Goal: Task Accomplishment & Management: Manage account settings

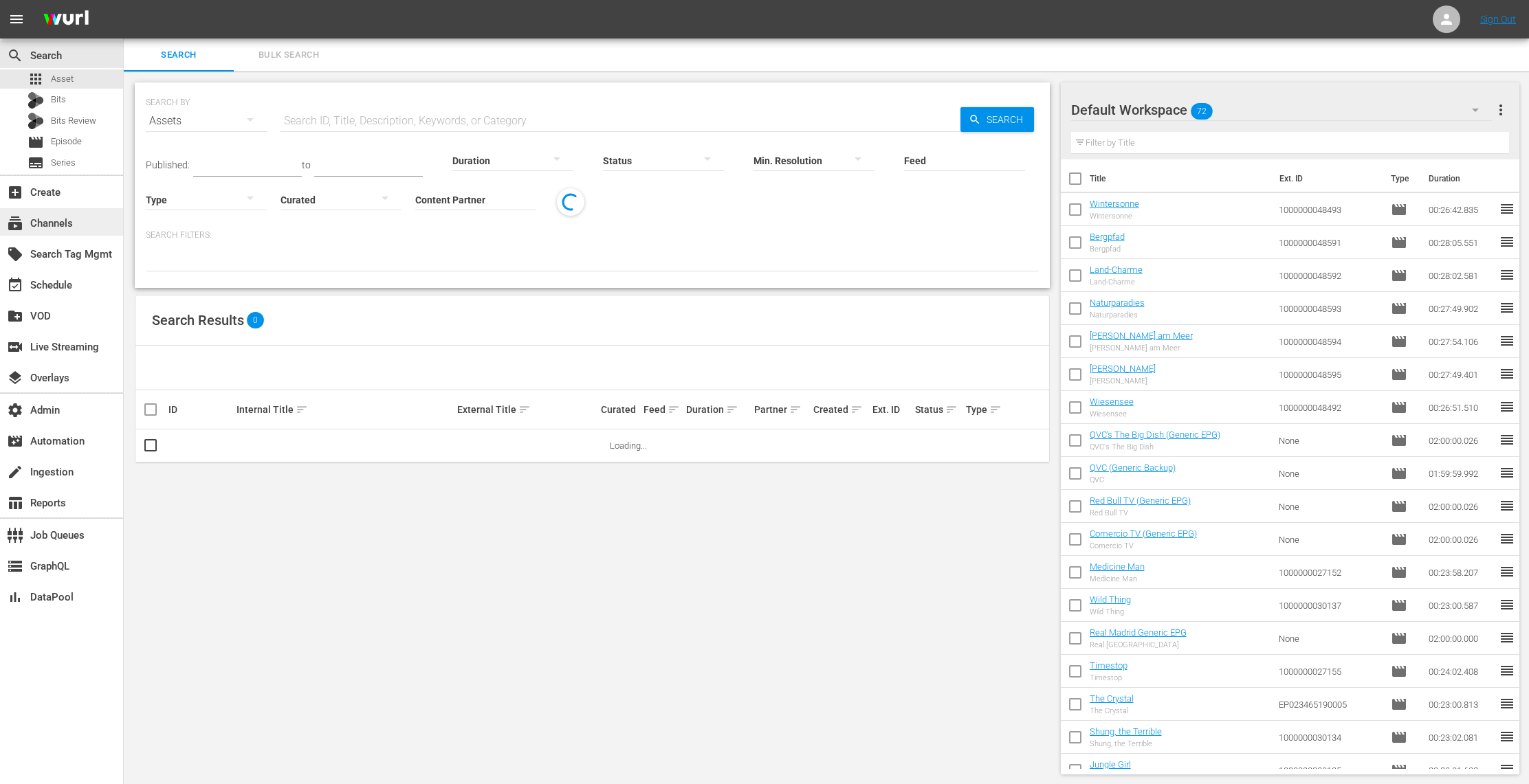
click at [63, 224] on div "subscriptions Channels" at bounding box center [39, 221] width 77 height 12
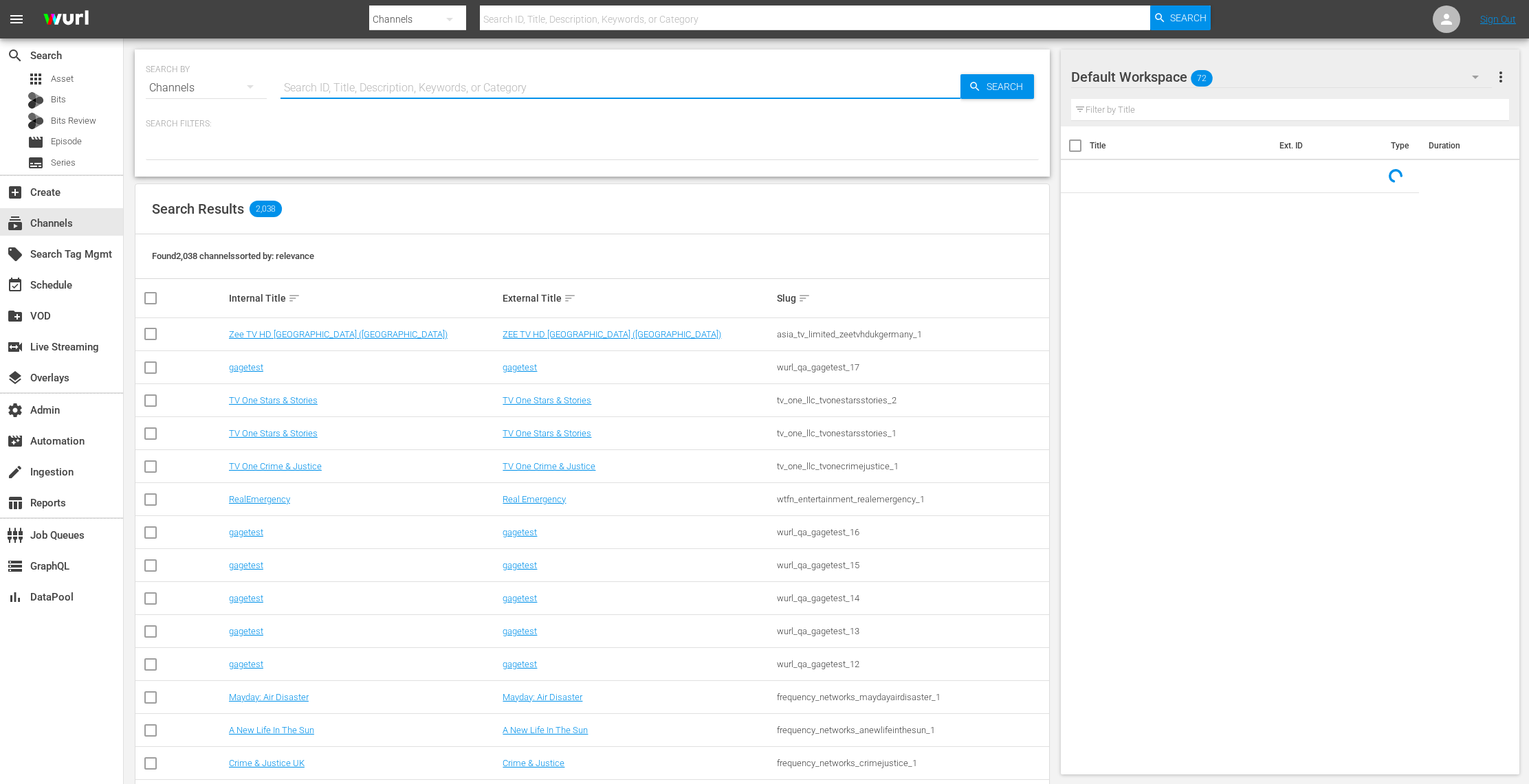
click at [424, 86] on input "text" at bounding box center [620, 88] width 680 height 33
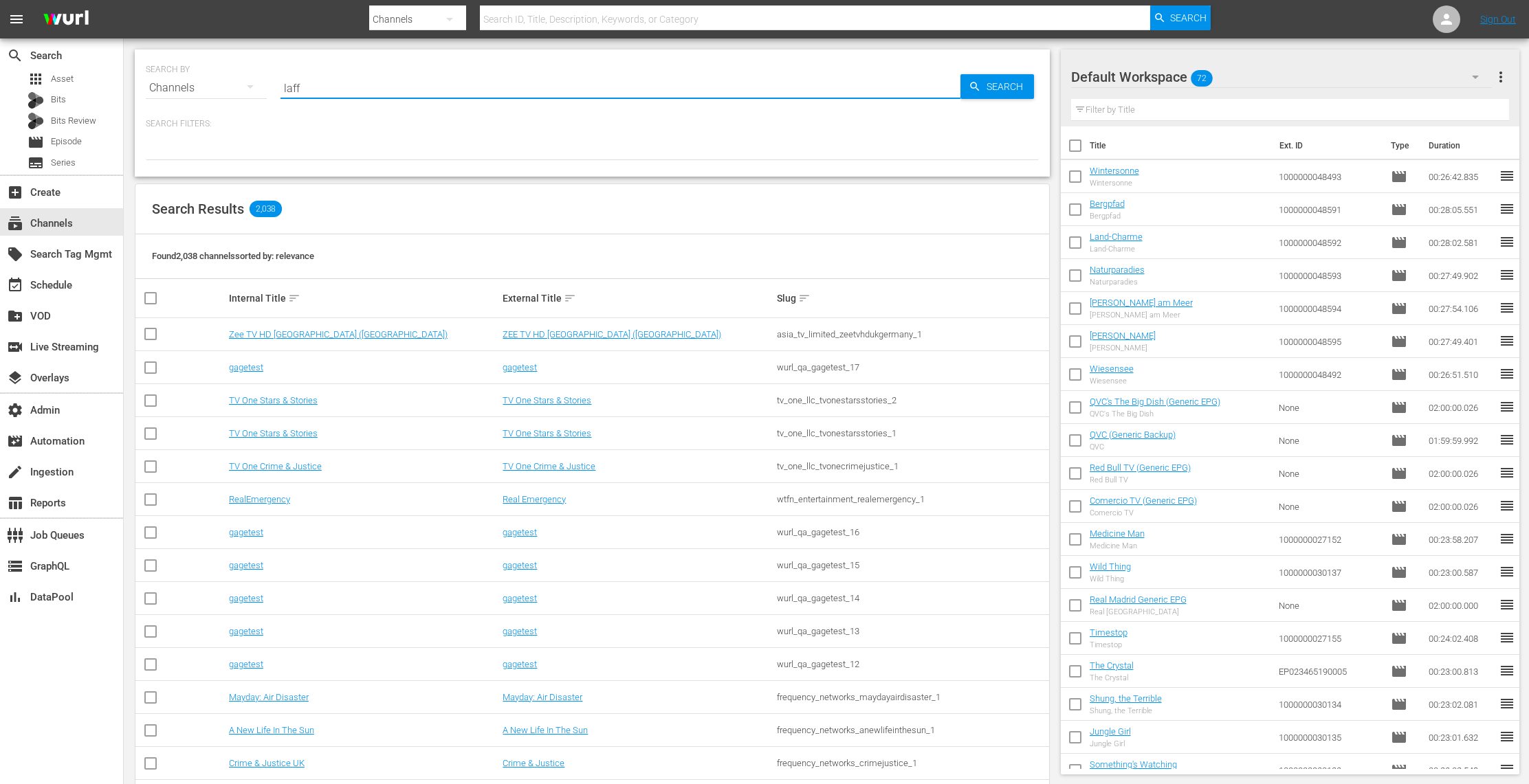
type input "laff"
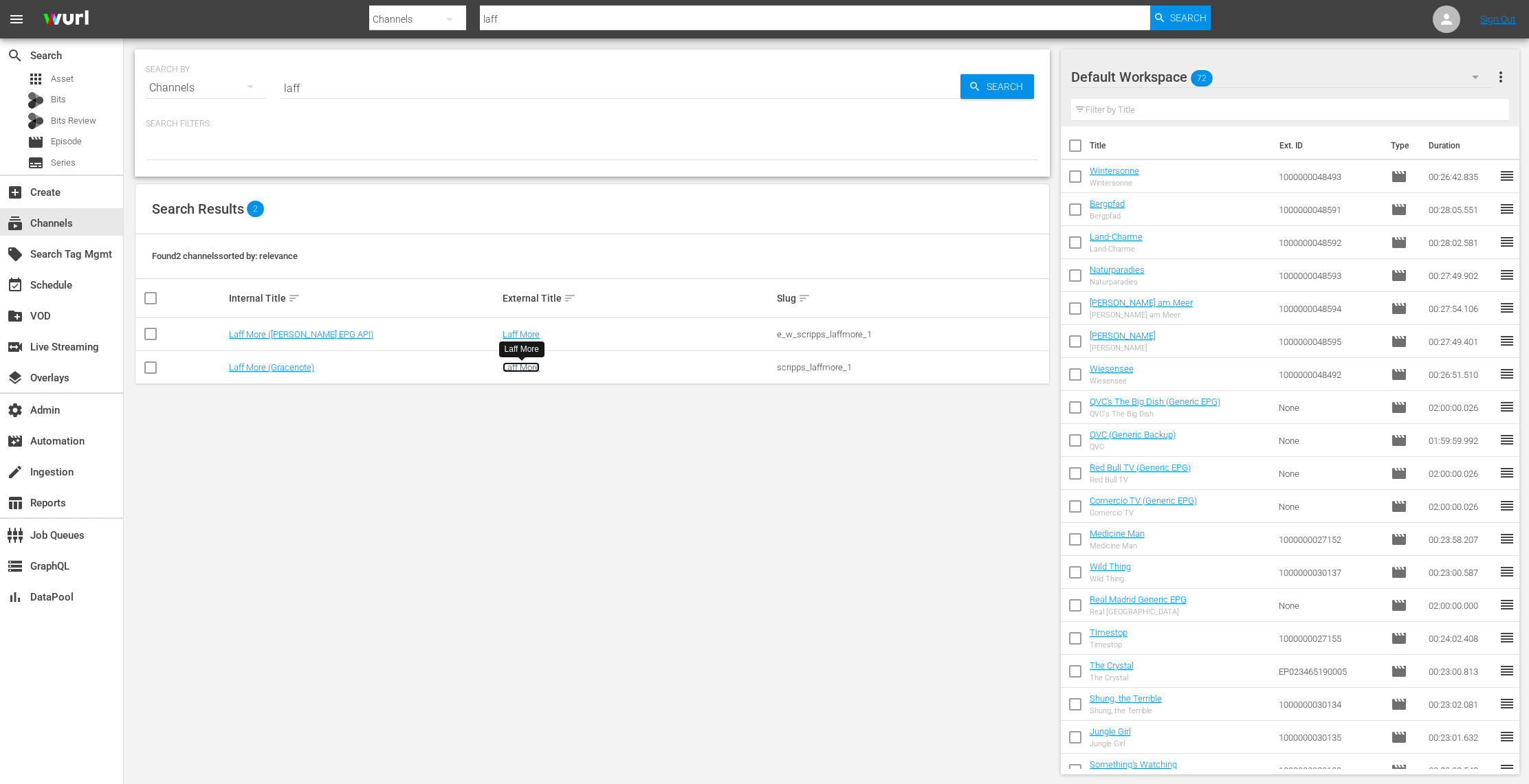
click at [533, 371] on link "Laff More" at bounding box center [521, 367] width 37 height 10
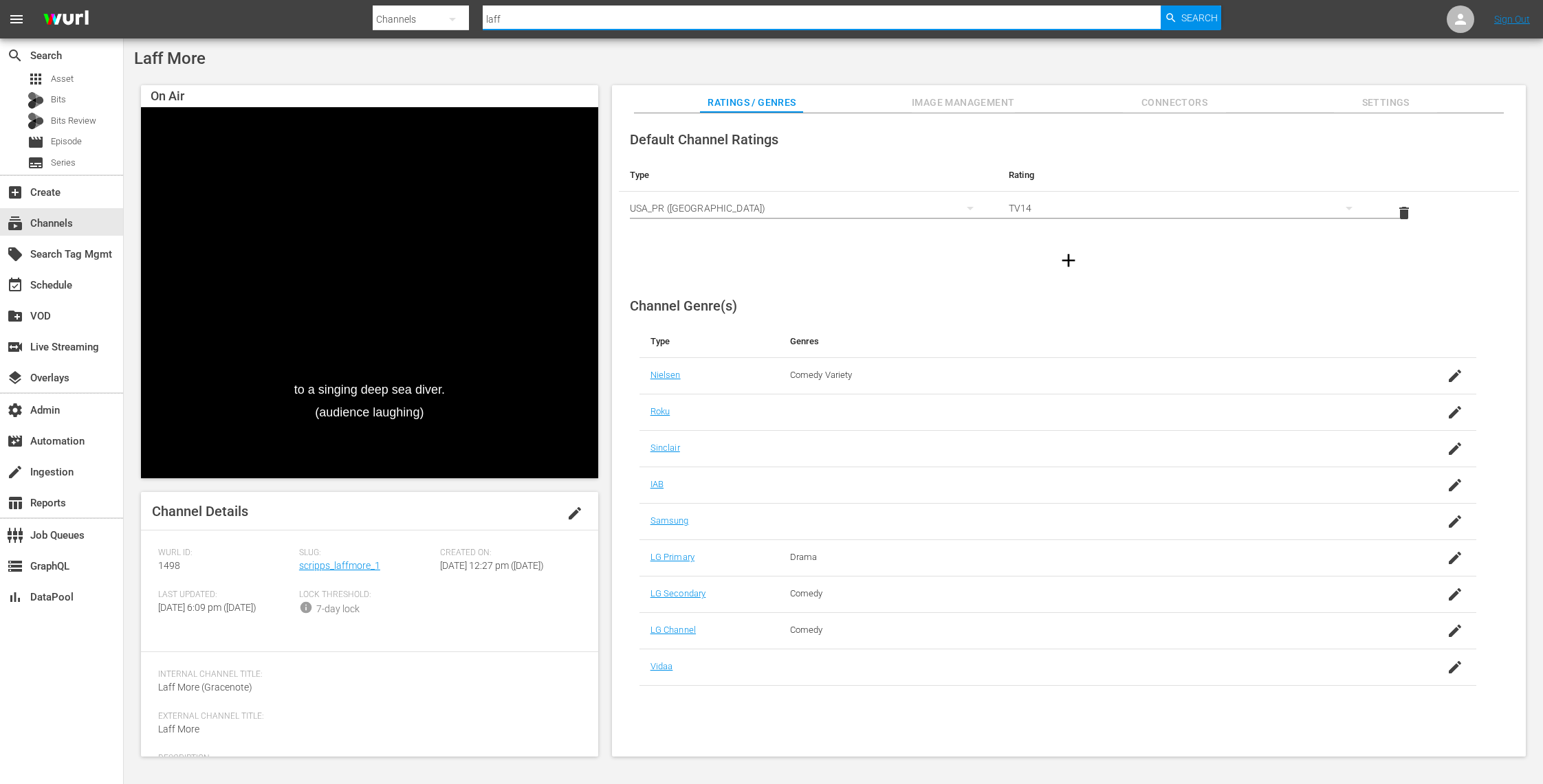
drag, startPoint x: 515, startPoint y: 14, endPoint x: 436, endPoint y: -1, distance: 80.4
click at [436, 3] on div "Search By Channels Search ID, Title, Description, Keywords, or Category laff Se…" at bounding box center [797, 19] width 848 height 33
type input "ion mystery"
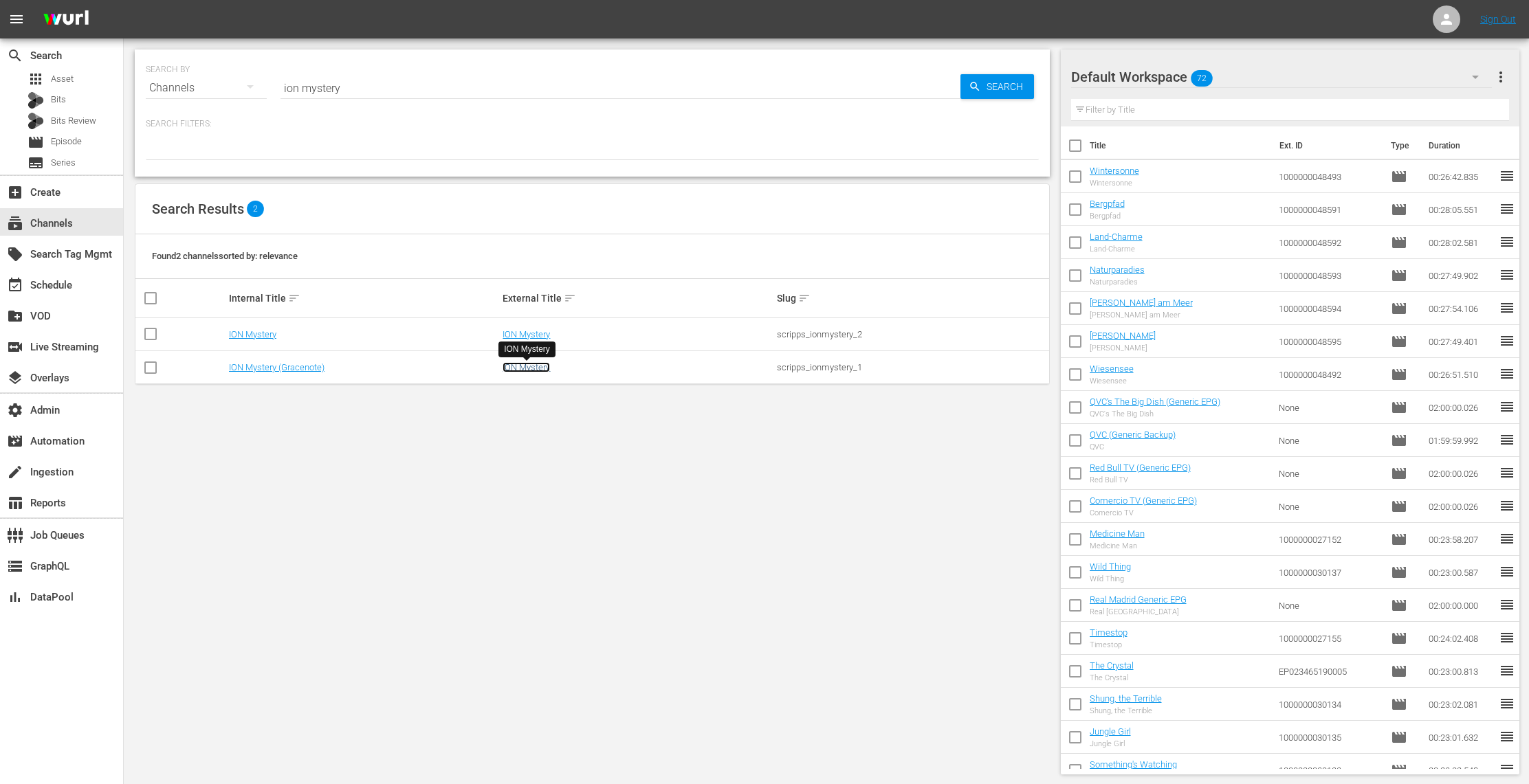
click at [532, 370] on link "ION Mystery" at bounding box center [526, 367] width 47 height 10
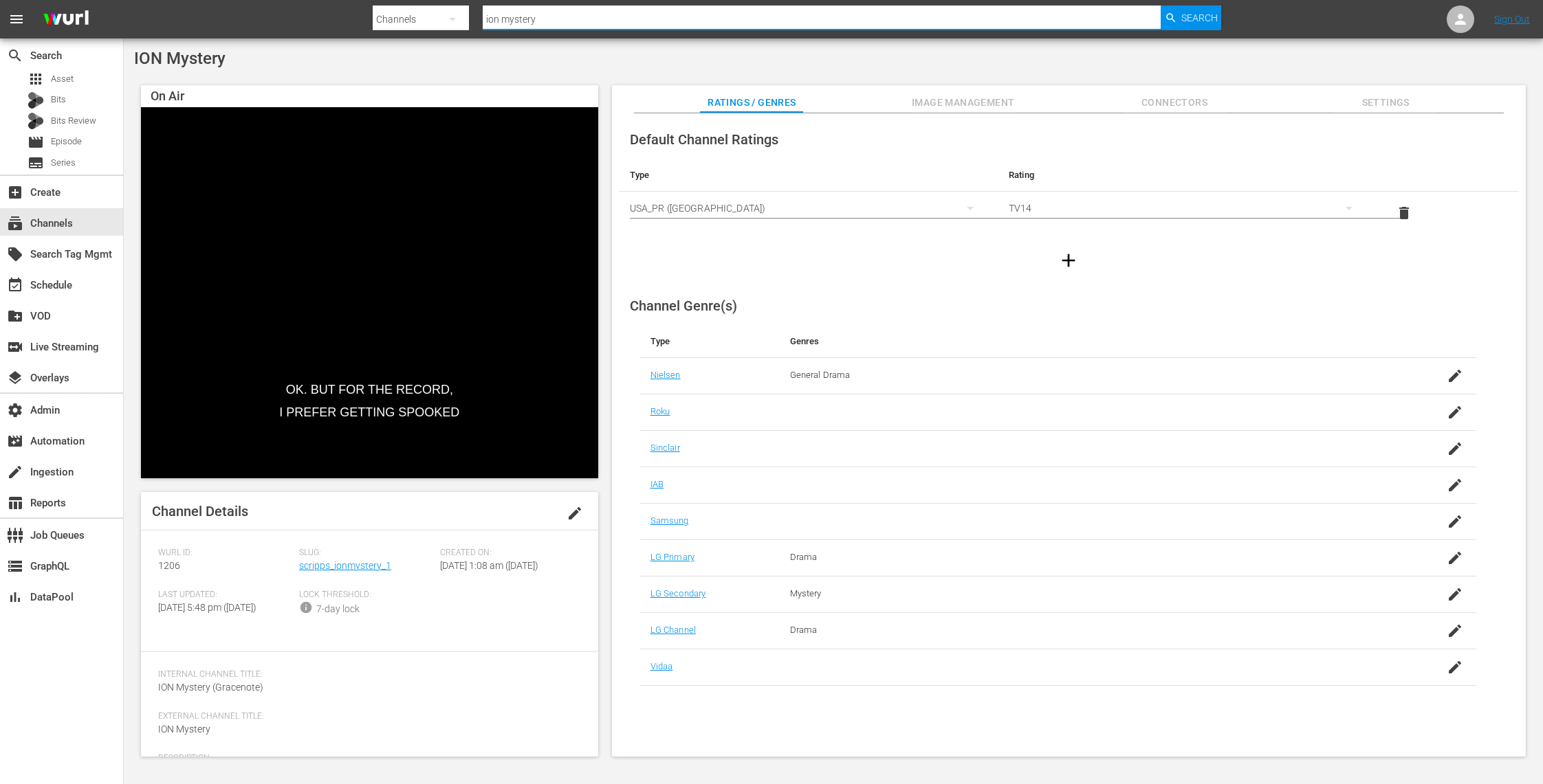
drag, startPoint x: 557, startPoint y: 22, endPoint x: 506, endPoint y: 16, distance: 51.4
click at [506, 16] on input "ion mystery" at bounding box center [821, 19] width 678 height 33
type input "ion plus"
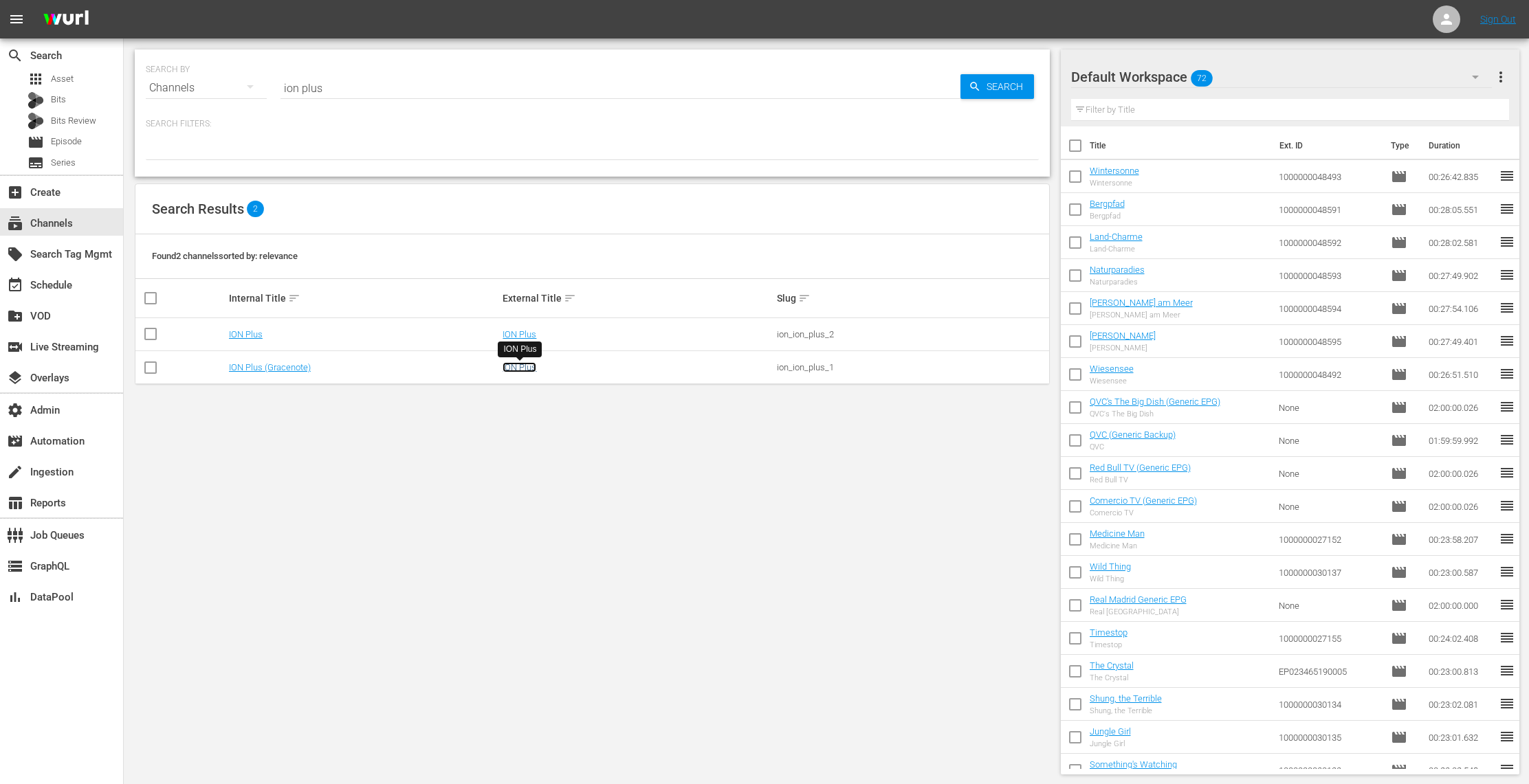
click at [512, 367] on link "ION Plus" at bounding box center [519, 367] width 34 height 10
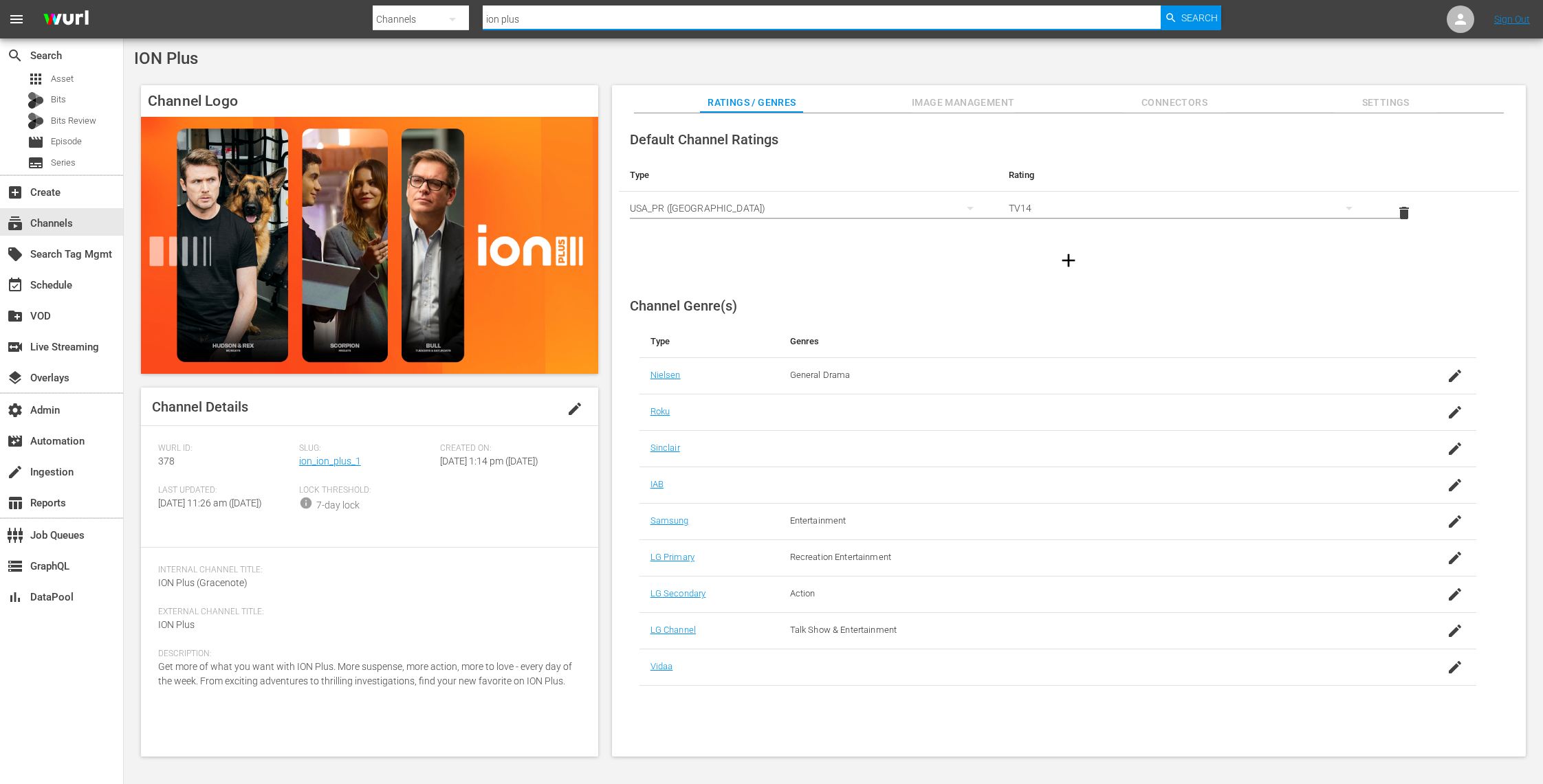
click at [545, 21] on input "ion plus" at bounding box center [821, 19] width 678 height 33
drag, startPoint x: 564, startPoint y: 15, endPoint x: 376, endPoint y: -9, distance: 189.5
click at [376, 0] on html "menu Search By Channels Search ID, Title, Description, Keywords, or Category io…" at bounding box center [771, 392] width 1543 height 784
type input "legendary"
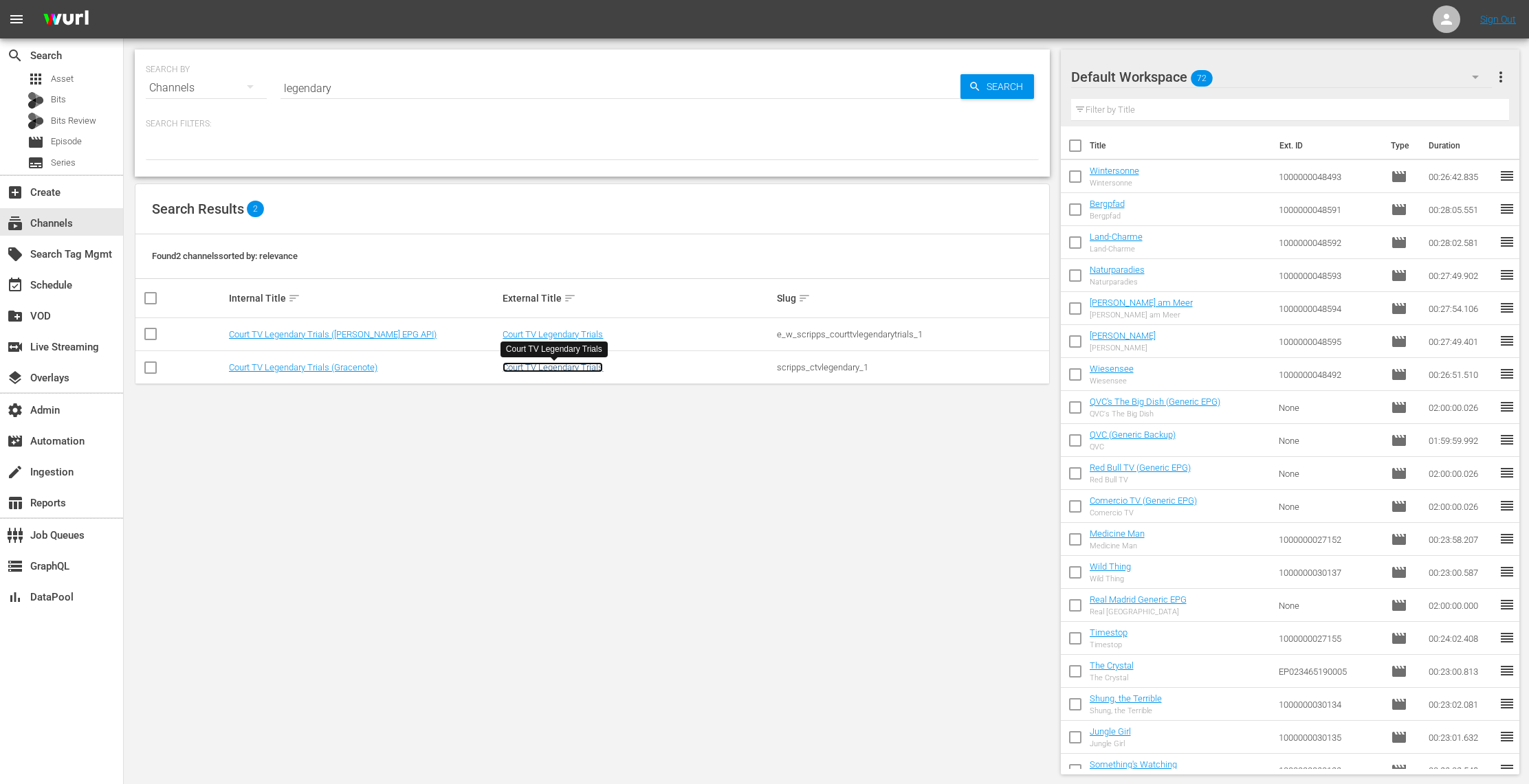
click at [566, 367] on link "Court TV Legendary Trials" at bounding box center [553, 367] width 100 height 10
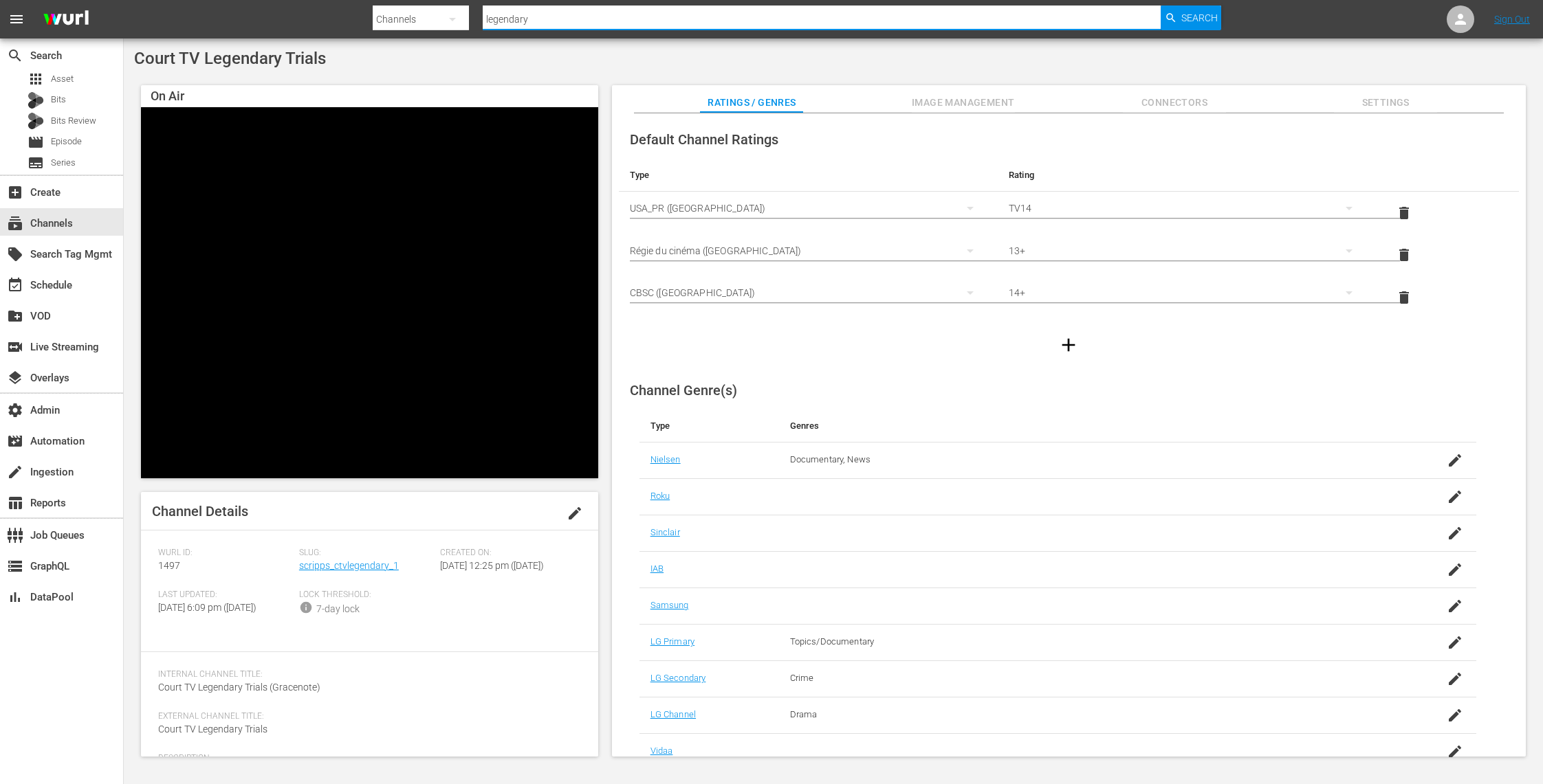
drag, startPoint x: 547, startPoint y: 22, endPoint x: 394, endPoint y: -2, distance: 154.9
click at [394, 0] on html "menu Search By Channels Search ID, Title, Description, Keywords, or Category le…" at bounding box center [771, 392] width 1543 height 784
type input "ion plus"
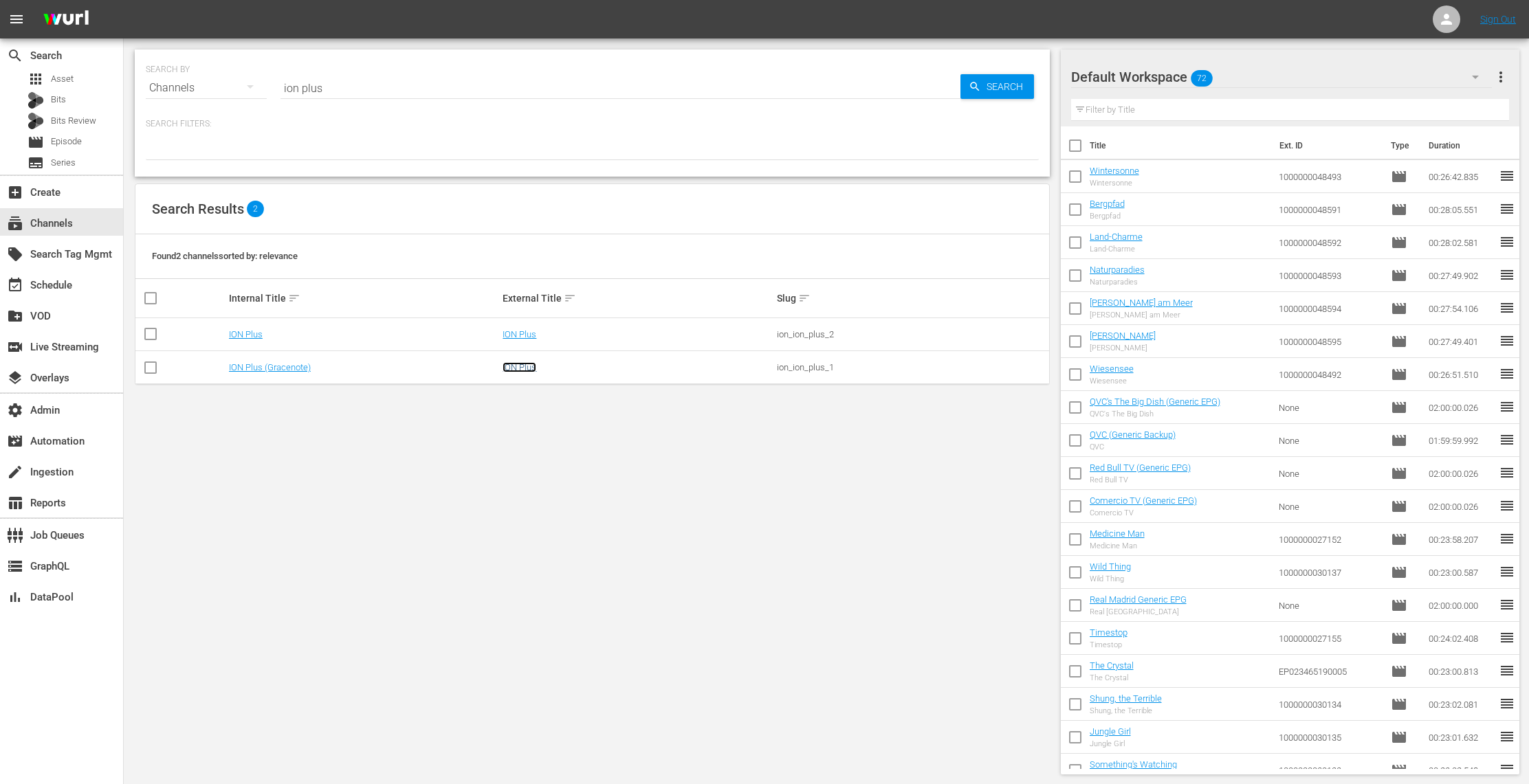
click at [523, 366] on link "ION Plus" at bounding box center [519, 367] width 34 height 10
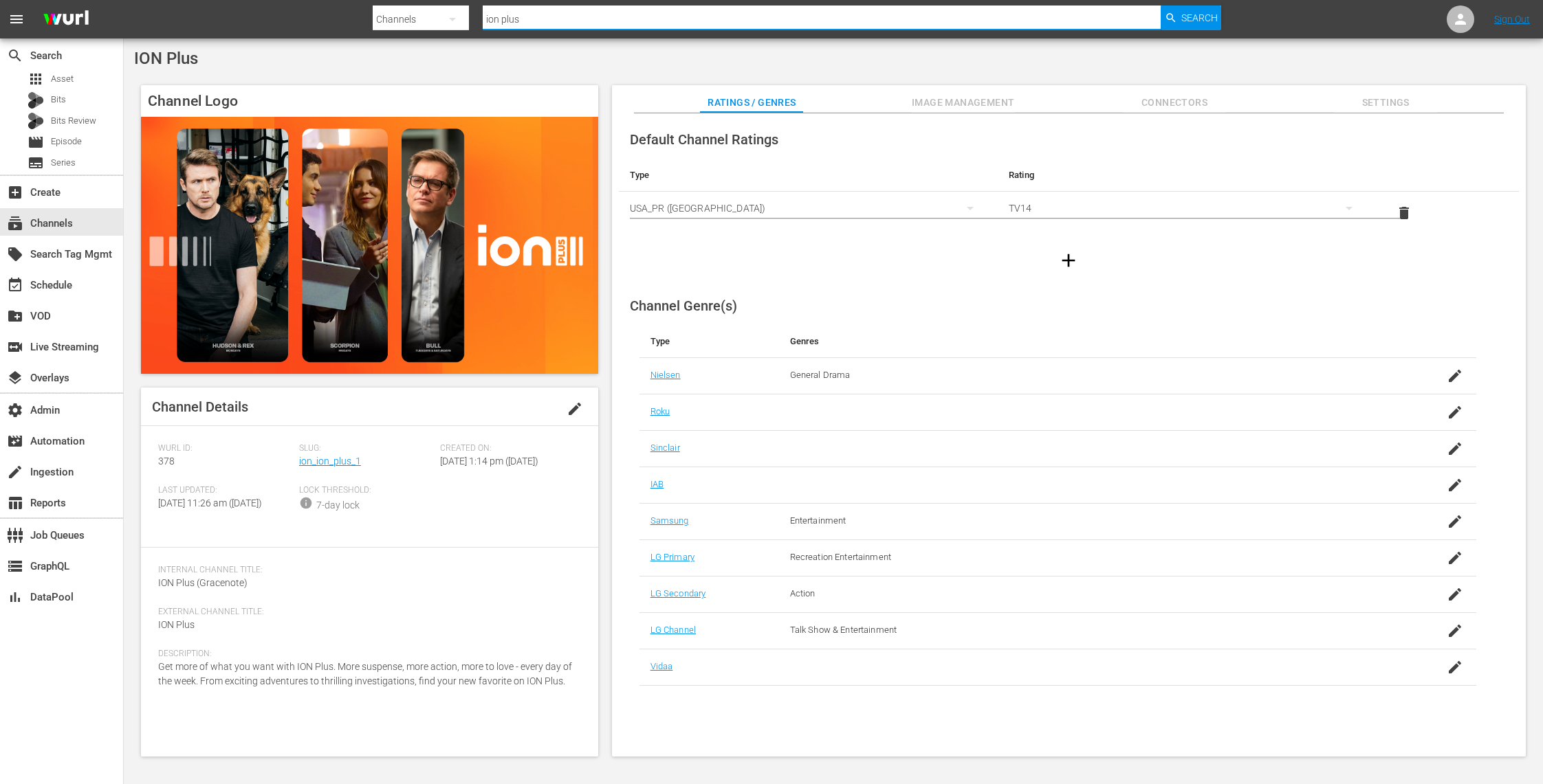
drag, startPoint x: 578, startPoint y: 22, endPoint x: 464, endPoint y: 12, distance: 114.4
click at [464, 12] on div "Search By Channels Search ID, Title, Description, Keywords, or Category ion plu…" at bounding box center [797, 19] width 848 height 33
type input "scripps news"
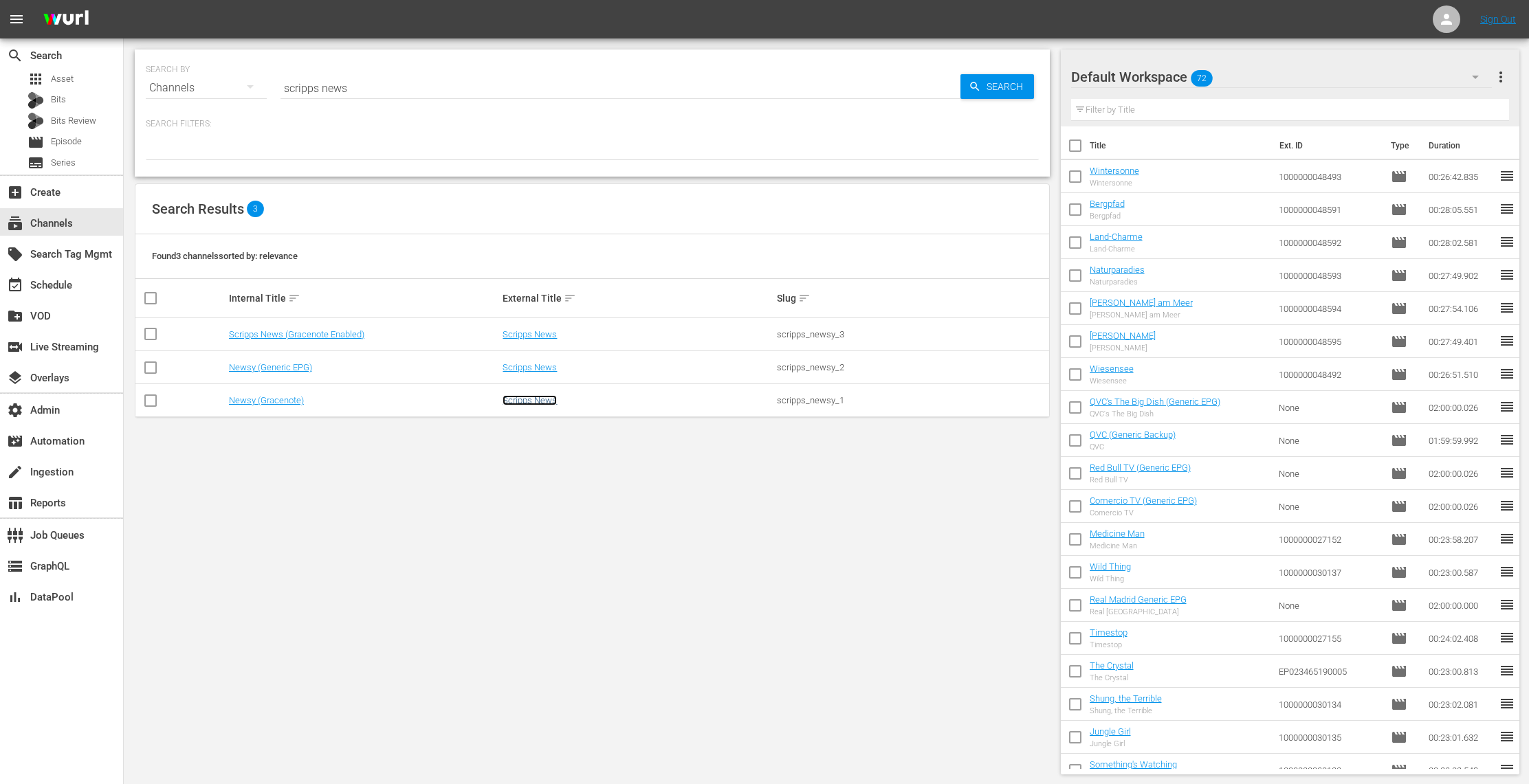
click at [536, 400] on link "Scripps News" at bounding box center [529, 400] width 54 height 10
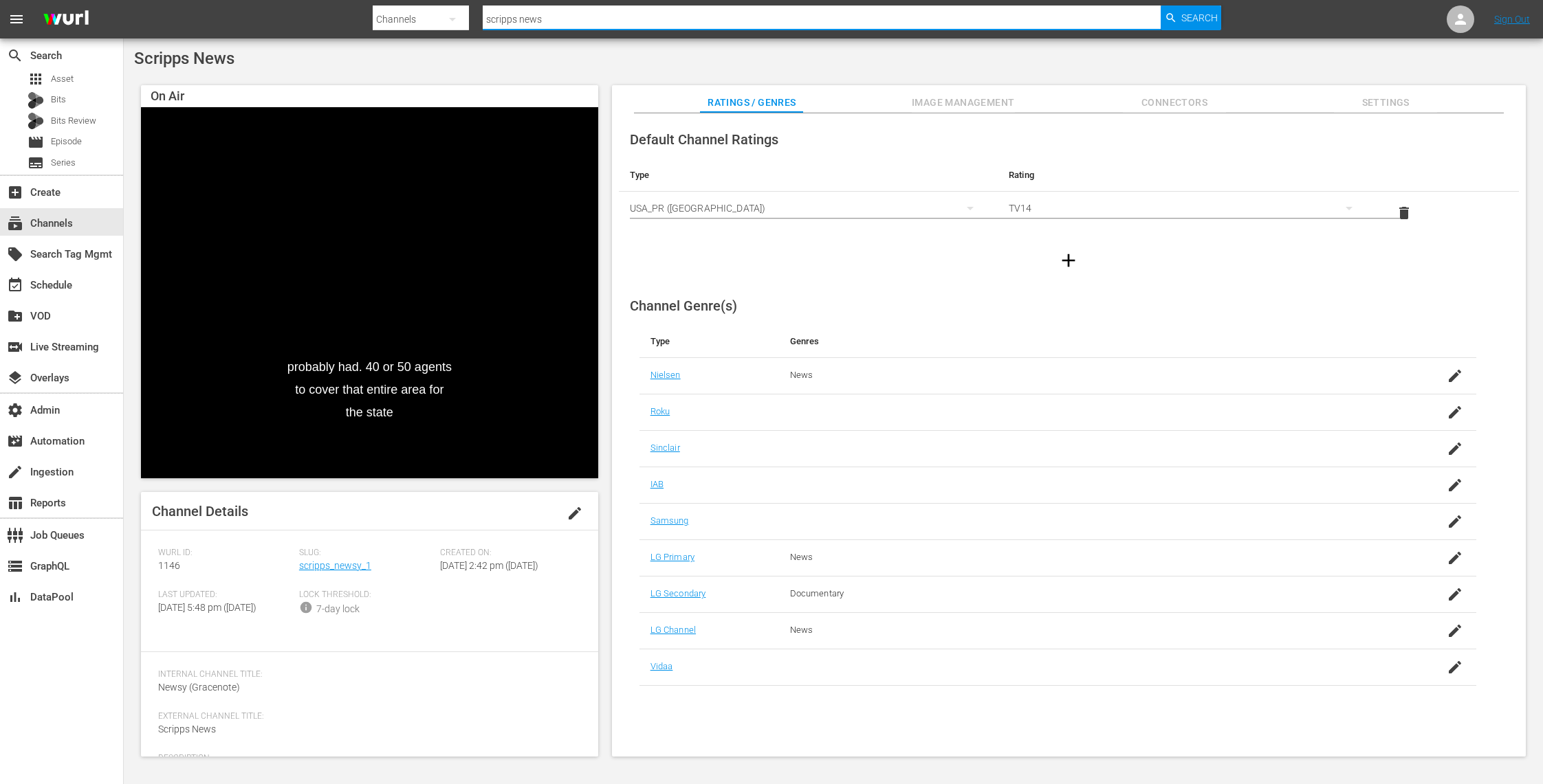
drag, startPoint x: 547, startPoint y: 17, endPoint x: 393, endPoint y: 15, distance: 154.0
click at [393, 15] on div "Search By Channels Search ID, Title, Description, Keywords, or Category scripps…" at bounding box center [797, 19] width 848 height 33
type input "grit x"
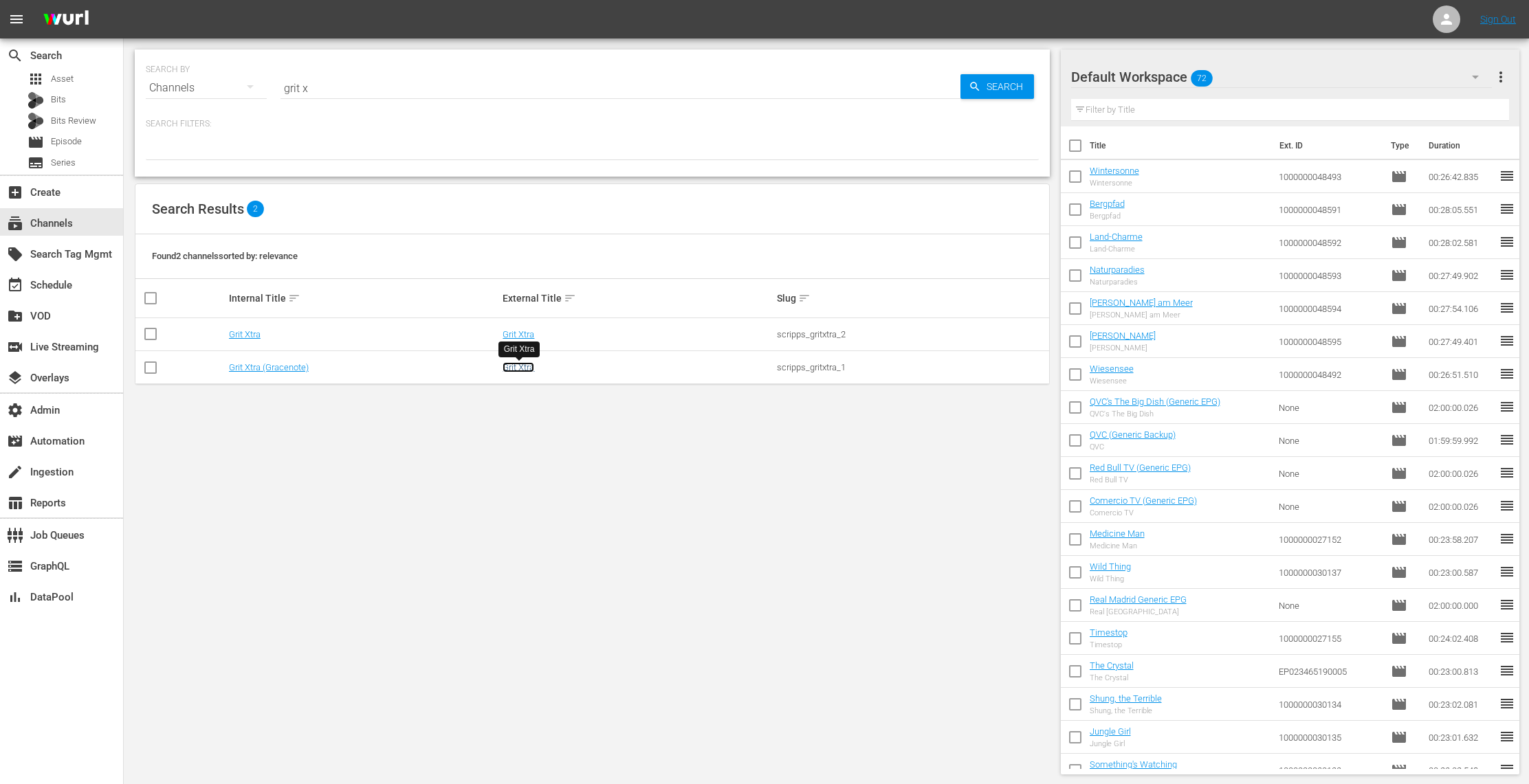
click at [522, 368] on link "Grit Xtra" at bounding box center [518, 367] width 32 height 10
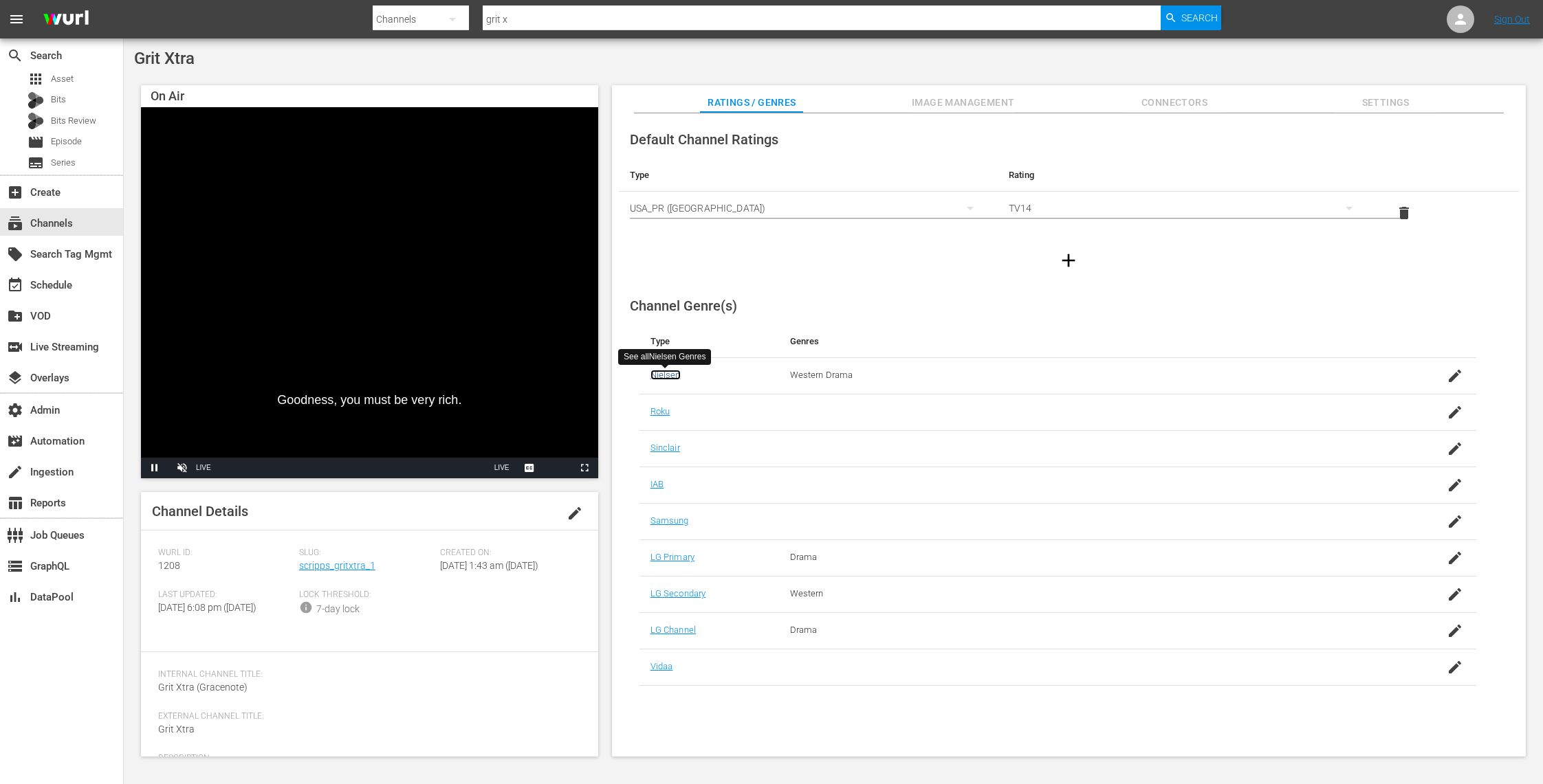
click at [676, 377] on link "Nielsen" at bounding box center [665, 374] width 30 height 10
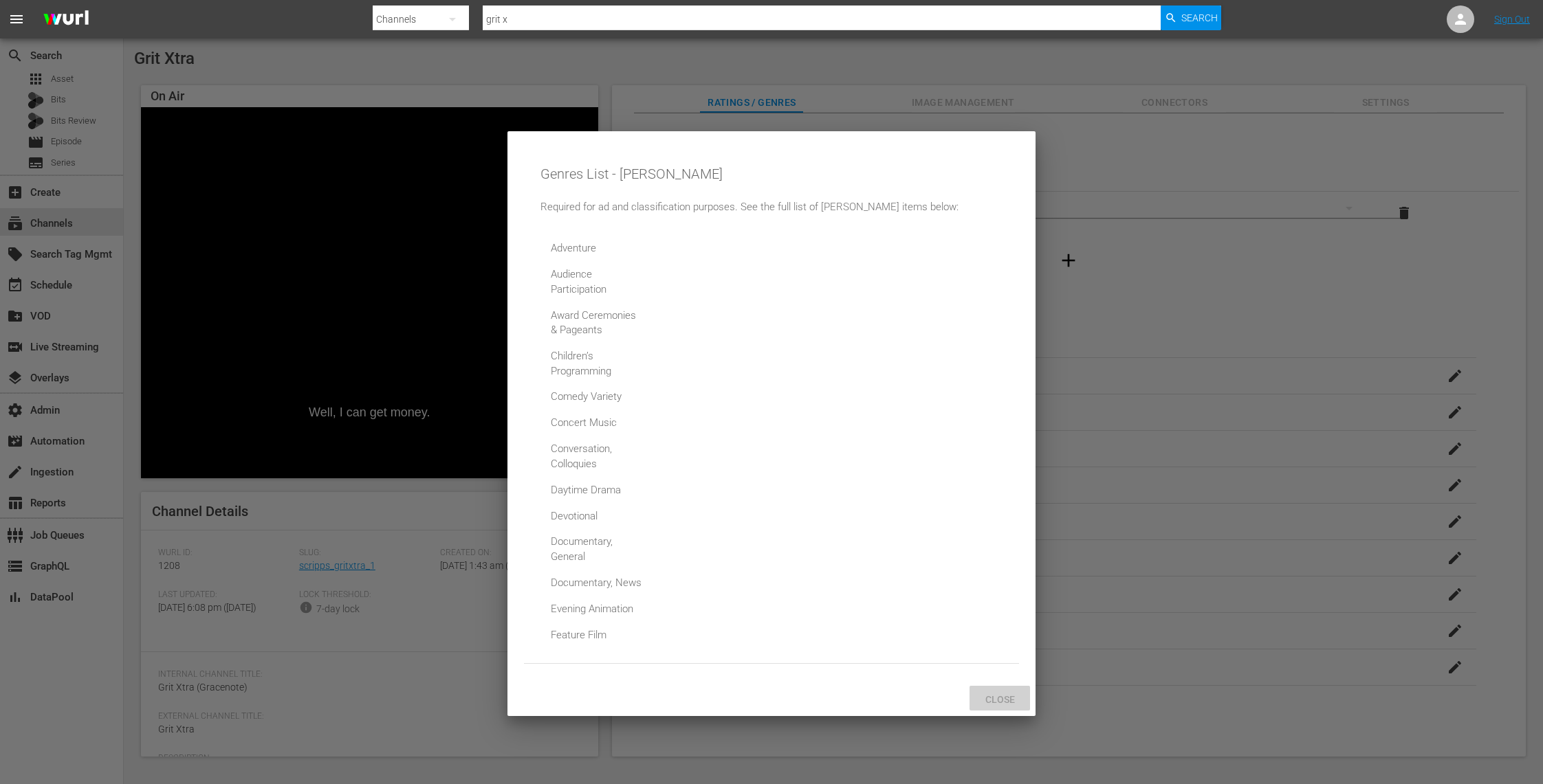
click at [991, 699] on span "Close" at bounding box center [1000, 700] width 52 height 11
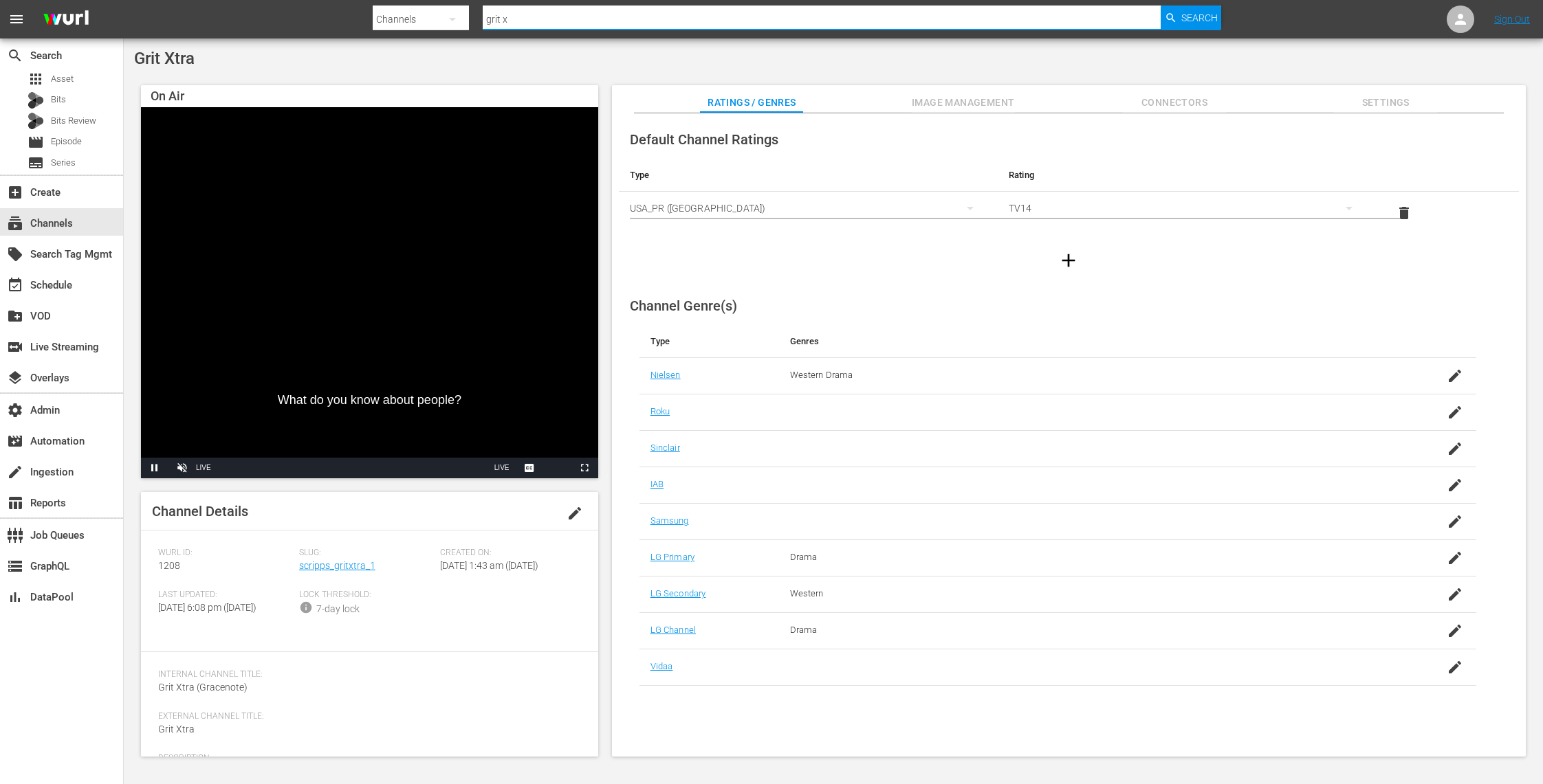
drag, startPoint x: 533, startPoint y: 15, endPoint x: 249, endPoint y: 3, distance: 284.3
click at [249, 3] on nav "menu Search By Channels Search ID, Title, Description, Keywords, or Category gr…" at bounding box center [771, 19] width 1543 height 39
type input "ion"
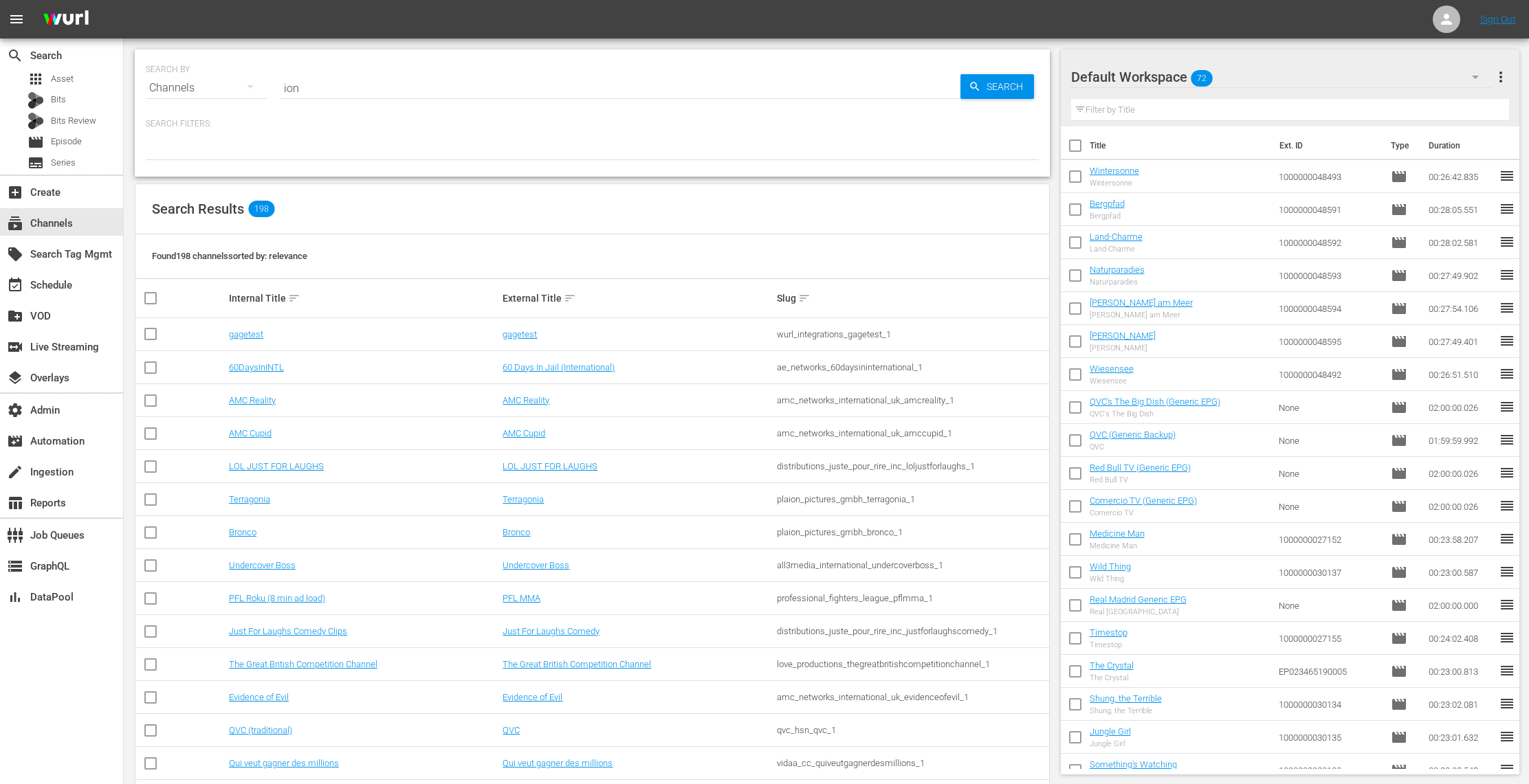
click at [418, 86] on input "ion" at bounding box center [620, 88] width 680 height 33
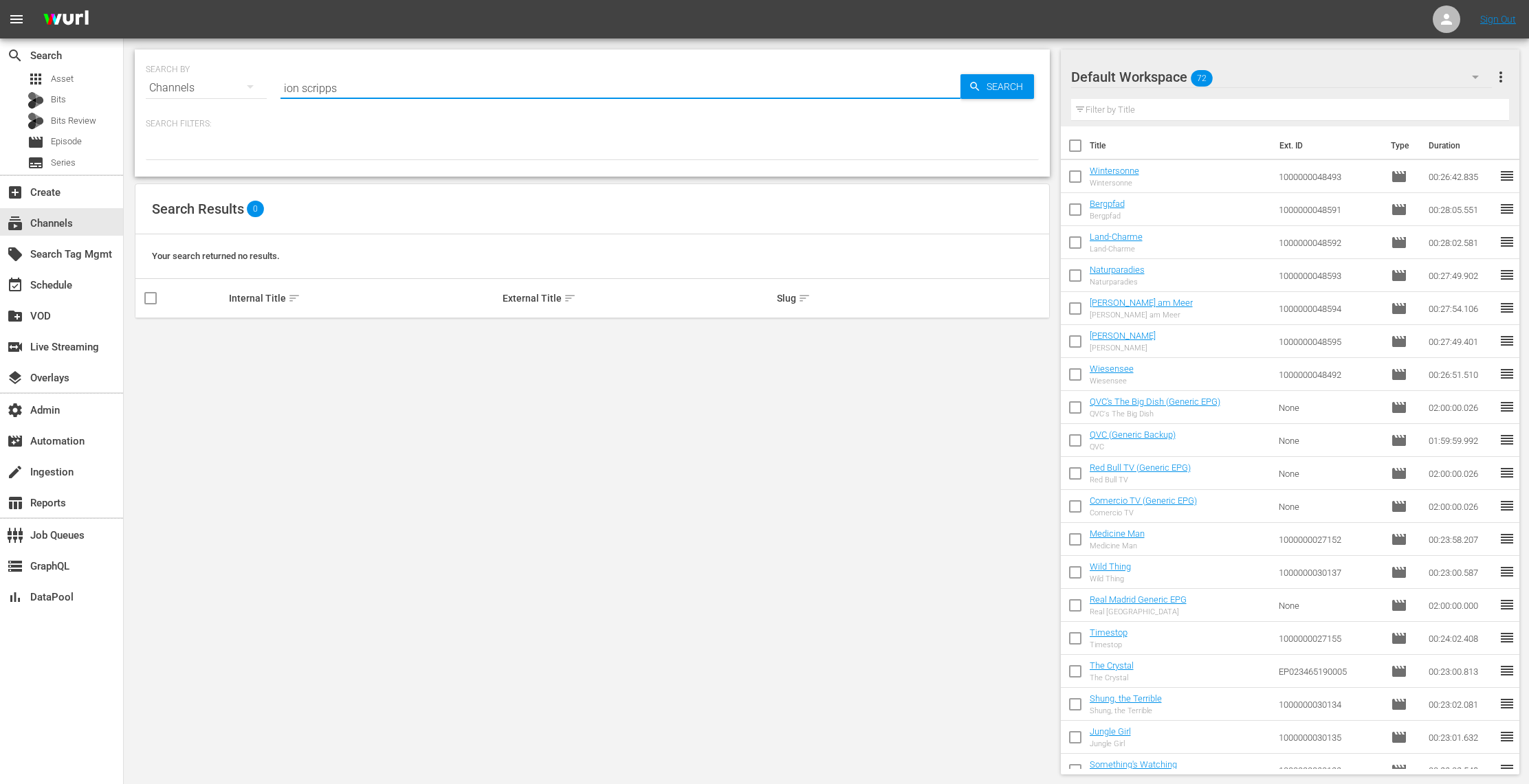
drag, startPoint x: 305, startPoint y: 90, endPoint x: 265, endPoint y: 86, distance: 40.2
click at [265, 86] on div "SEARCH BY Search By Channels Search ID, Title, Description, Keywords, or Catego…" at bounding box center [592, 79] width 893 height 49
type input "scripps"
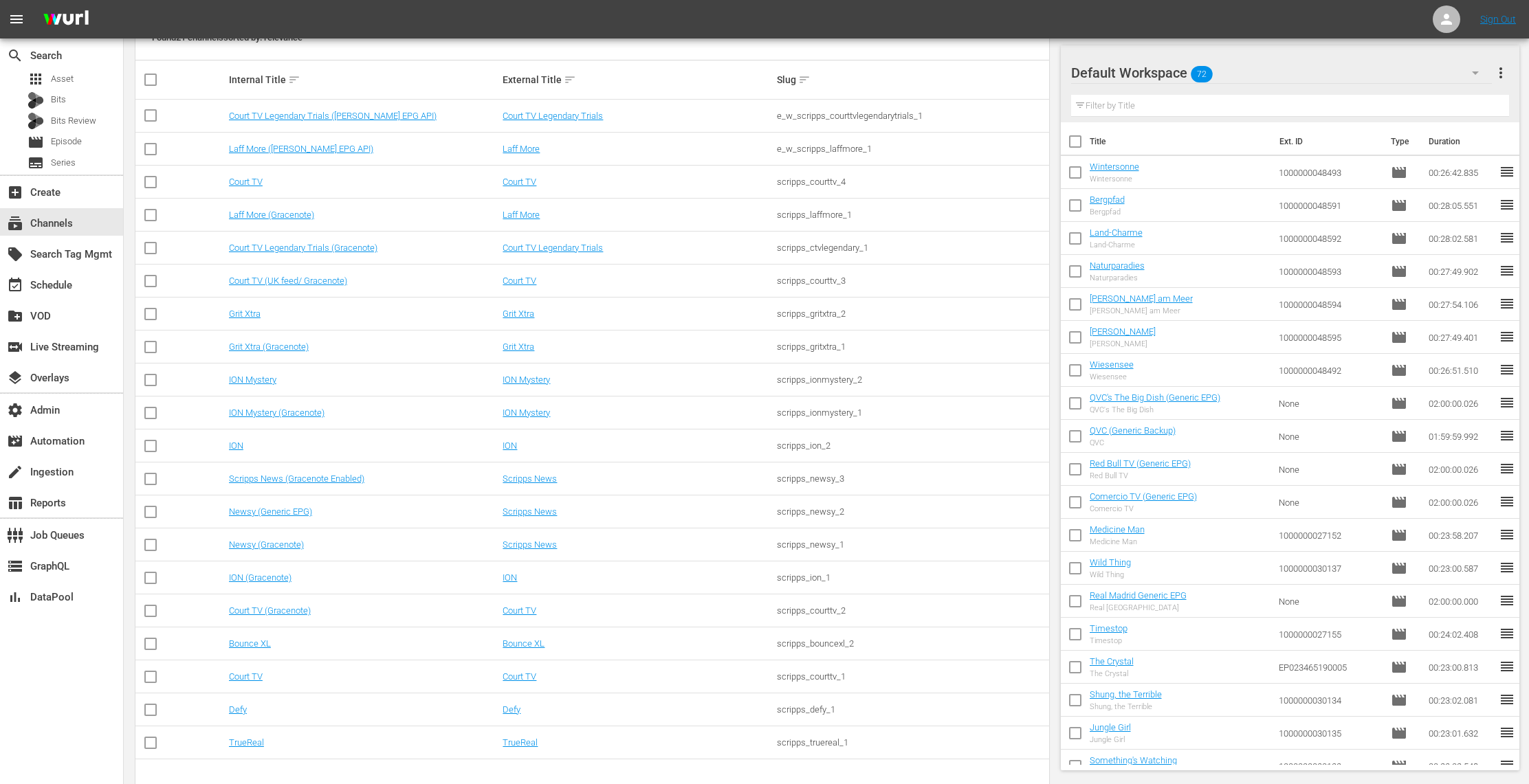
scroll to position [253, 0]
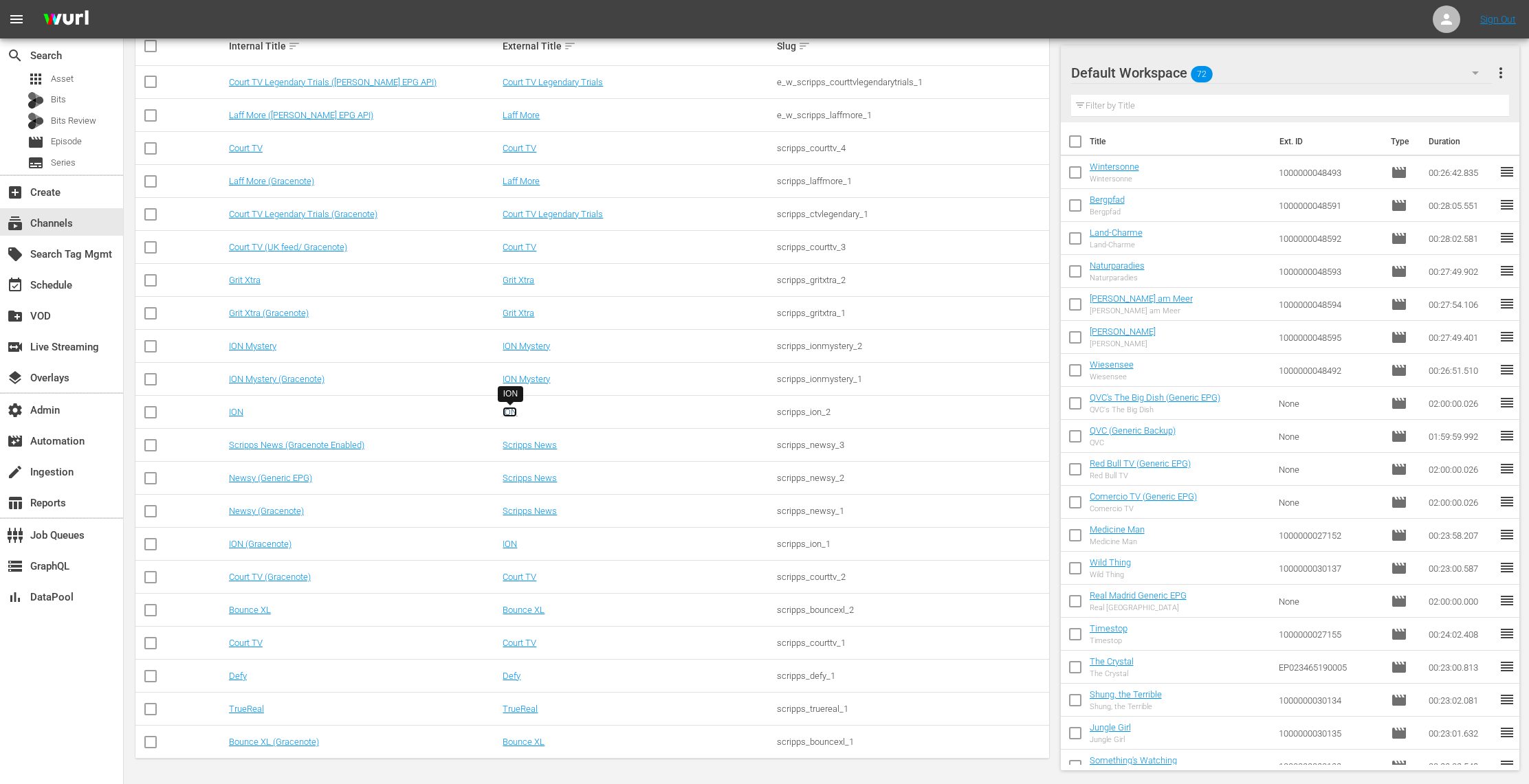
drag, startPoint x: 509, startPoint y: 411, endPoint x: 529, endPoint y: 546, distance: 136.5
click at [508, 542] on link "ION" at bounding box center [509, 543] width 15 height 10
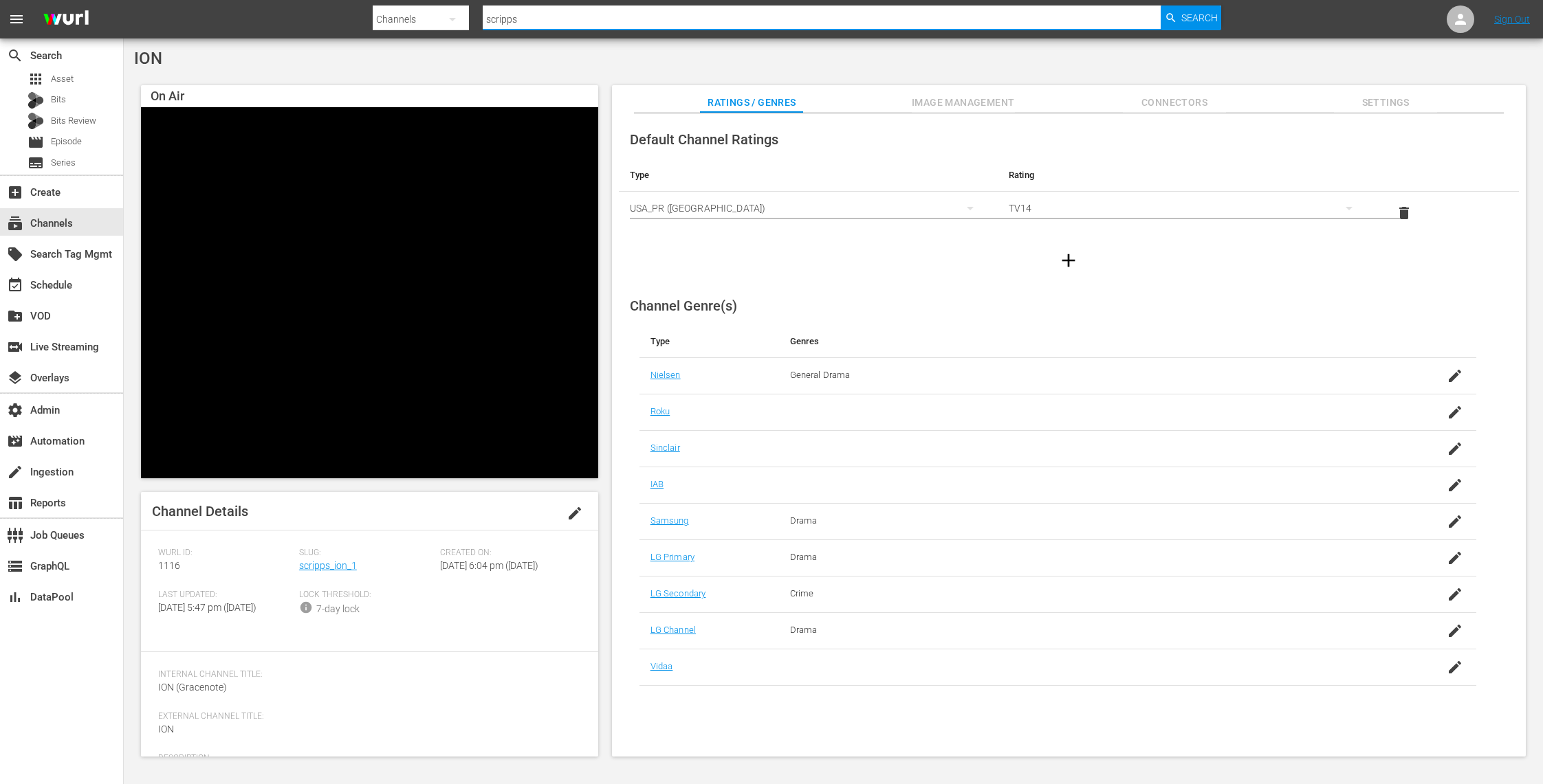
drag, startPoint x: 551, startPoint y: 24, endPoint x: 356, endPoint y: -9, distance: 197.8
click at [356, 0] on html "menu Search By Channels Search ID, Title, Description, Keywords, or Category sc…" at bounding box center [771, 392] width 1543 height 784
type input "v"
type input "bounce"
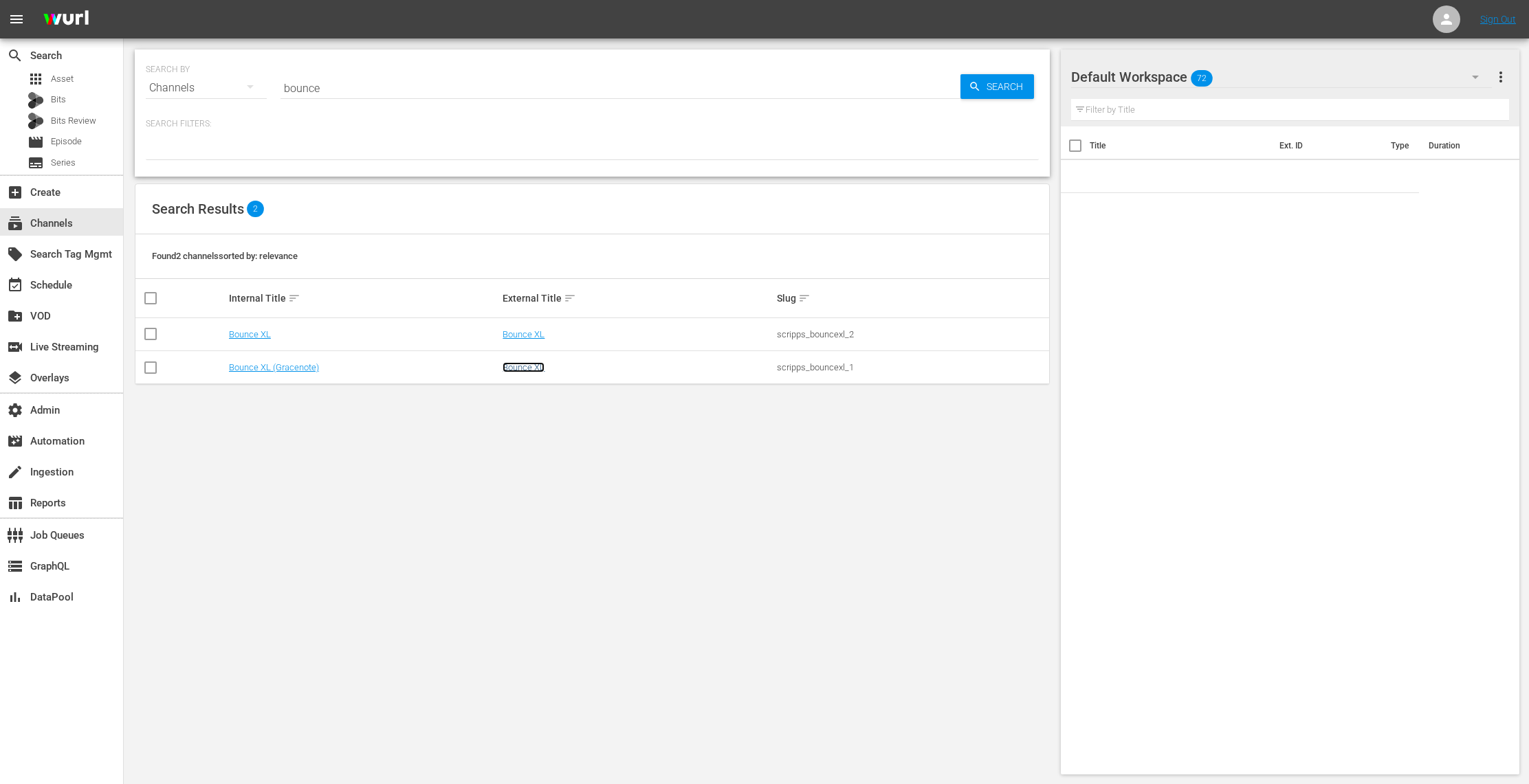
click at [533, 363] on link "Bounce XL" at bounding box center [523, 367] width 42 height 10
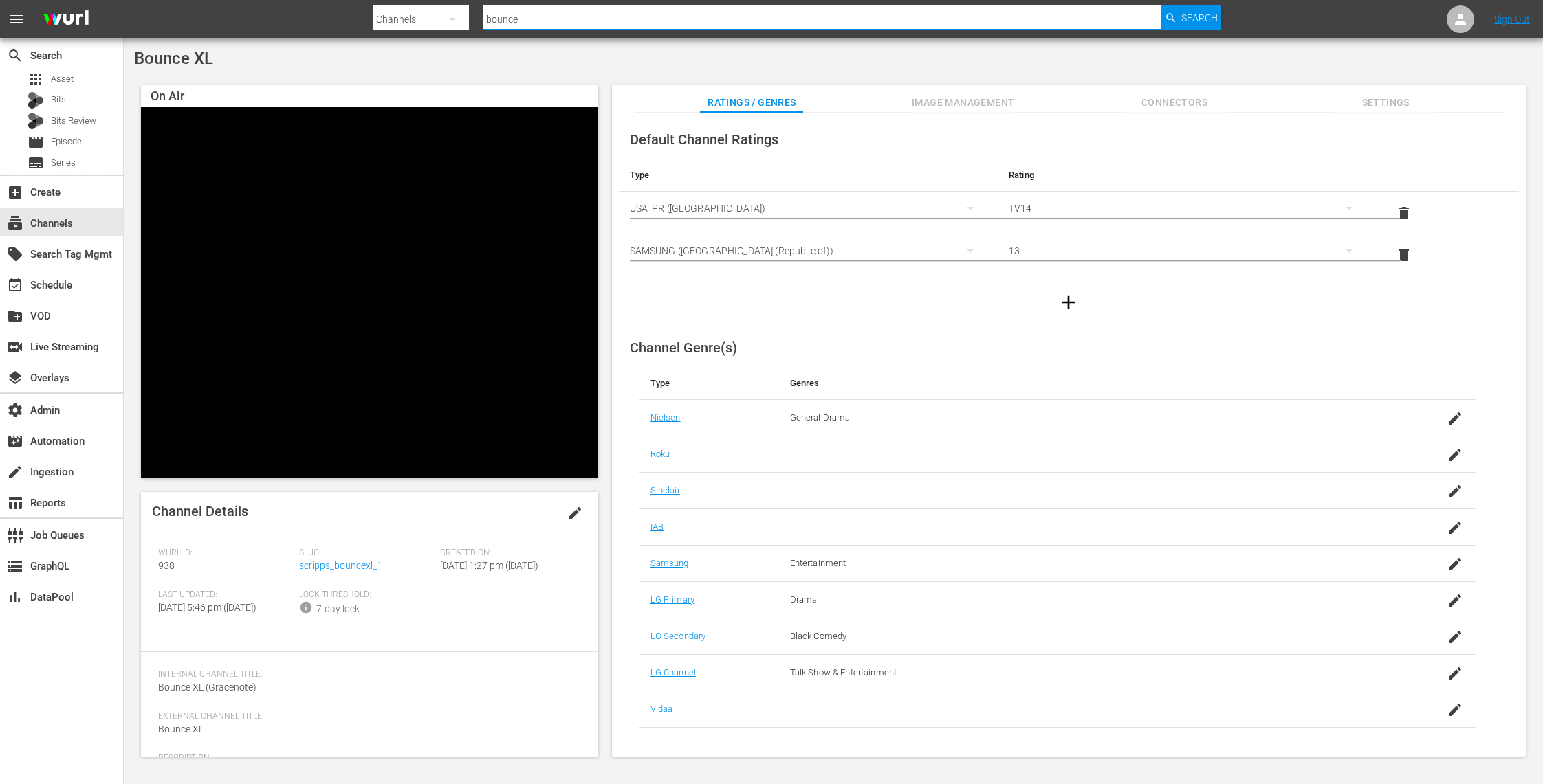
drag, startPoint x: 571, startPoint y: 22, endPoint x: 384, endPoint y: -5, distance: 188.9
click at [384, 0] on html "menu Search By Channels Search ID, Title, Description, Keywords, or Category bo…" at bounding box center [771, 392] width 1543 height 784
type input "lawz"
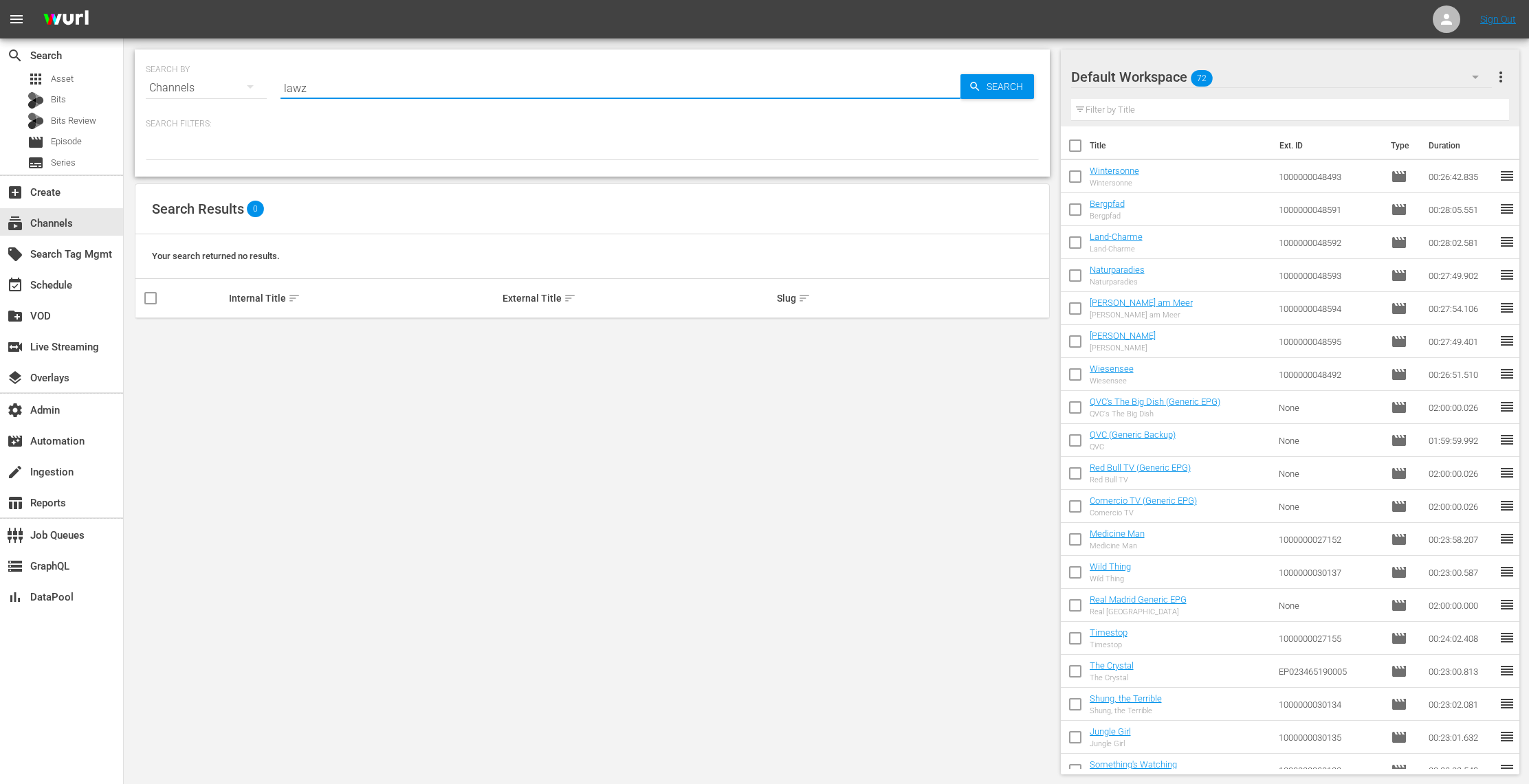
click at [362, 89] on input "lawz" at bounding box center [620, 88] width 680 height 33
type input "law"
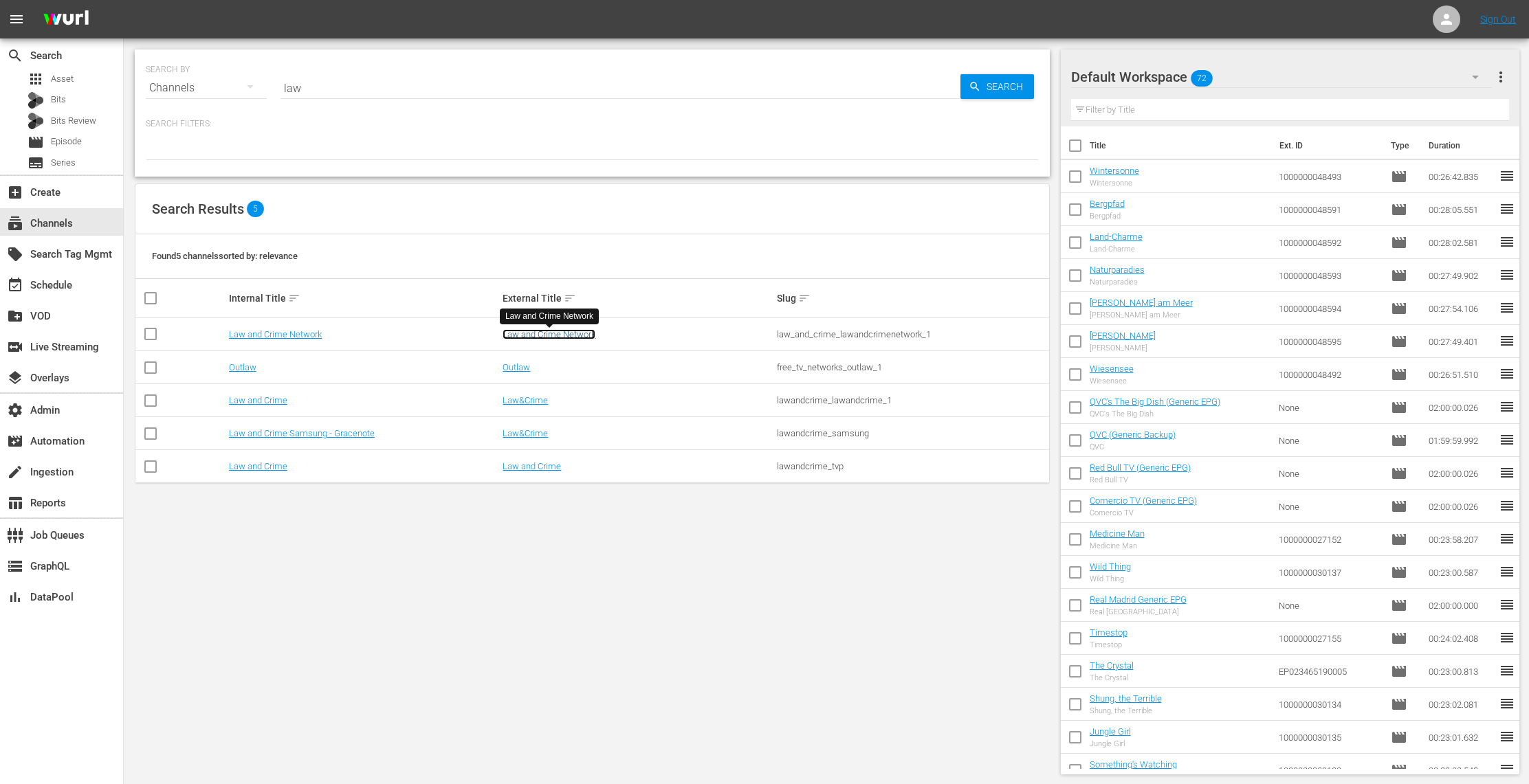
click at [541, 332] on link "Law and Crime Network" at bounding box center [549, 334] width 93 height 10
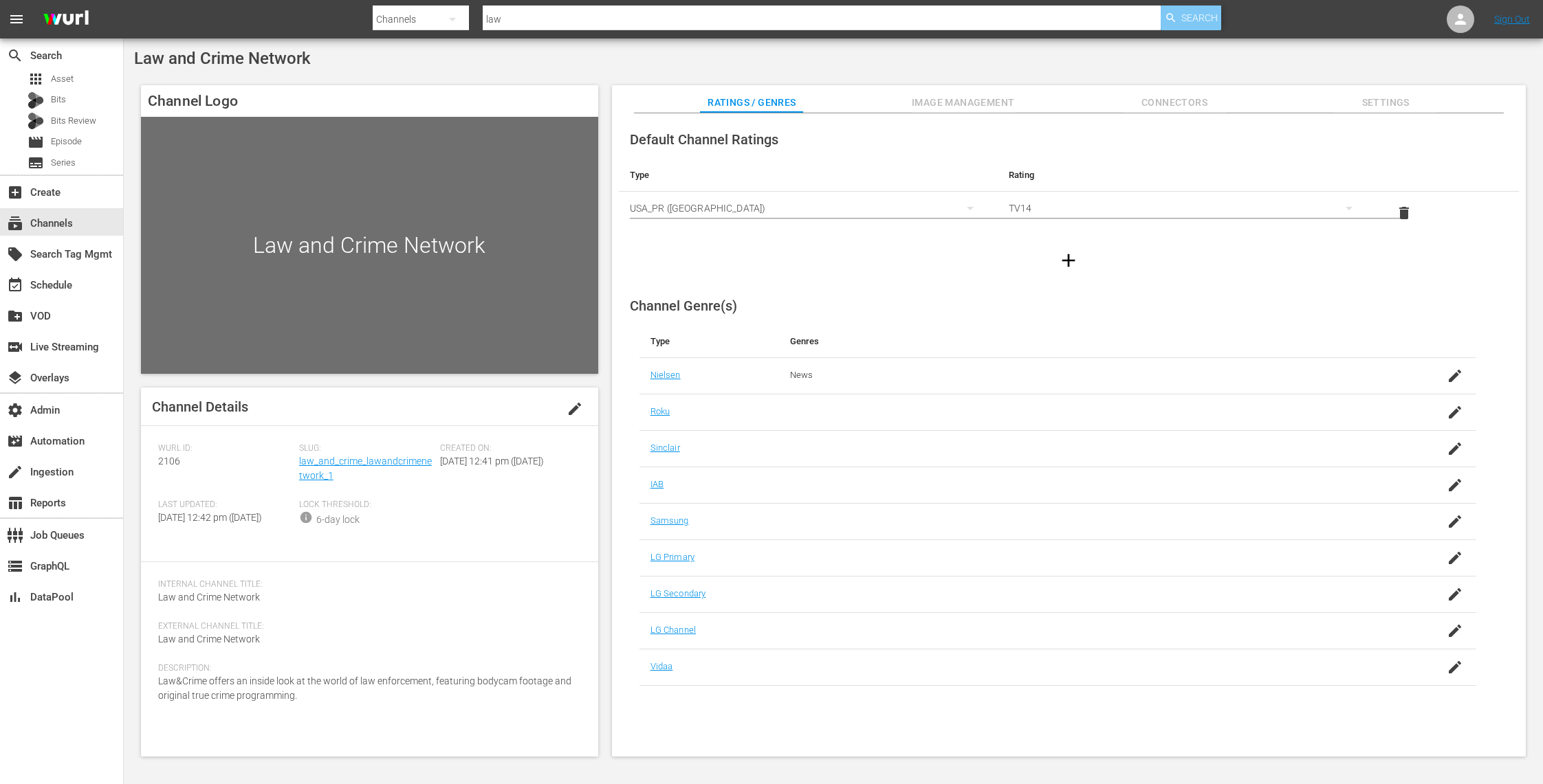
click at [1196, 27] on span "Search" at bounding box center [1199, 18] width 36 height 25
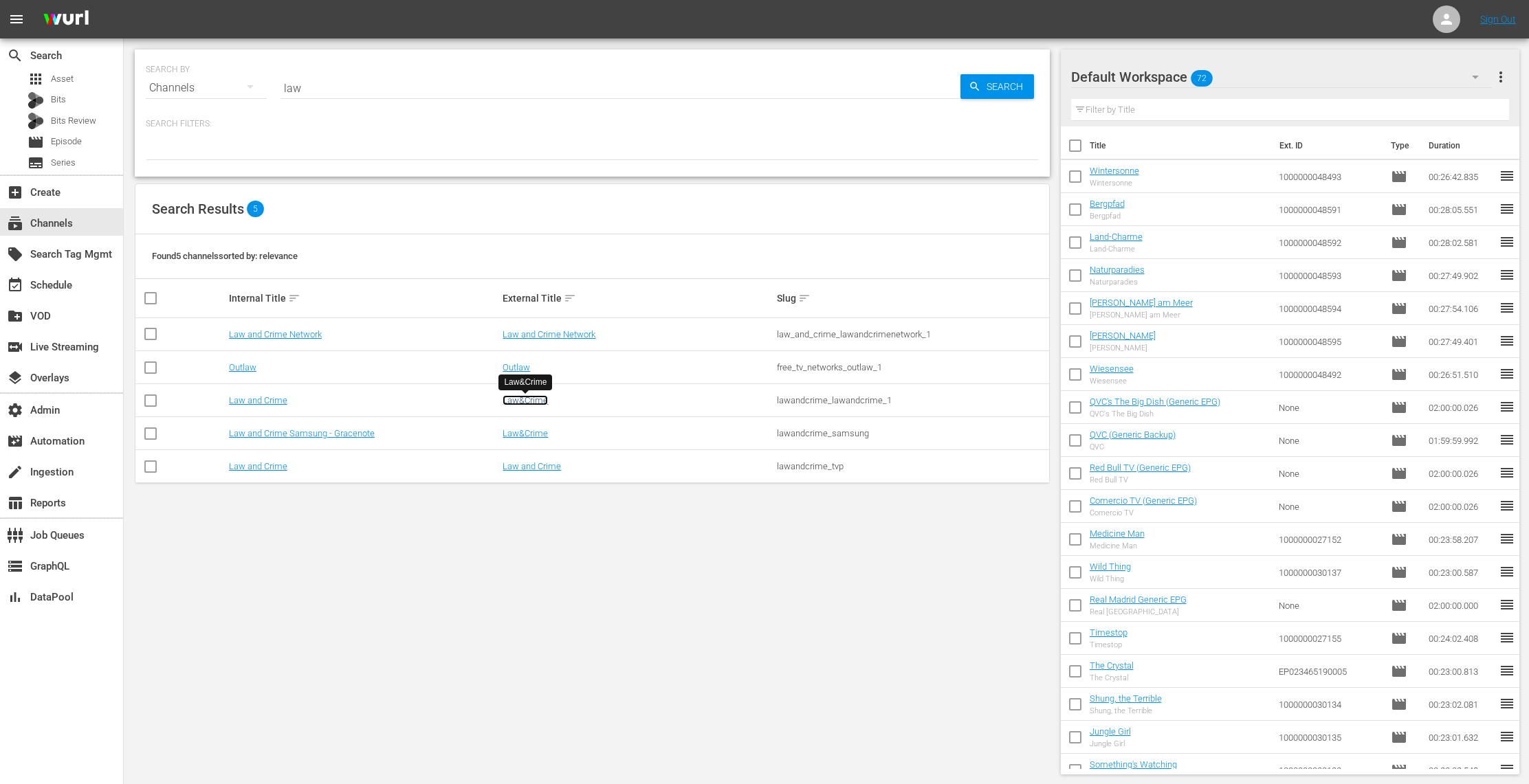
click at [526, 402] on link "Law&Crime" at bounding box center [525, 400] width 46 height 10
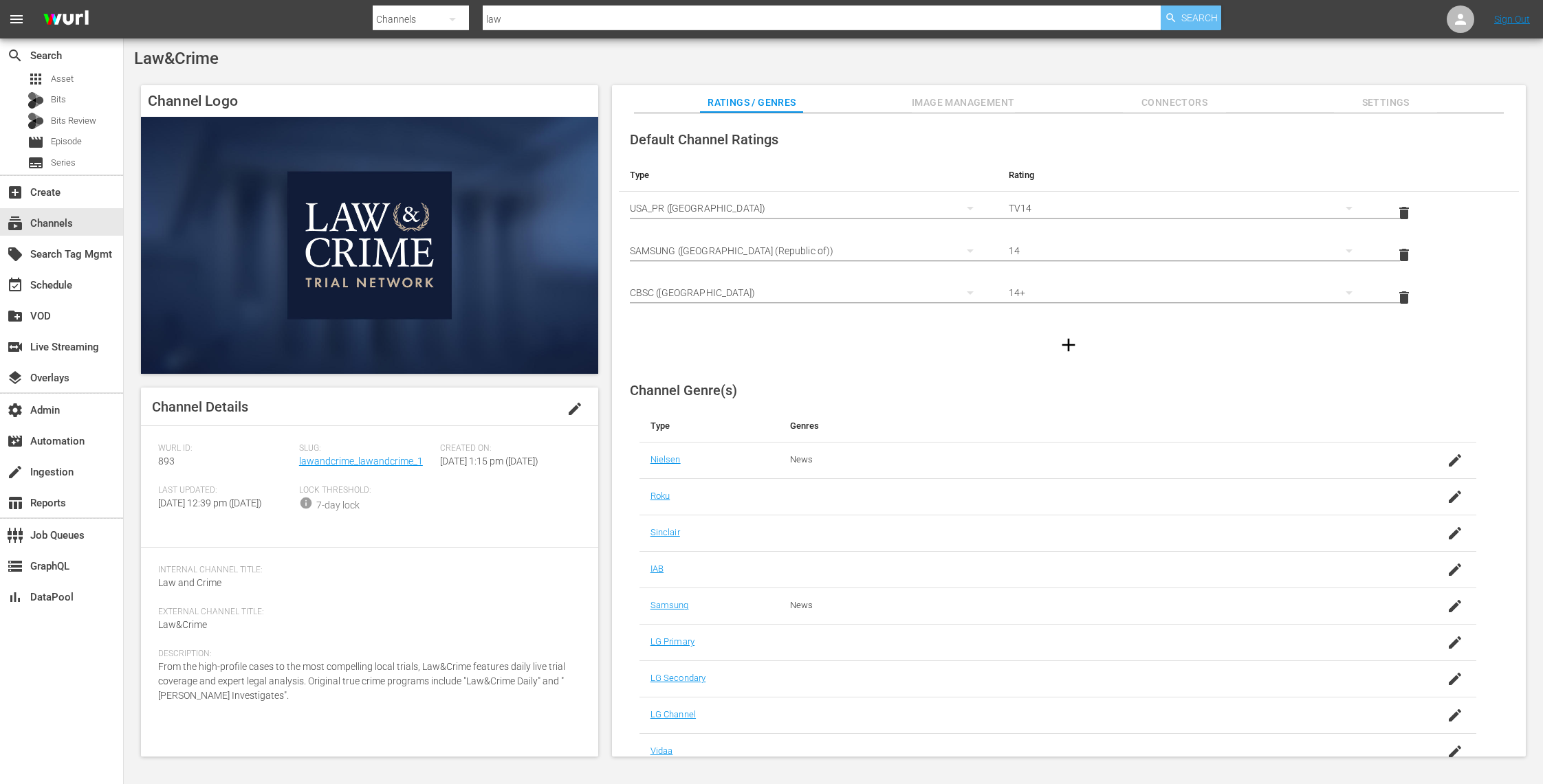
click at [1180, 21] on div "Search" at bounding box center [1191, 18] width 60 height 25
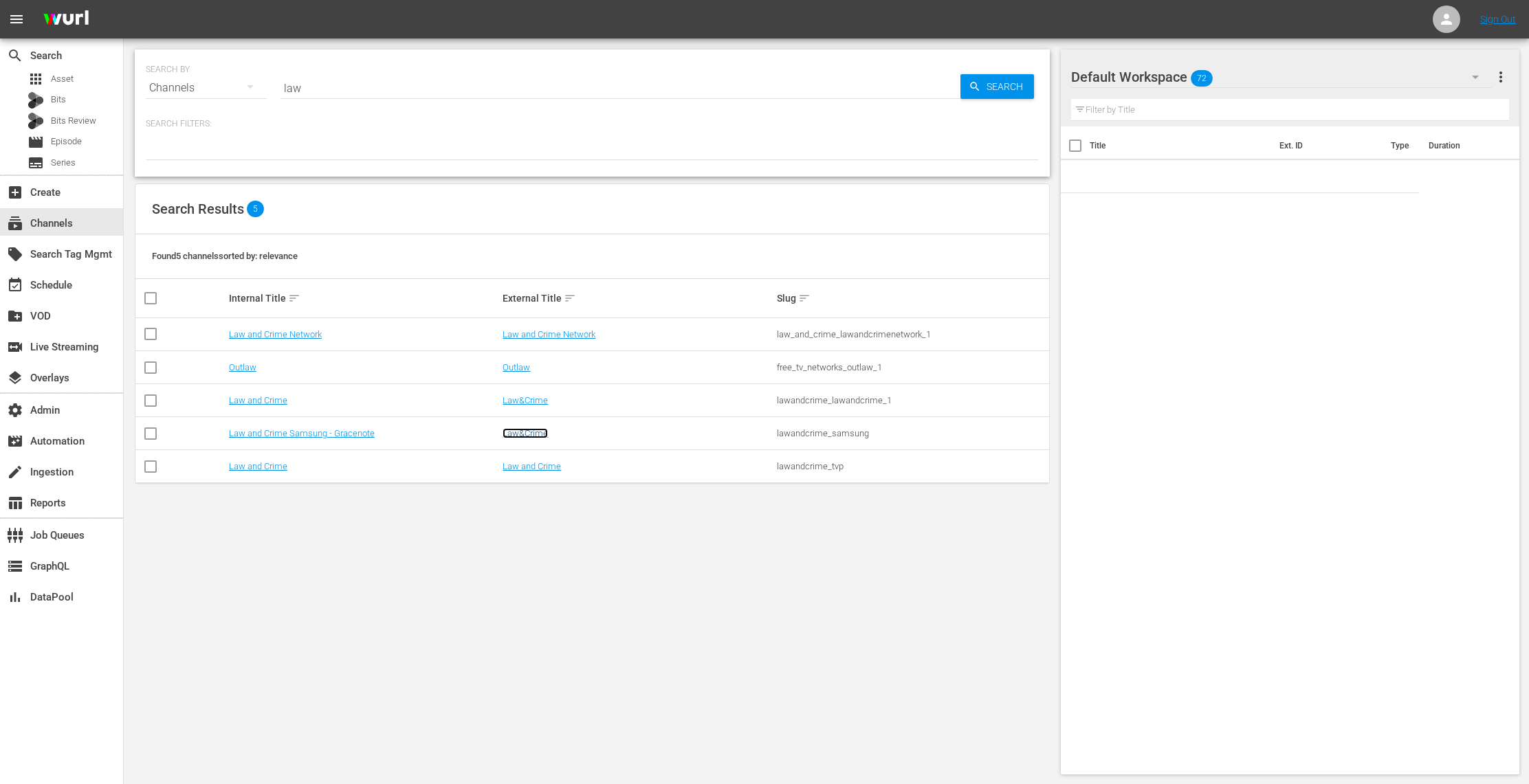
click at [532, 432] on link "Law&Crime" at bounding box center [525, 433] width 46 height 10
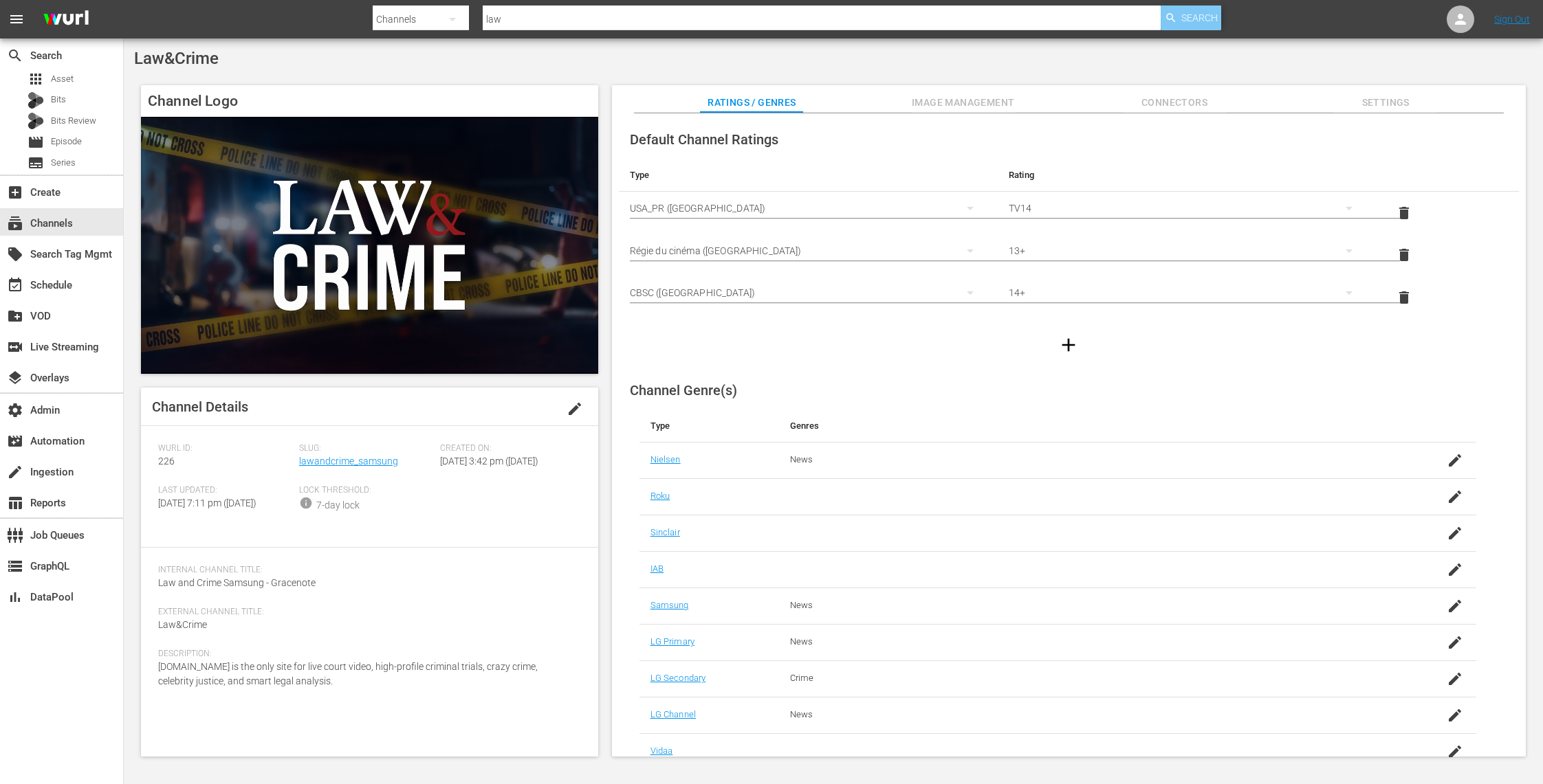
click at [1186, 22] on span "Search" at bounding box center [1199, 18] width 36 height 25
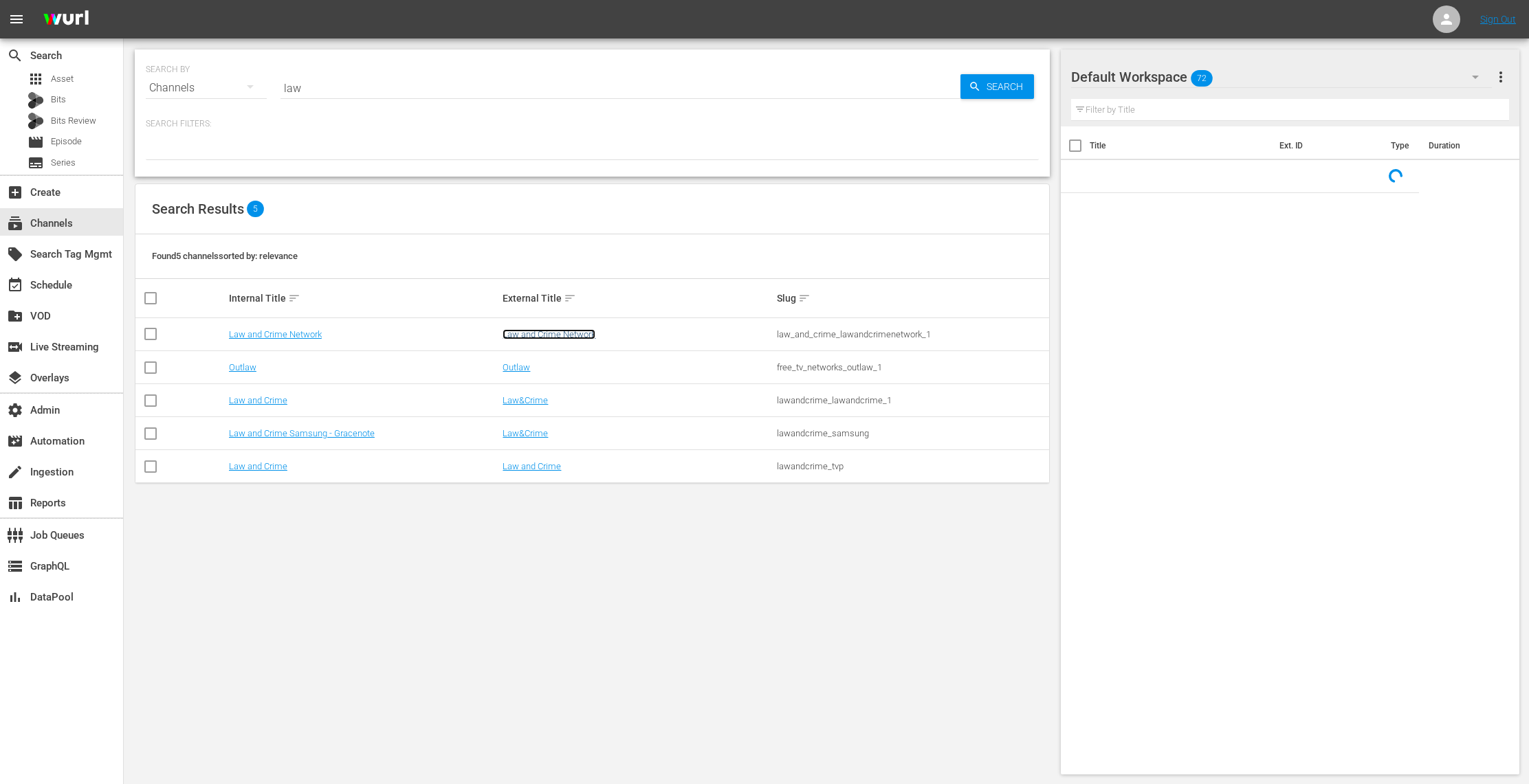
click at [553, 333] on link "Law and Crime Network" at bounding box center [549, 334] width 93 height 10
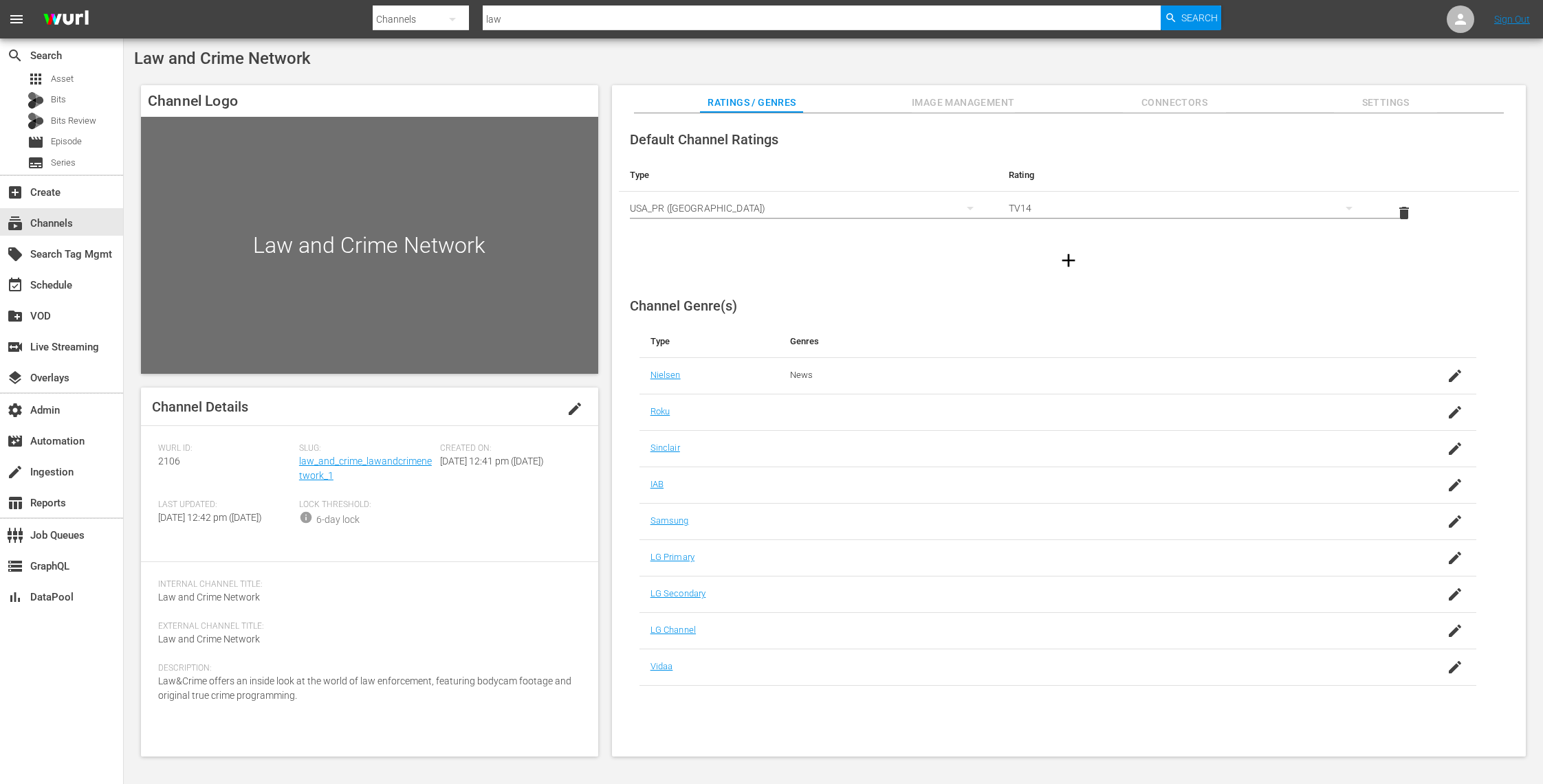
click at [973, 95] on span "Image Management" at bounding box center [963, 103] width 103 height 17
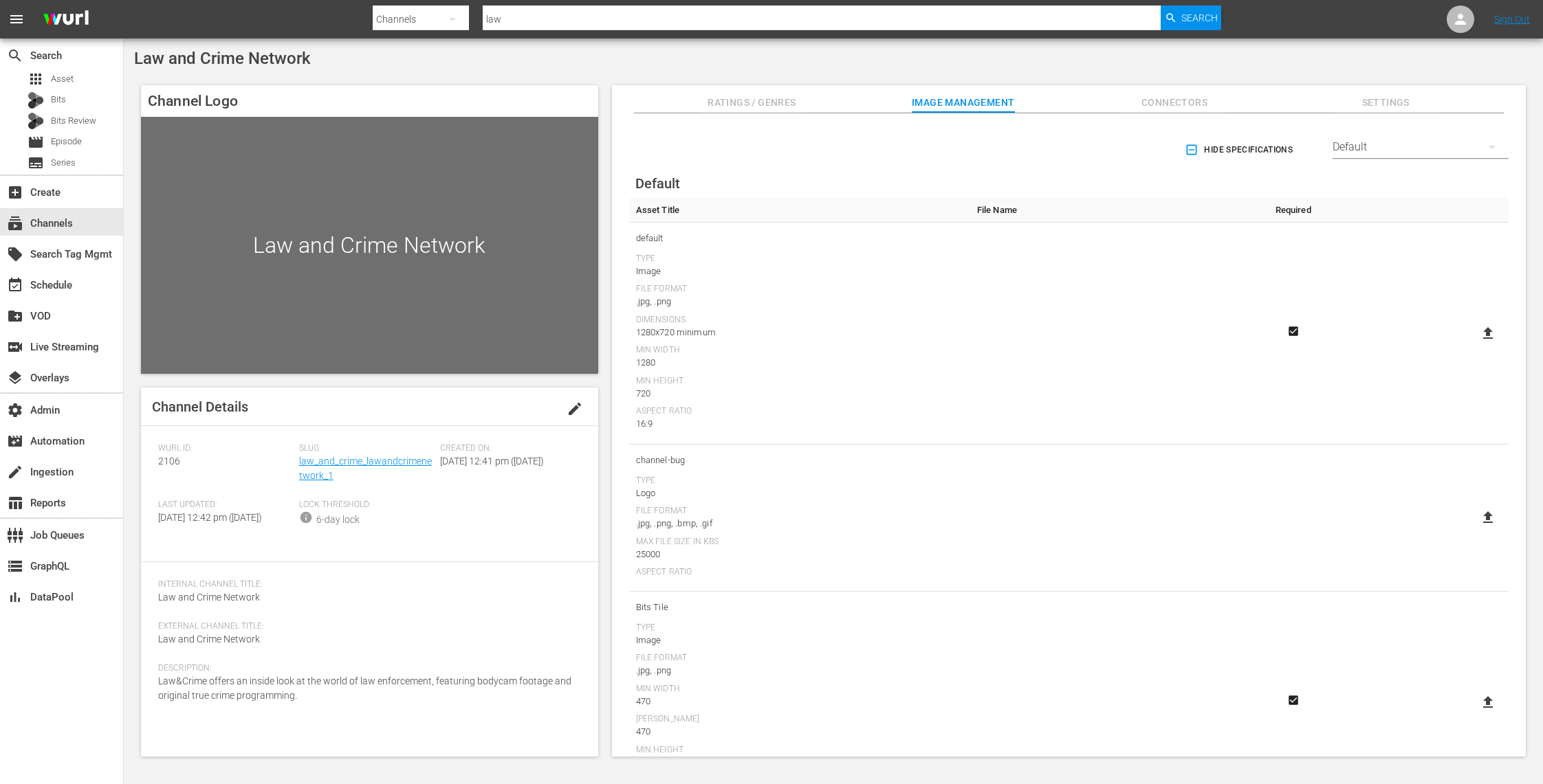
click at [1480, 336] on icon at bounding box center [1487, 333] width 16 height 16
click at [1475, 345] on input "file" at bounding box center [1474, 345] width 1 height 1
type input "C:\fakepath\Law&Crime-Logo-1920x1080 Jack Engoron.png"
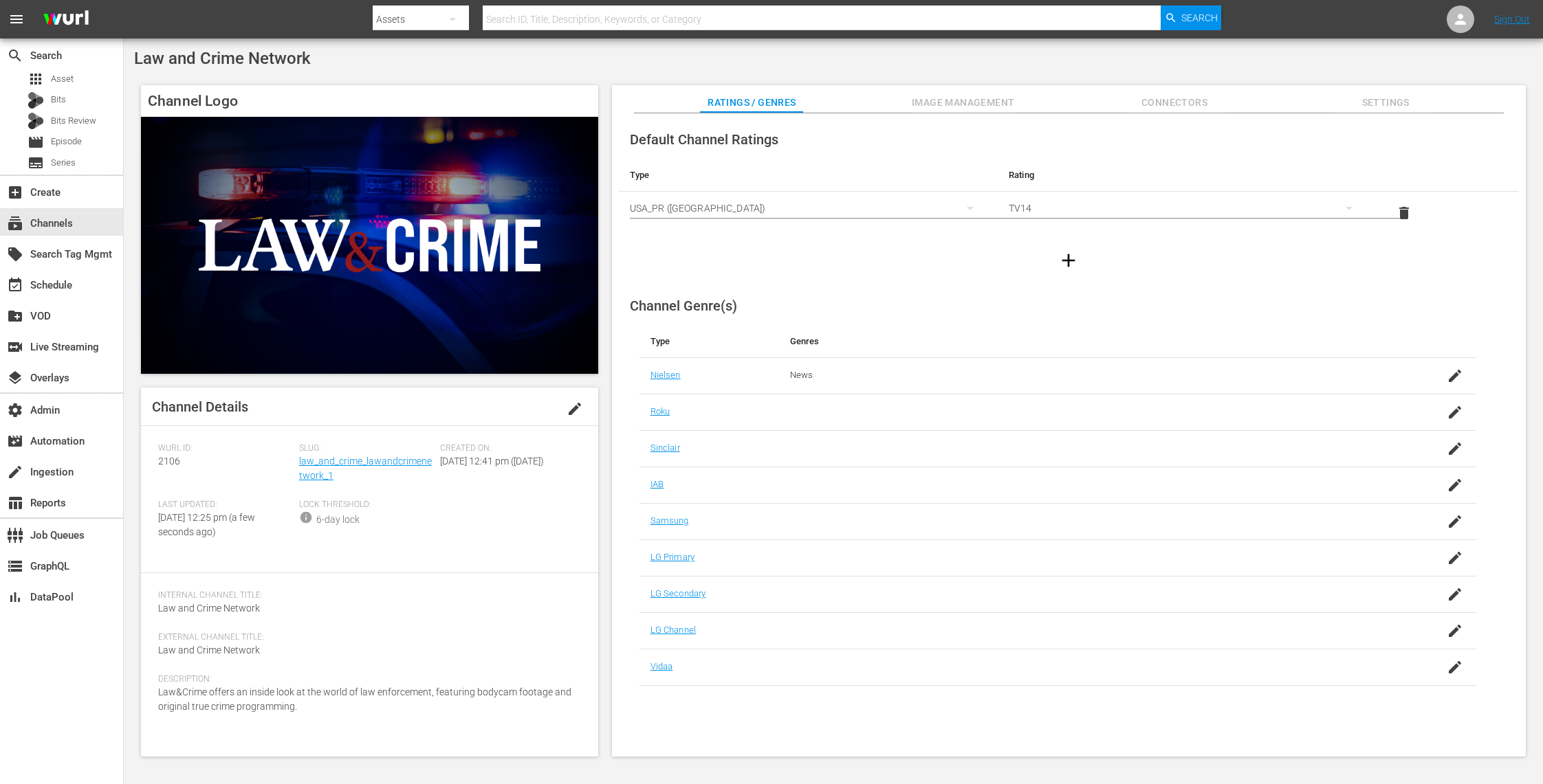
click at [943, 99] on span "Image Management" at bounding box center [963, 103] width 103 height 17
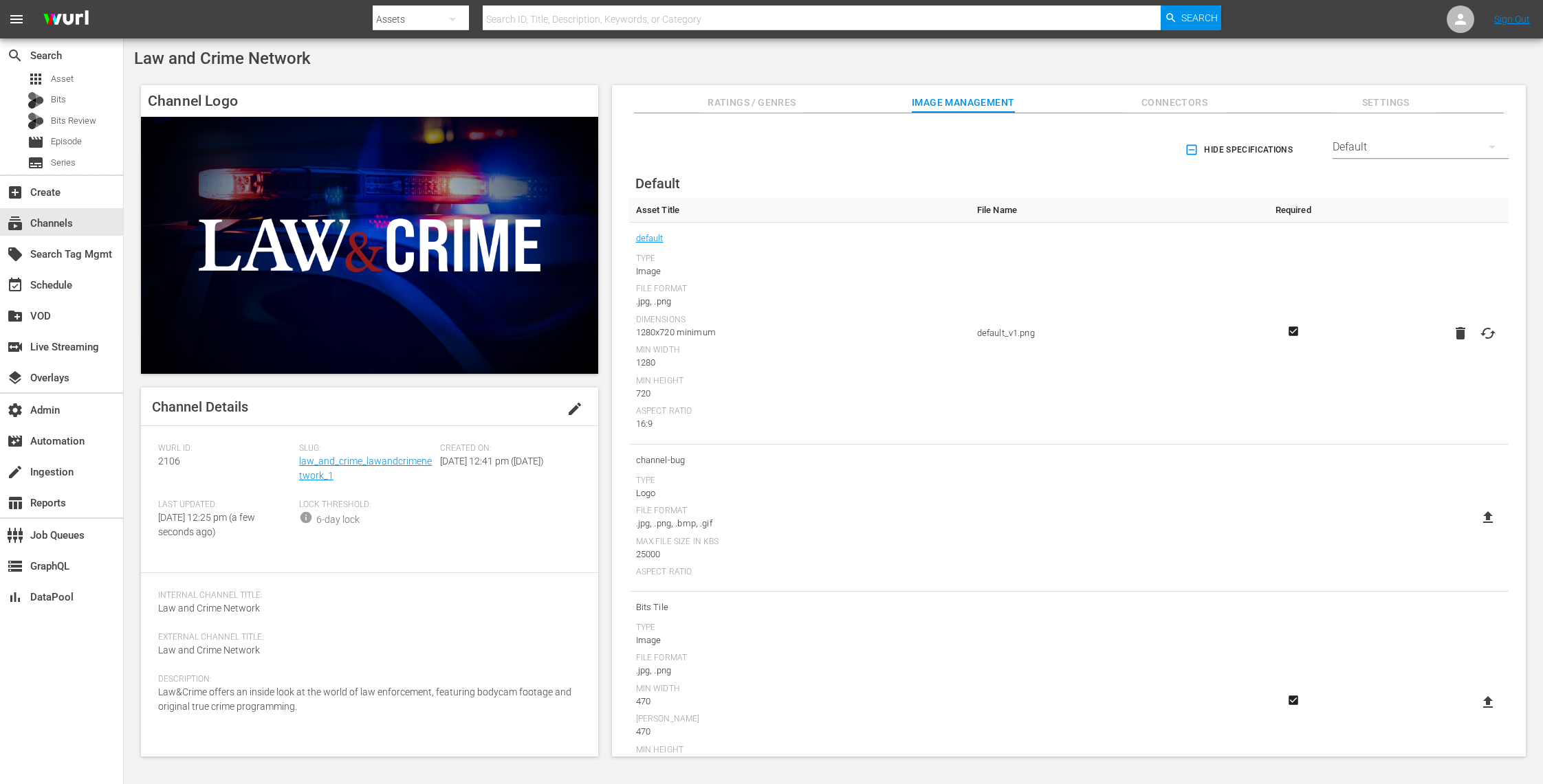
click at [1176, 100] on span "Connectors" at bounding box center [1175, 103] width 103 height 17
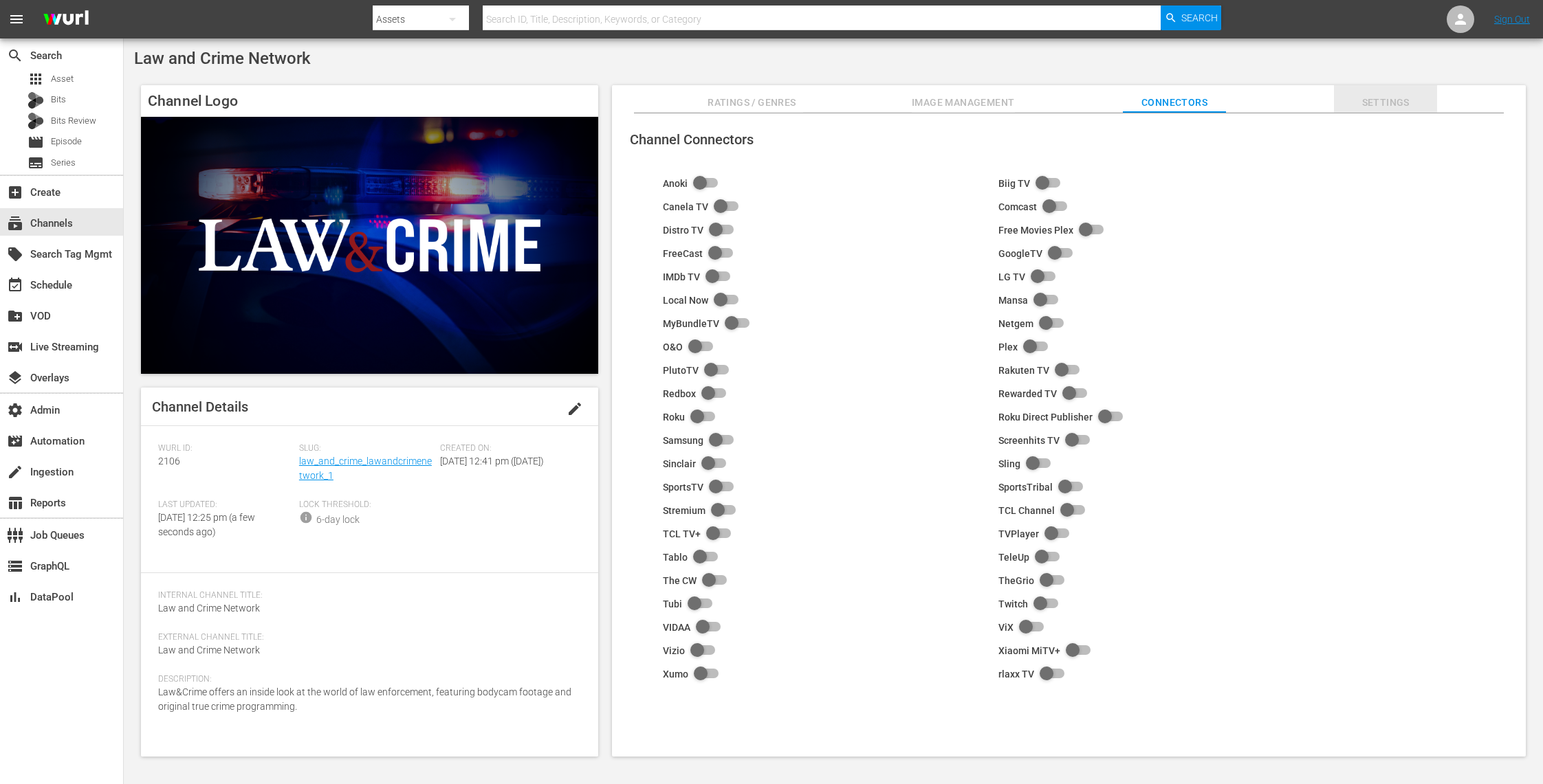
click at [1424, 106] on span "Settings" at bounding box center [1386, 103] width 103 height 17
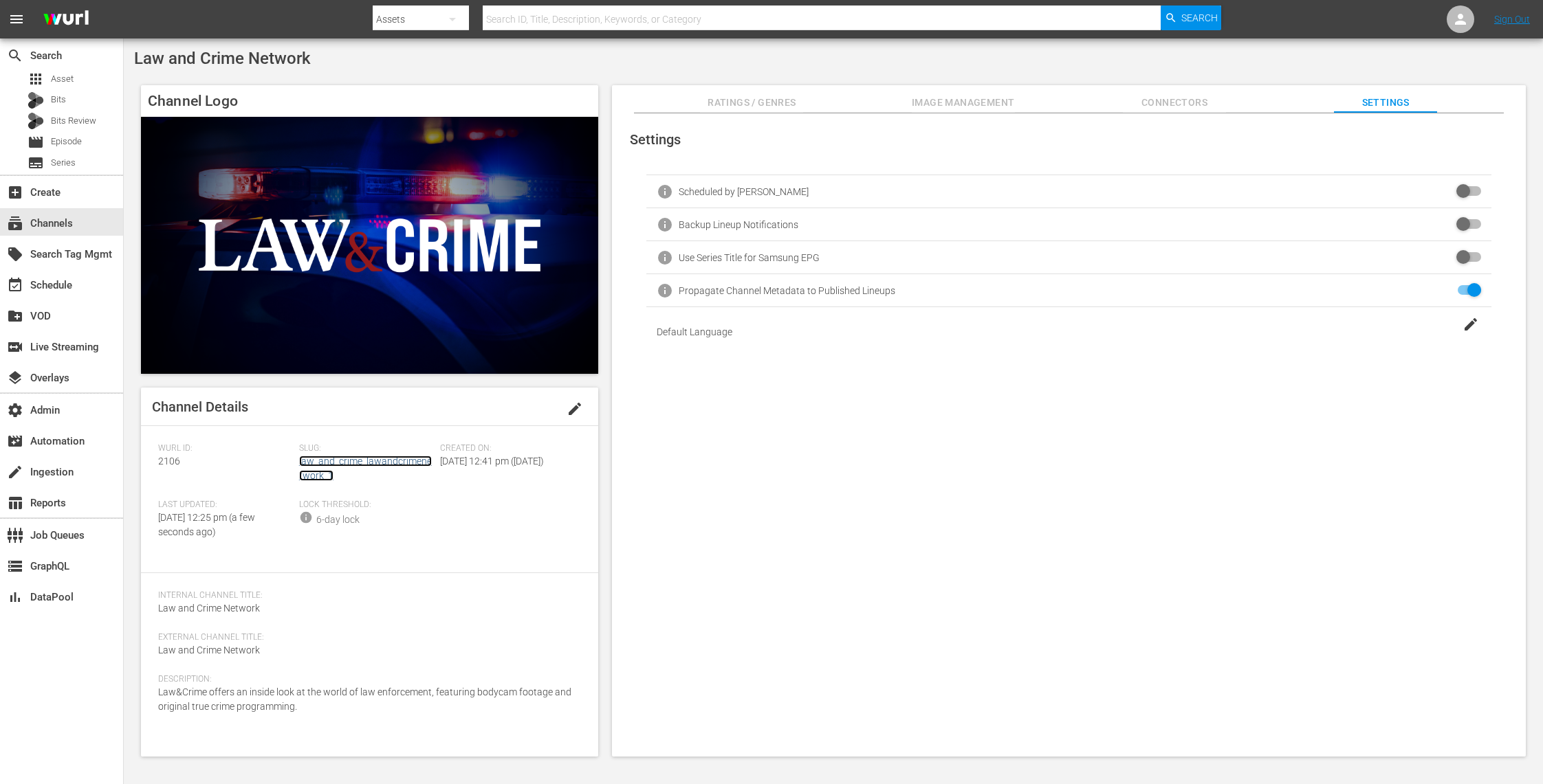
click at [377, 459] on link "law_and_crime_lawandcrimenetwork_1" at bounding box center [365, 468] width 133 height 25
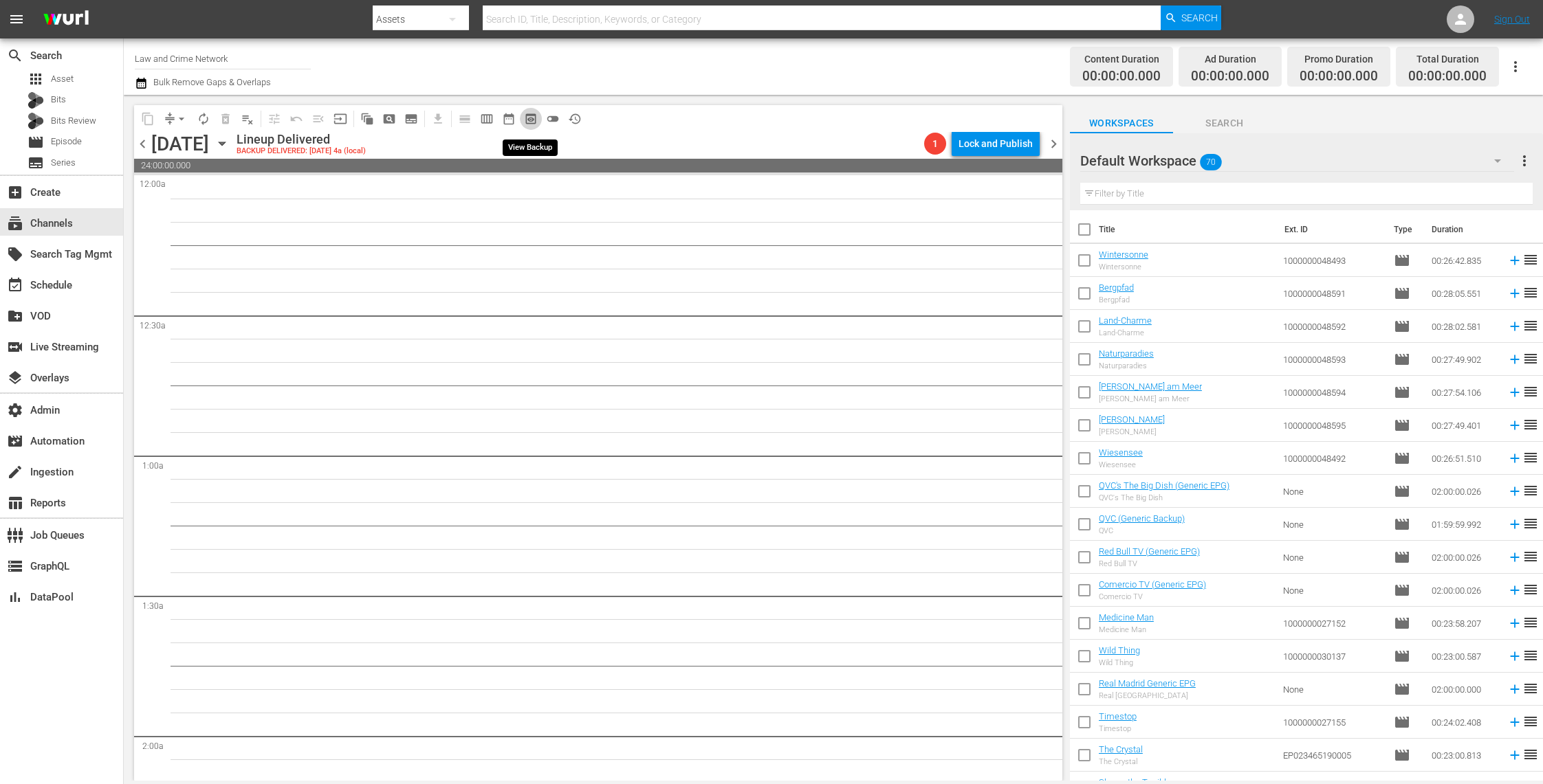
click at [533, 122] on span "preview_outlined" at bounding box center [531, 119] width 14 height 14
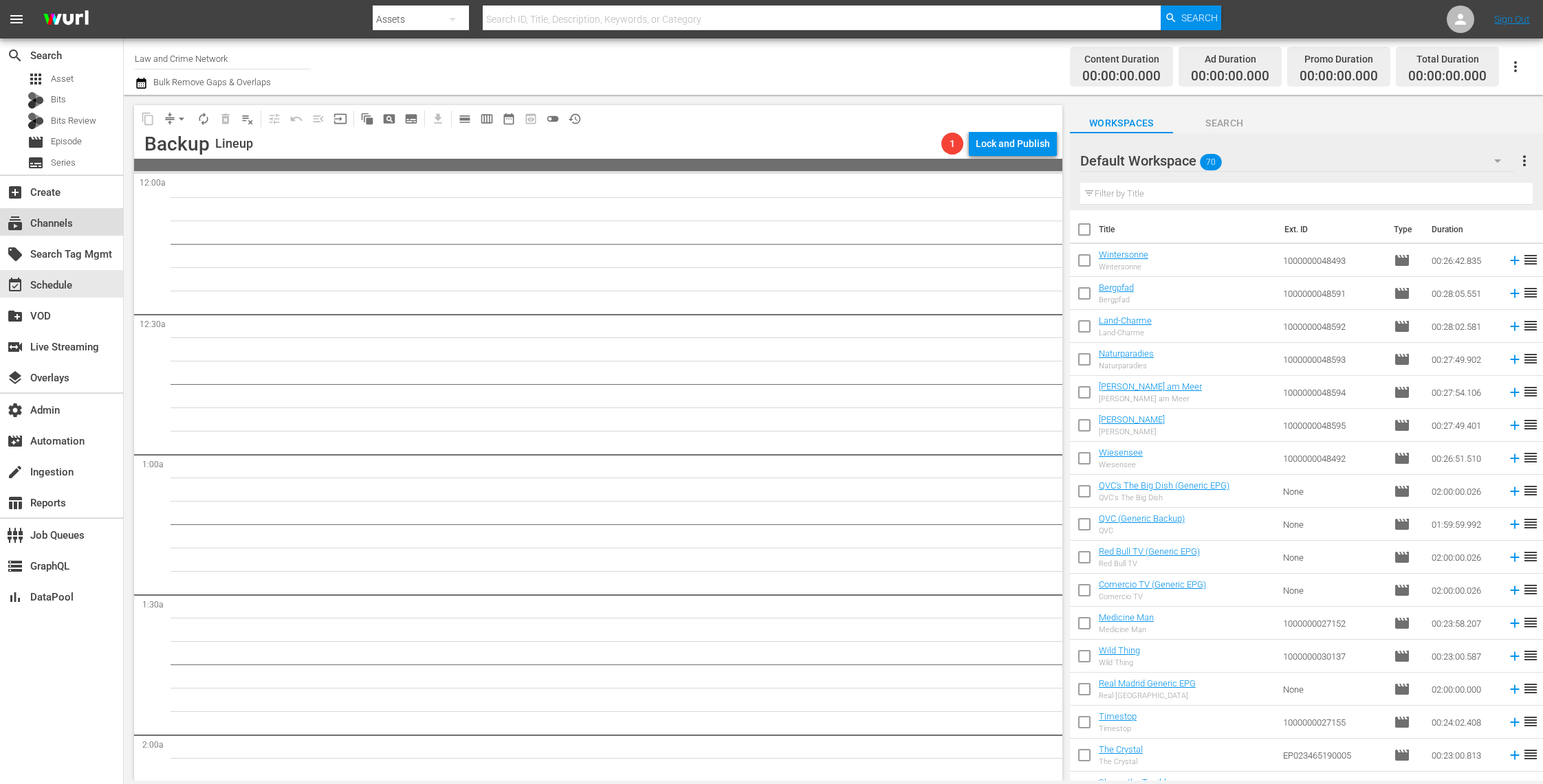
click at [74, 226] on div "subscriptions Channels" at bounding box center [39, 221] width 77 height 12
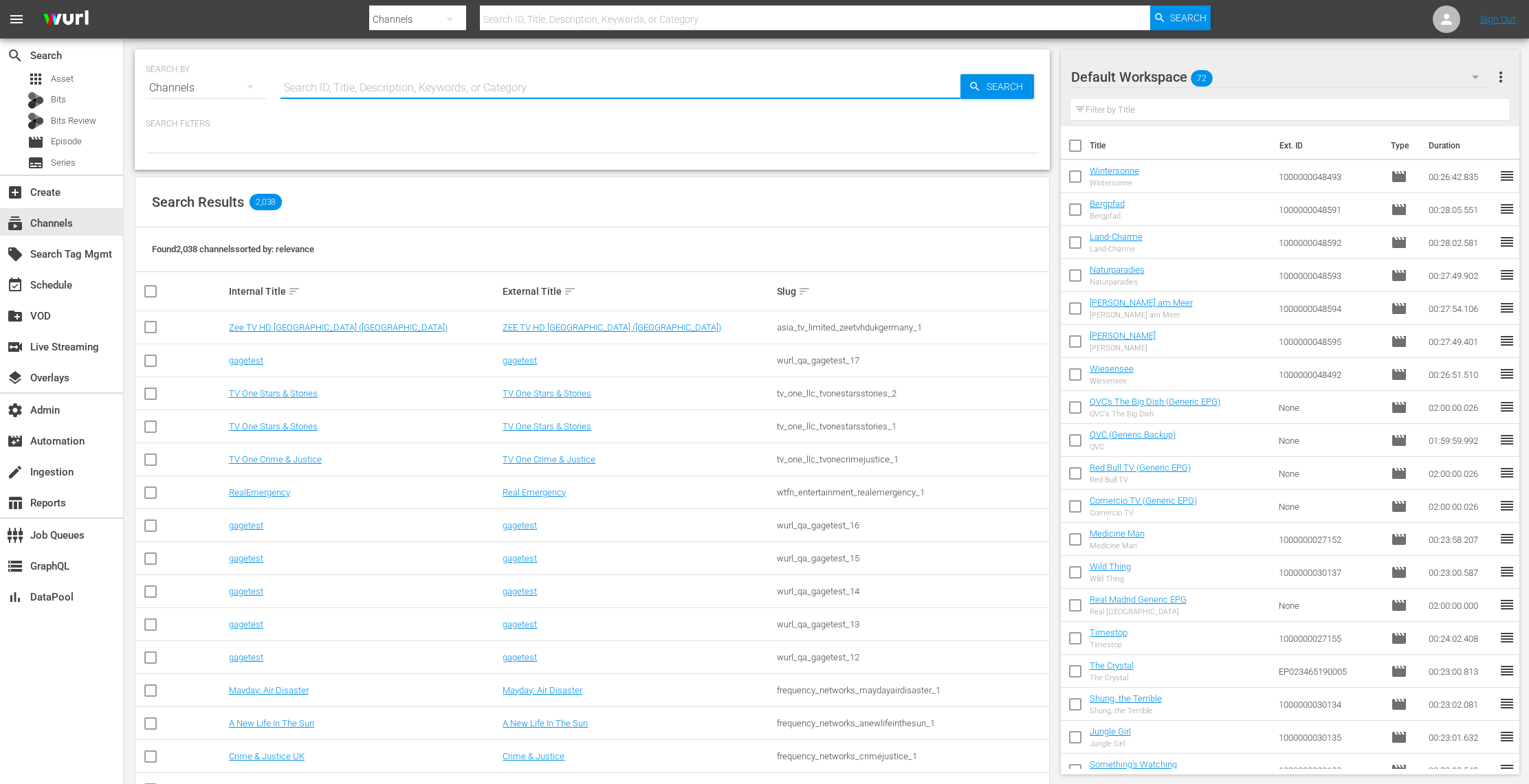
click at [340, 90] on input "text" at bounding box center [620, 88] width 680 height 33
type input "law"
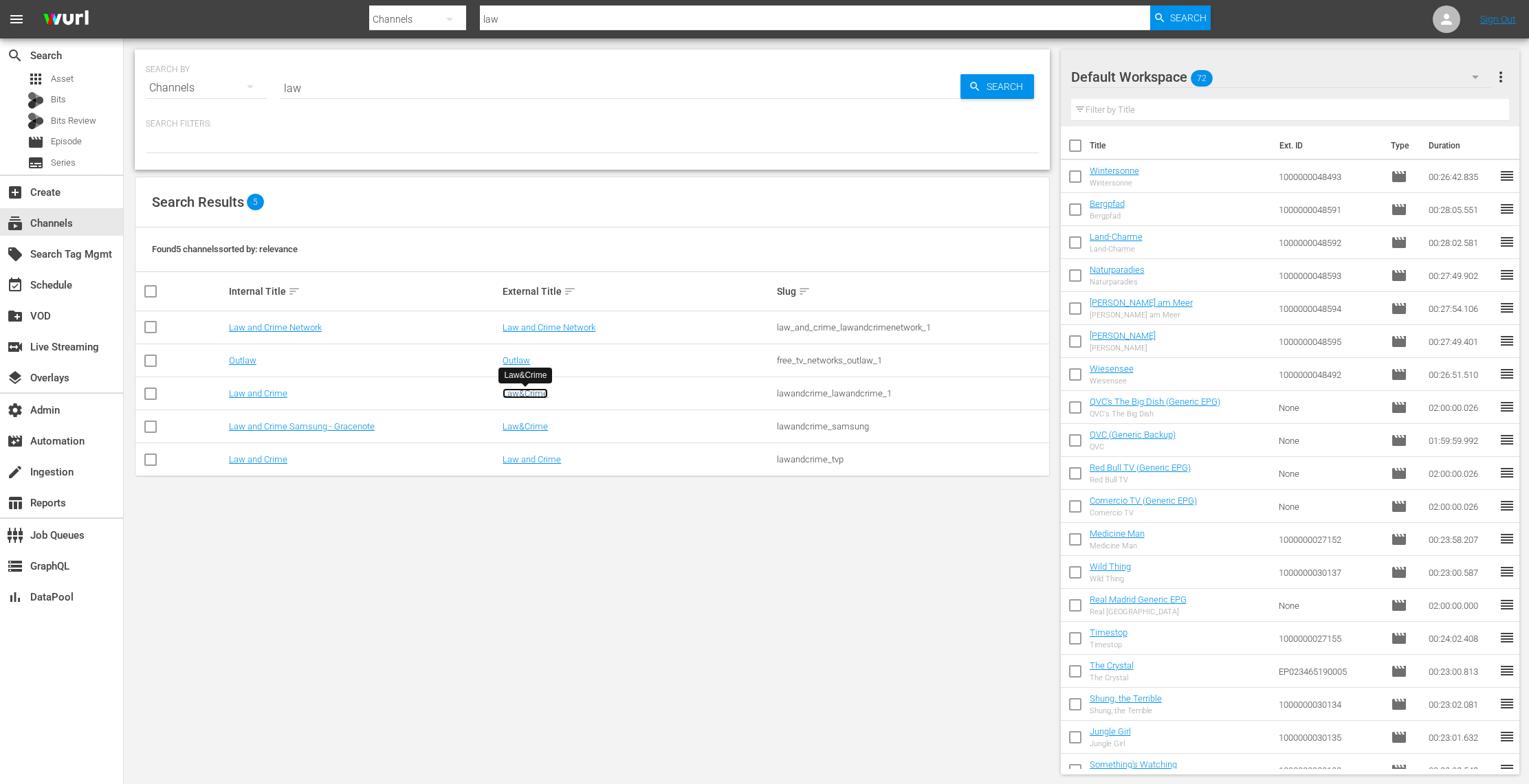
click at [532, 390] on link "Law&Crime" at bounding box center [525, 393] width 46 height 10
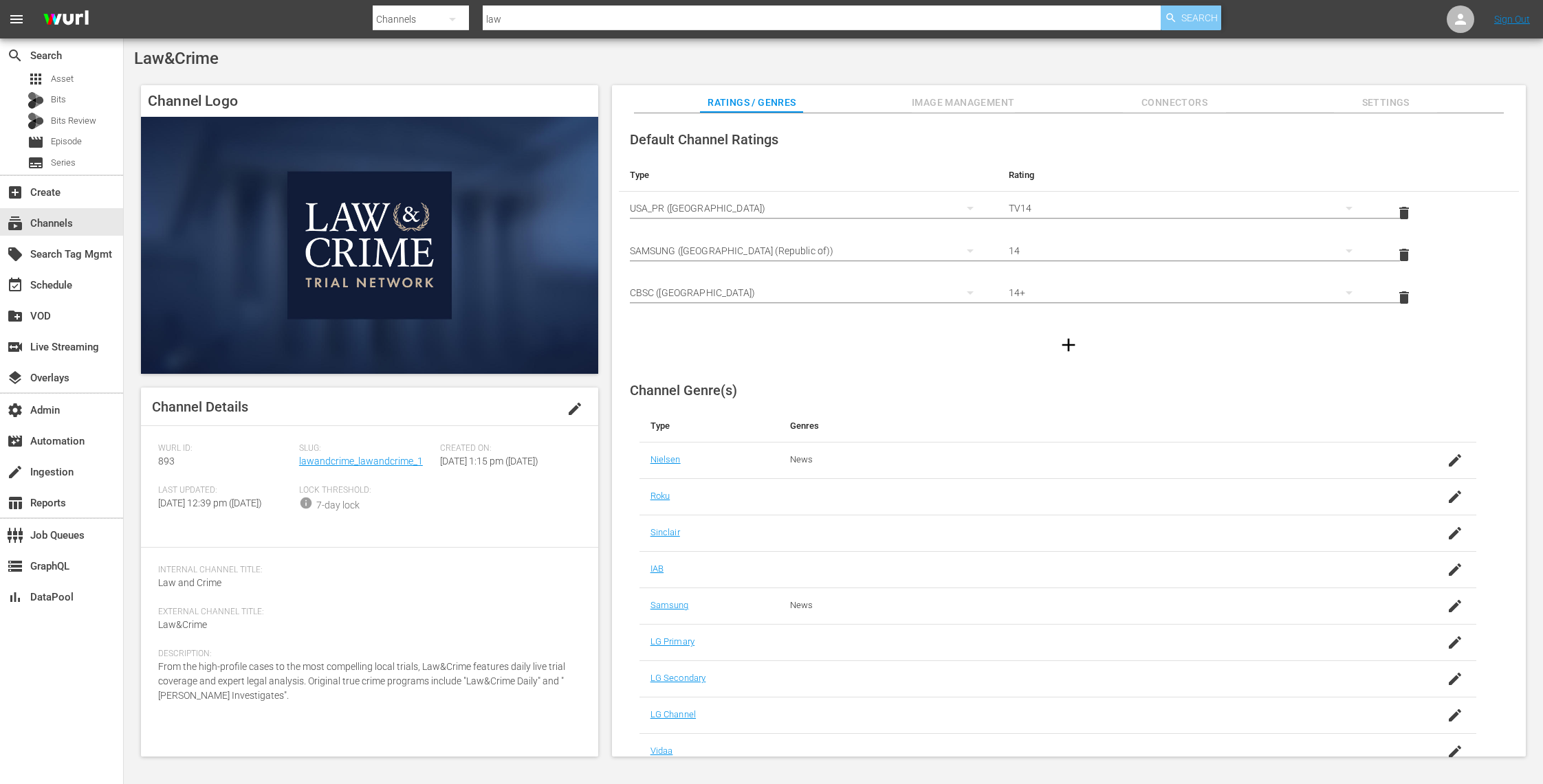
click at [1197, 18] on span "Search" at bounding box center [1199, 18] width 36 height 25
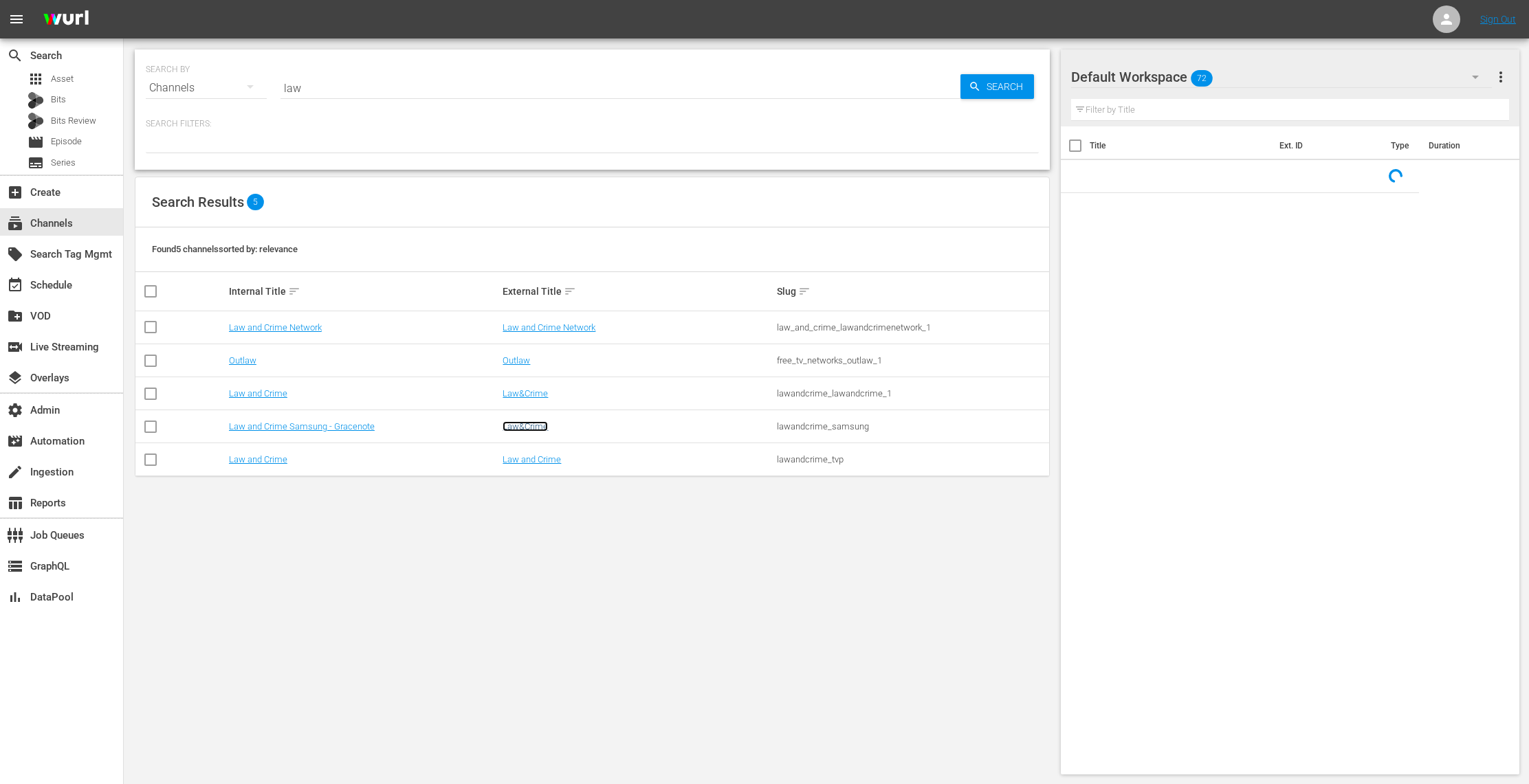
click at [519, 425] on link "Law&Crime" at bounding box center [525, 426] width 46 height 10
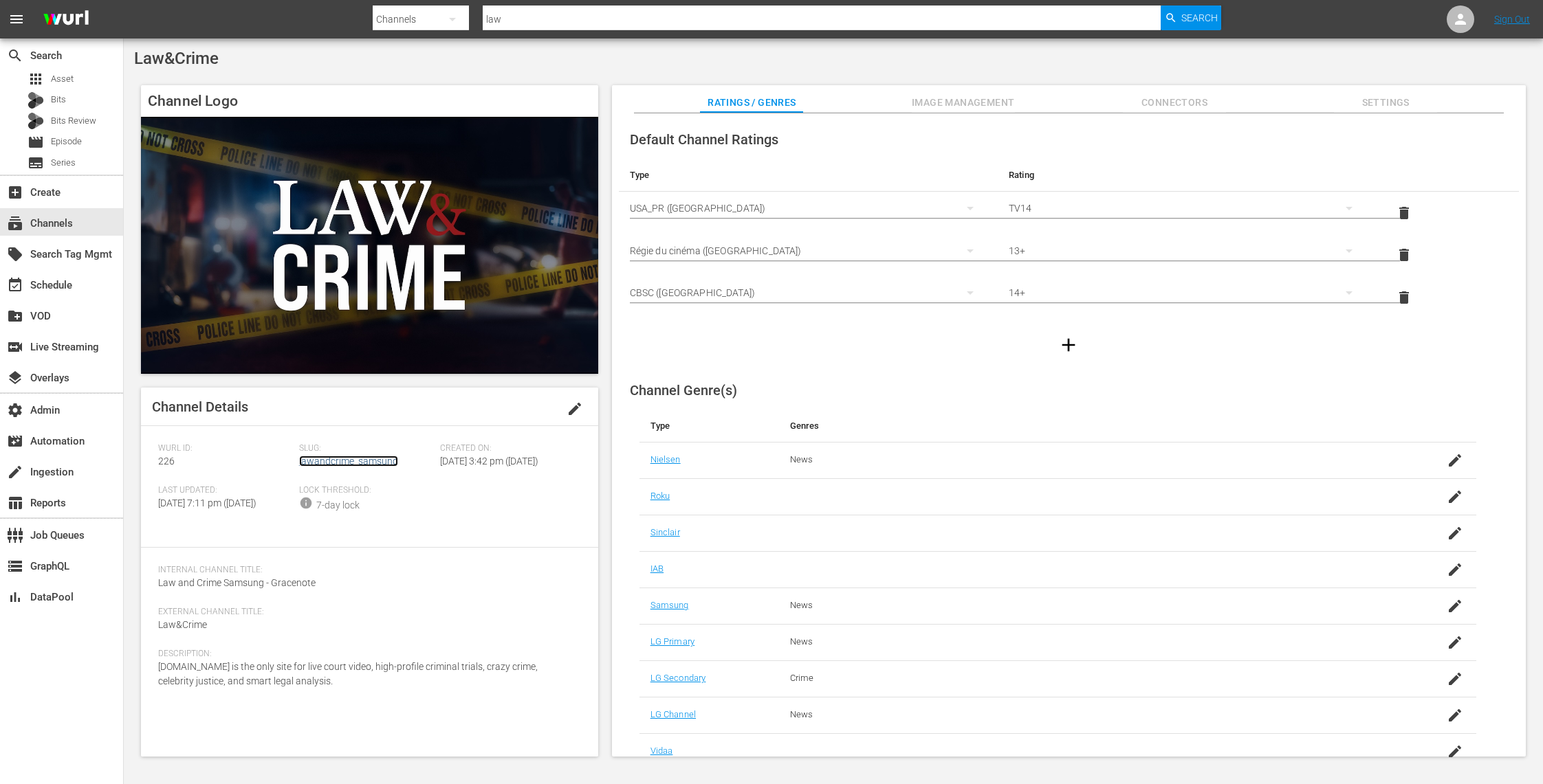
click at [343, 461] on link "lawandcrime_samsung" at bounding box center [348, 461] width 99 height 11
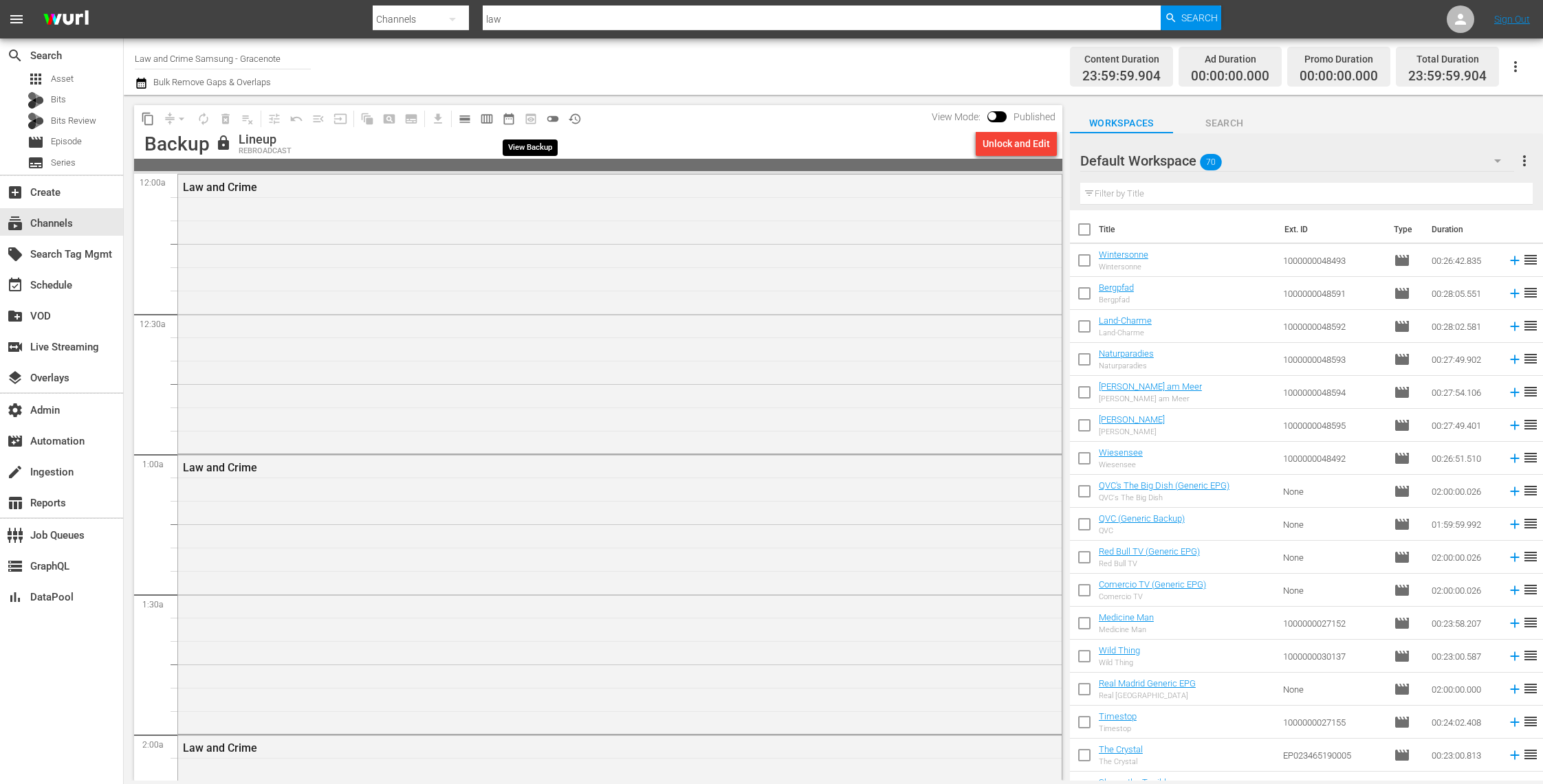
click at [535, 120] on span "preview_outlined" at bounding box center [530, 119] width 22 height 22
click at [1205, 19] on span "Search" at bounding box center [1199, 18] width 36 height 25
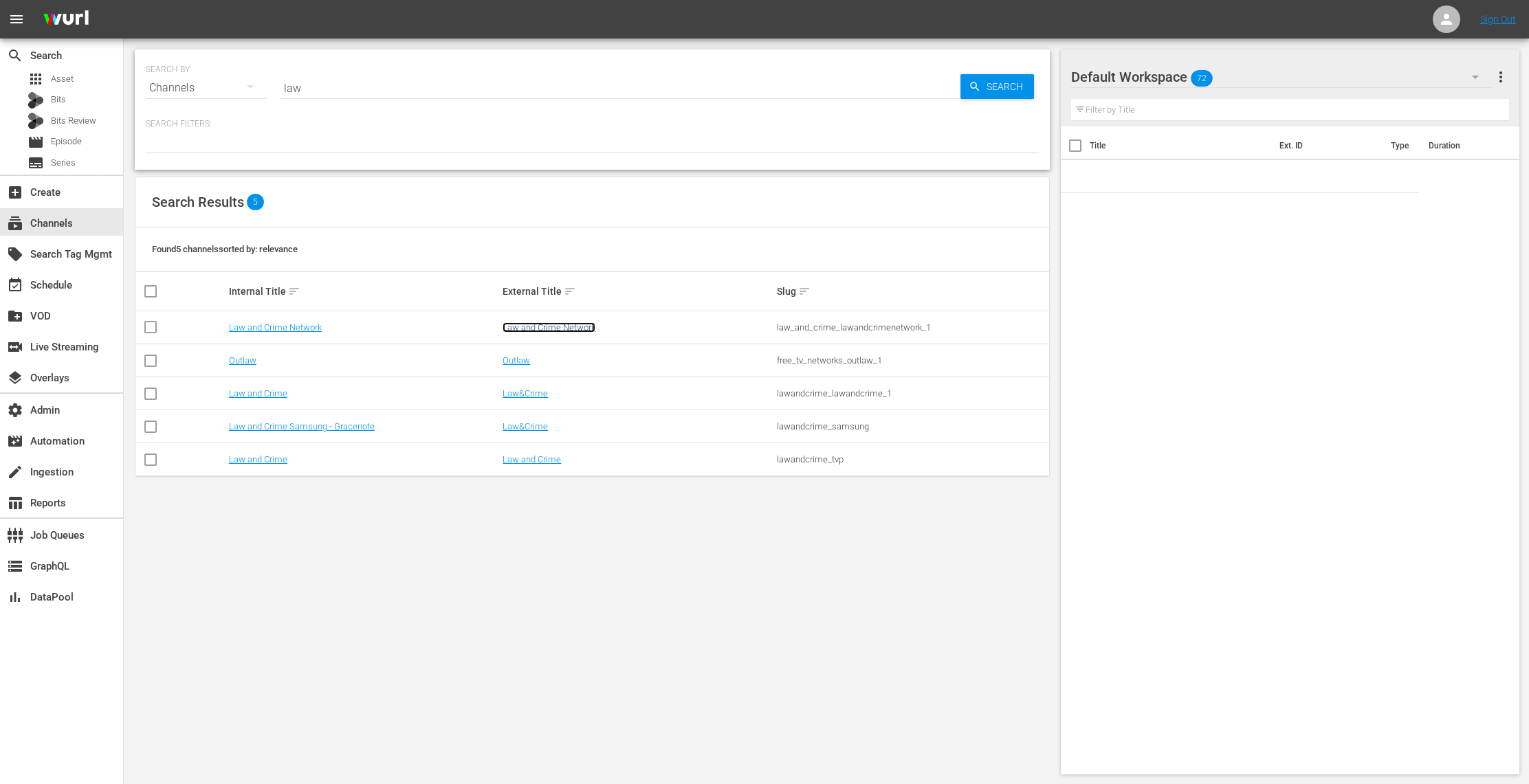
click at [580, 326] on link "Law and Crime Network" at bounding box center [549, 327] width 93 height 10
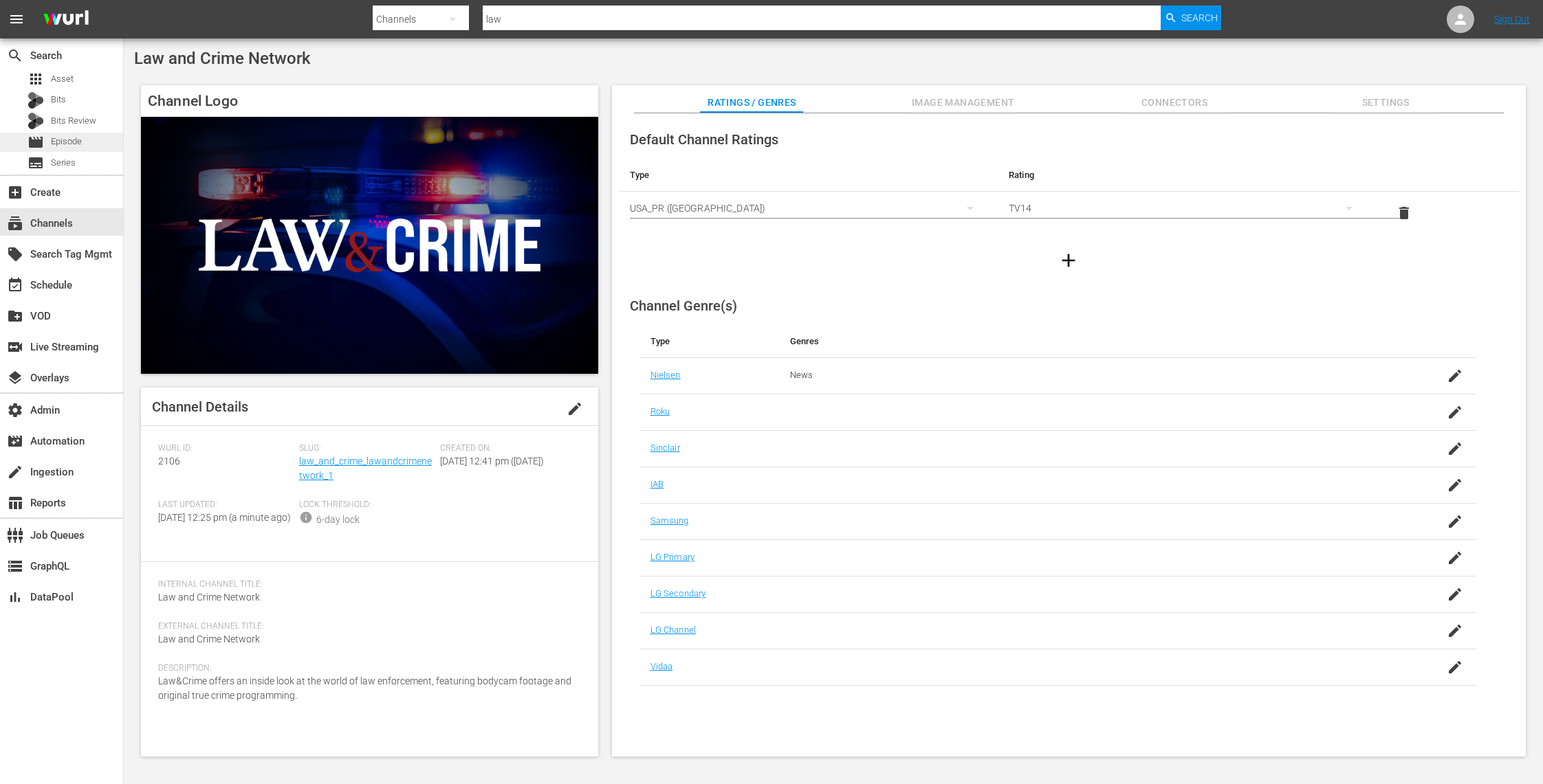
click at [90, 145] on div "movie Episode" at bounding box center [61, 142] width 123 height 19
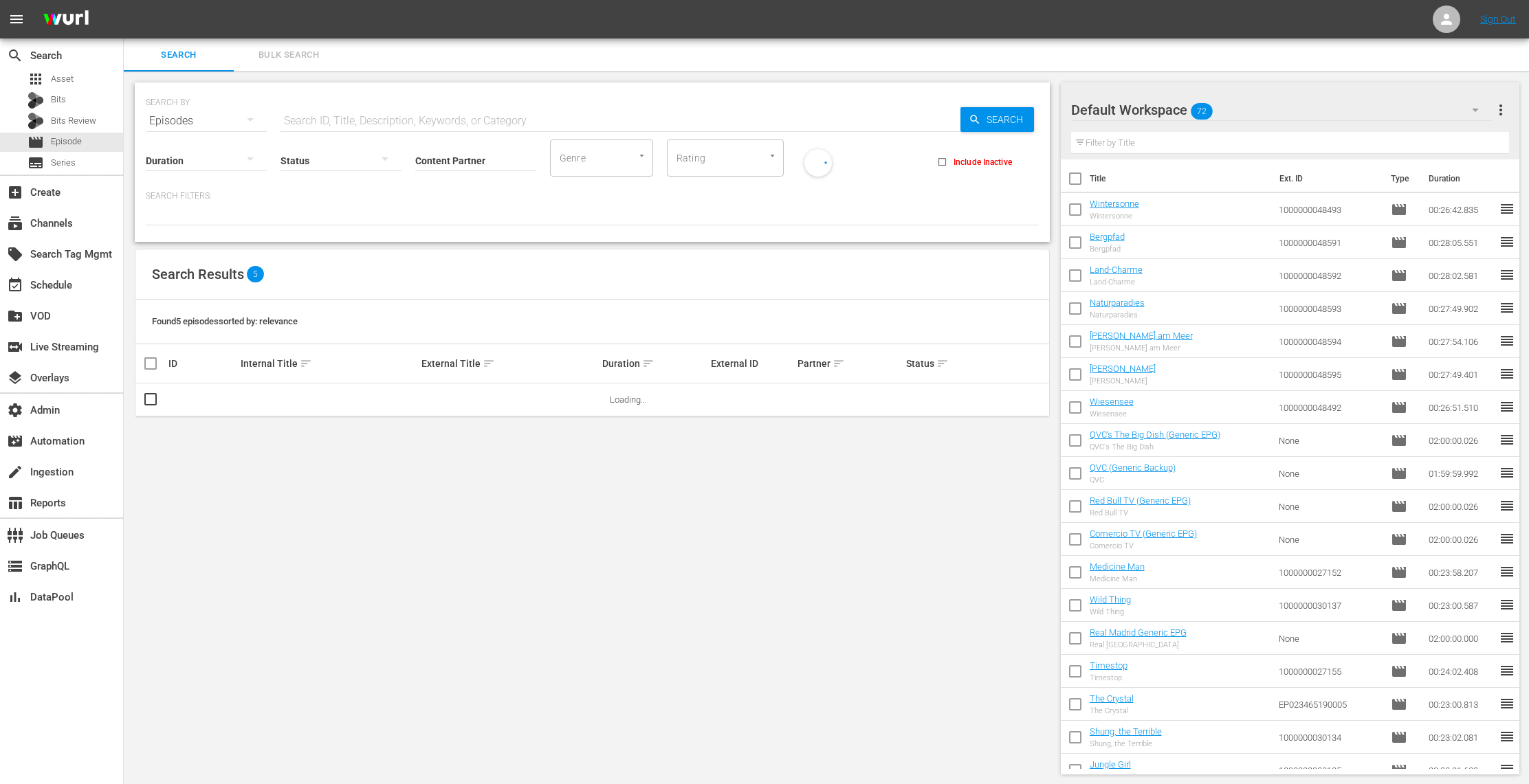
click at [394, 127] on div "Status" at bounding box center [340, 152] width 121 height 49
click at [391, 123] on input "text" at bounding box center [620, 120] width 680 height 33
type input "law and crime"
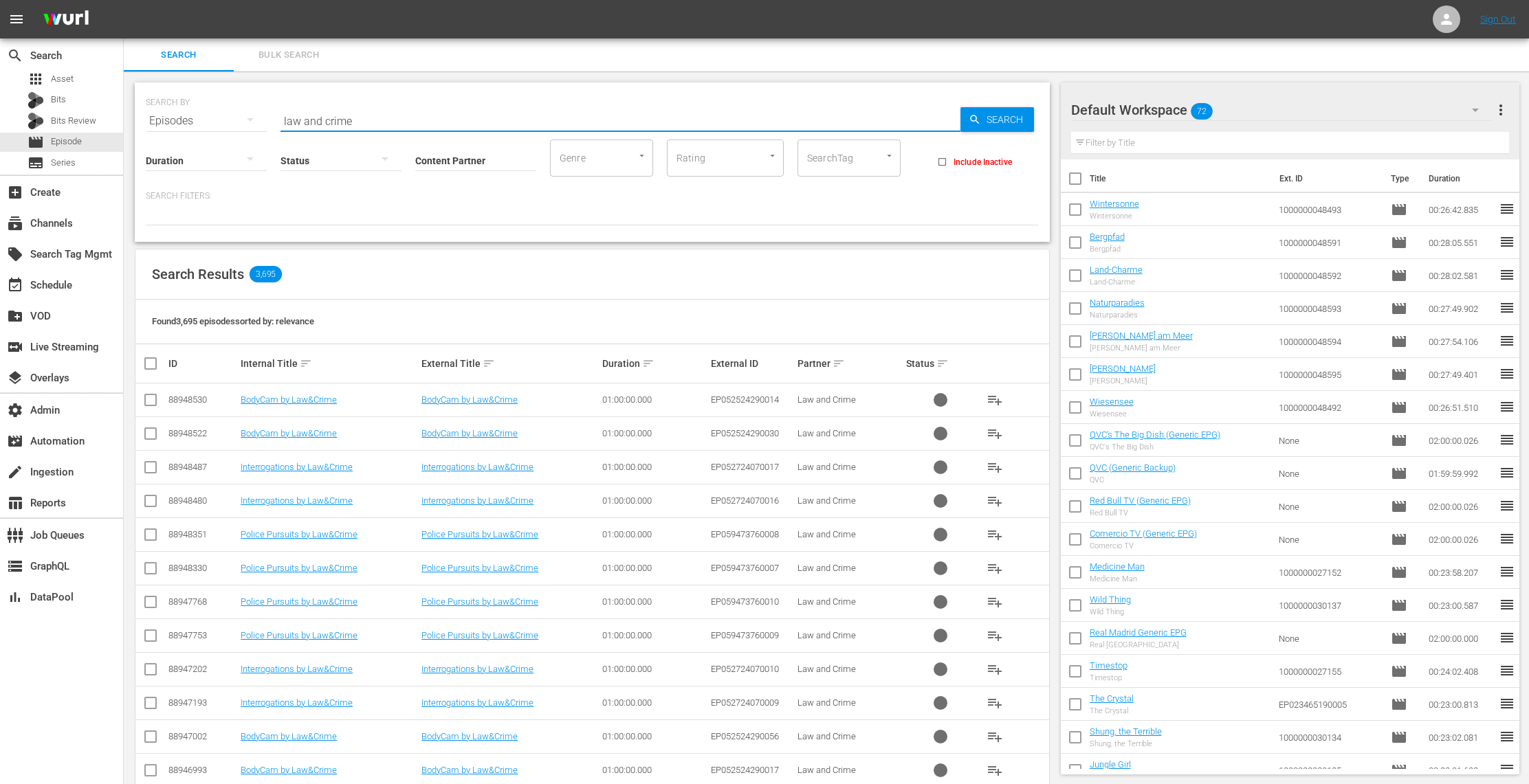
click at [458, 161] on input "Content Partner" at bounding box center [475, 161] width 121 height 49
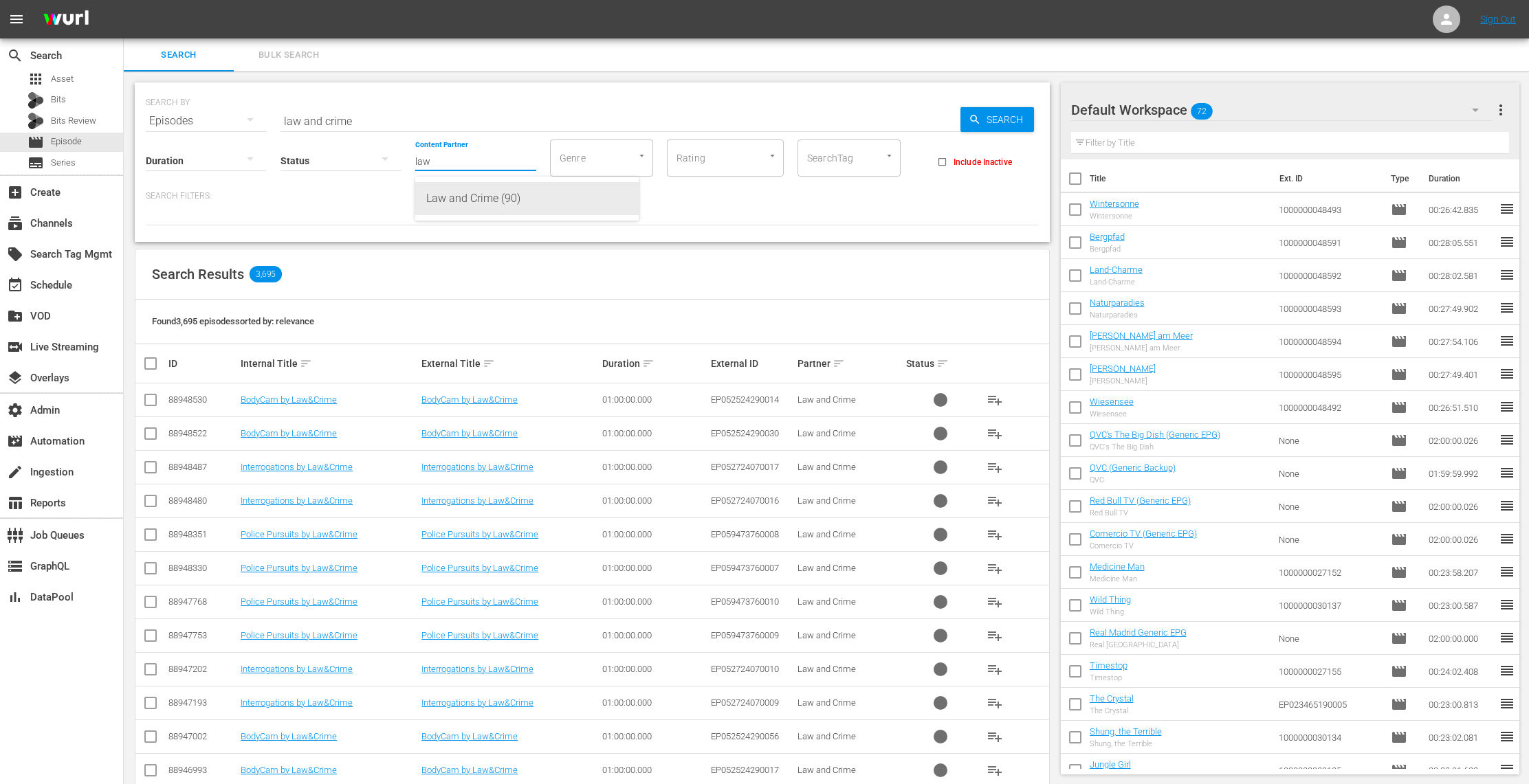
click at [502, 192] on div "Law and Crime (90)" at bounding box center [526, 198] width 201 height 33
type input "Law and Crime (90)"
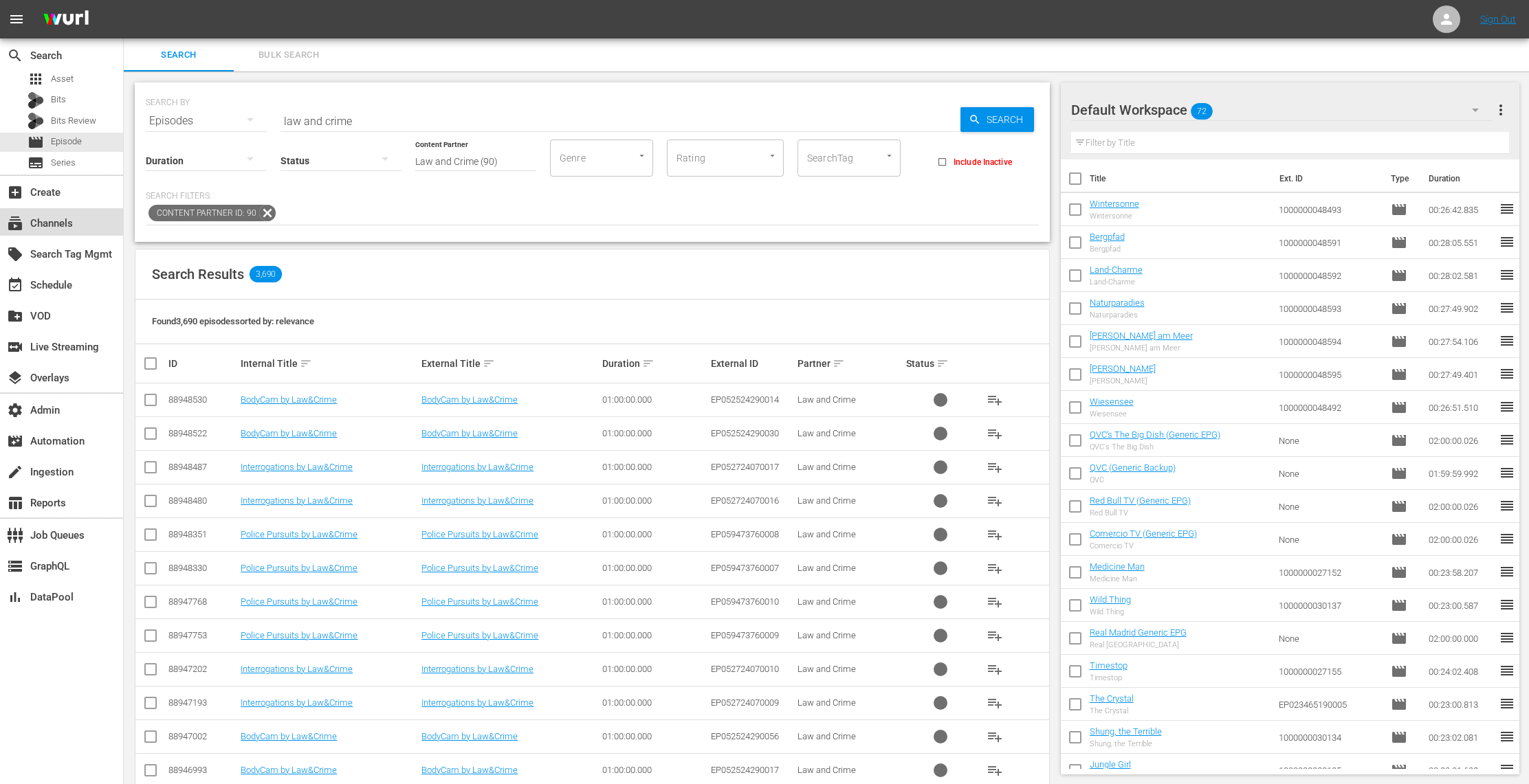
click at [86, 218] on div "subscriptions Channels" at bounding box center [61, 222] width 123 height 28
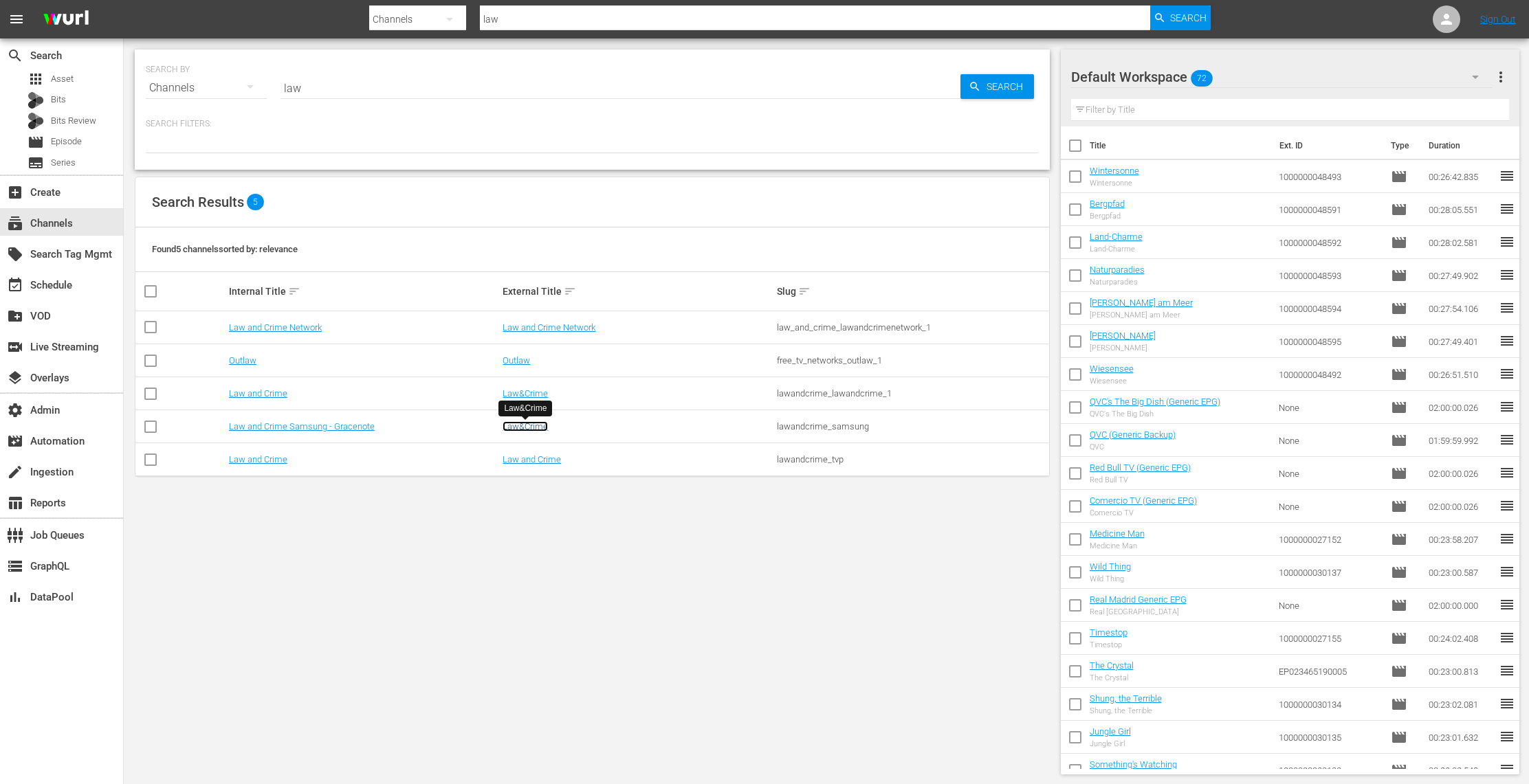
click at [540, 424] on link "Law&Crime" at bounding box center [525, 426] width 46 height 10
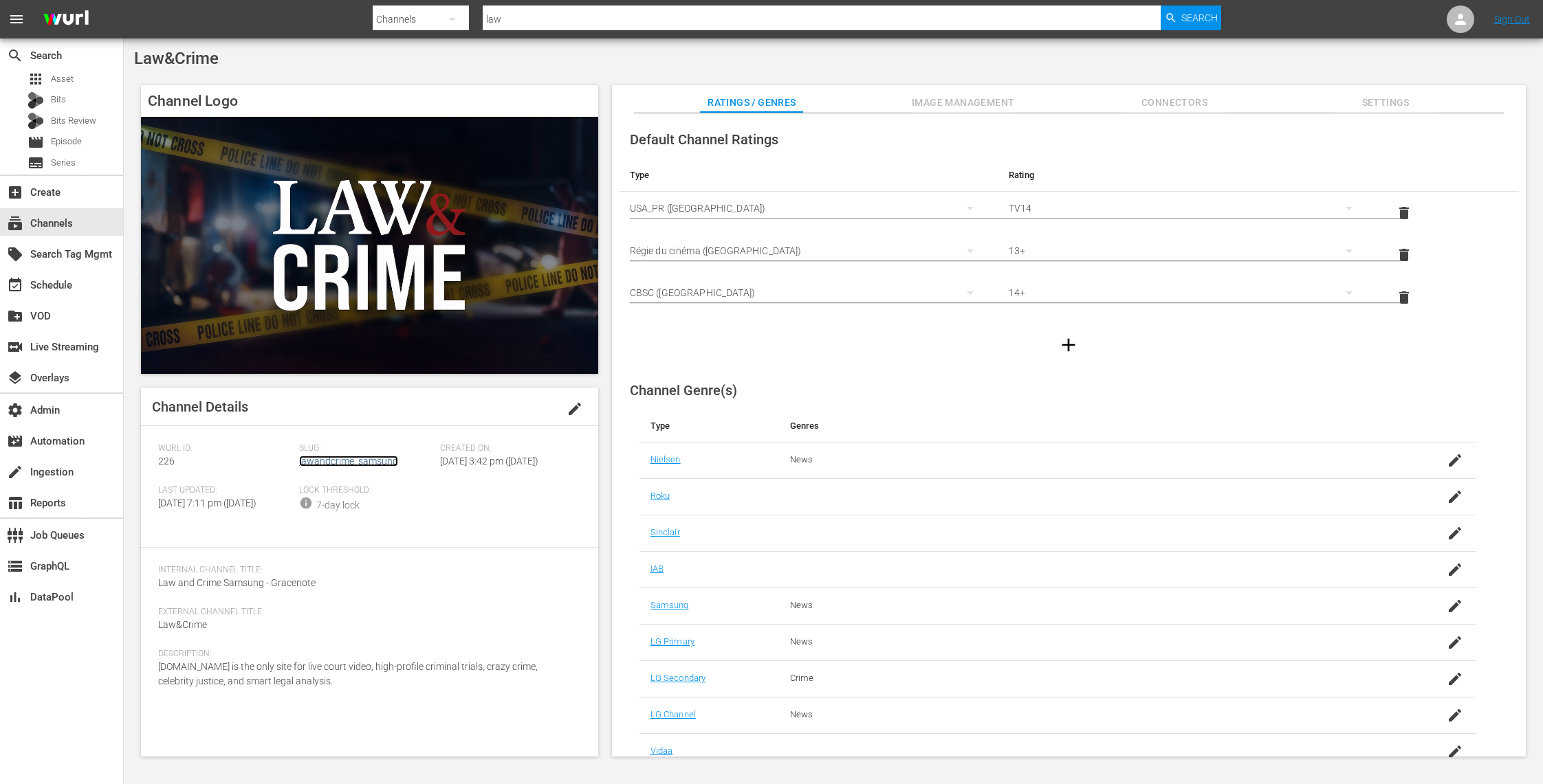
click at [377, 460] on link "lawandcrime_samsung" at bounding box center [348, 461] width 99 height 11
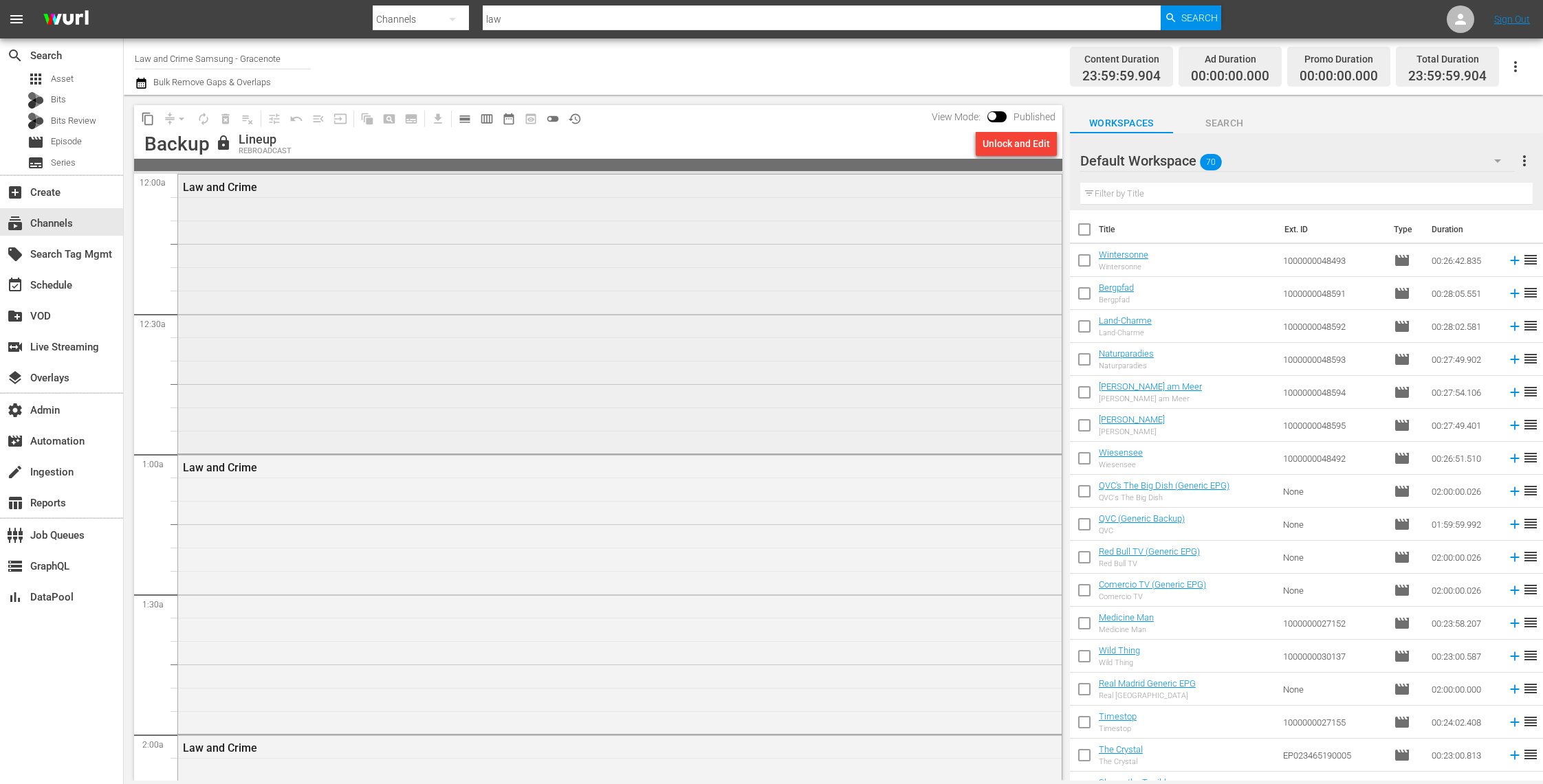
click at [428, 288] on div "Law and Crime" at bounding box center [620, 313] width 884 height 276
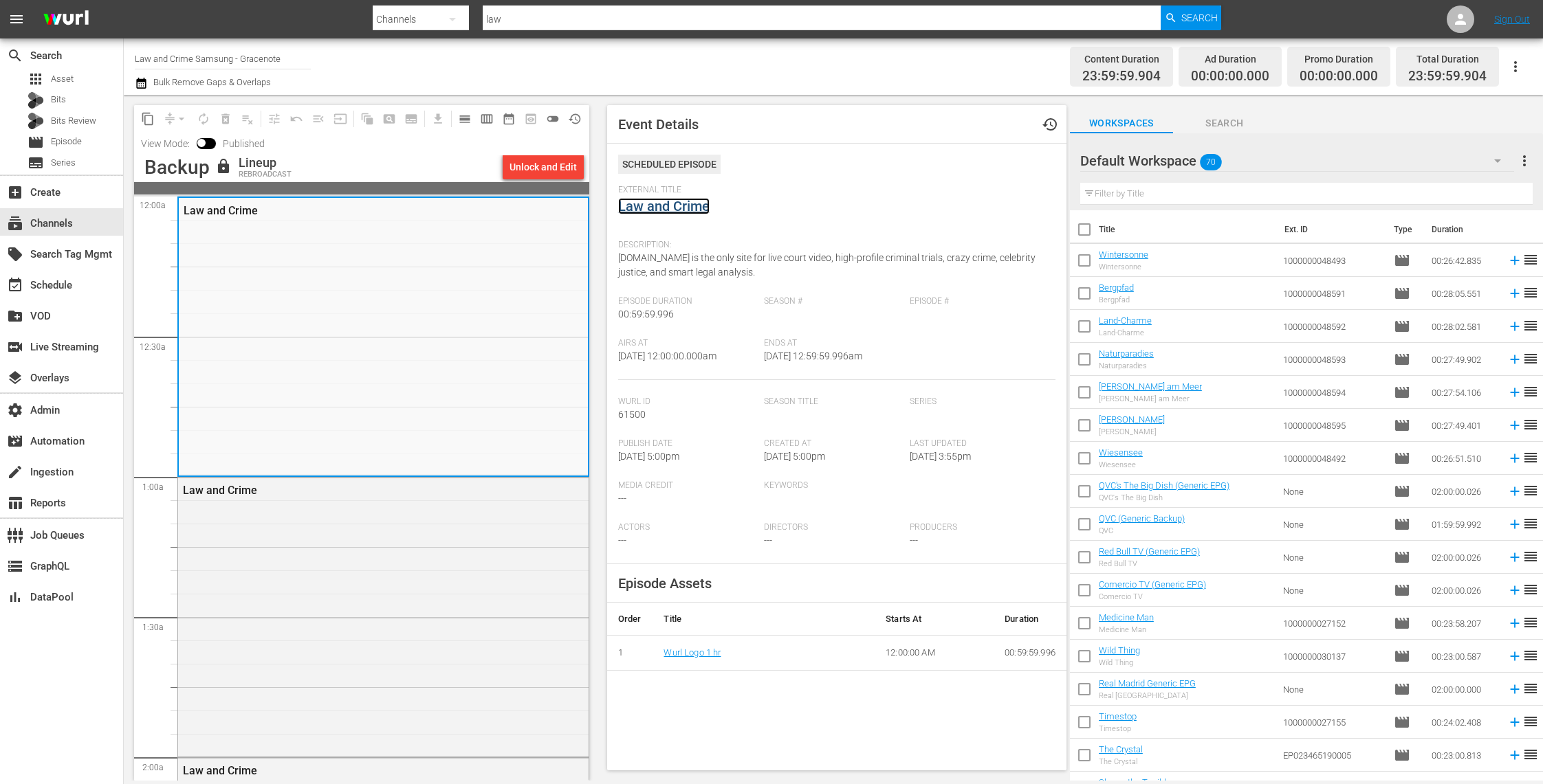
click at [689, 208] on link "Law and Crime" at bounding box center [664, 206] width 91 height 16
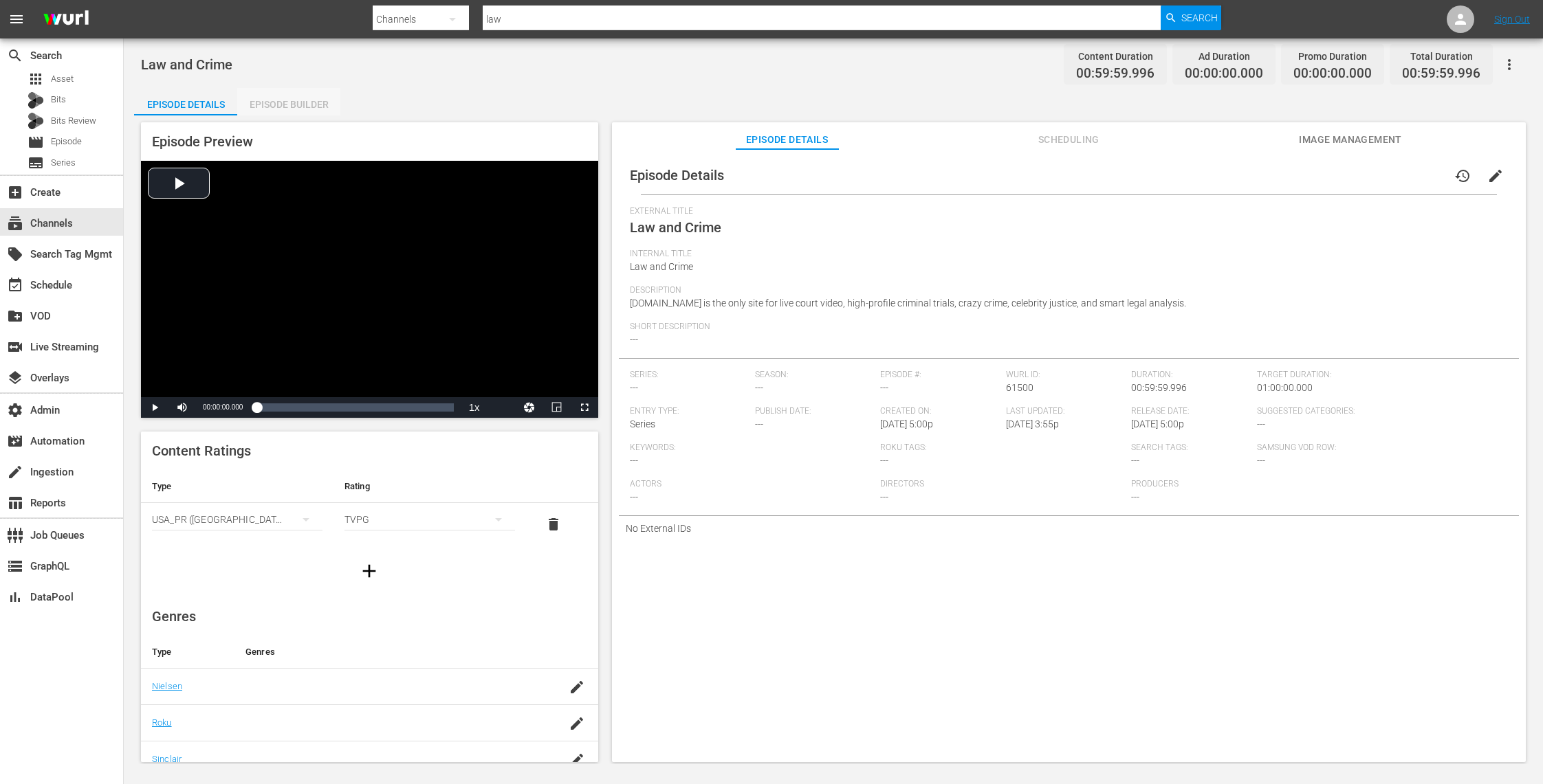
click at [308, 102] on div "Episode Builder" at bounding box center [289, 104] width 103 height 33
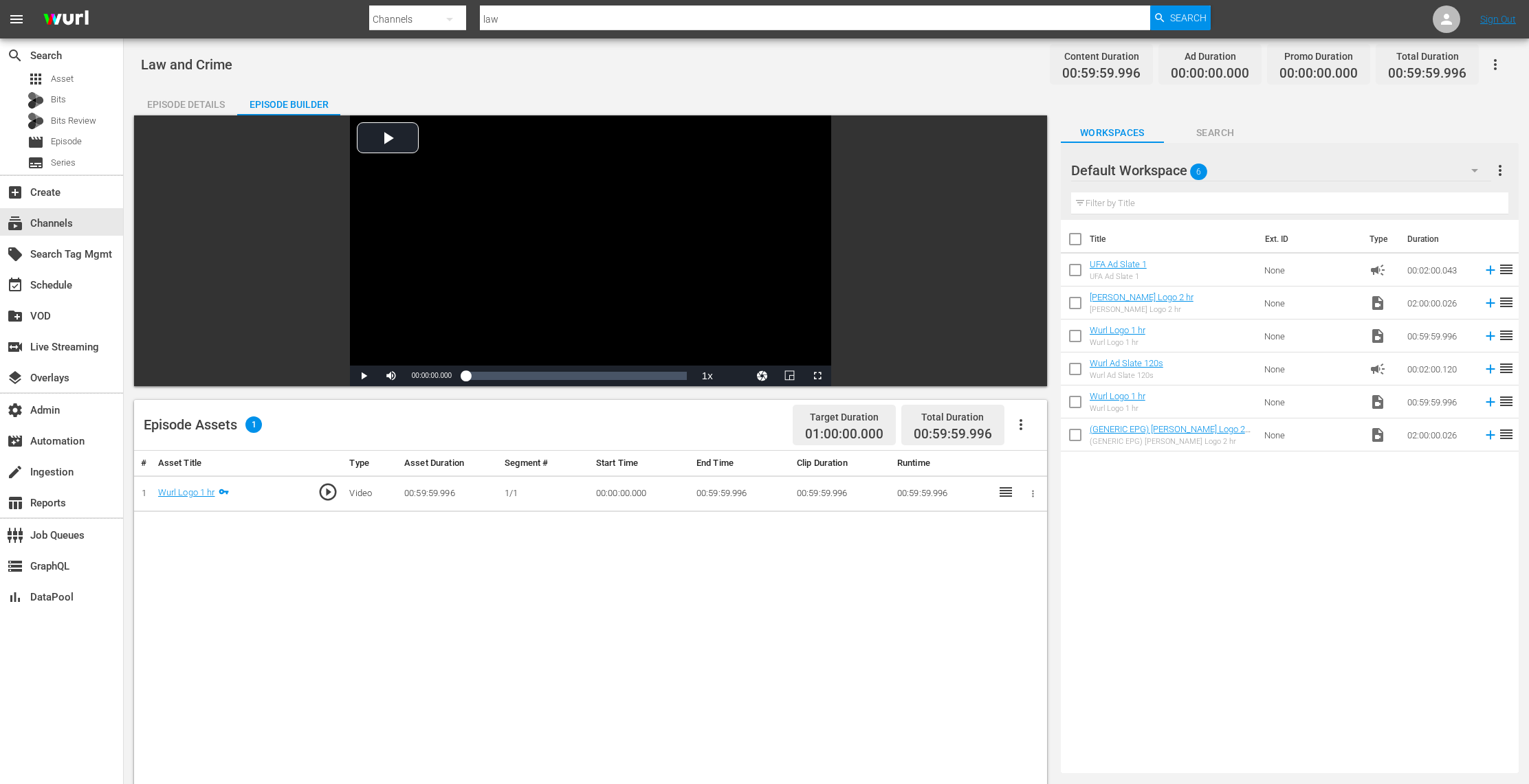
click at [213, 97] on div "Episode Details" at bounding box center [186, 104] width 103 height 33
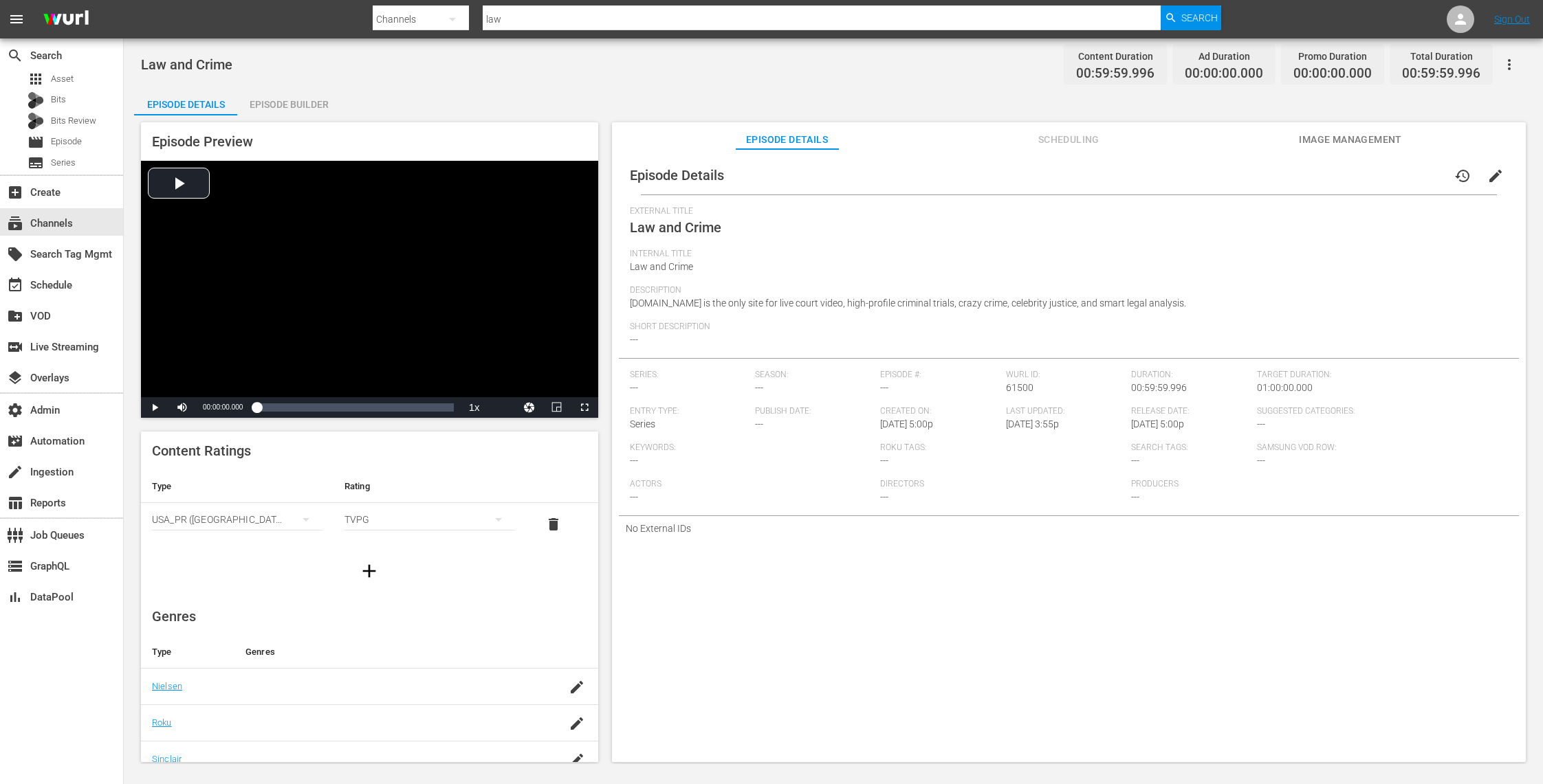
click at [1345, 134] on span "Image Management" at bounding box center [1351, 140] width 103 height 17
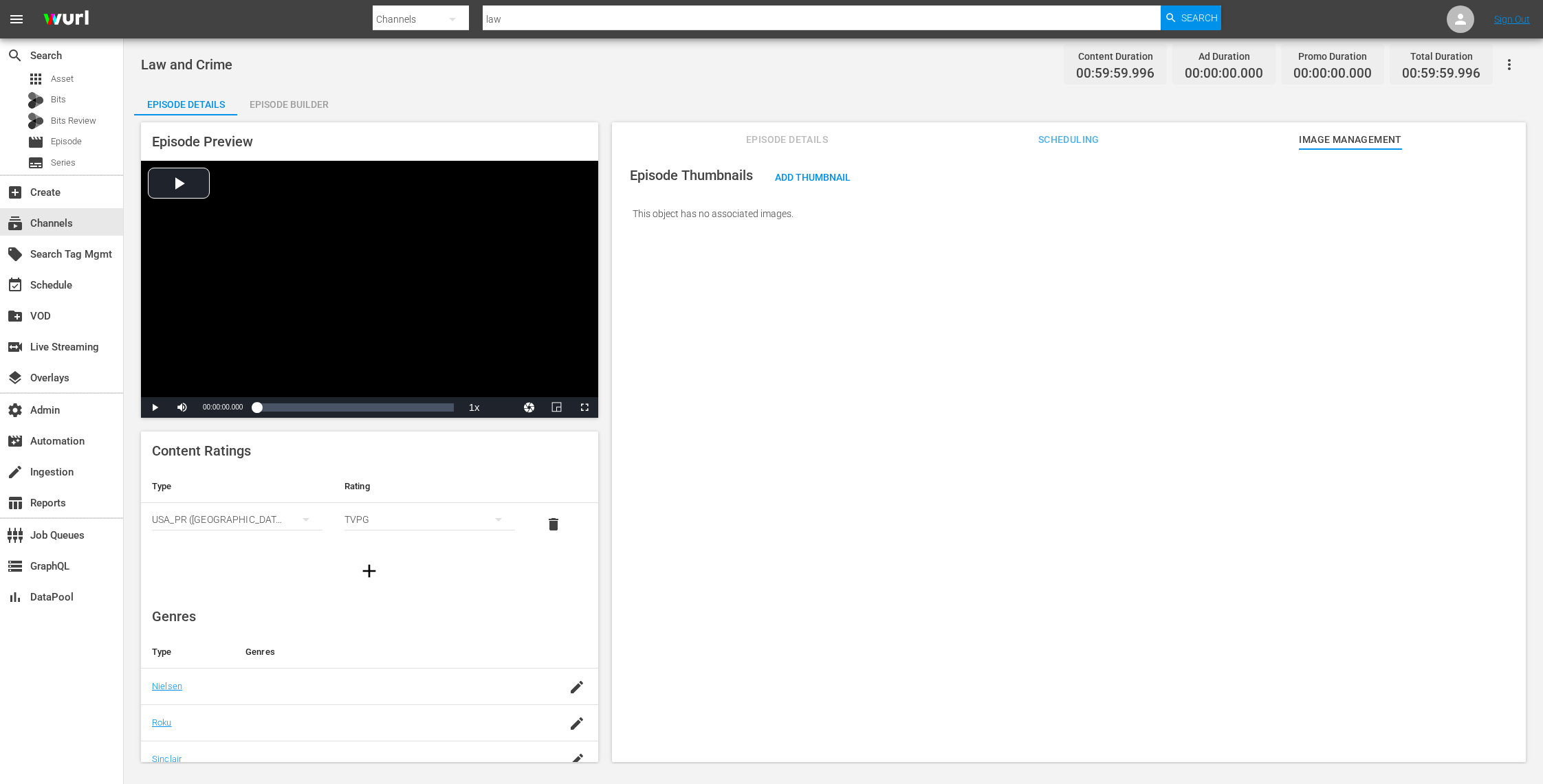
click at [1077, 135] on span "Scheduling" at bounding box center [1068, 140] width 103 height 17
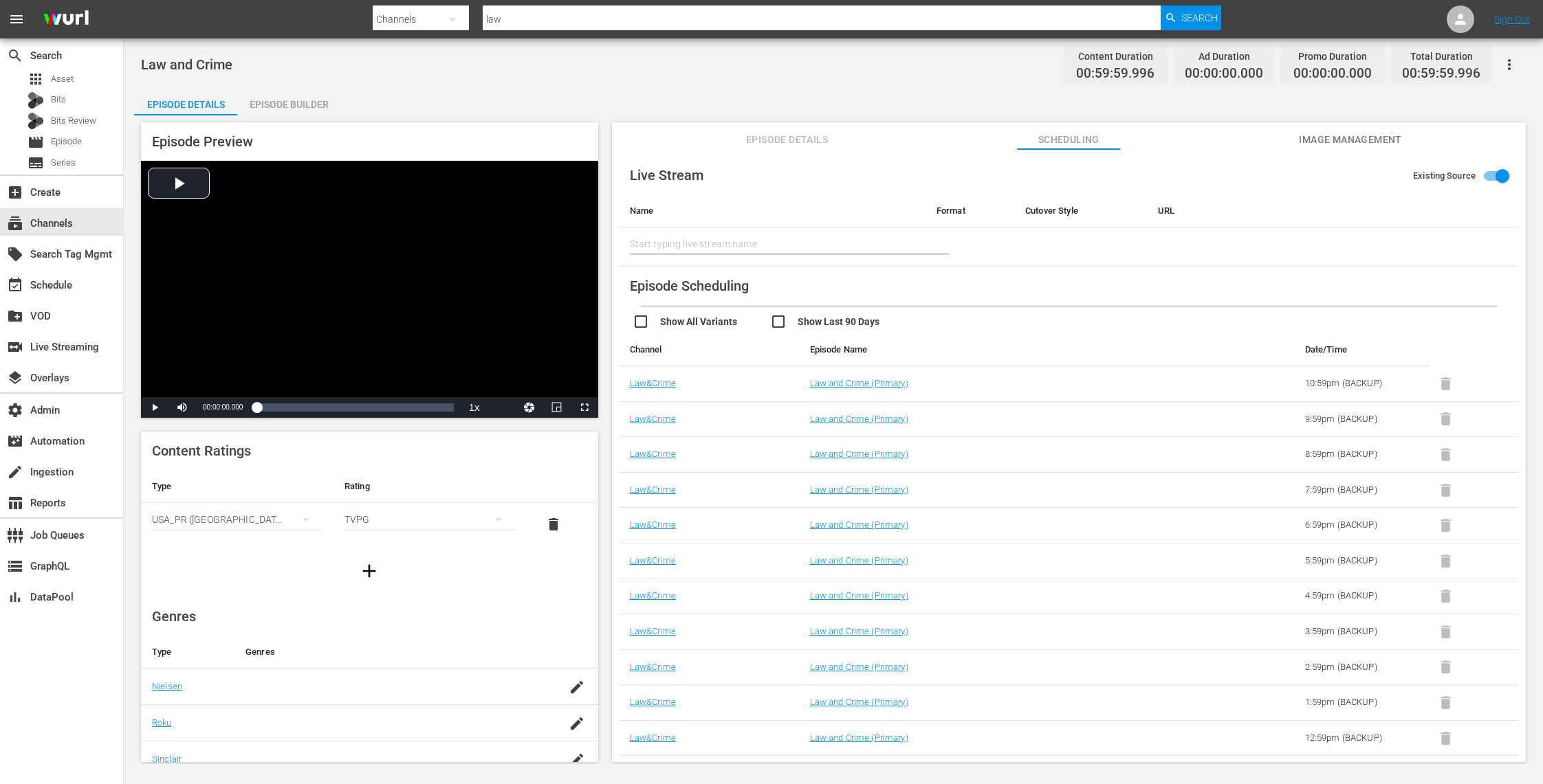
click at [804, 141] on span "Episode Details" at bounding box center [787, 140] width 103 height 17
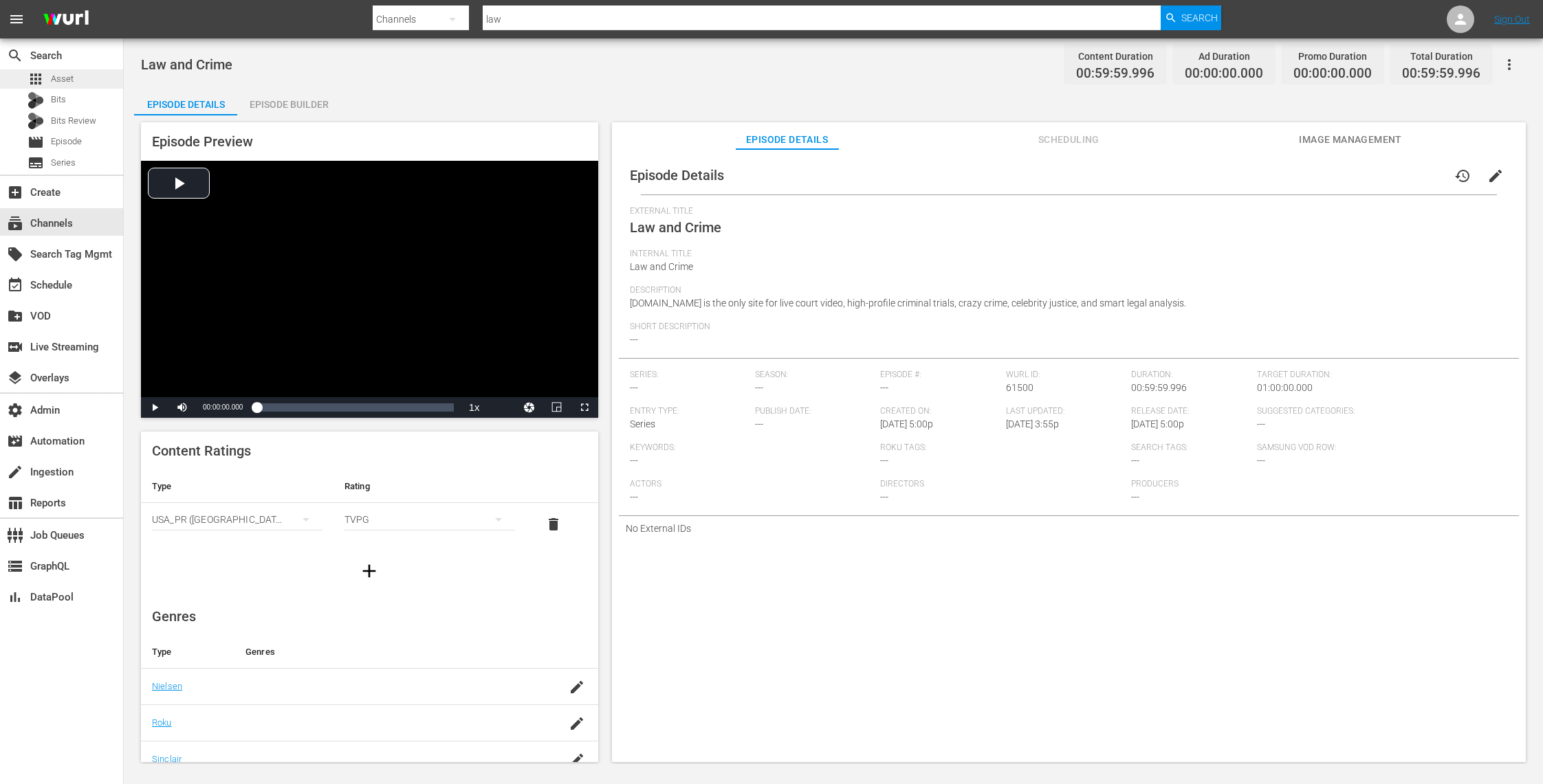
click at [76, 80] on div "apps Asset" at bounding box center [61, 79] width 123 height 19
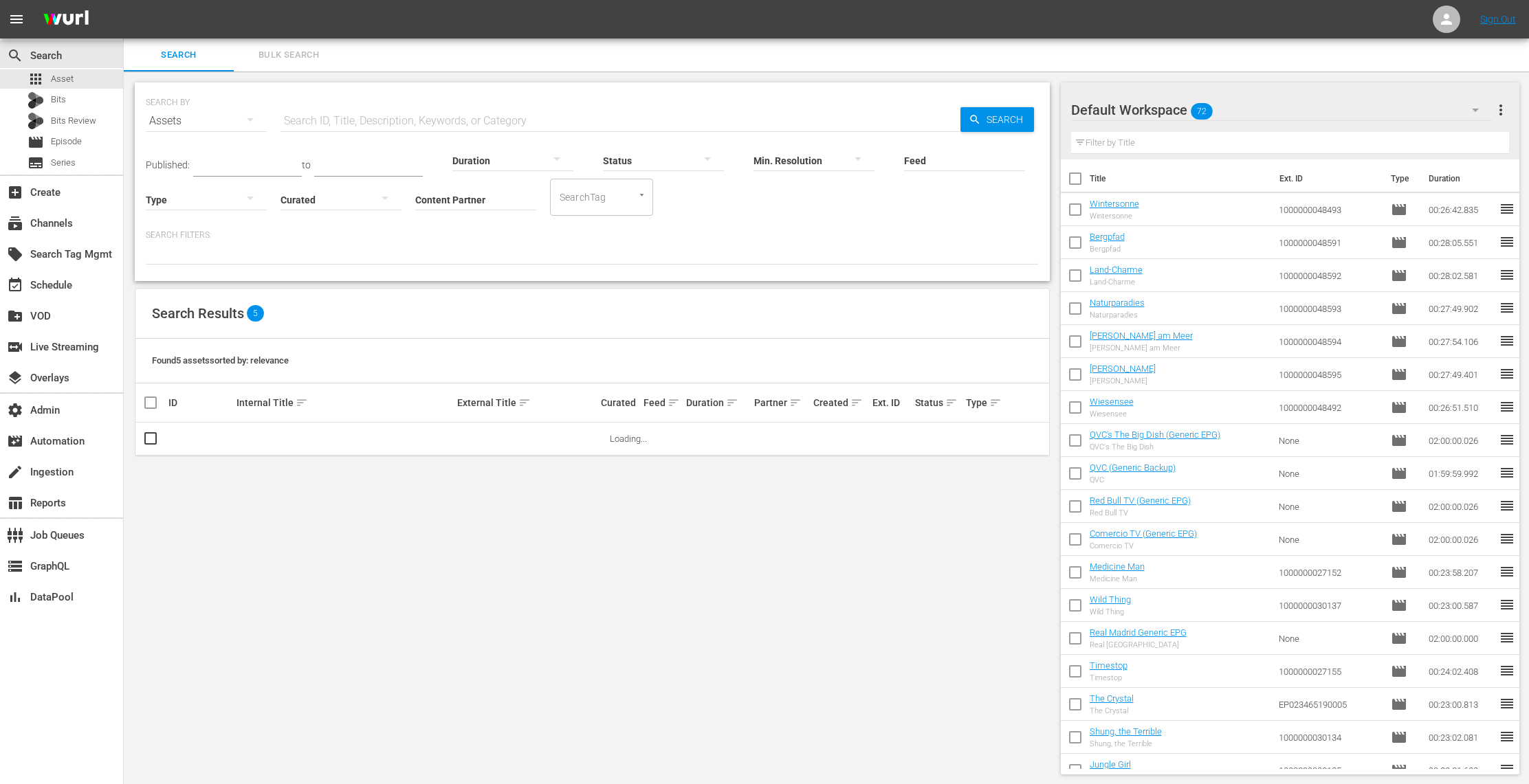
click at [381, 109] on input "text" at bounding box center [620, 120] width 680 height 33
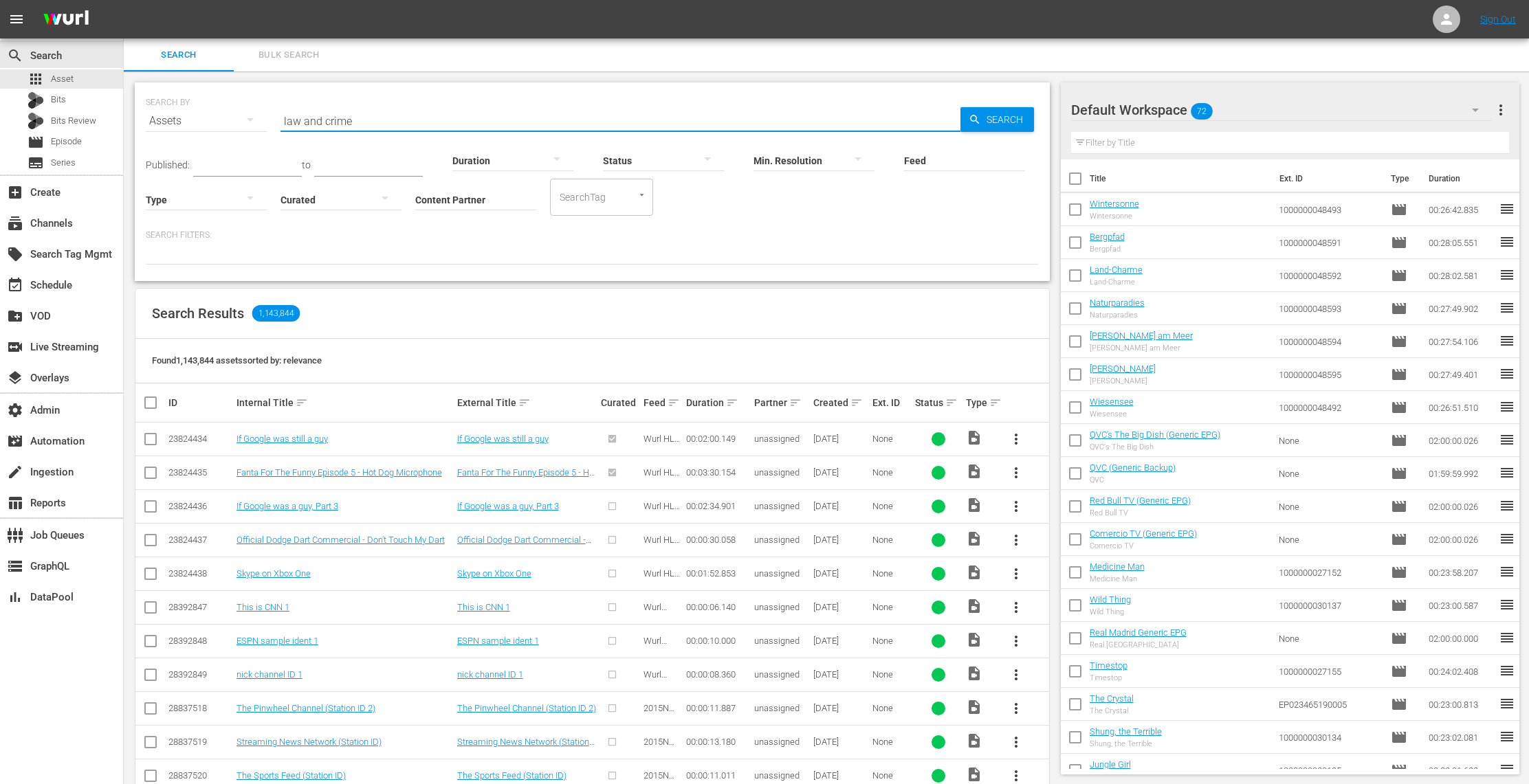
type input "law and crime"
click at [479, 205] on input "Content Partner" at bounding box center [475, 201] width 121 height 49
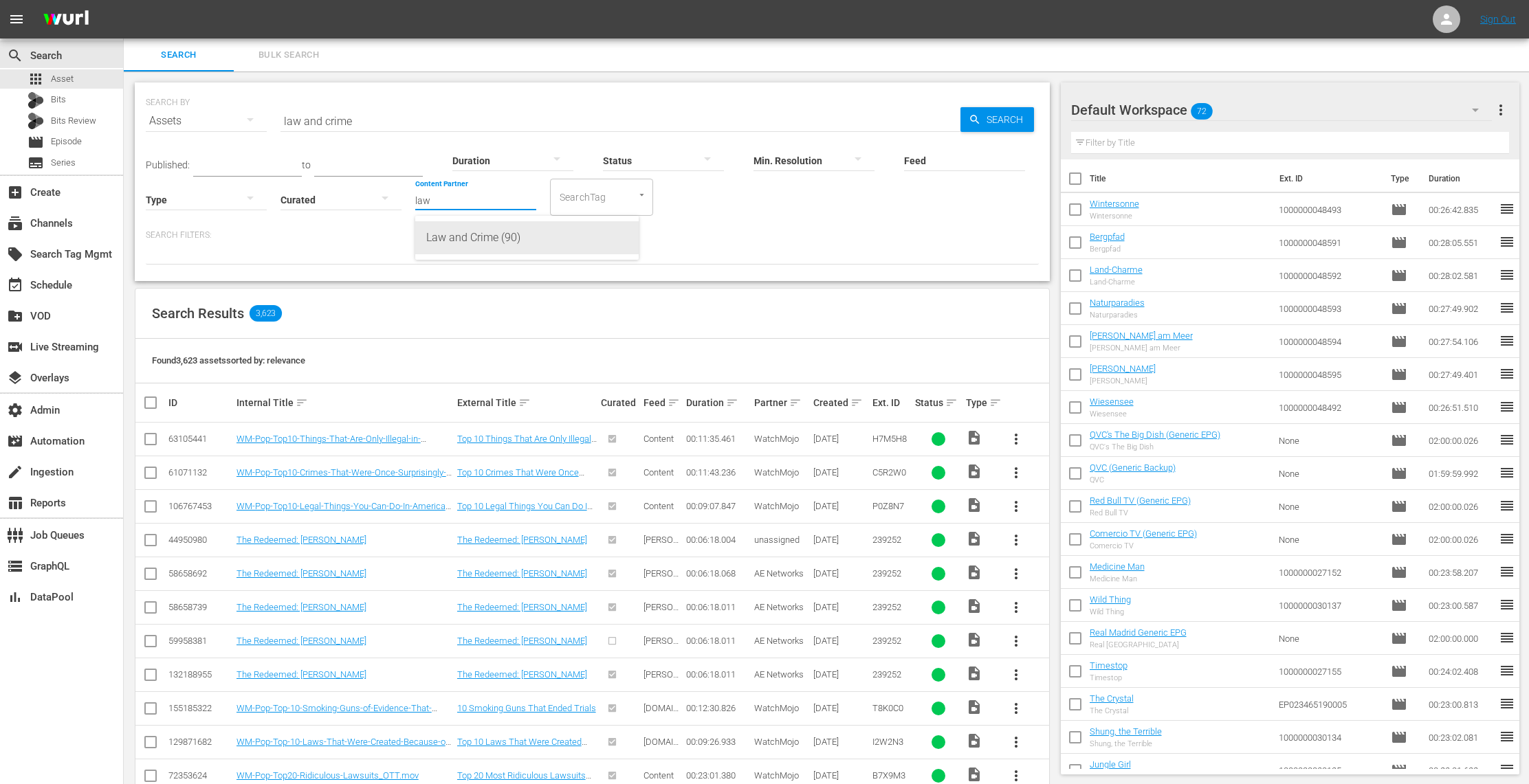
click at [474, 241] on div "Law and Crime (90)" at bounding box center [526, 238] width 201 height 33
type input "Law and Crime (90)"
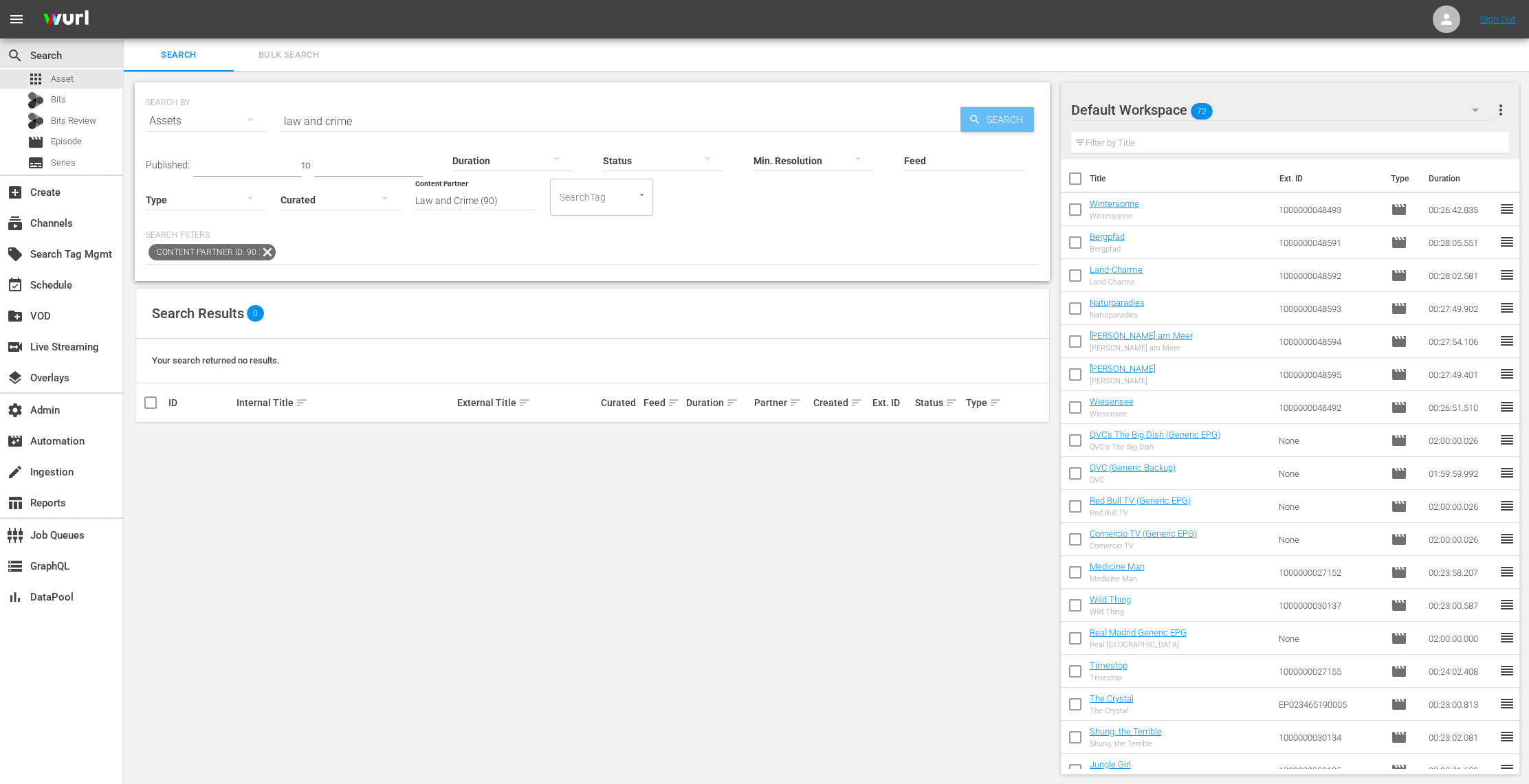
click at [992, 121] on span "Search" at bounding box center [1007, 120] width 53 height 25
drag, startPoint x: 366, startPoint y: 119, endPoint x: 234, endPoint y: 110, distance: 132.3
click at [234, 110] on div "SEARCH BY Search By Assets Search ID, Title, Description, Keywords, or Category…" at bounding box center [592, 113] width 893 height 49
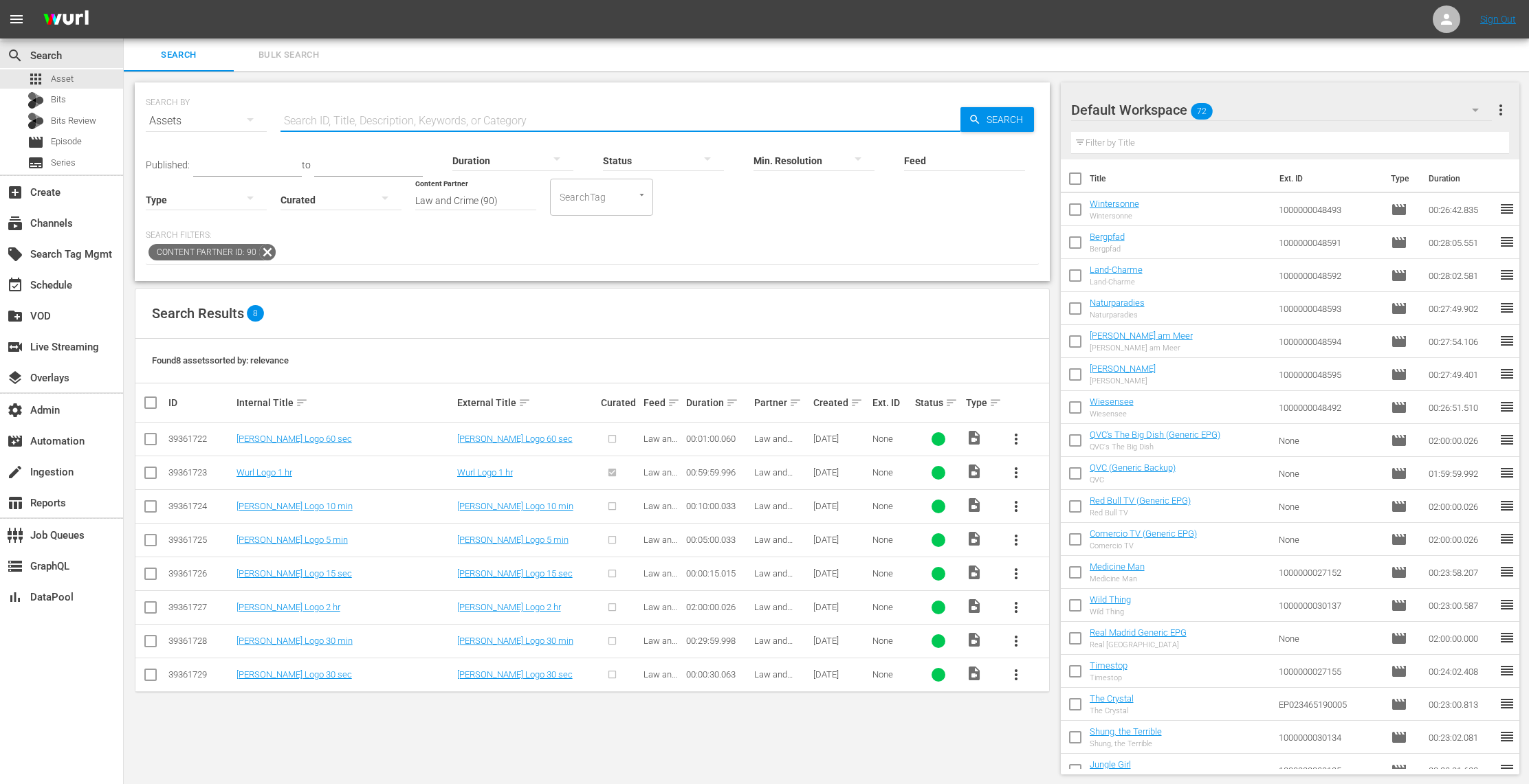
click at [154, 606] on input "checkbox" at bounding box center [150, 610] width 16 height 16
checkbox input "true"
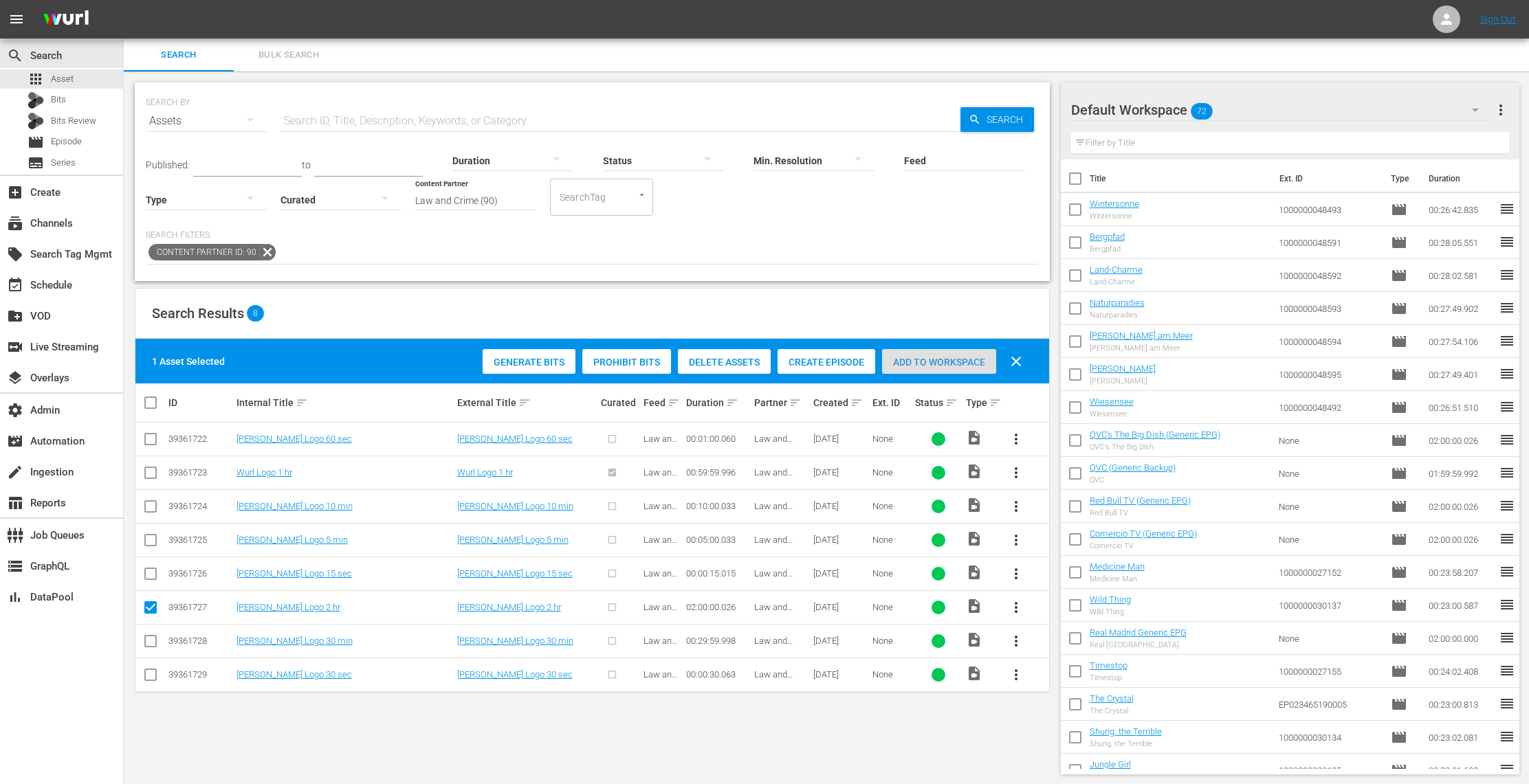
click at [945, 363] on span "Add to Workspace" at bounding box center [939, 362] width 114 height 11
click at [1439, 25] on icon at bounding box center [1446, 19] width 16 height 16
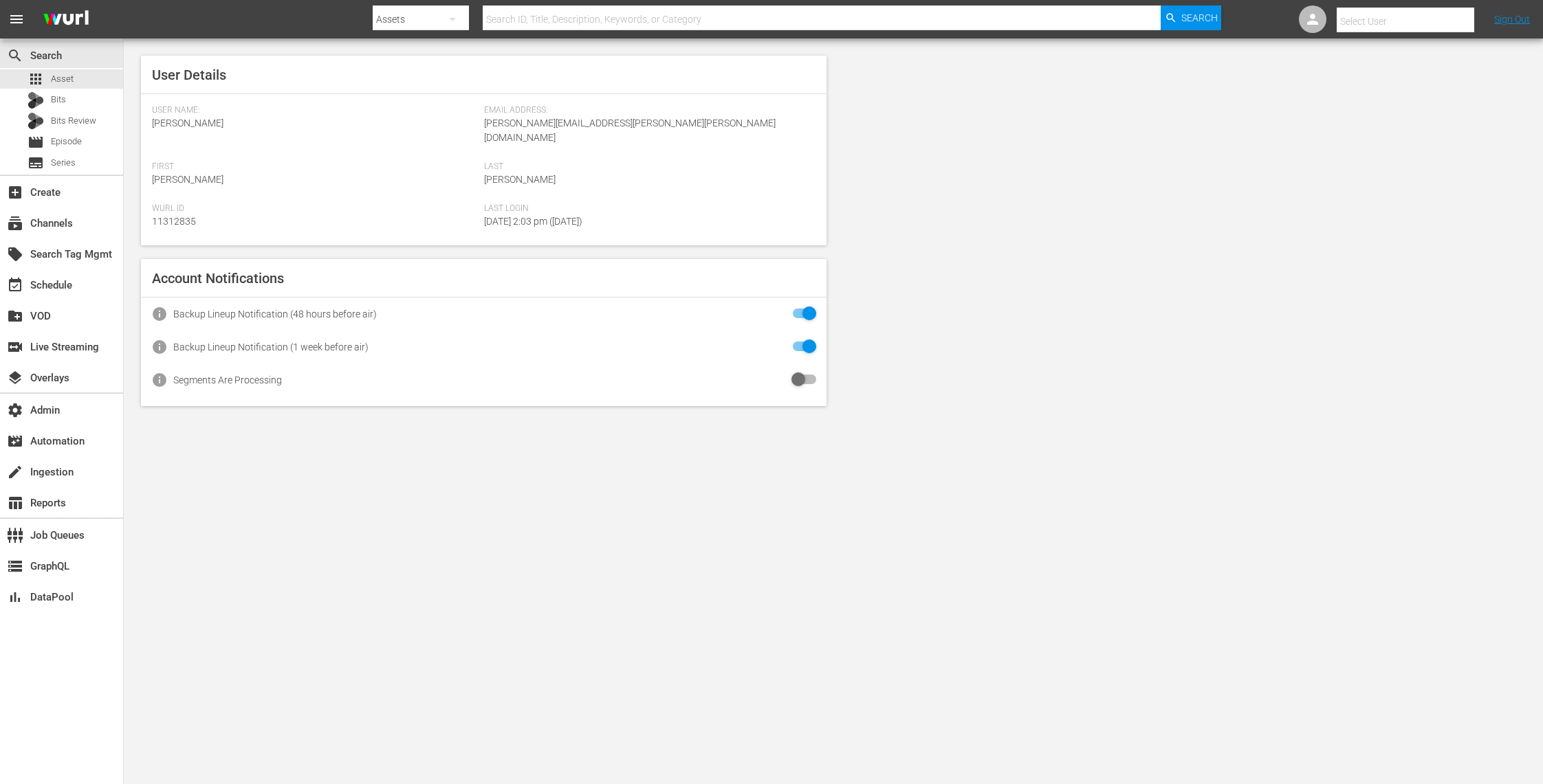
click at [1383, 22] on input "text" at bounding box center [1425, 21] width 176 height 33
click at [1396, 65] on div "Alex Kopacz <alex@lawandcrime.com>" at bounding box center [1381, 59] width 215 height 33
type input "Alex Kopacz (11312115)"
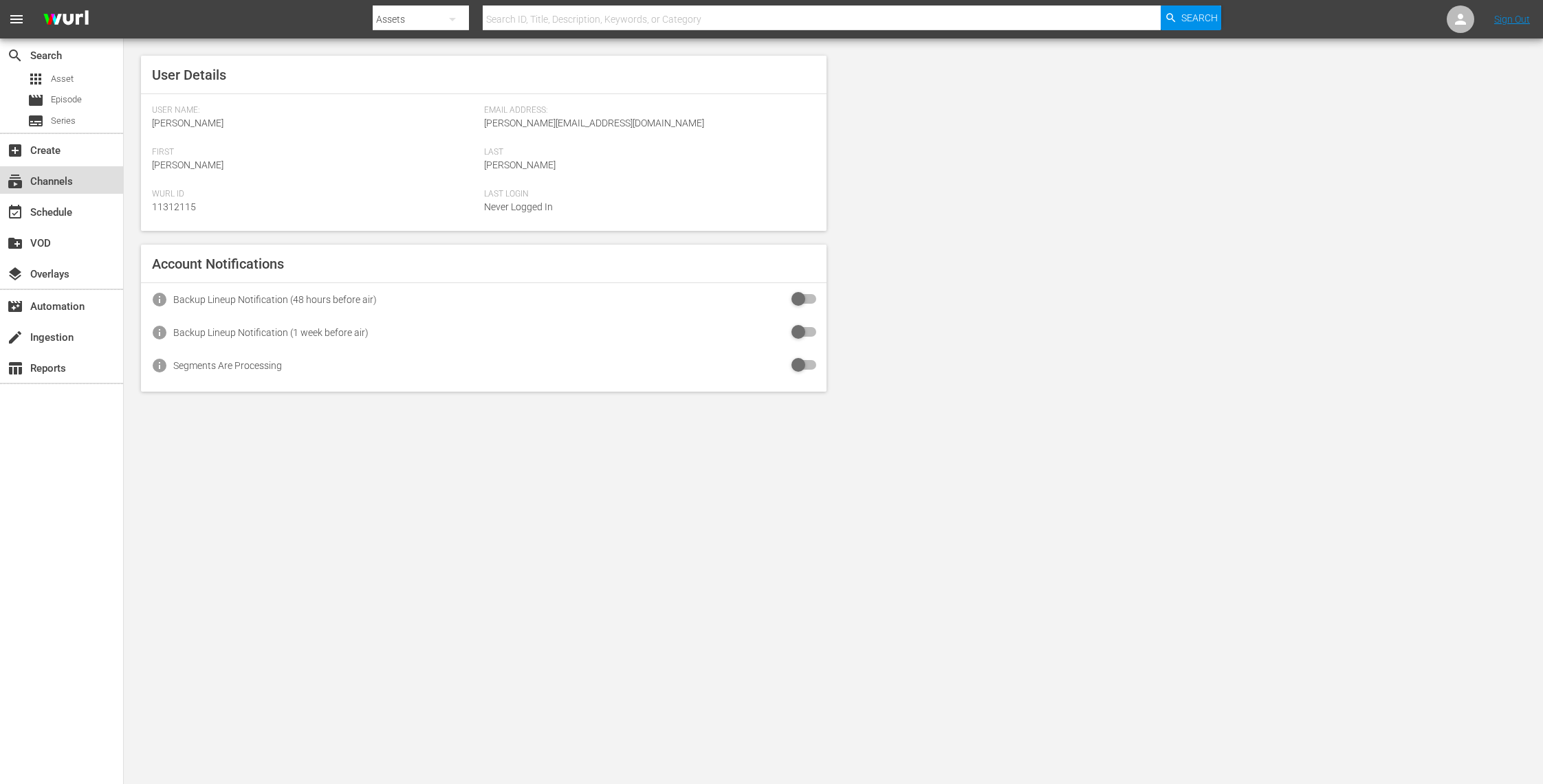
click at [73, 181] on div "subscriptions Channels" at bounding box center [39, 179] width 77 height 12
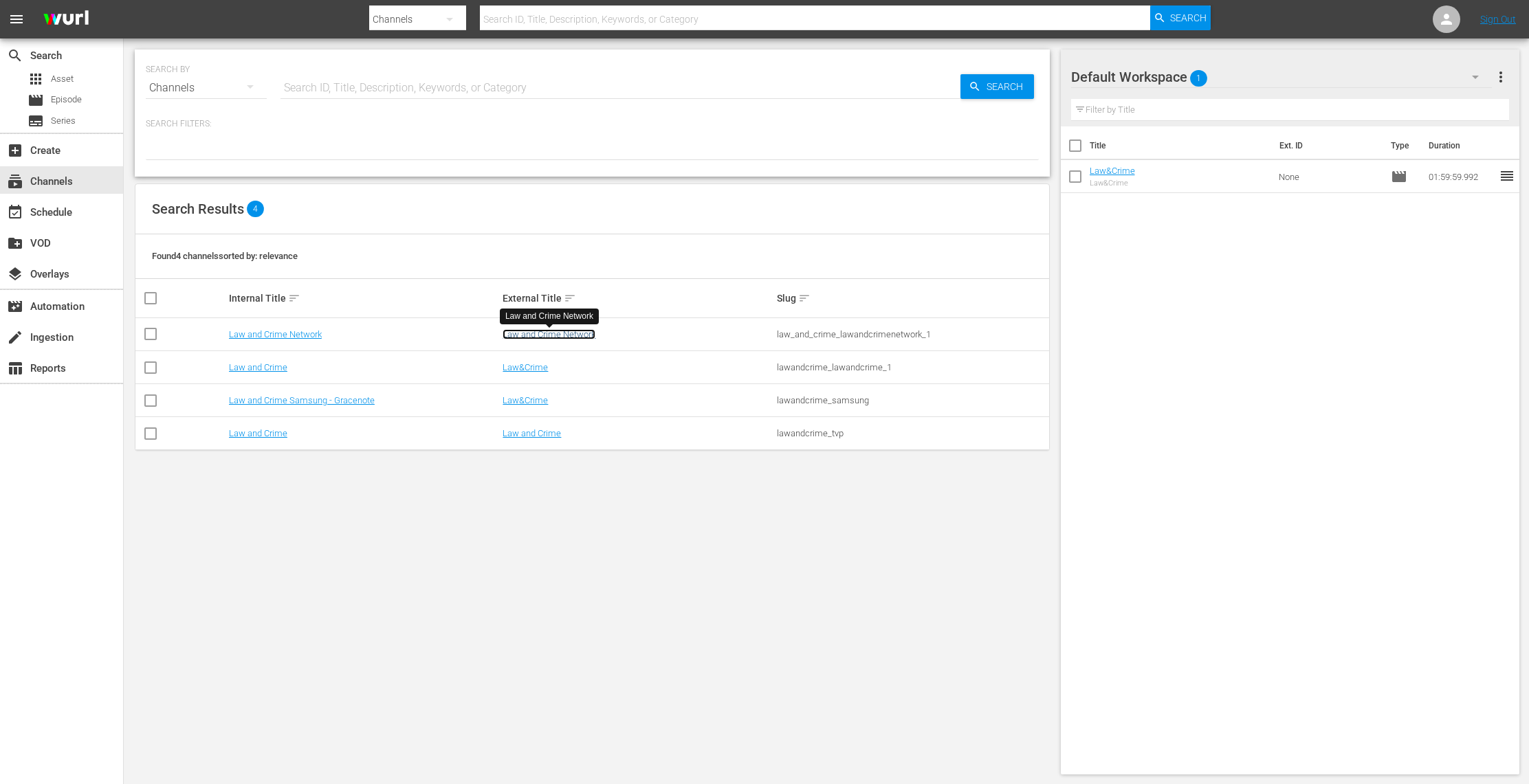
click at [543, 335] on link "Law and Crime Network" at bounding box center [549, 334] width 93 height 10
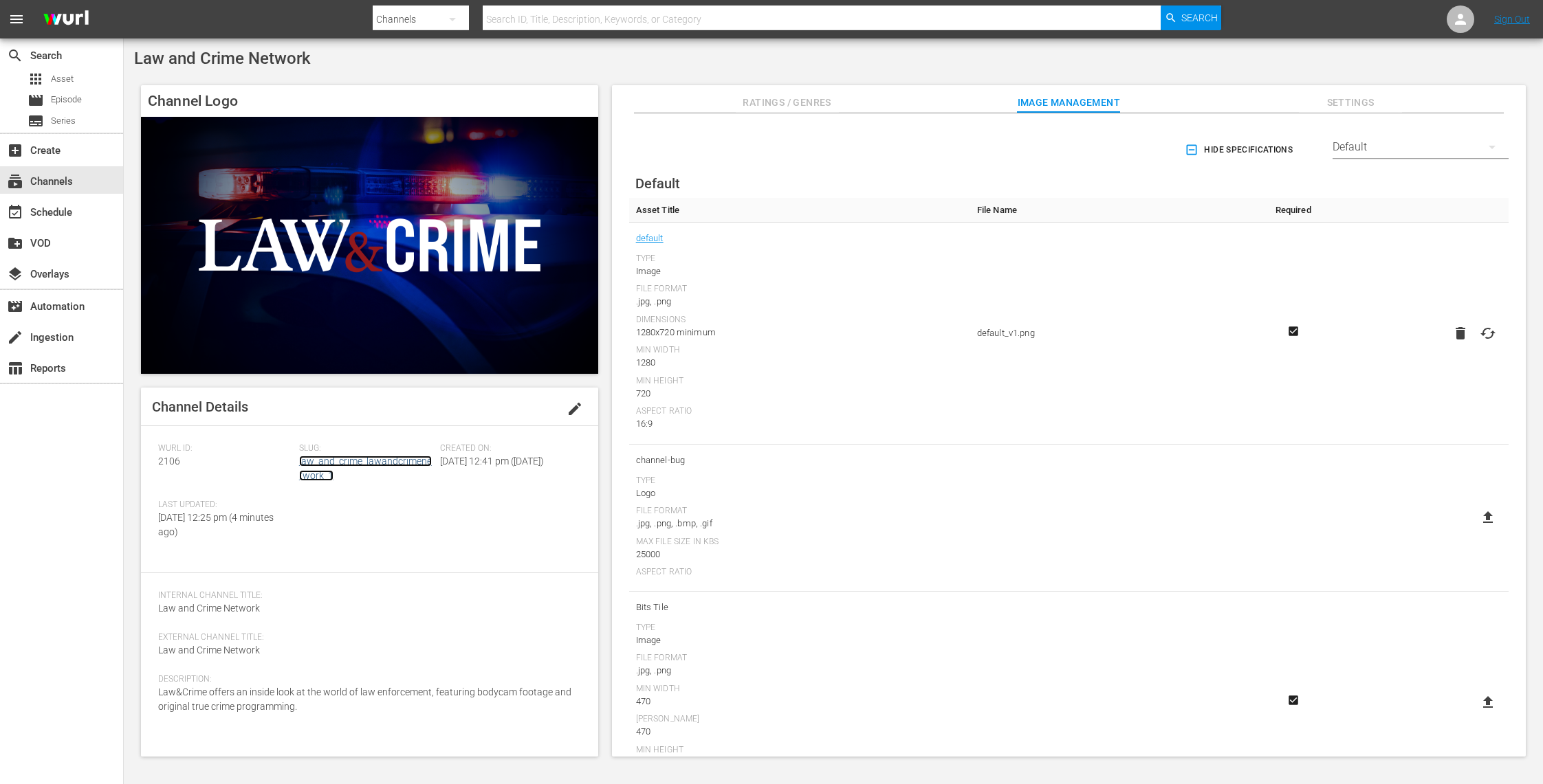
click at [370, 461] on link "law_and_crime_lawandcrimenetwork_1" at bounding box center [365, 468] width 133 height 25
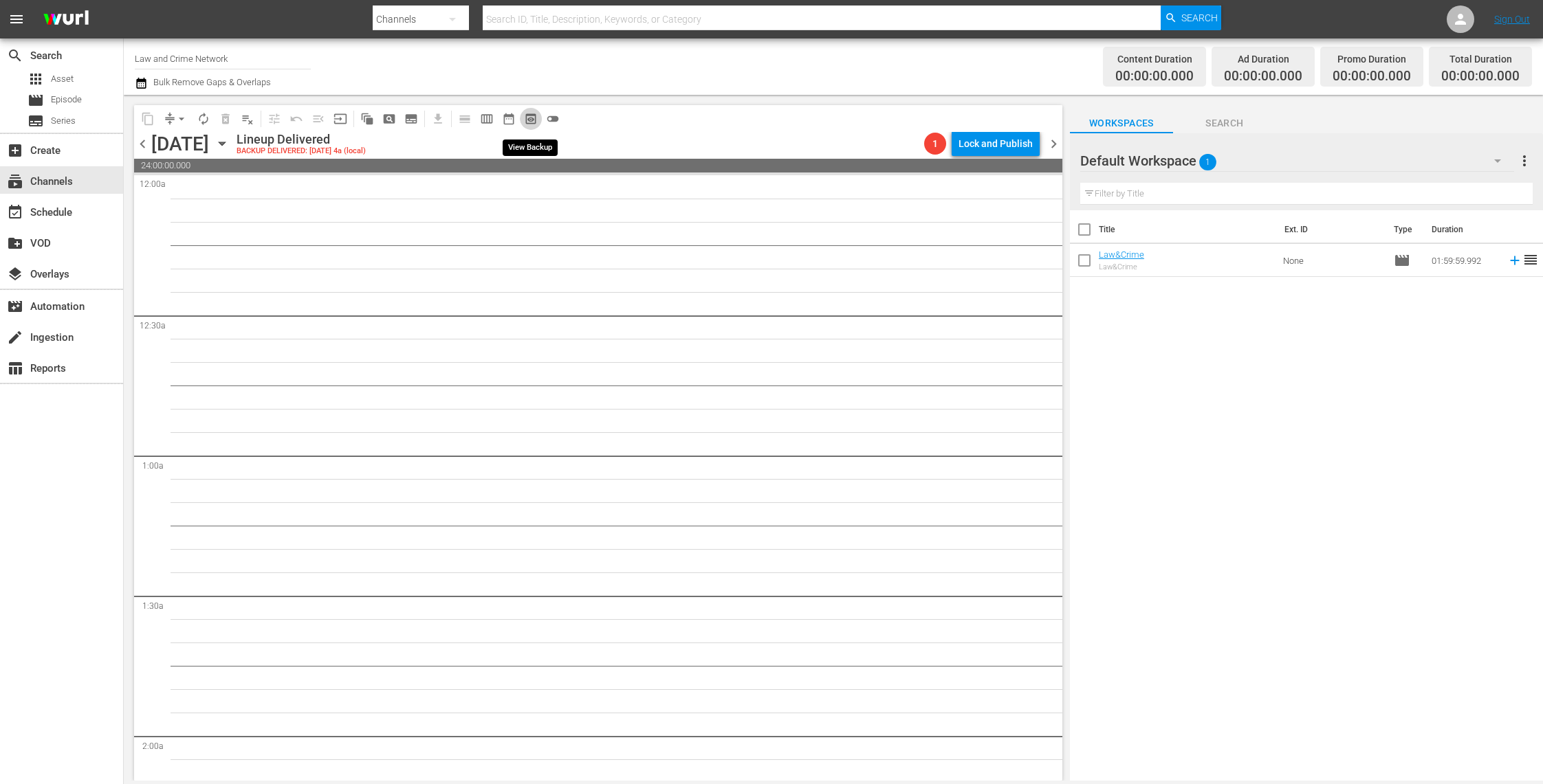
click at [530, 112] on span "preview_outlined" at bounding box center [531, 119] width 14 height 14
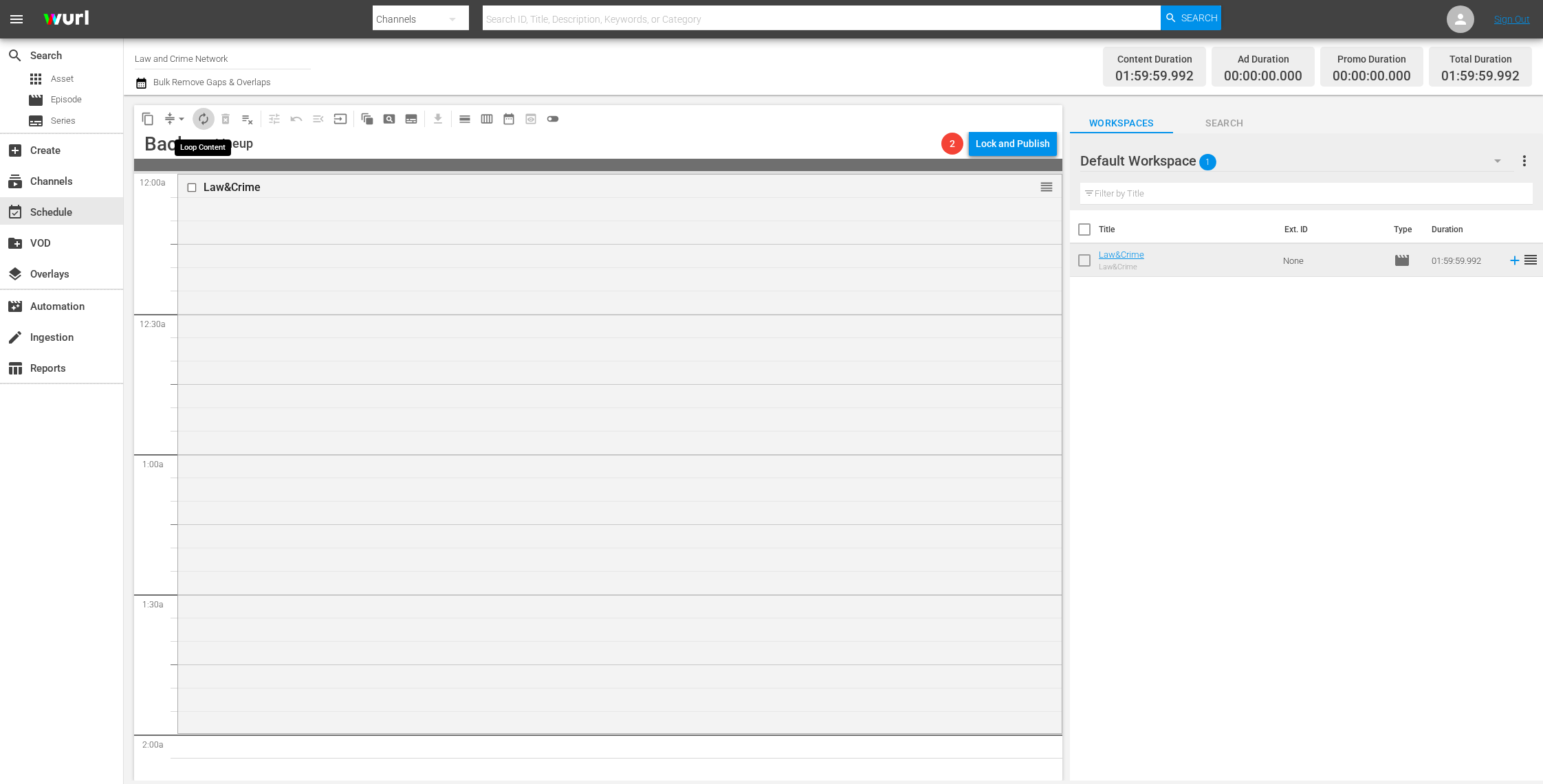
click at [204, 118] on span "autorenew_outlined" at bounding box center [204, 119] width 14 height 14
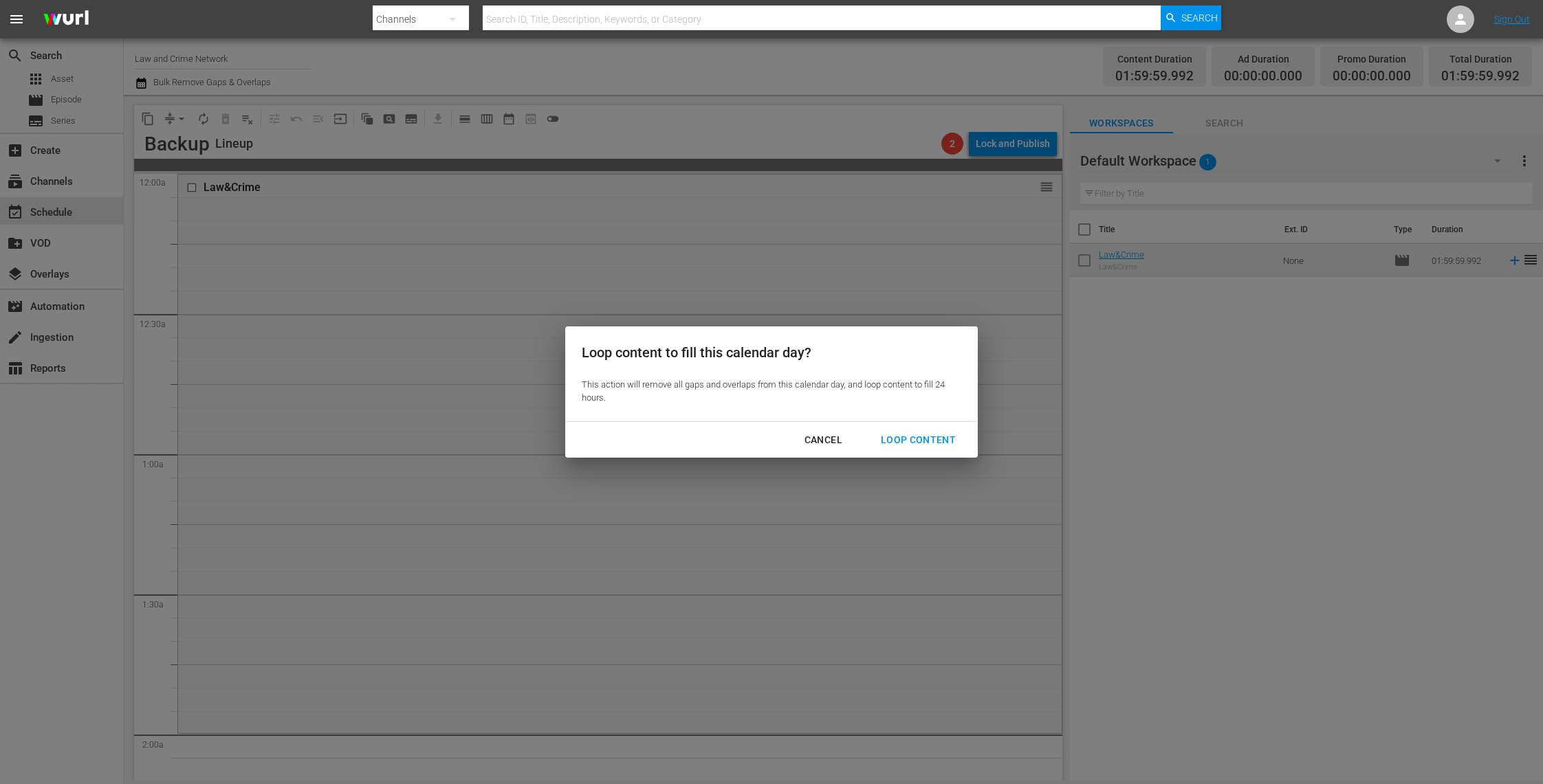
click at [927, 434] on div "Loop Content" at bounding box center [919, 440] width 97 height 17
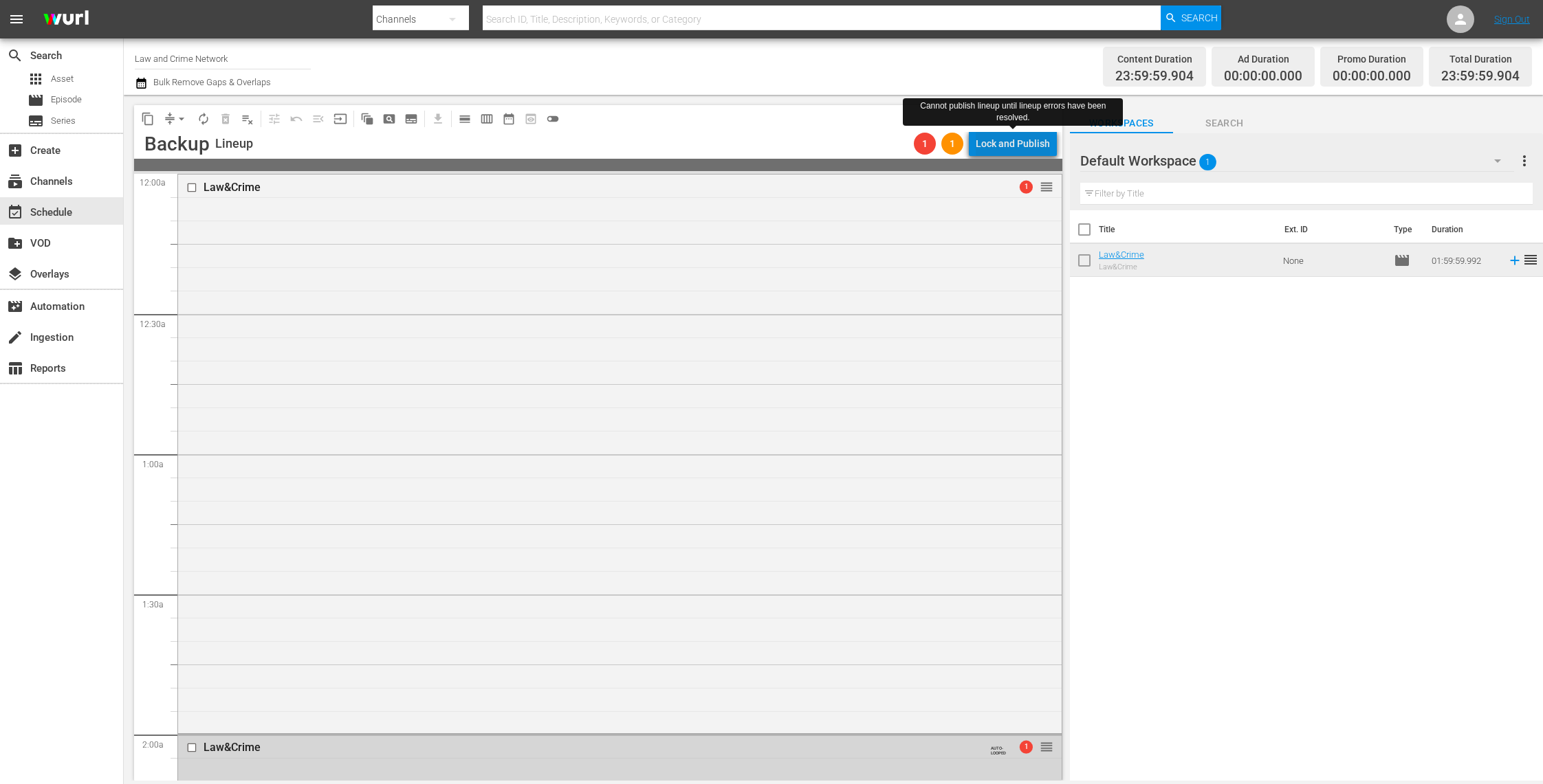
click at [1029, 140] on div "Lock and Publish" at bounding box center [1013, 144] width 74 height 25
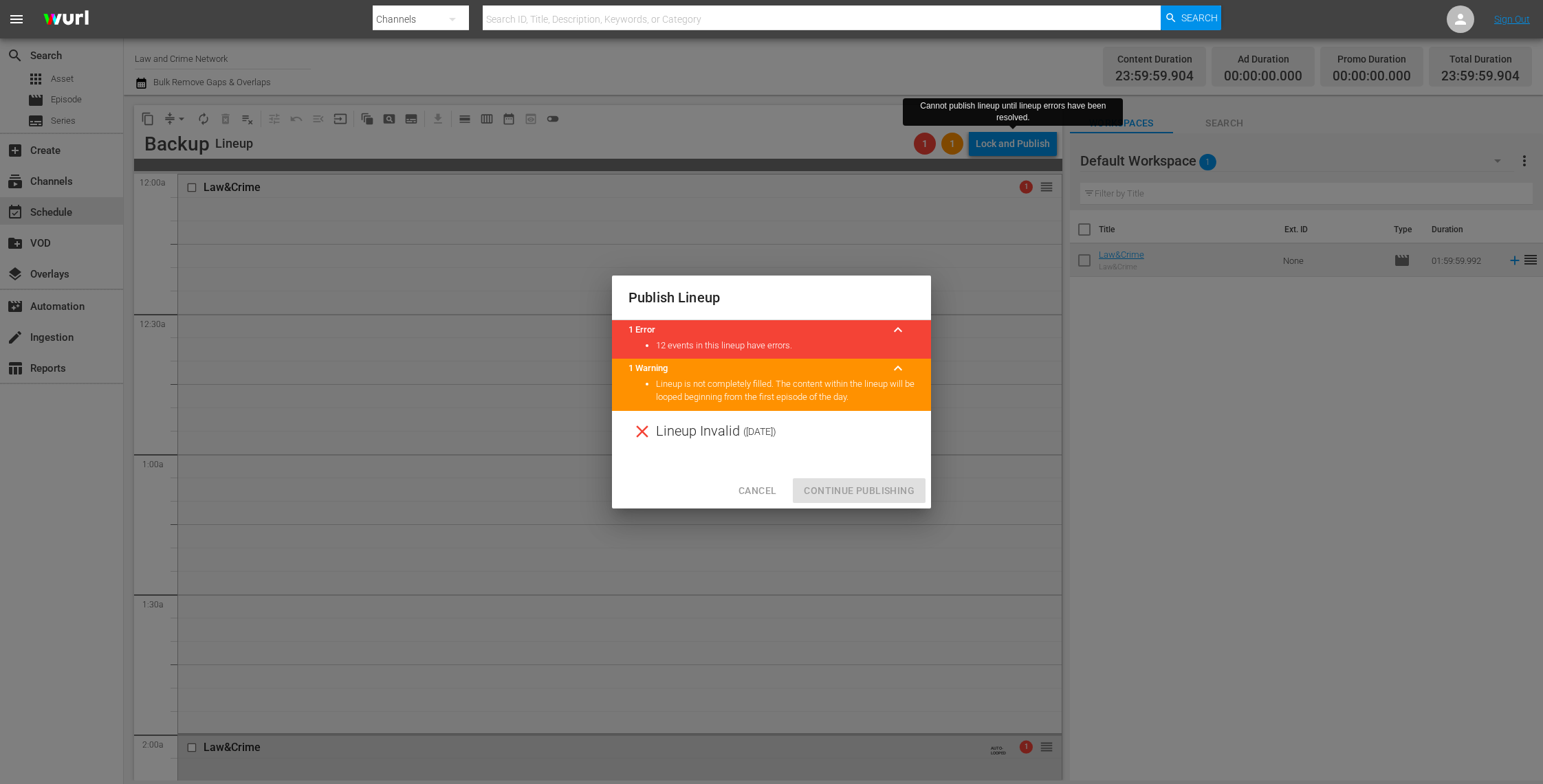
click at [962, 456] on div "Publish Lineup 1 Error keyboard_arrow_up 12 events in this lineup have errors. …" at bounding box center [771, 392] width 1543 height 784
click at [773, 488] on span "Cancel" at bounding box center [757, 491] width 38 height 17
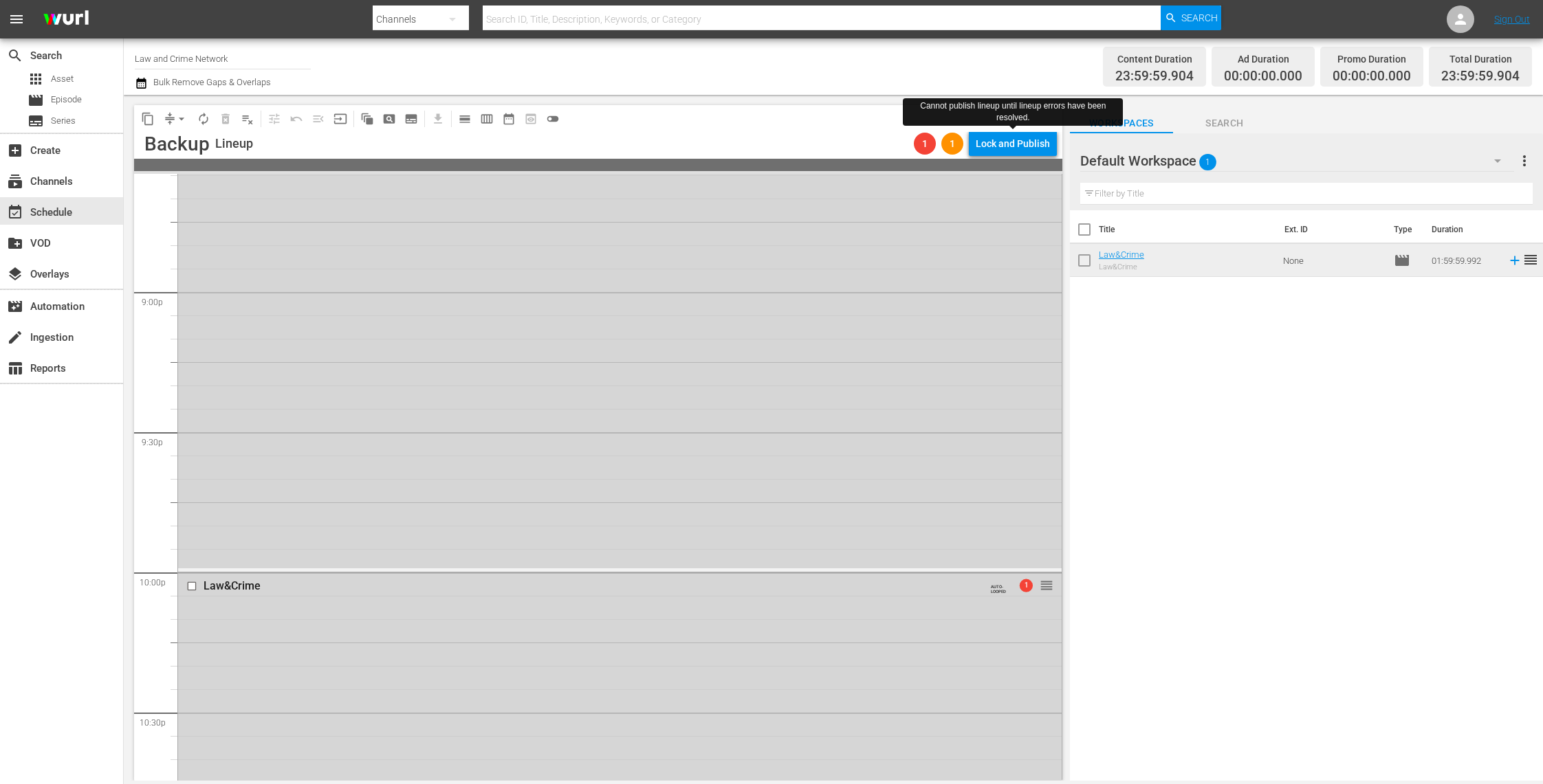
scroll to position [6123, 0]
click at [557, 703] on div "Law&Crime AUTO-LOOPED 1 reorder" at bounding box center [620, 500] width 884 height 557
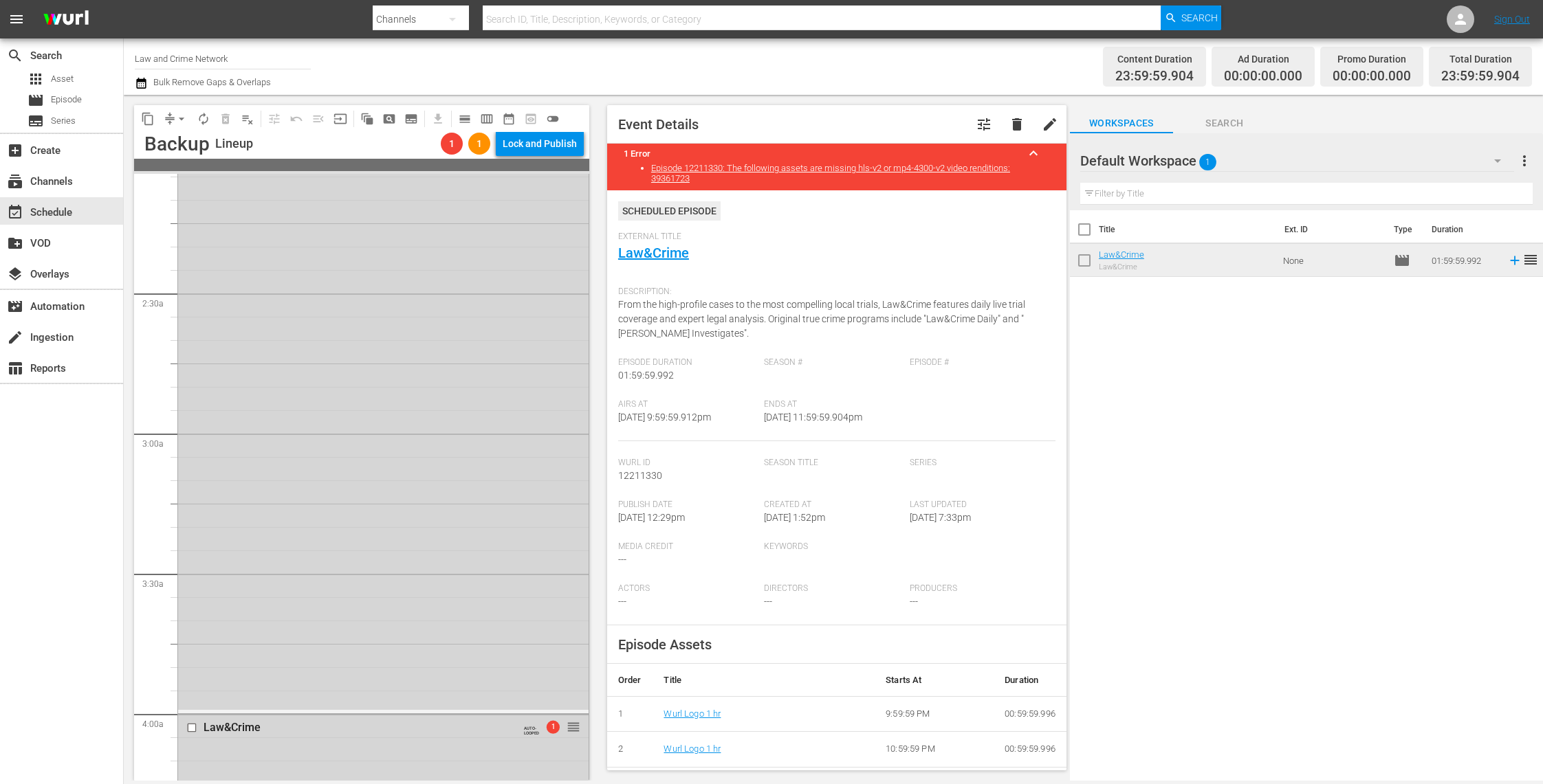
scroll to position [510, 0]
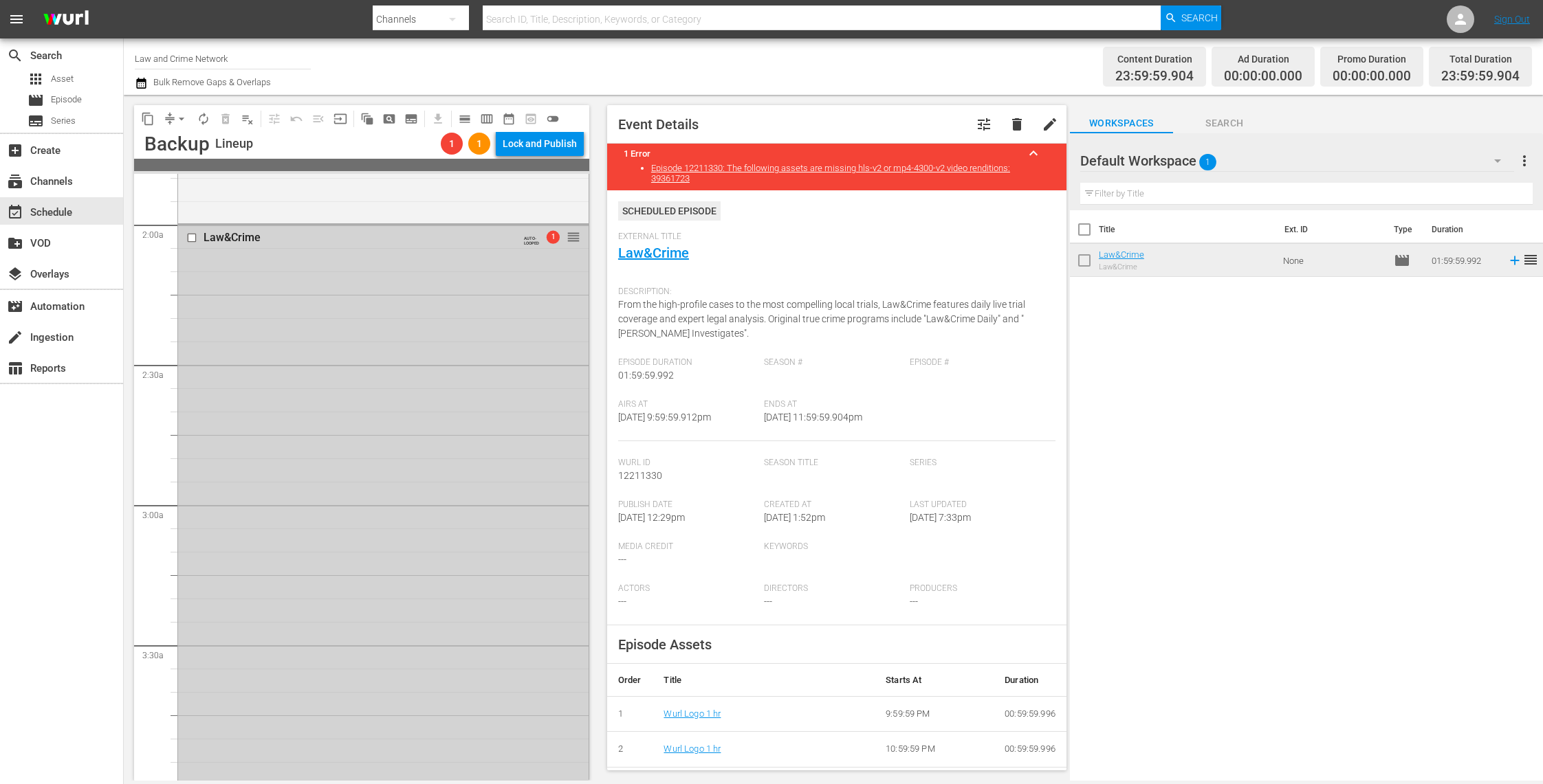
click at [475, 589] on div "Law&Crime AUTO-LOOPED 1 reorder" at bounding box center [384, 503] width 411 height 557
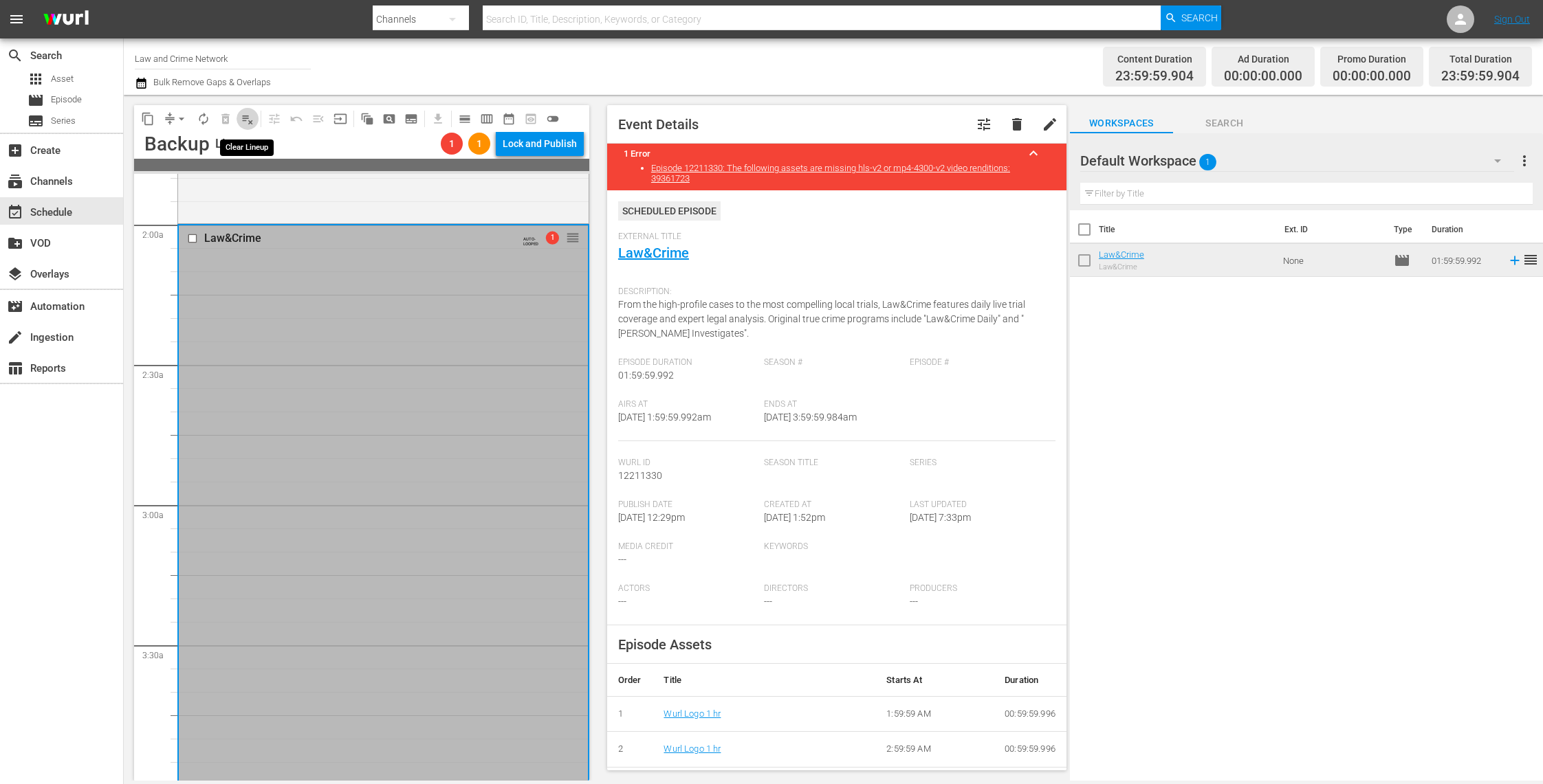
click at [245, 117] on span "playlist_remove_outlined" at bounding box center [248, 119] width 14 height 14
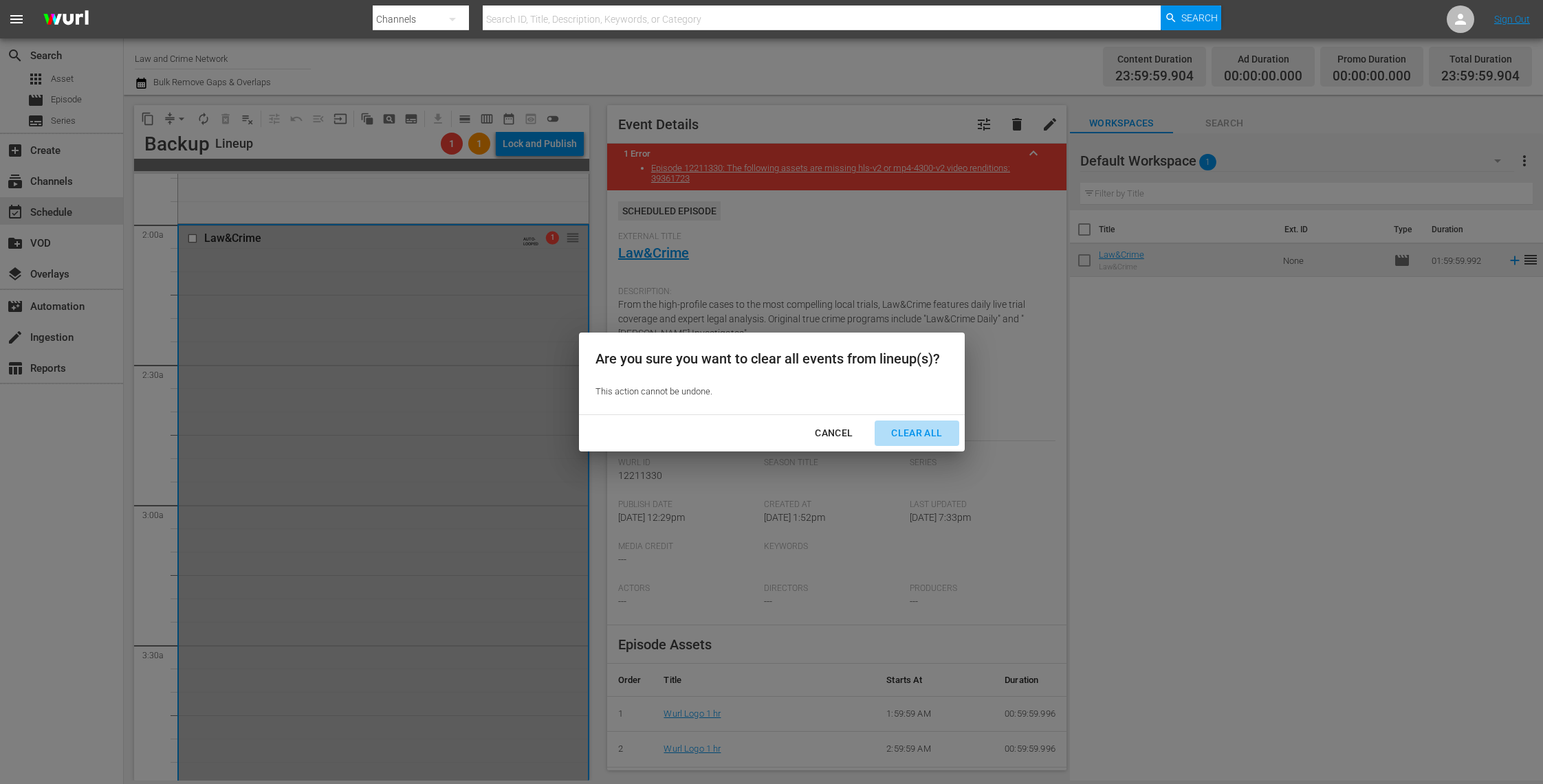
click at [941, 430] on div "Clear All" at bounding box center [916, 433] width 73 height 17
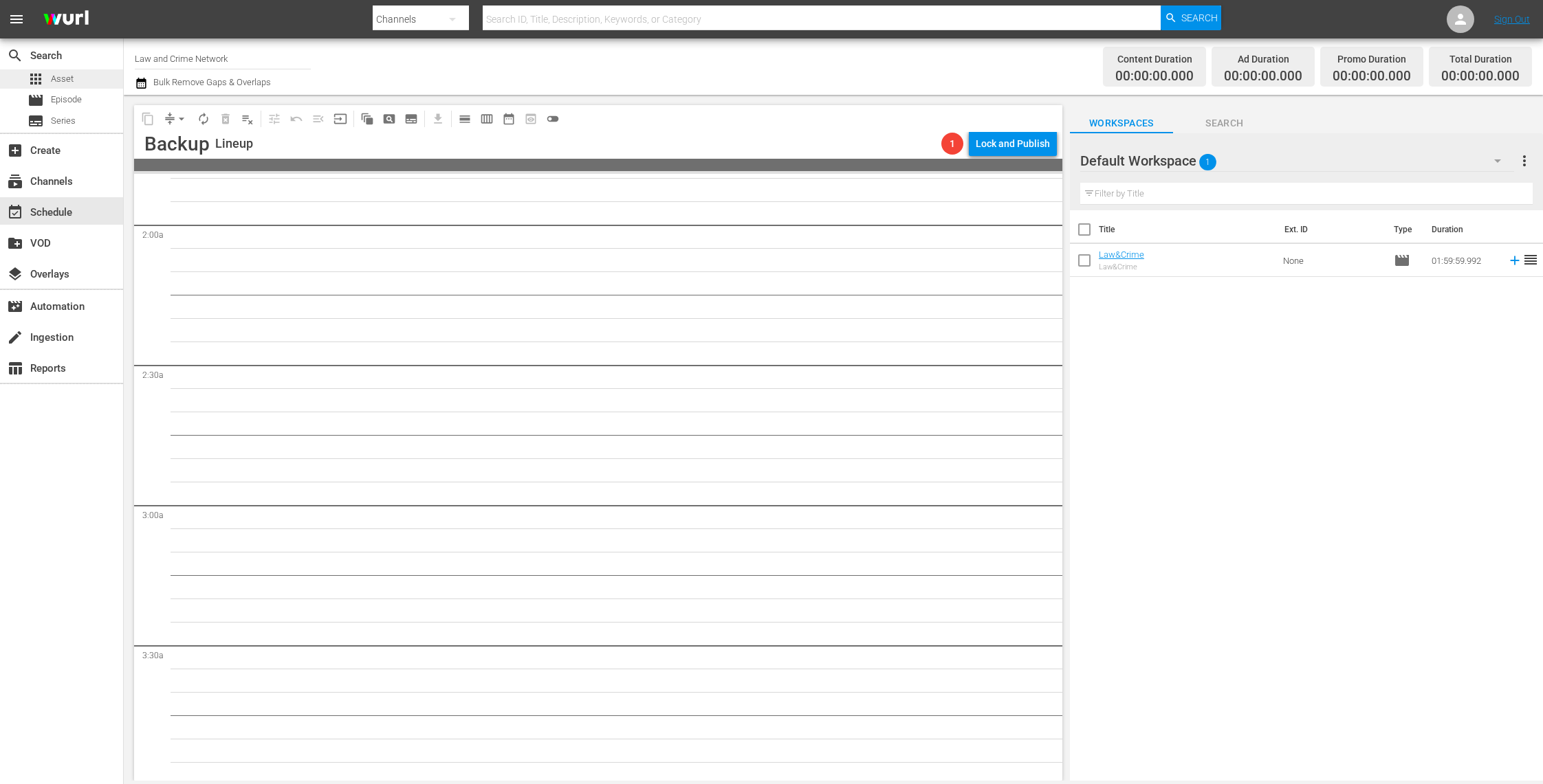
click at [83, 83] on div "apps Asset" at bounding box center [61, 79] width 123 height 19
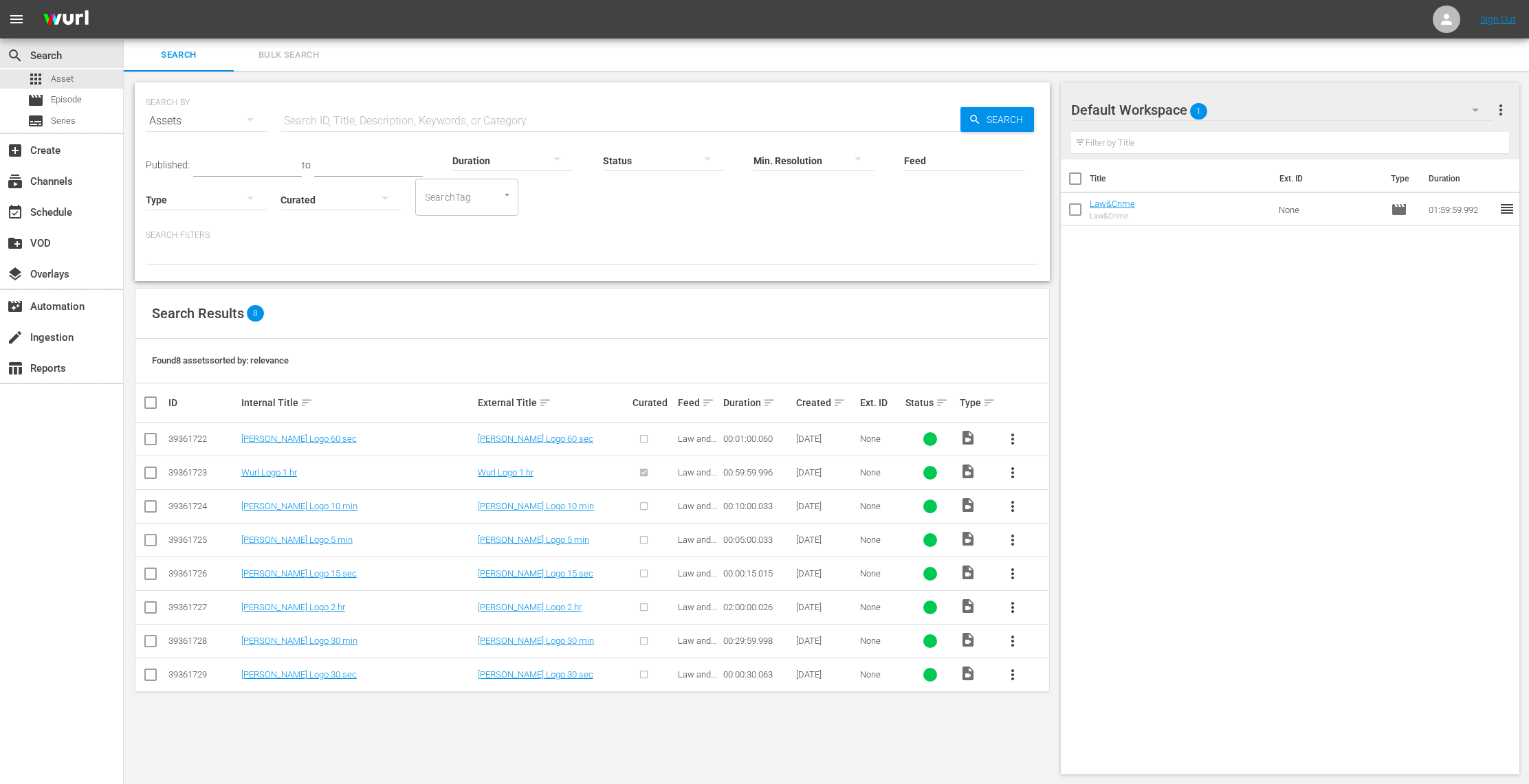
click at [154, 475] on input "checkbox" at bounding box center [150, 475] width 16 height 16
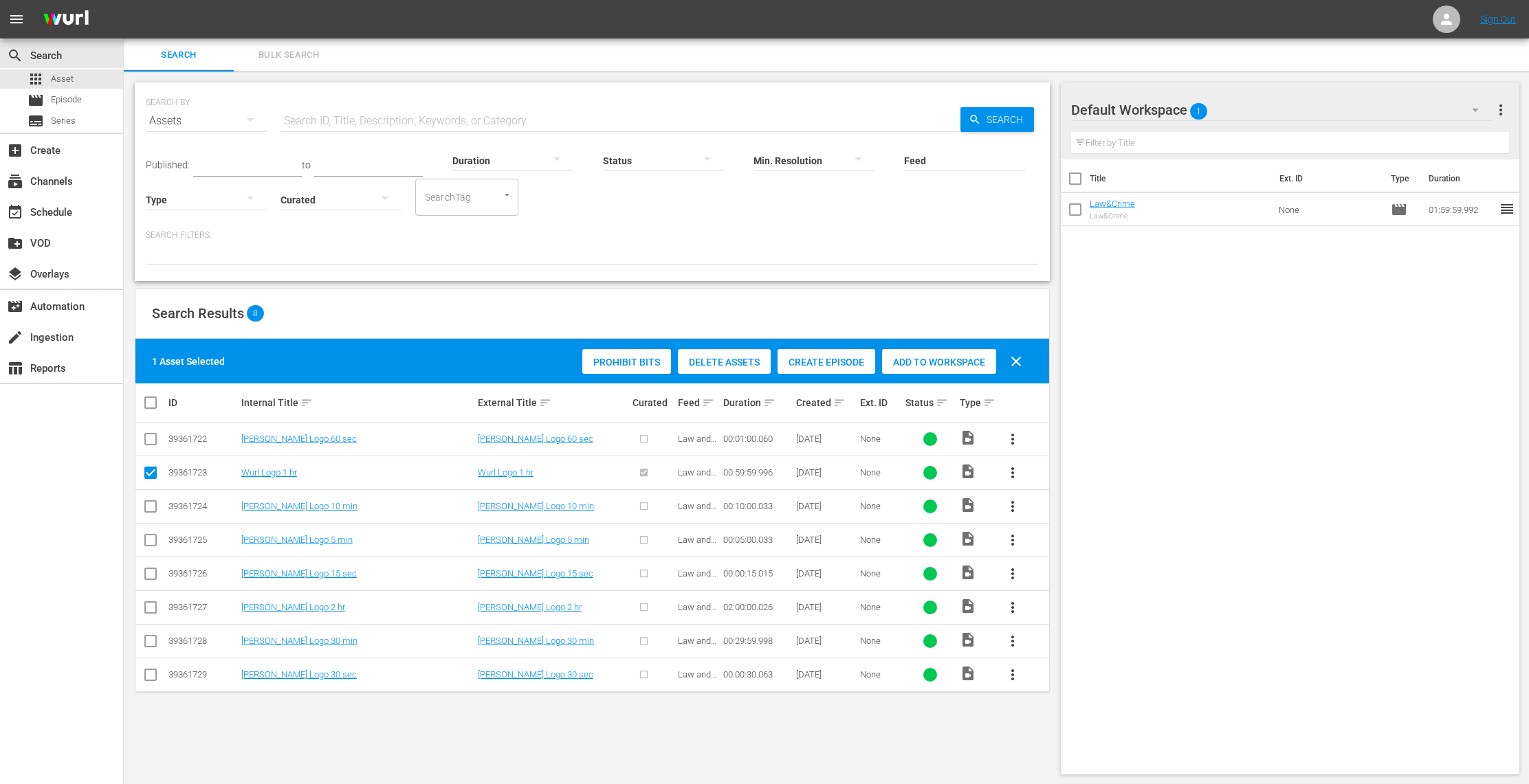
click at [953, 362] on span "Add to Workspace" at bounding box center [939, 362] width 114 height 11
click at [148, 475] on input "checkbox" at bounding box center [150, 475] width 16 height 16
checkbox input "false"
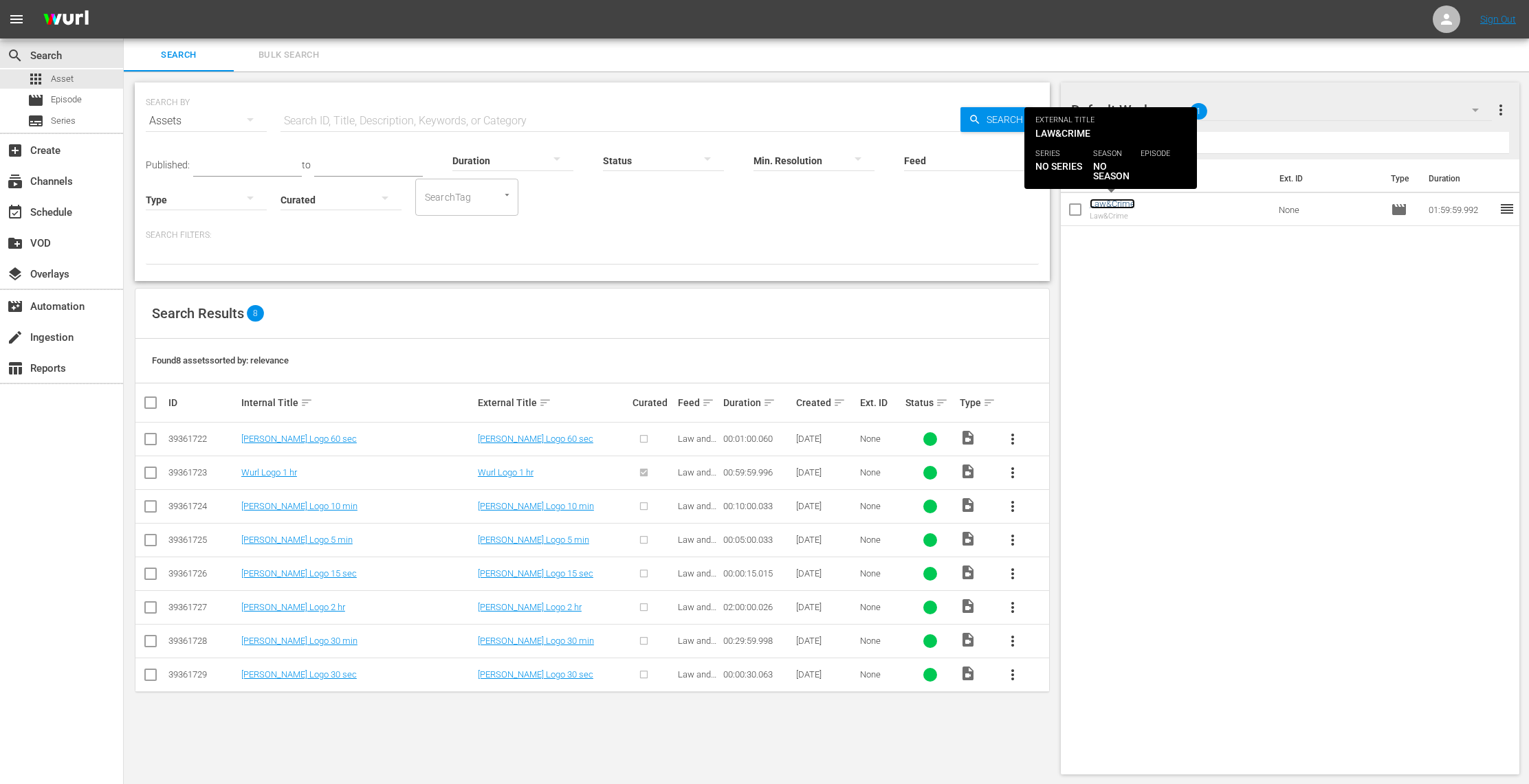
click at [1117, 204] on link "Law&Crime" at bounding box center [1112, 203] width 46 height 10
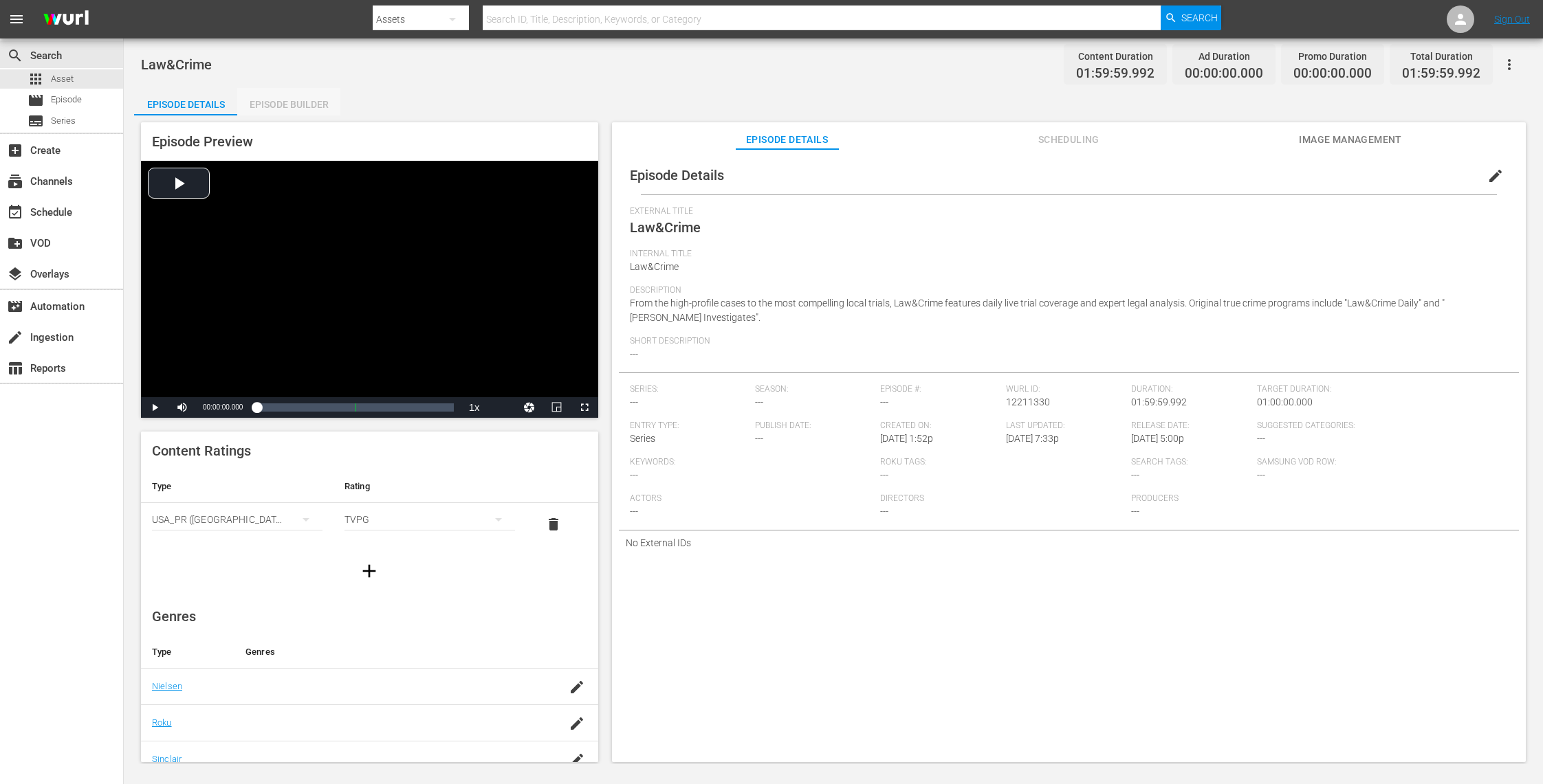
click at [295, 103] on div "Episode Builder" at bounding box center [289, 104] width 103 height 33
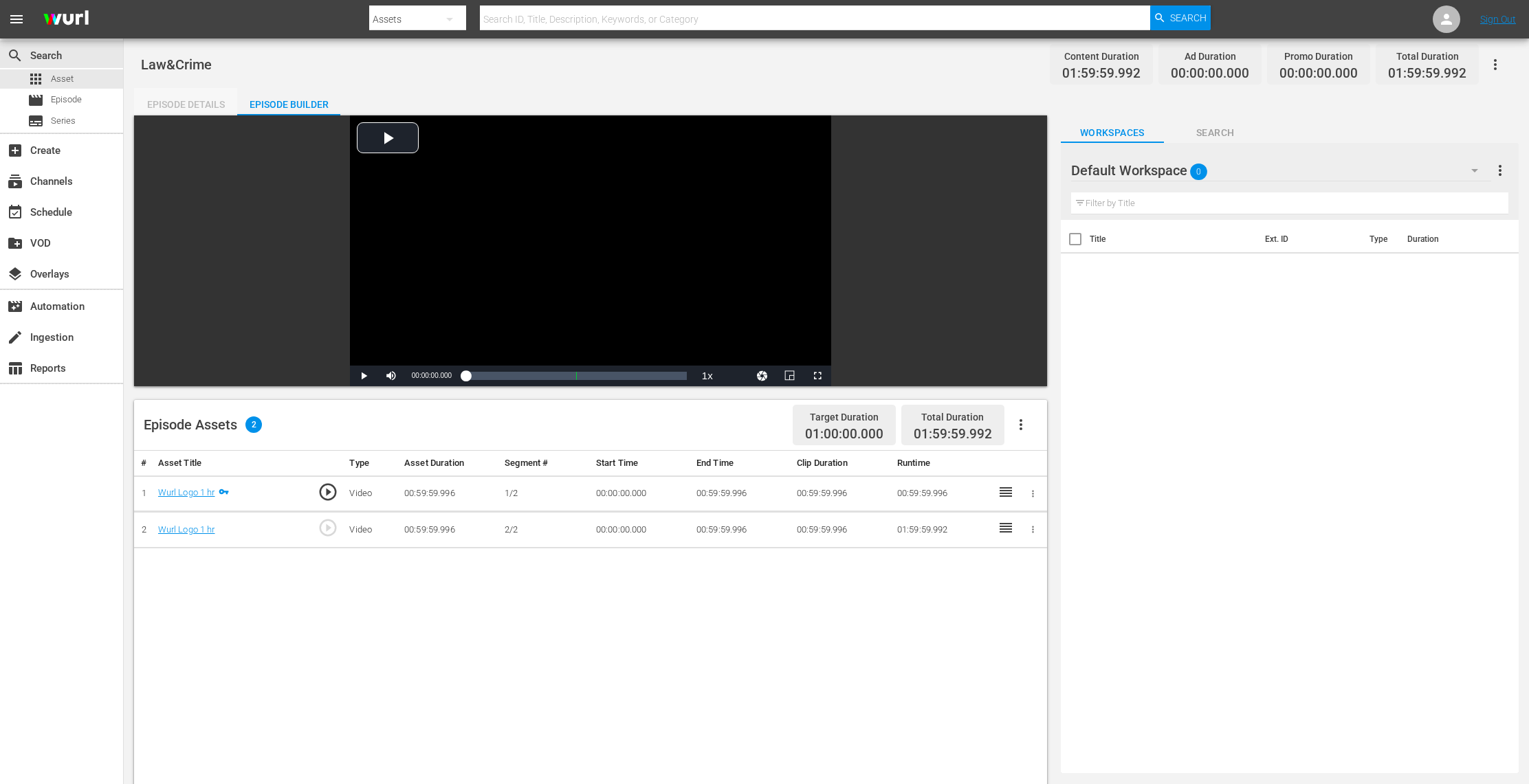
click at [192, 108] on div "Episode Details" at bounding box center [186, 104] width 103 height 33
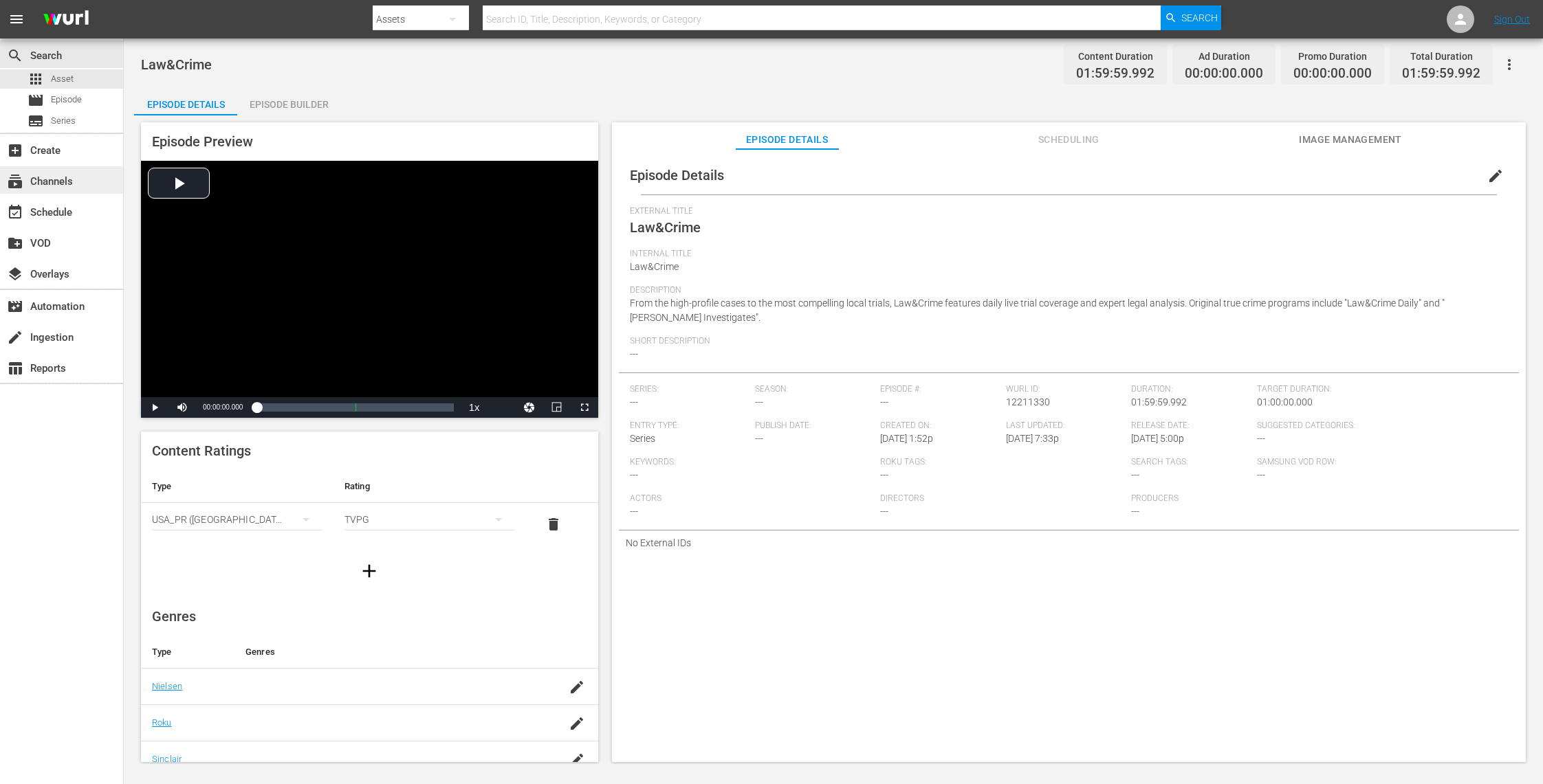
click at [72, 173] on div "subscriptions Channels" at bounding box center [39, 179] width 77 height 12
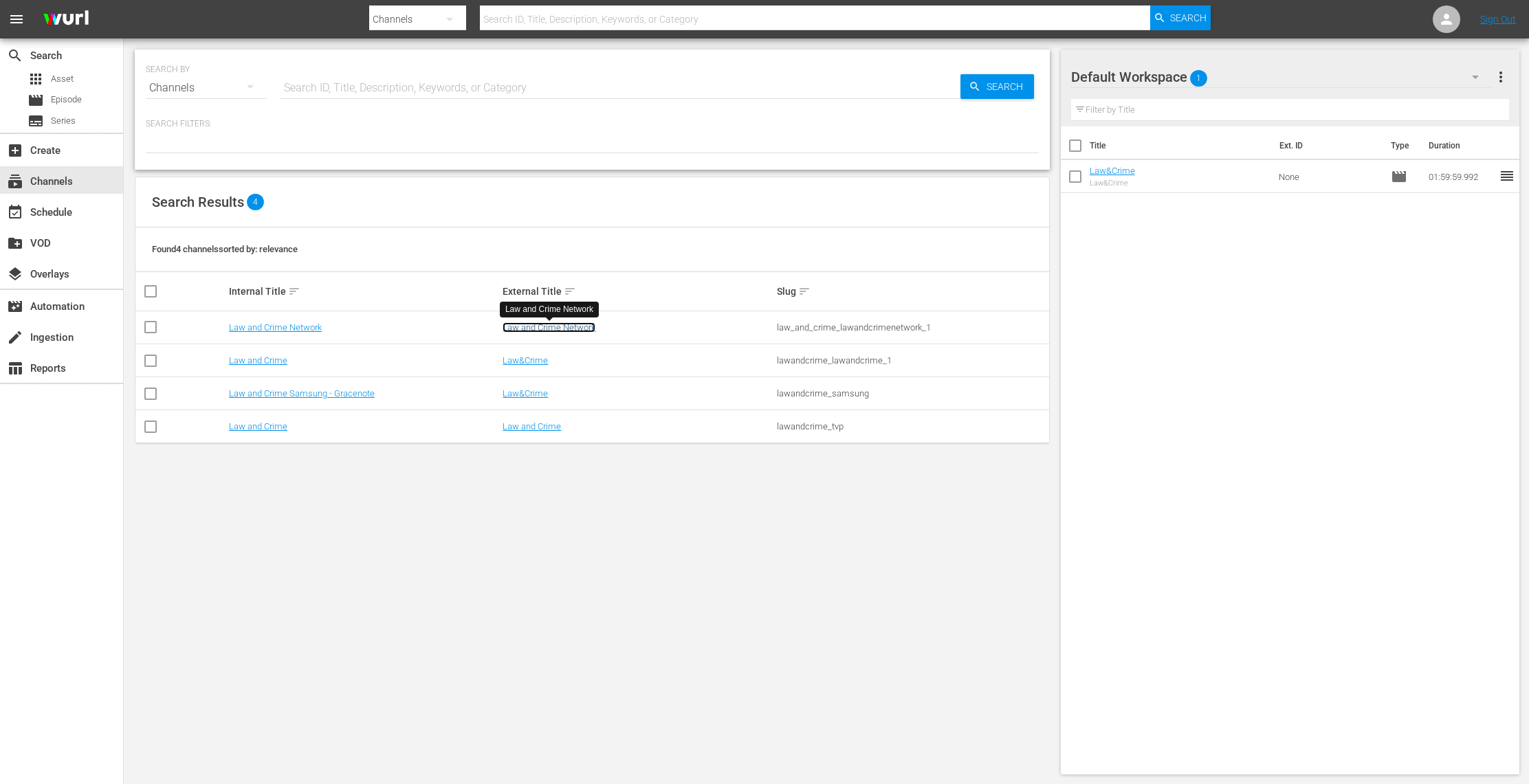
click at [556, 324] on link "Law and Crime Network" at bounding box center [549, 327] width 93 height 10
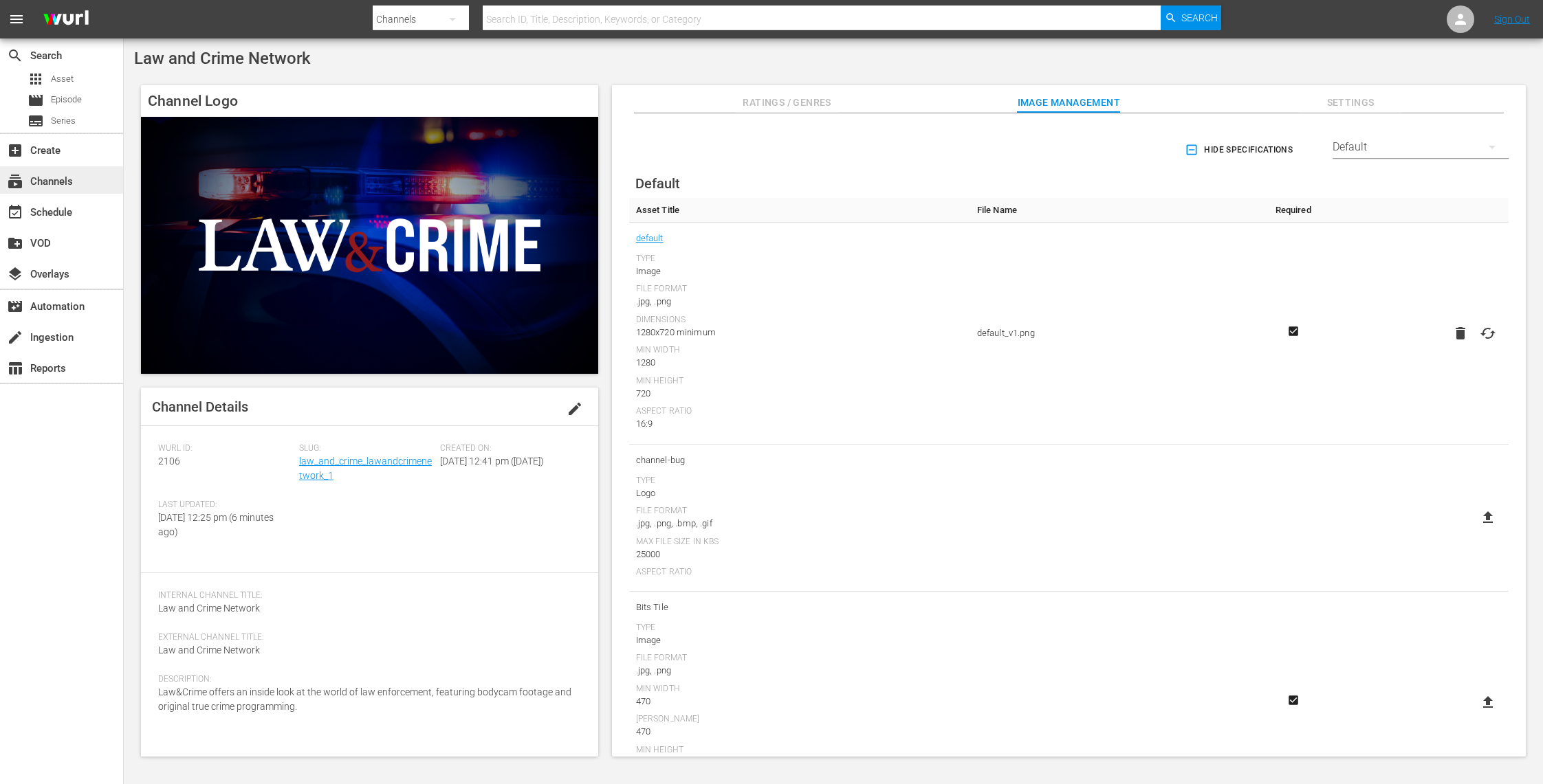
click at [59, 185] on div "subscriptions Channels" at bounding box center [39, 179] width 77 height 12
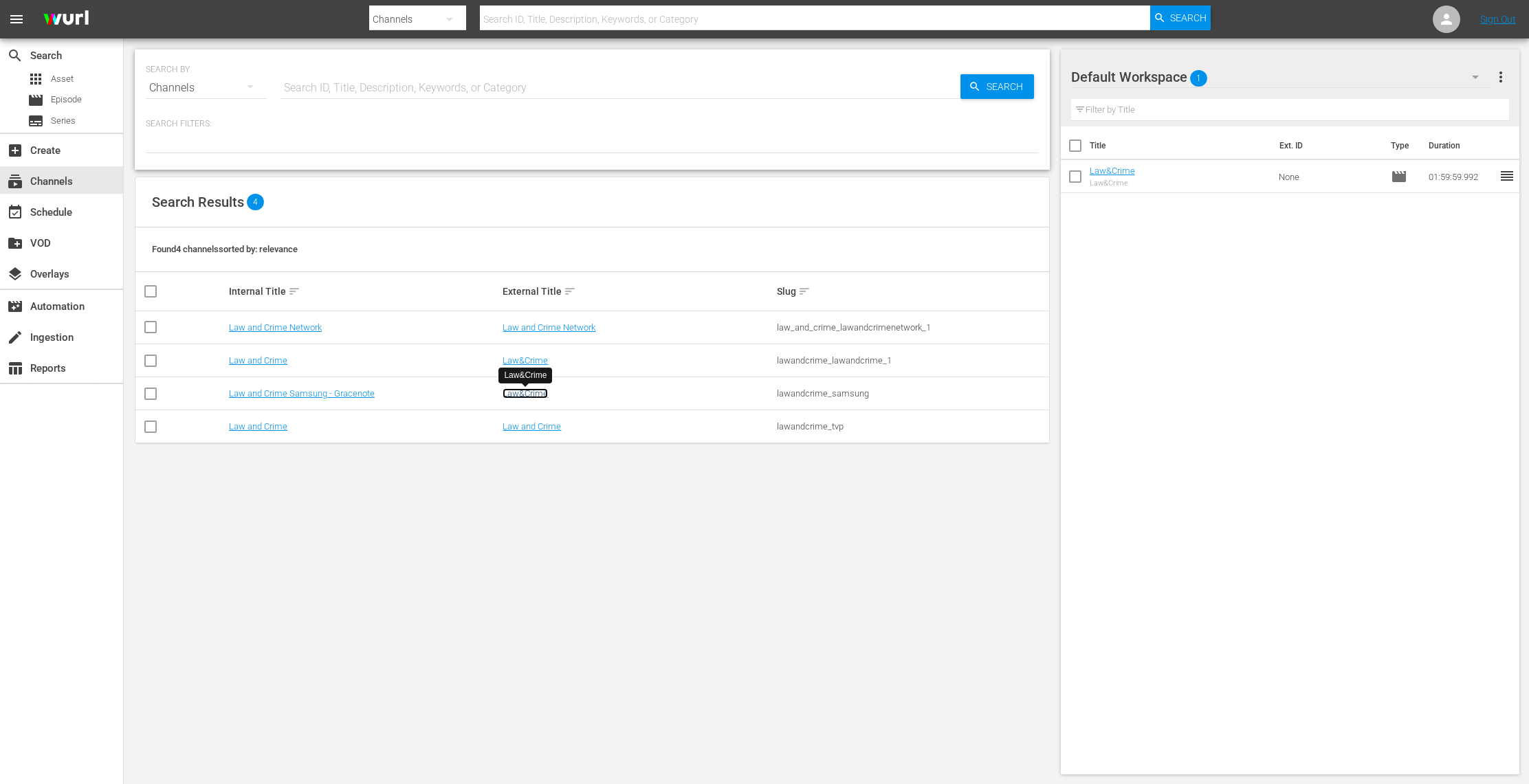
click at [529, 397] on link "Law&Crime" at bounding box center [525, 393] width 46 height 10
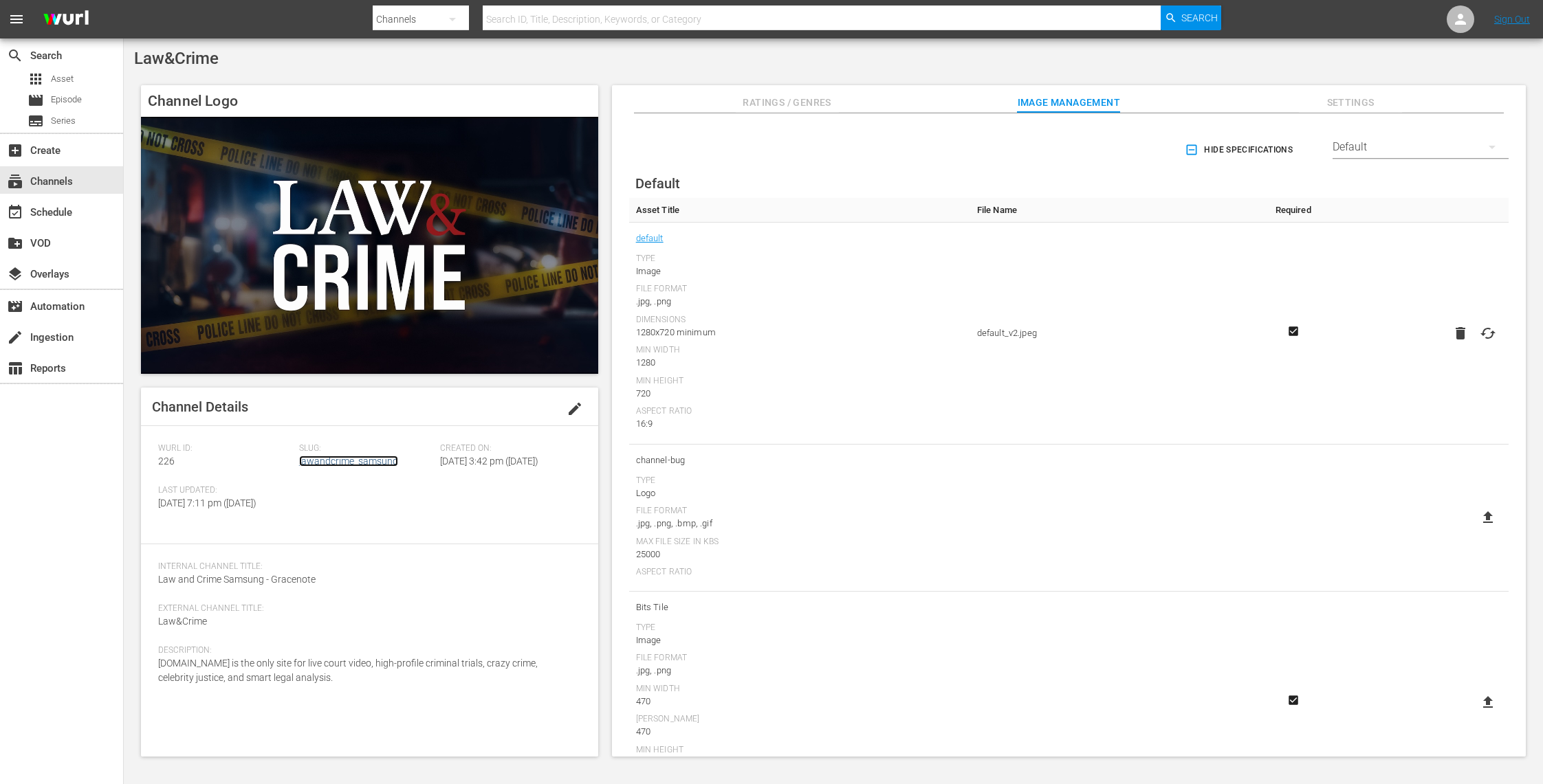
click at [374, 461] on link "lawandcrime_samsung" at bounding box center [348, 461] width 99 height 11
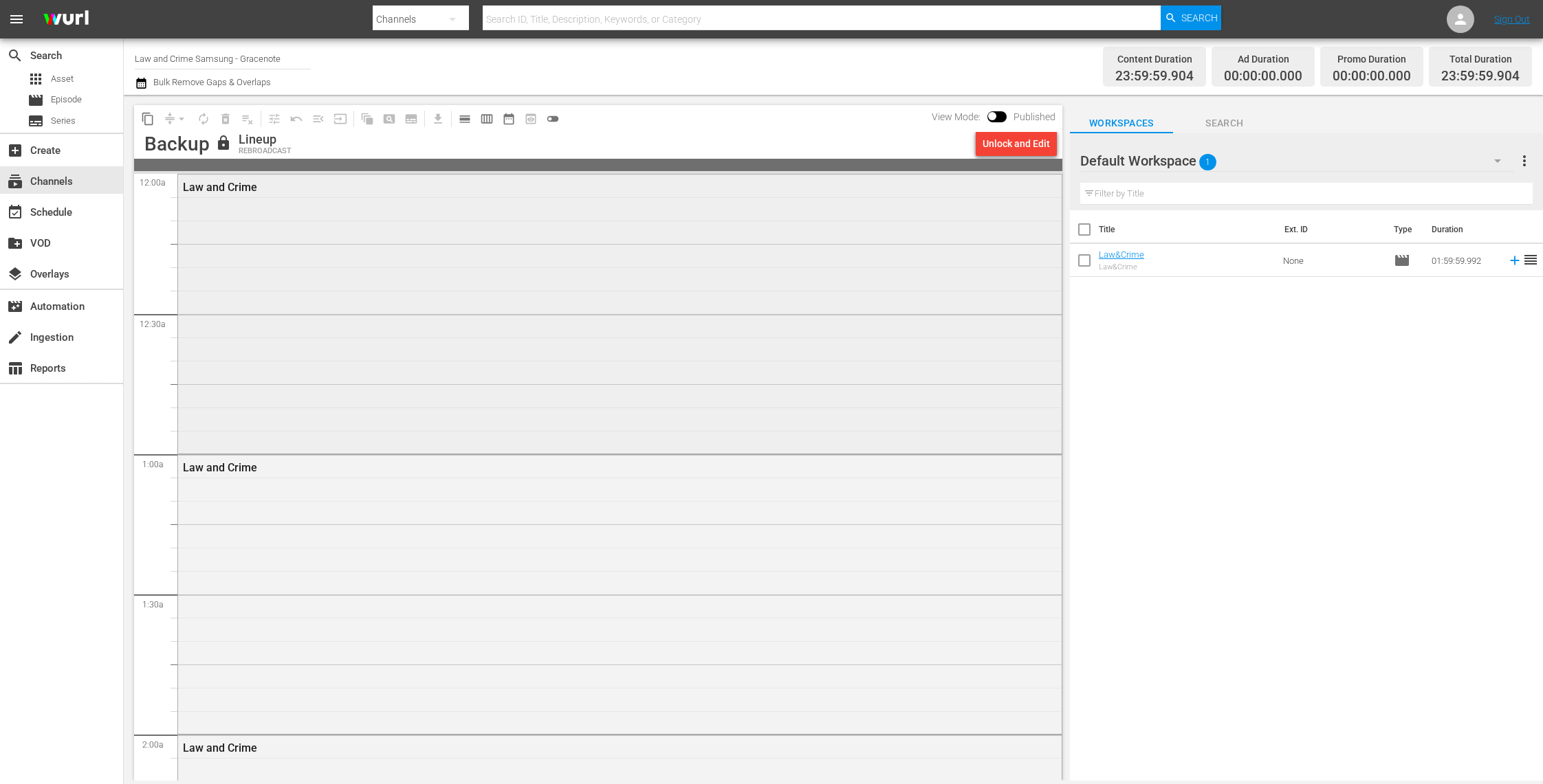
click at [401, 363] on div "Law and Crime" at bounding box center [620, 313] width 884 height 276
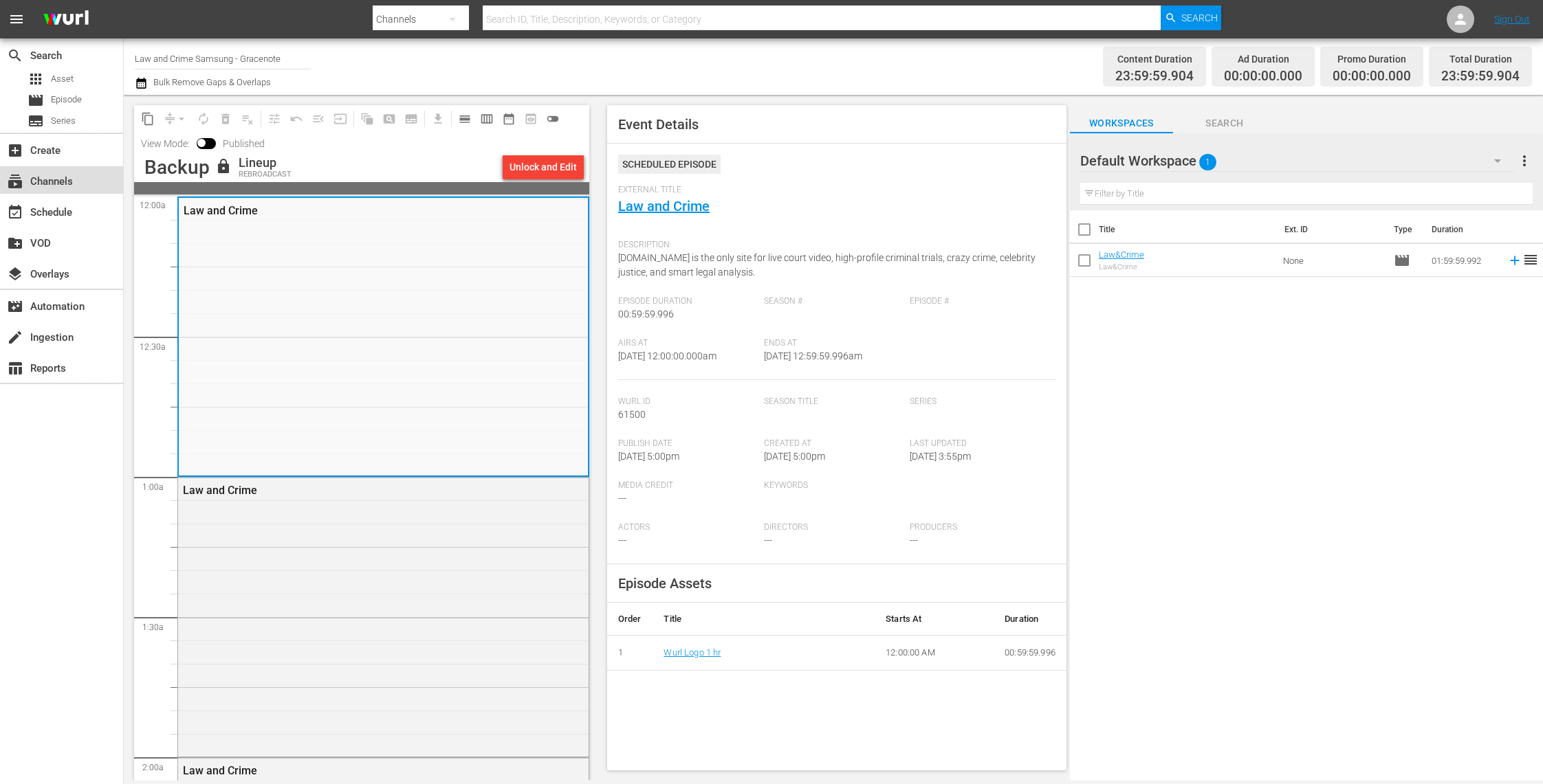
click at [71, 184] on div "subscriptions Channels" at bounding box center [39, 179] width 77 height 12
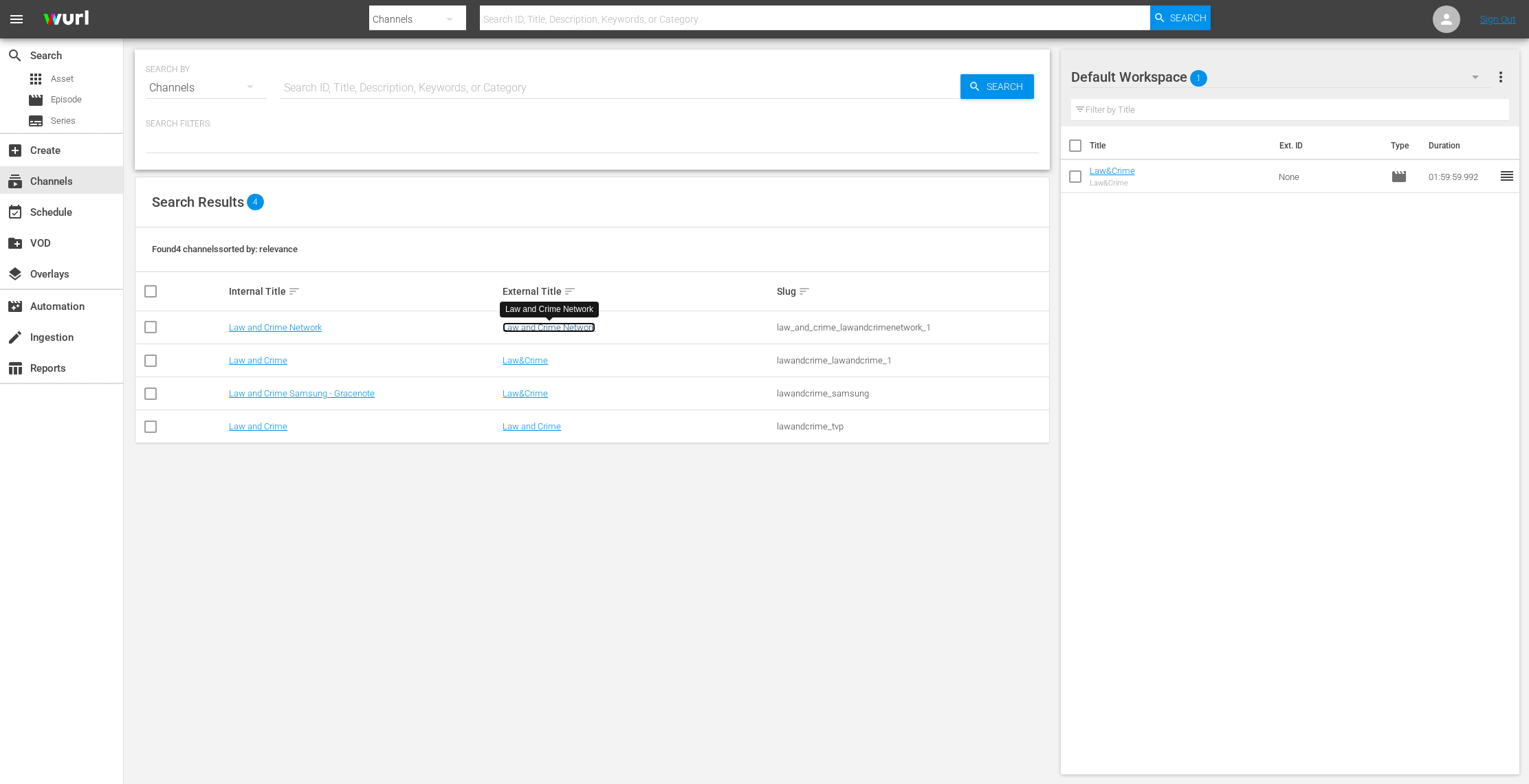
click at [532, 330] on link "Law and Crime Network" at bounding box center [549, 327] width 93 height 10
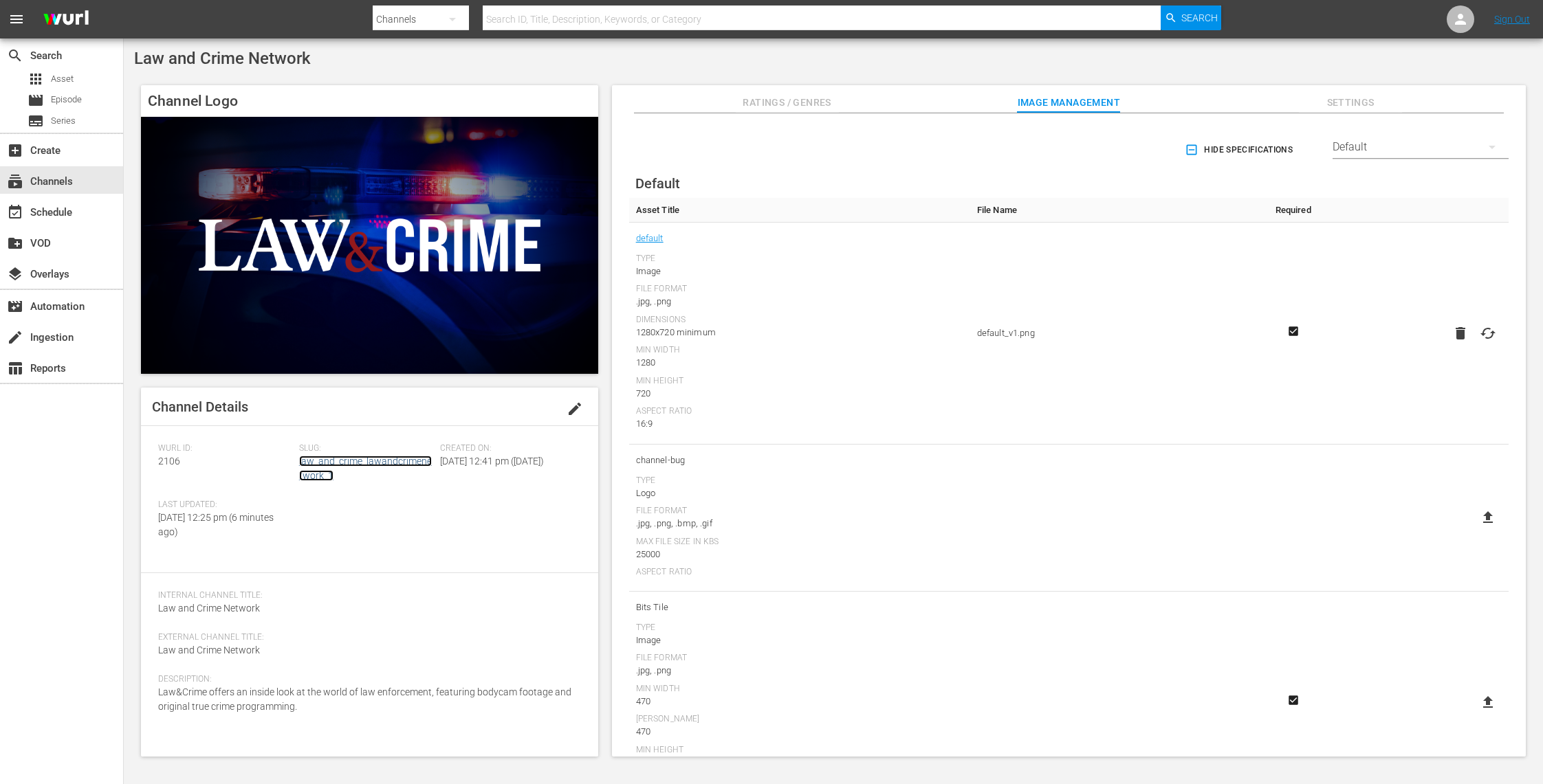
click at [356, 462] on link "law_and_crime_lawandcrimenetwork_1" at bounding box center [365, 468] width 133 height 25
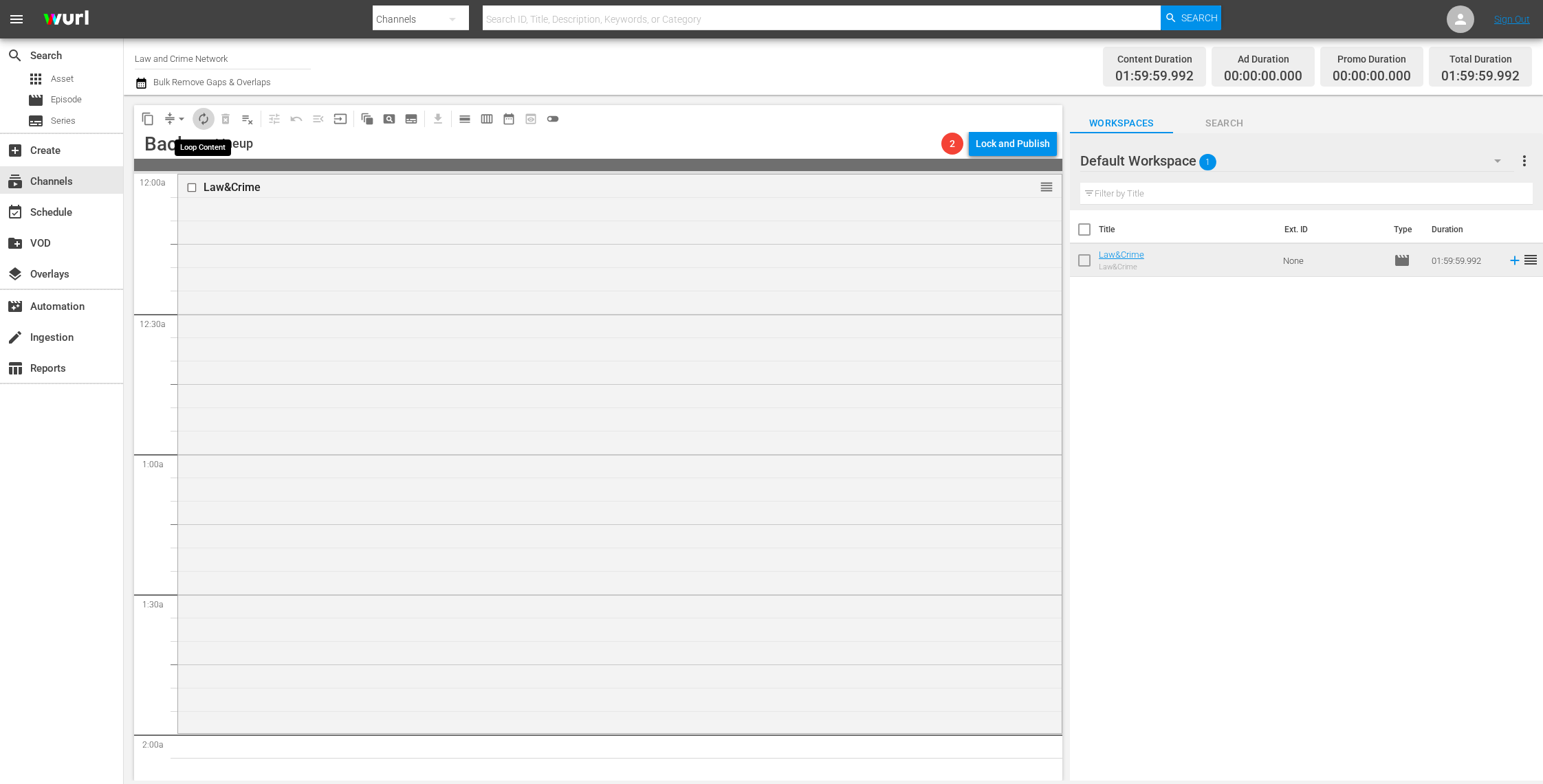
click at [203, 117] on span "autorenew_outlined" at bounding box center [204, 119] width 14 height 14
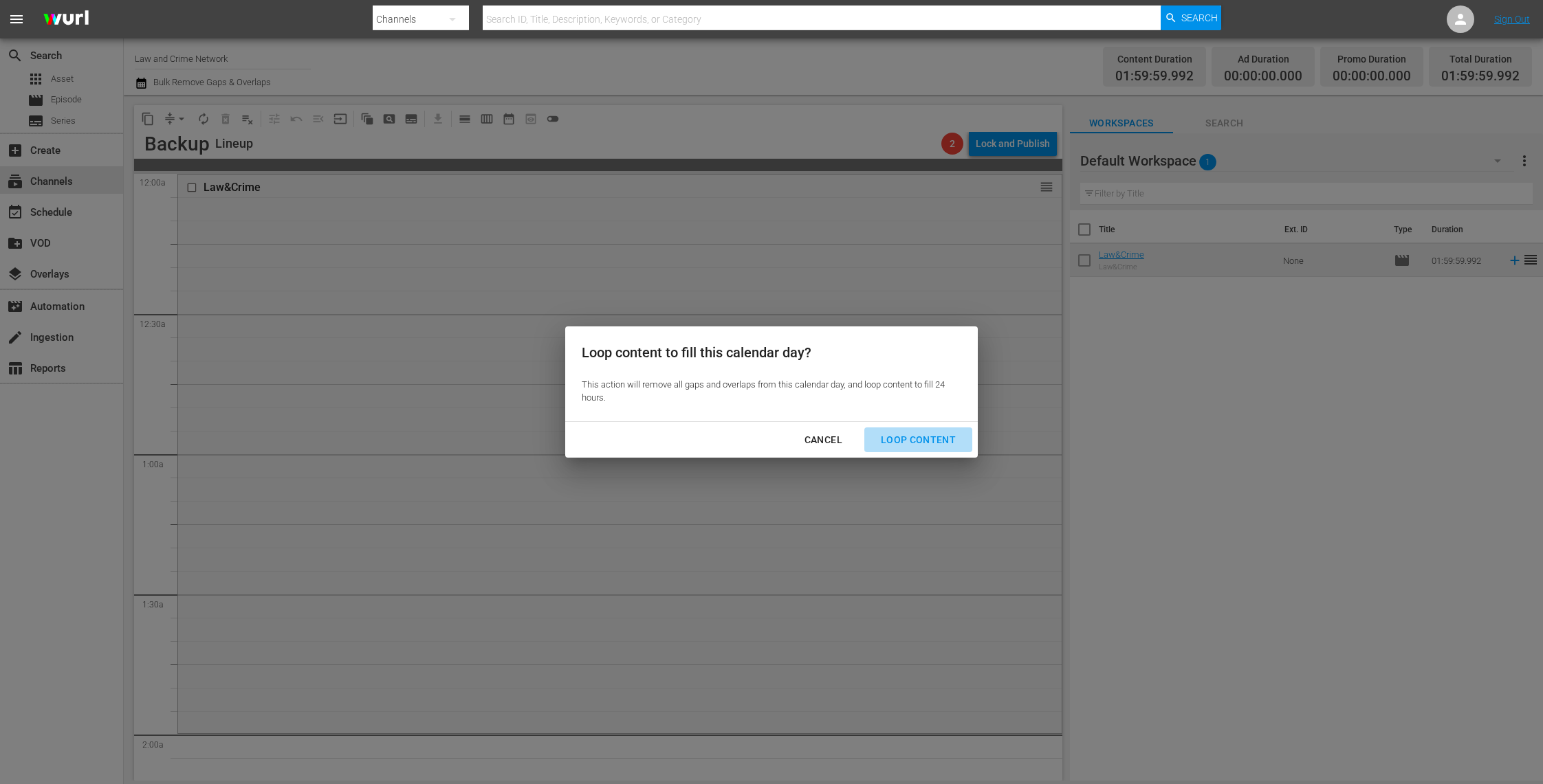
click at [927, 433] on div "Loop Content" at bounding box center [919, 440] width 97 height 17
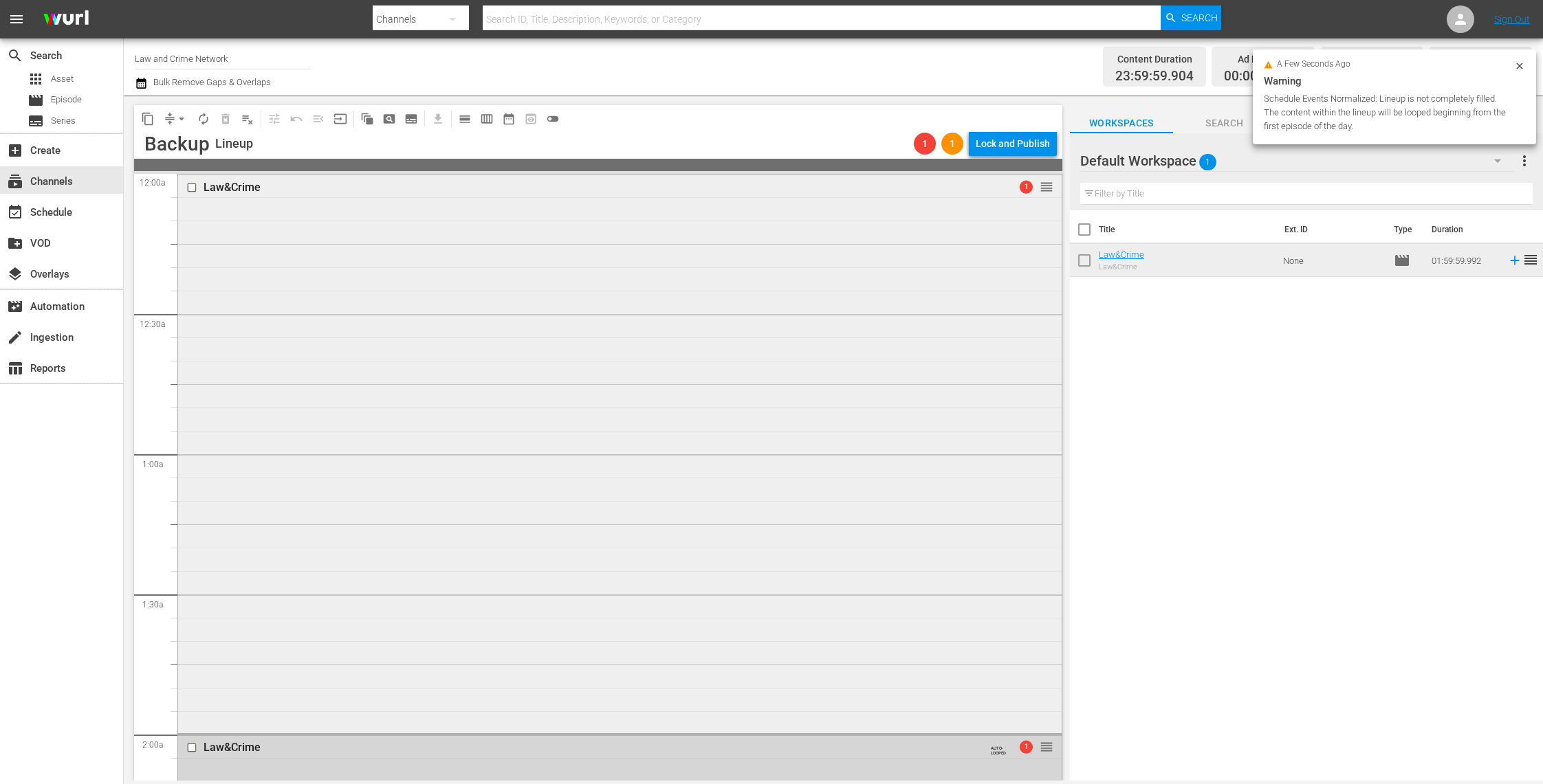
click at [913, 421] on div "Law&Crime 1 reorder" at bounding box center [620, 453] width 884 height 557
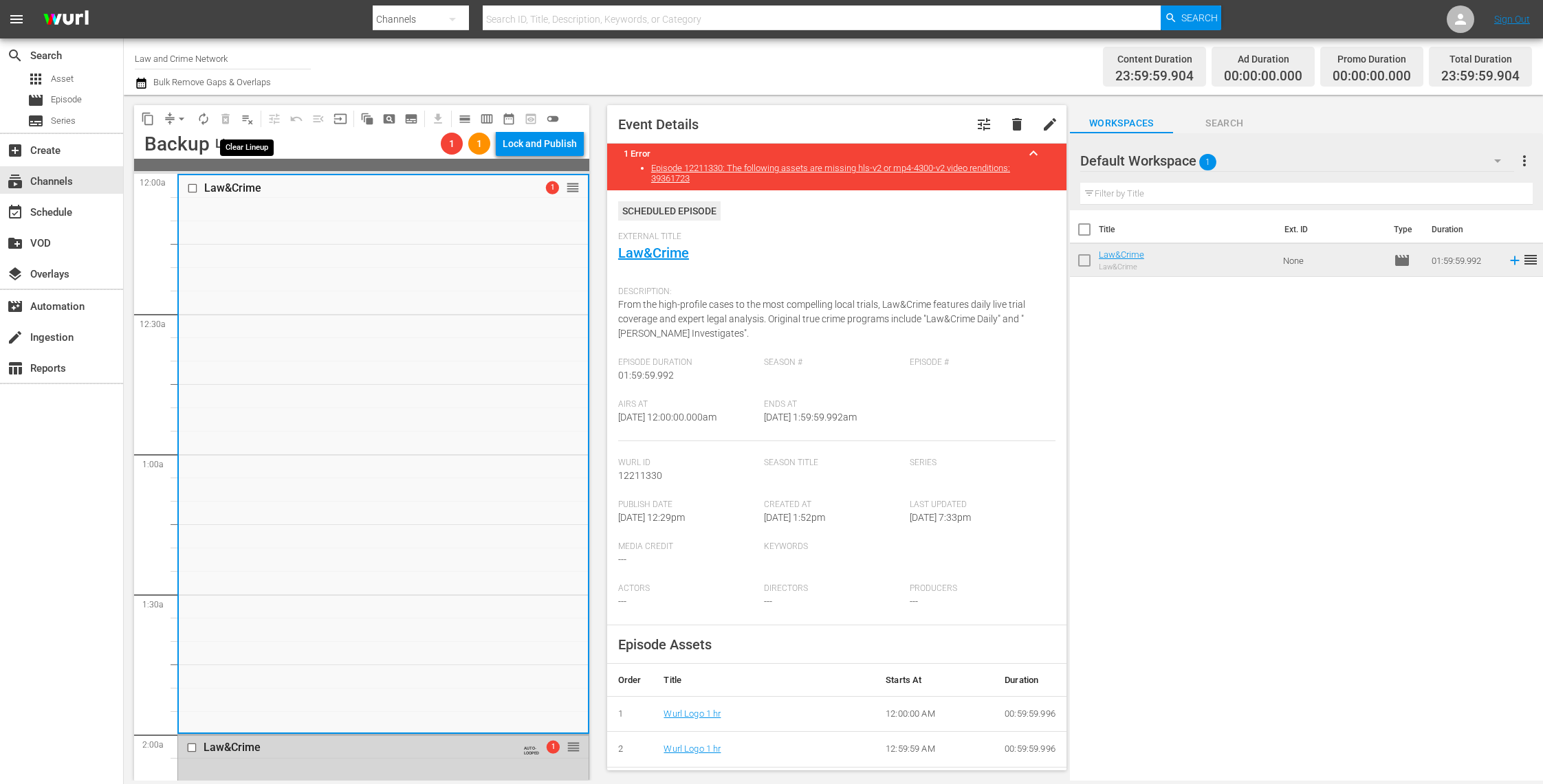
click at [250, 118] on span "playlist_remove_outlined" at bounding box center [248, 119] width 14 height 14
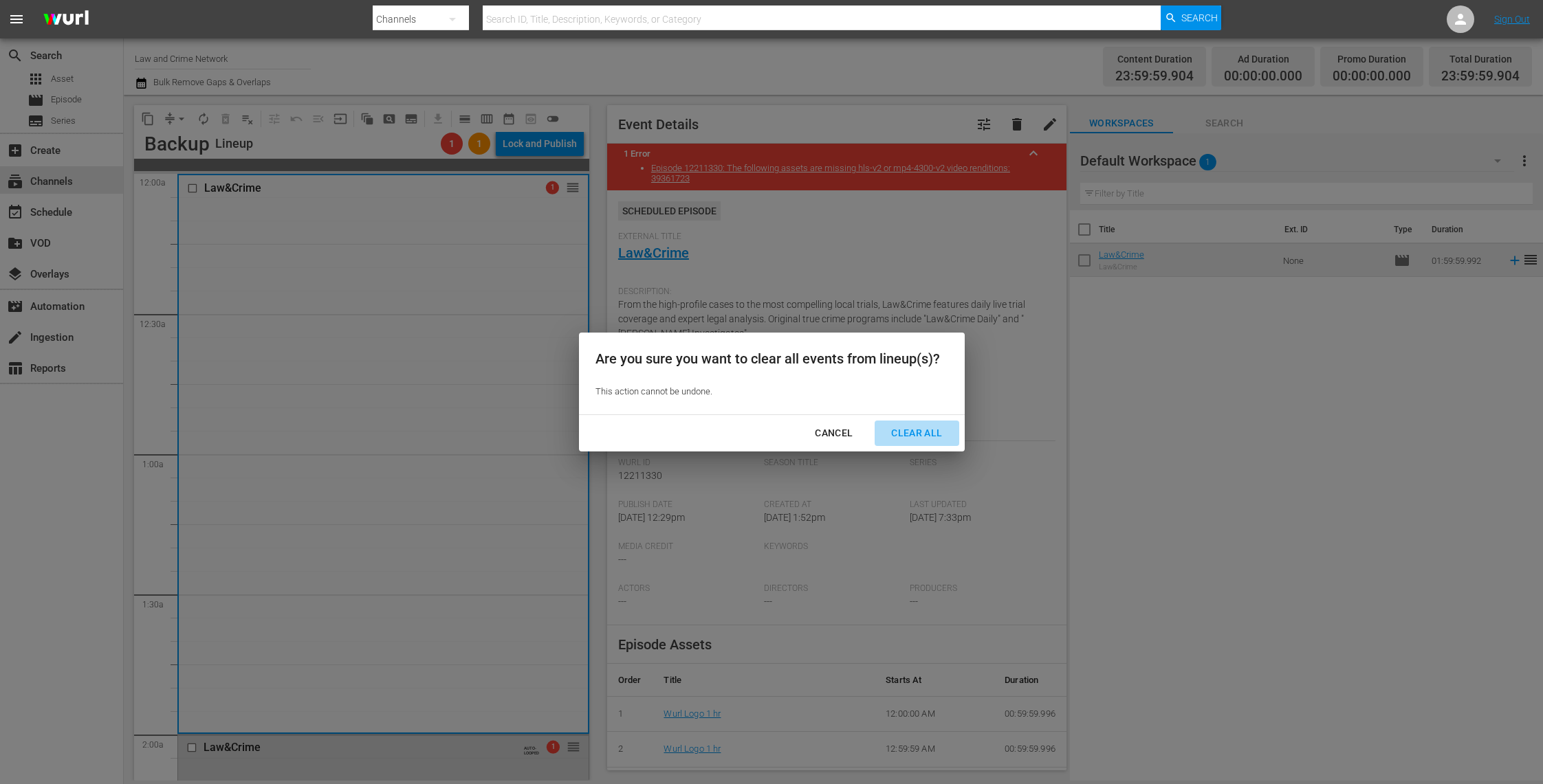
click at [897, 430] on div "Clear All" at bounding box center [916, 433] width 73 height 17
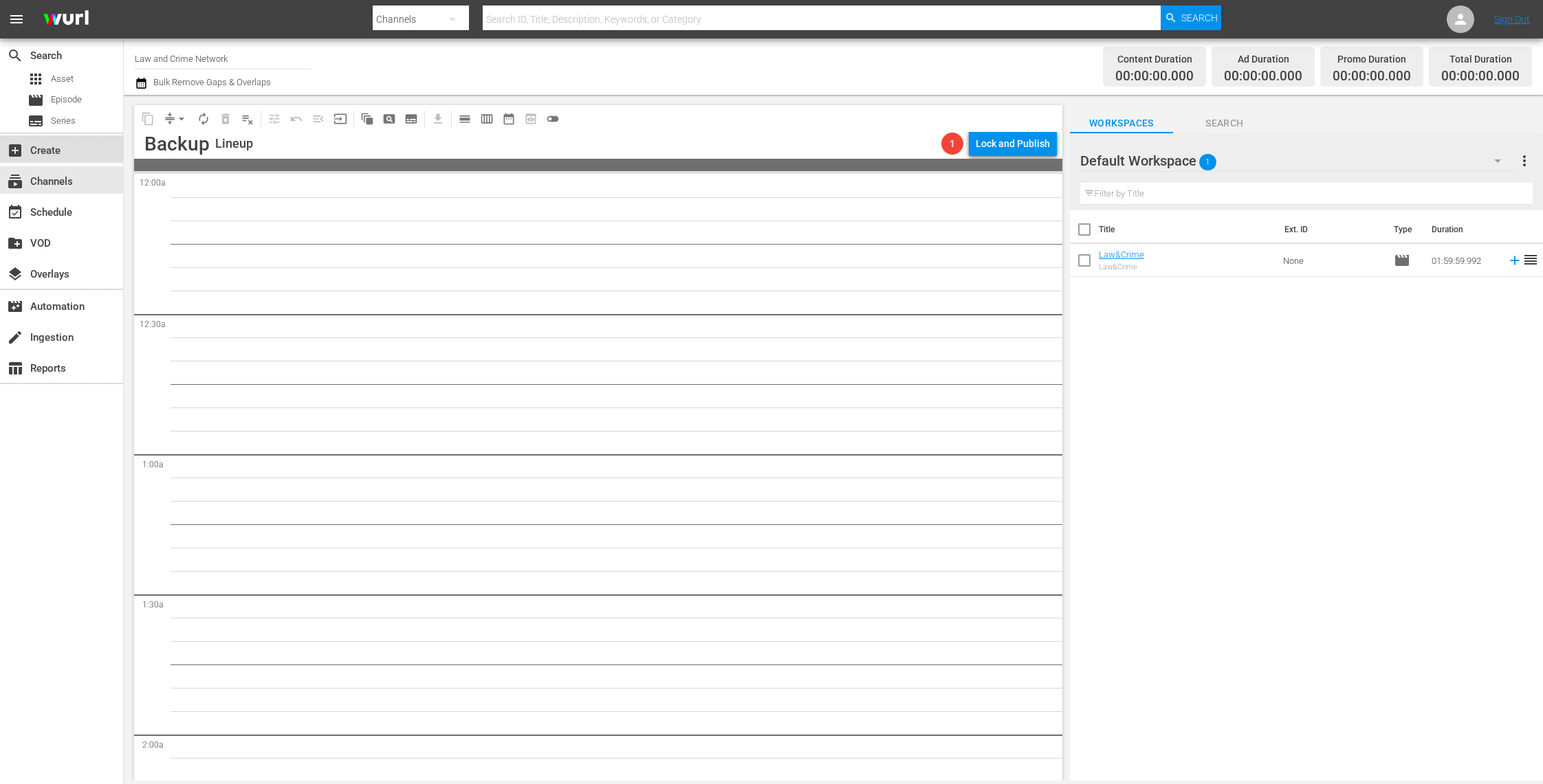
click at [69, 148] on div "add_box Create" at bounding box center [39, 148] width 77 height 12
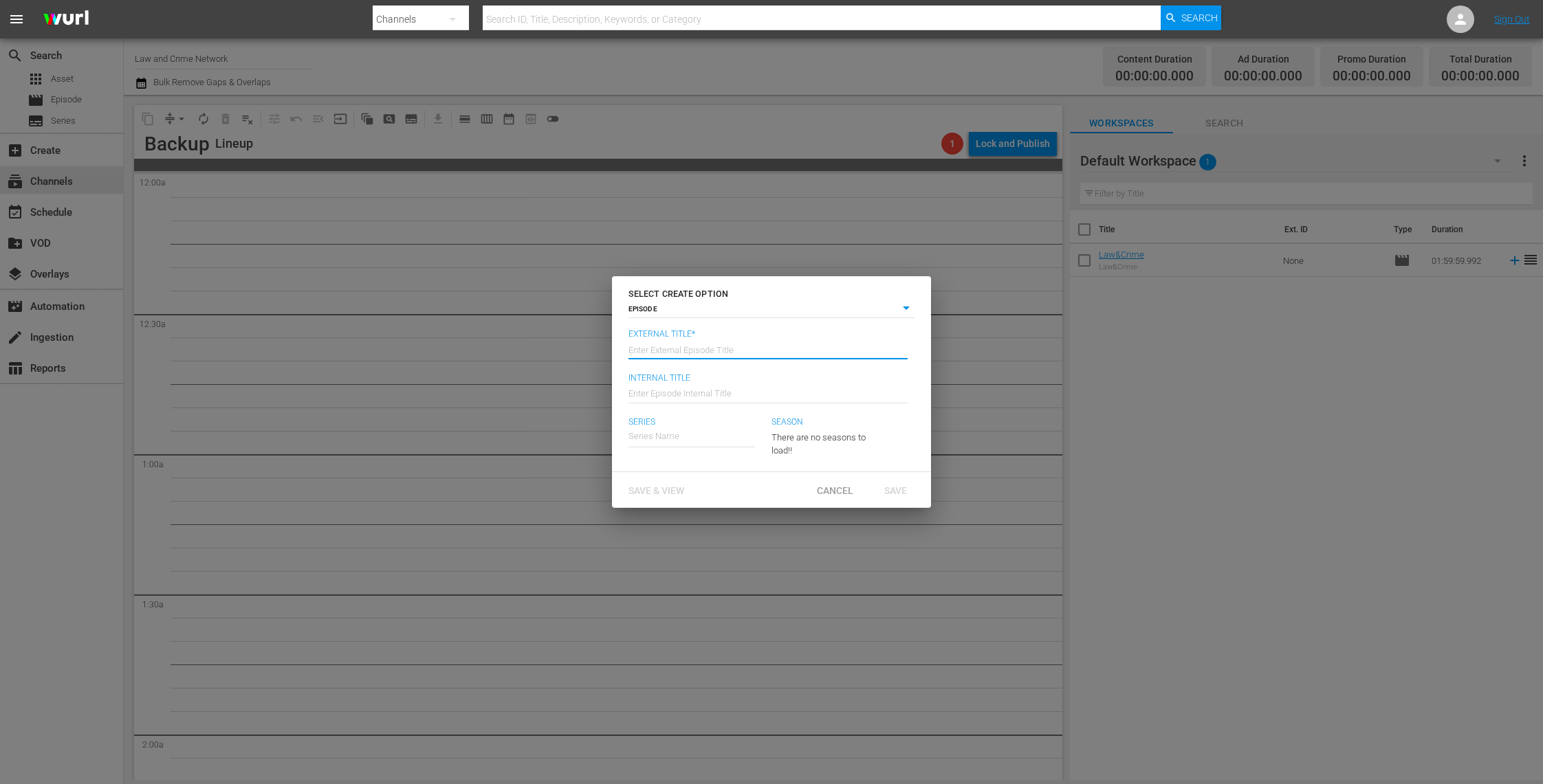
click at [675, 346] on input "text" at bounding box center [768, 348] width 279 height 33
drag, startPoint x: 702, startPoint y: 343, endPoint x: 689, endPoint y: 346, distance: 13.3
click at [689, 346] on input "Law&Crime" at bounding box center [768, 348] width 279 height 33
type input "Law&Crime"
click at [658, 391] on input "text" at bounding box center [768, 392] width 279 height 33
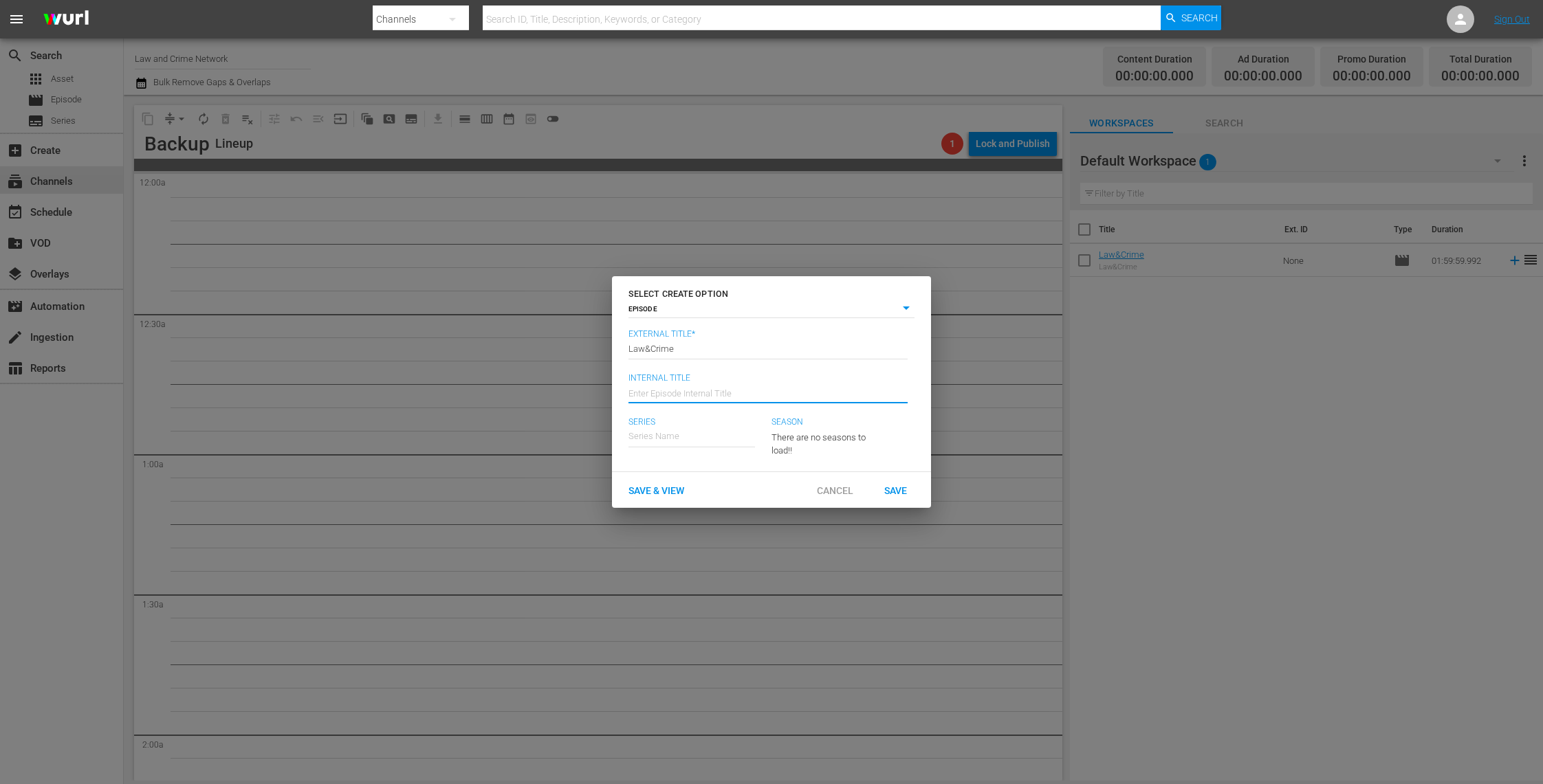
paste input "Law&Crime"
type input "Law&Crime (Generic EPG)"
click at [670, 485] on span "Save & View" at bounding box center [656, 491] width 78 height 11
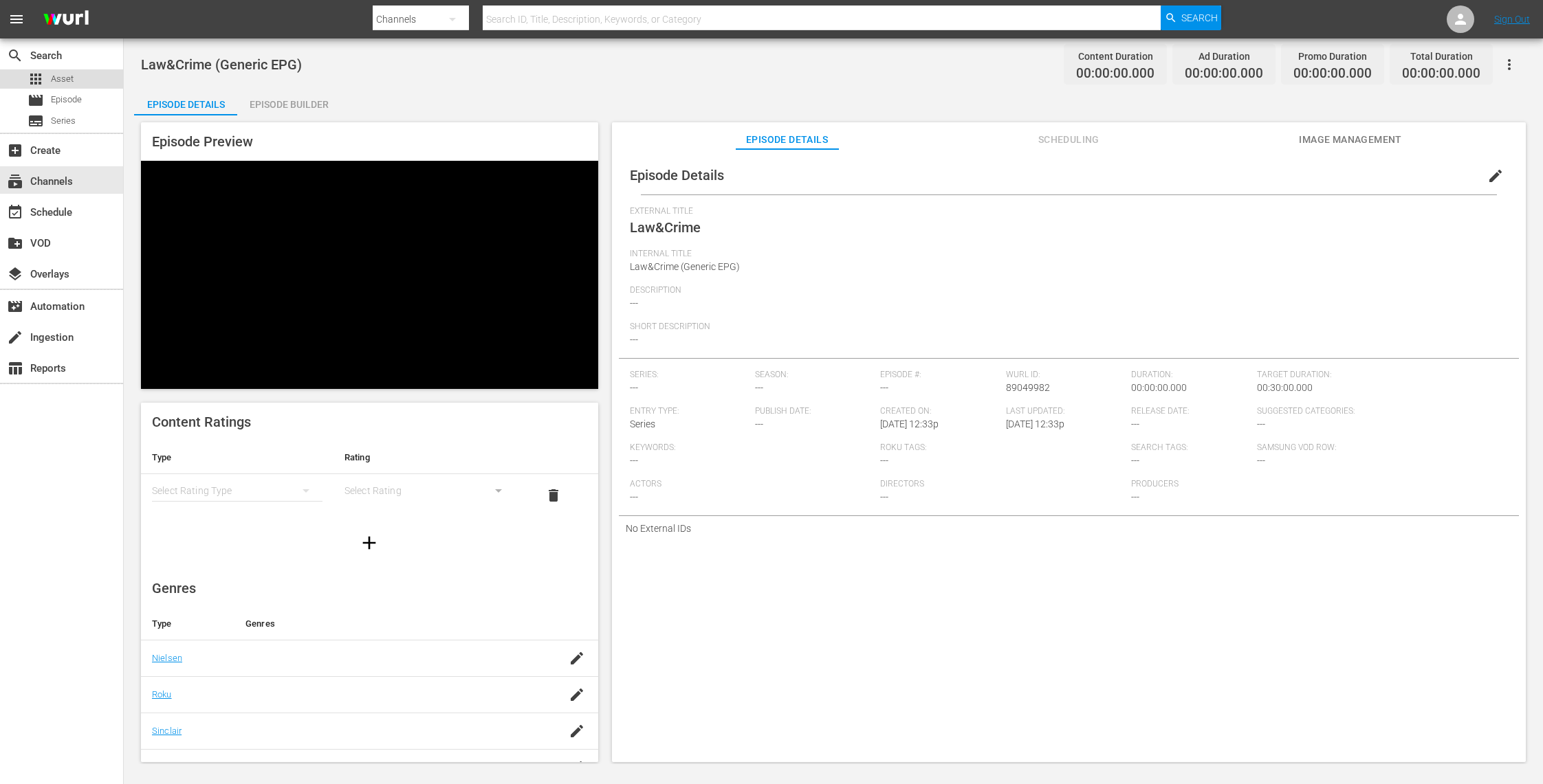
click at [78, 79] on div "apps Asset" at bounding box center [61, 79] width 123 height 19
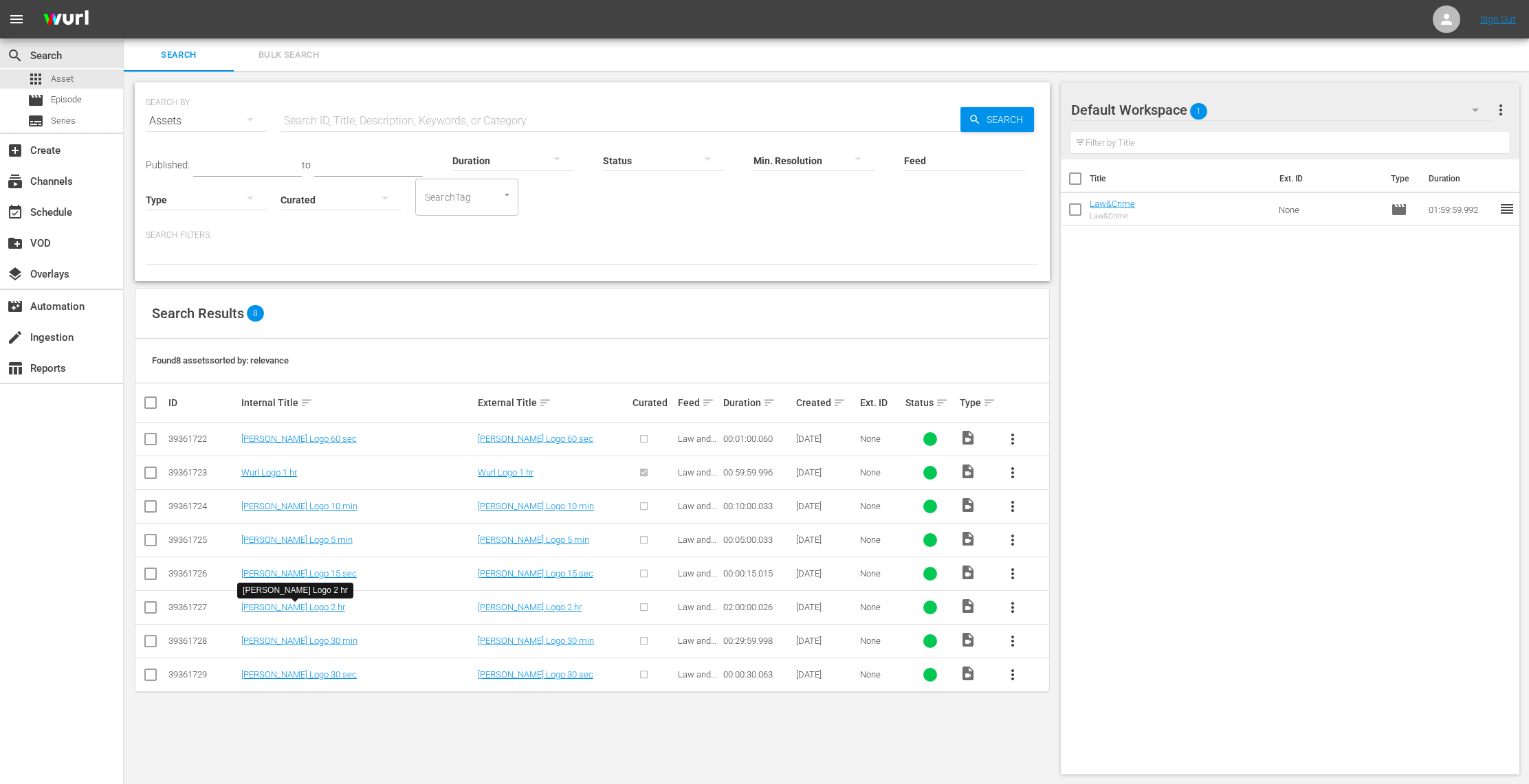
click at [157, 607] on input "checkbox" at bounding box center [150, 610] width 16 height 16
checkbox input "true"
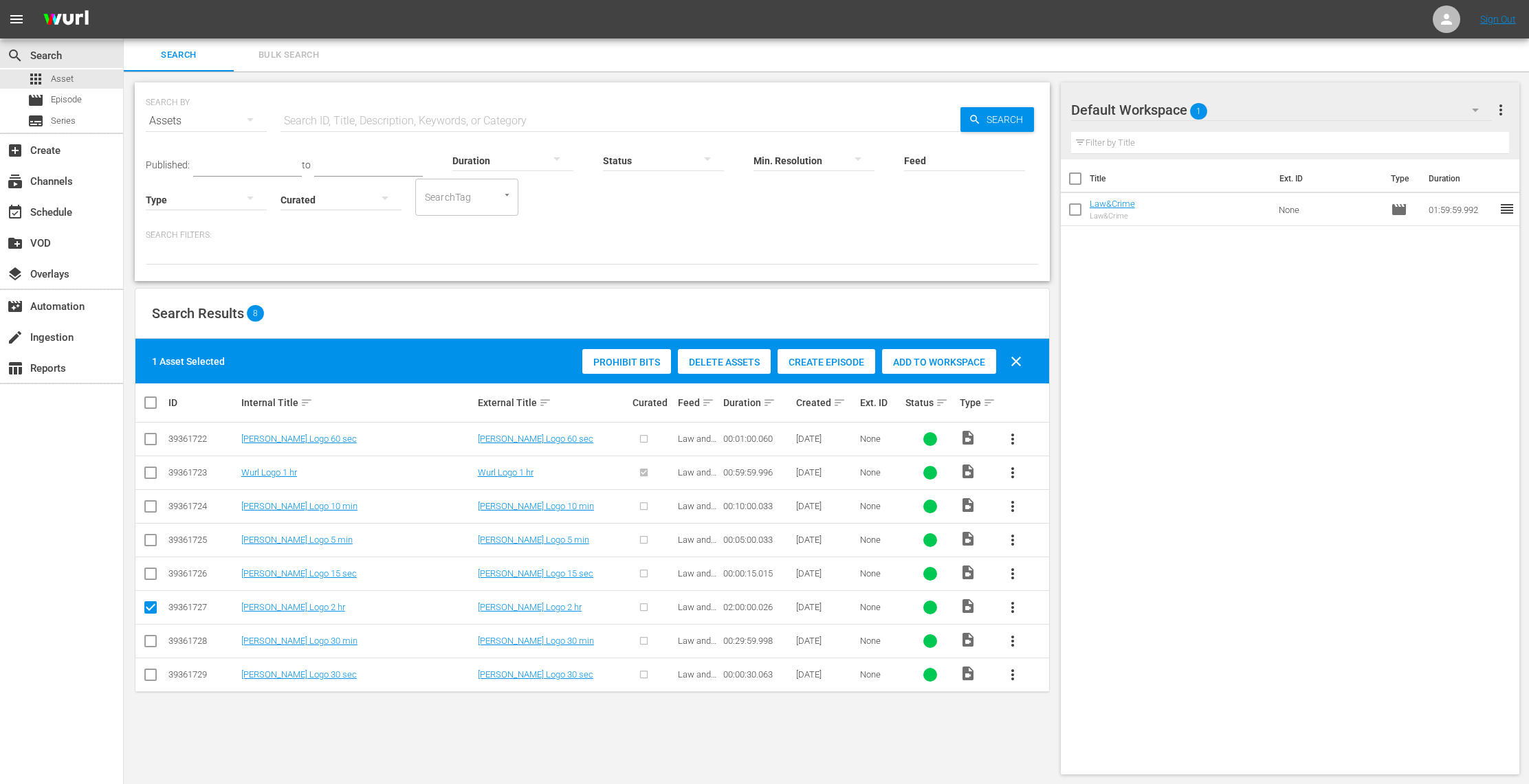
click at [947, 360] on span "Add to Workspace" at bounding box center [939, 362] width 114 height 11
click at [1446, 19] on icon at bounding box center [1446, 19] width 16 height 16
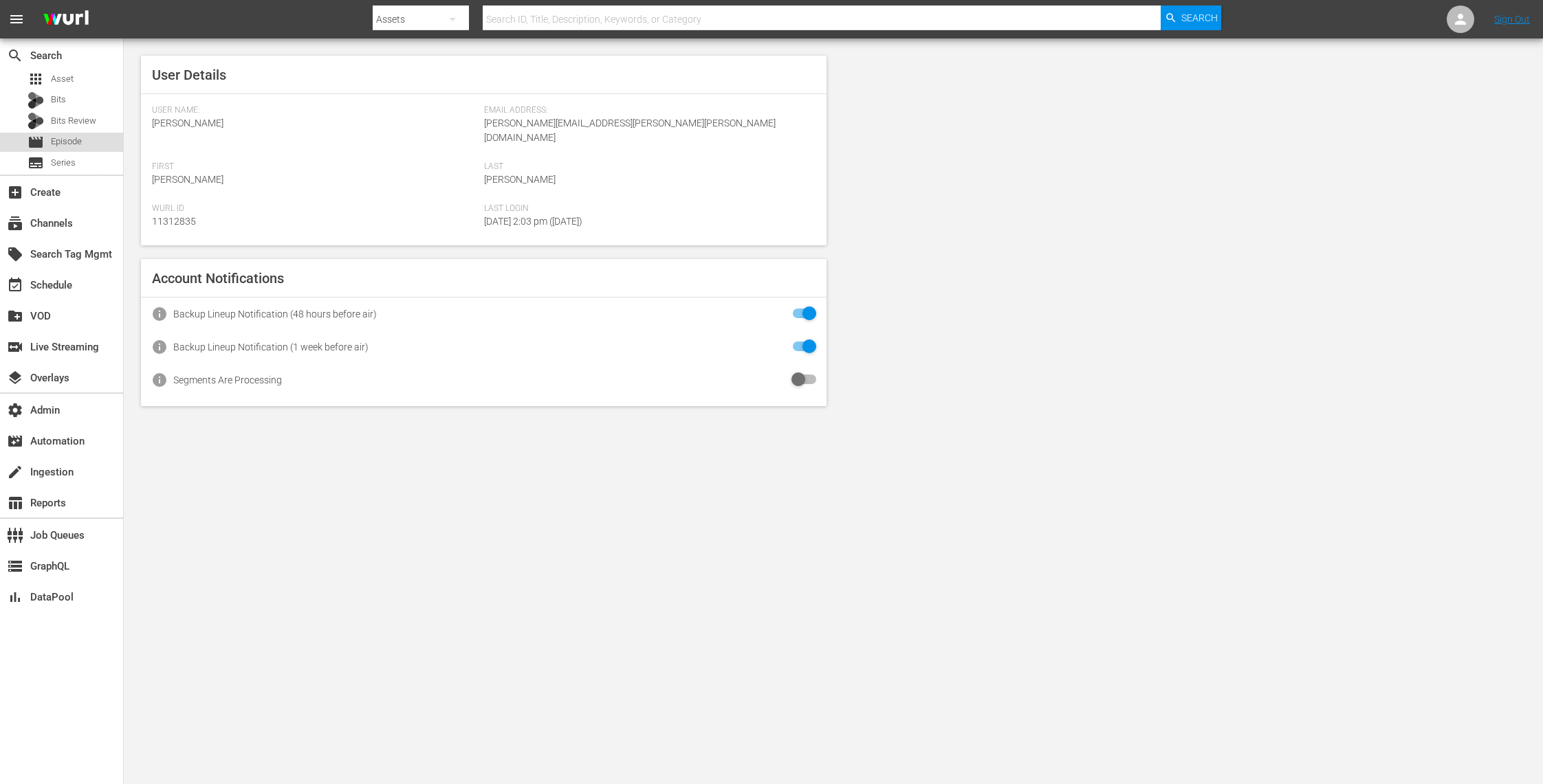
click at [78, 137] on span "Episode" at bounding box center [66, 142] width 31 height 14
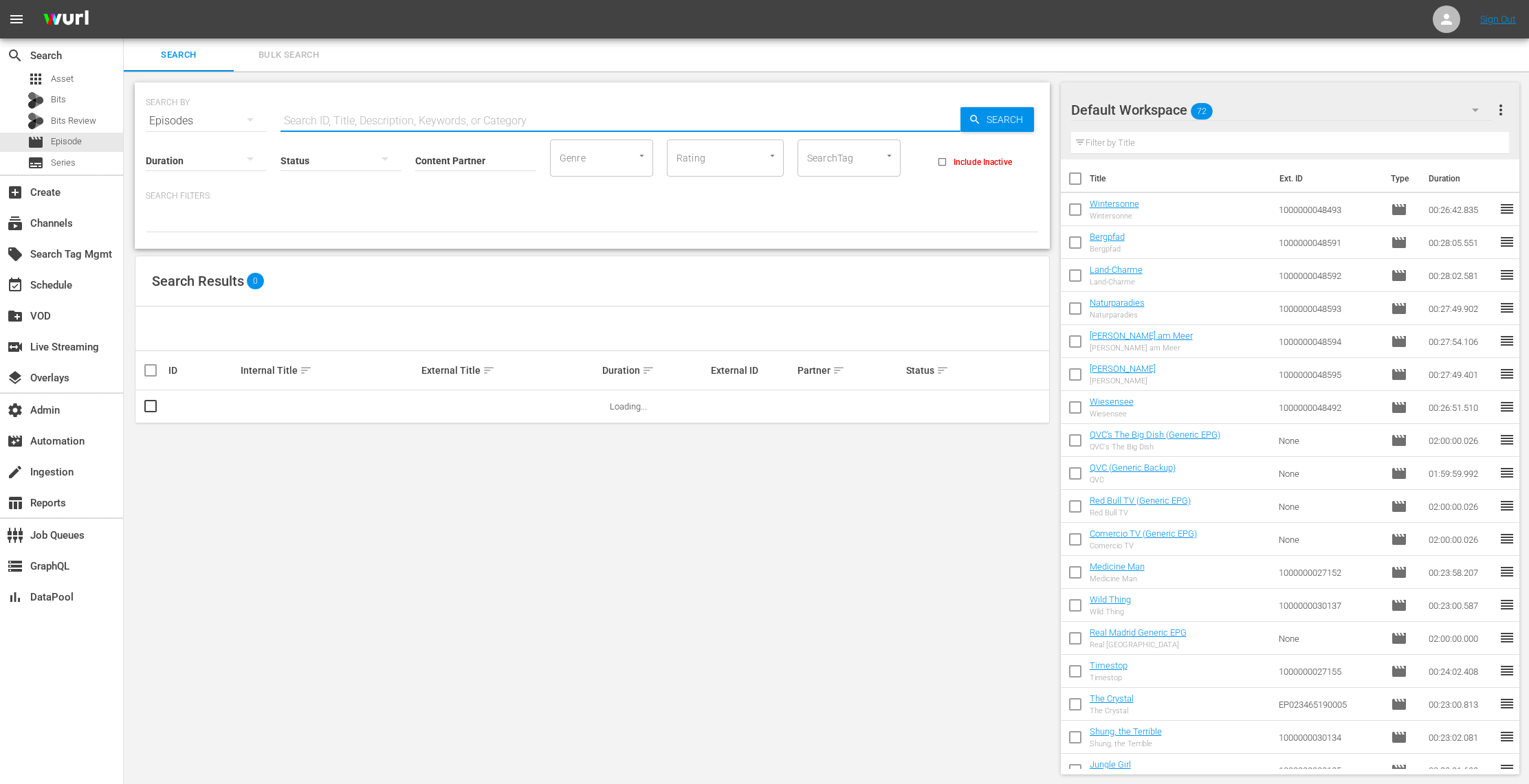
click at [348, 120] on input "text" at bounding box center [620, 120] width 680 height 33
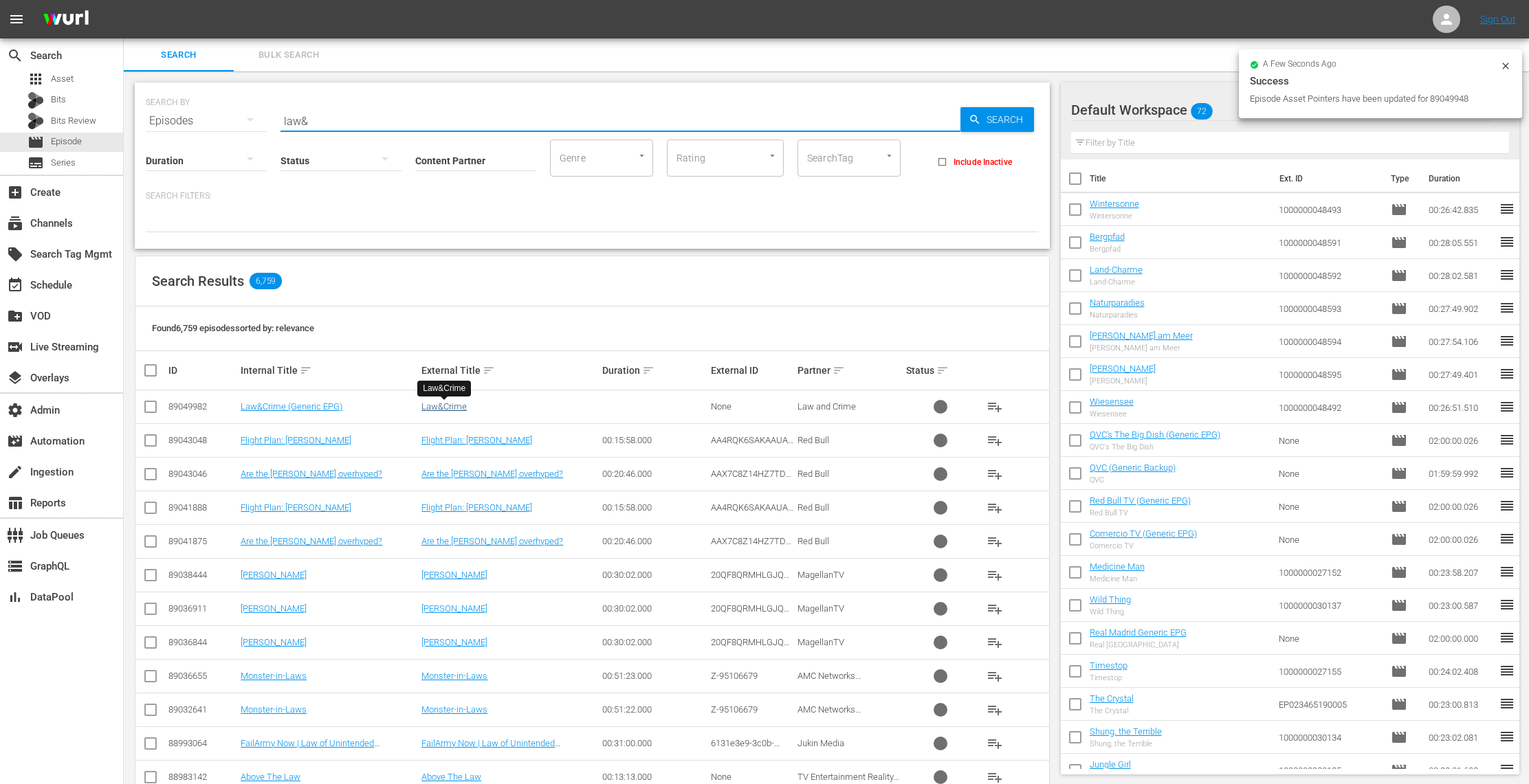
type input "law&"
click at [454, 411] on link "Law&Crime" at bounding box center [444, 406] width 46 height 10
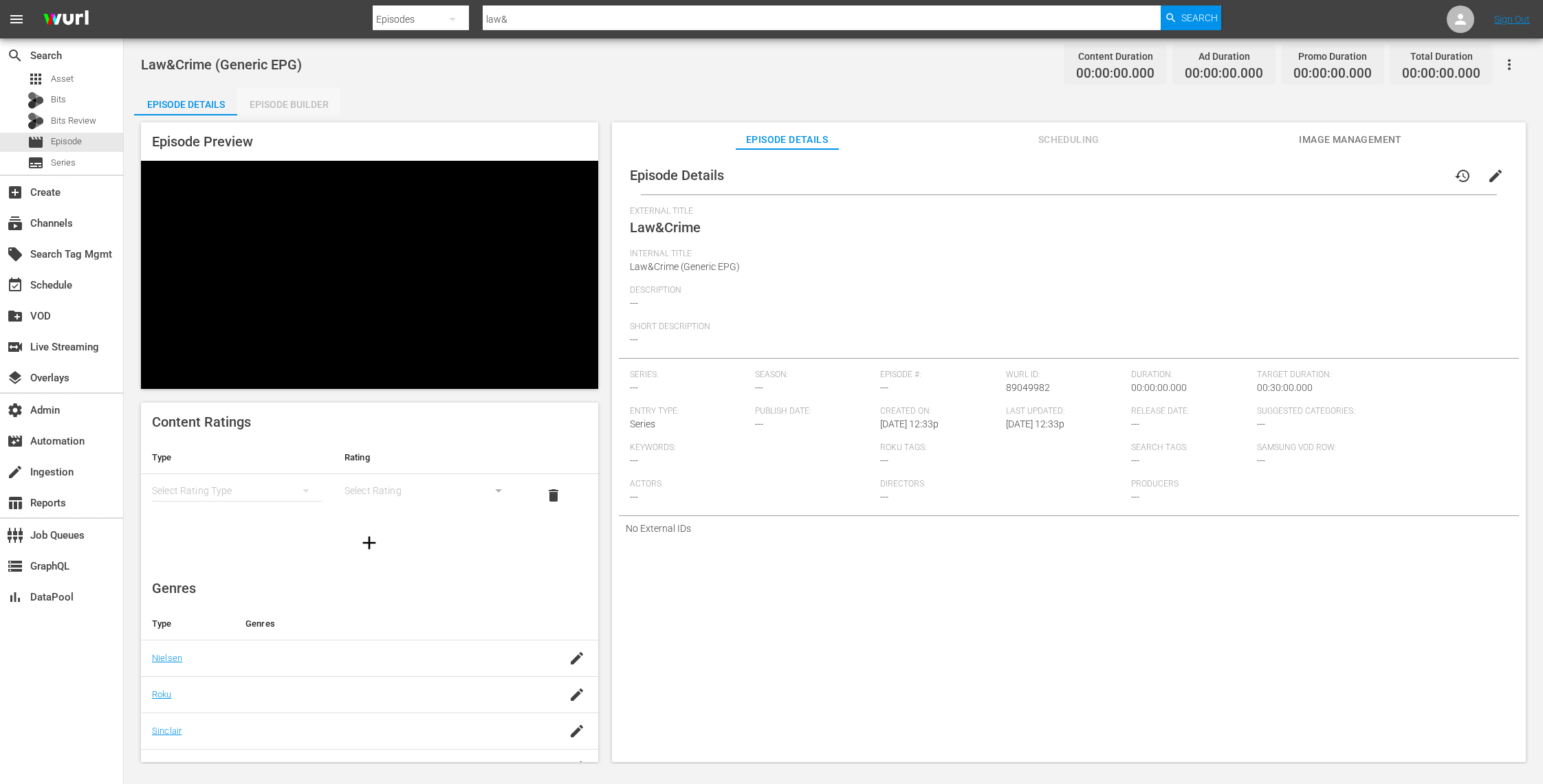
click at [306, 103] on div "Episode Builder" at bounding box center [289, 104] width 103 height 33
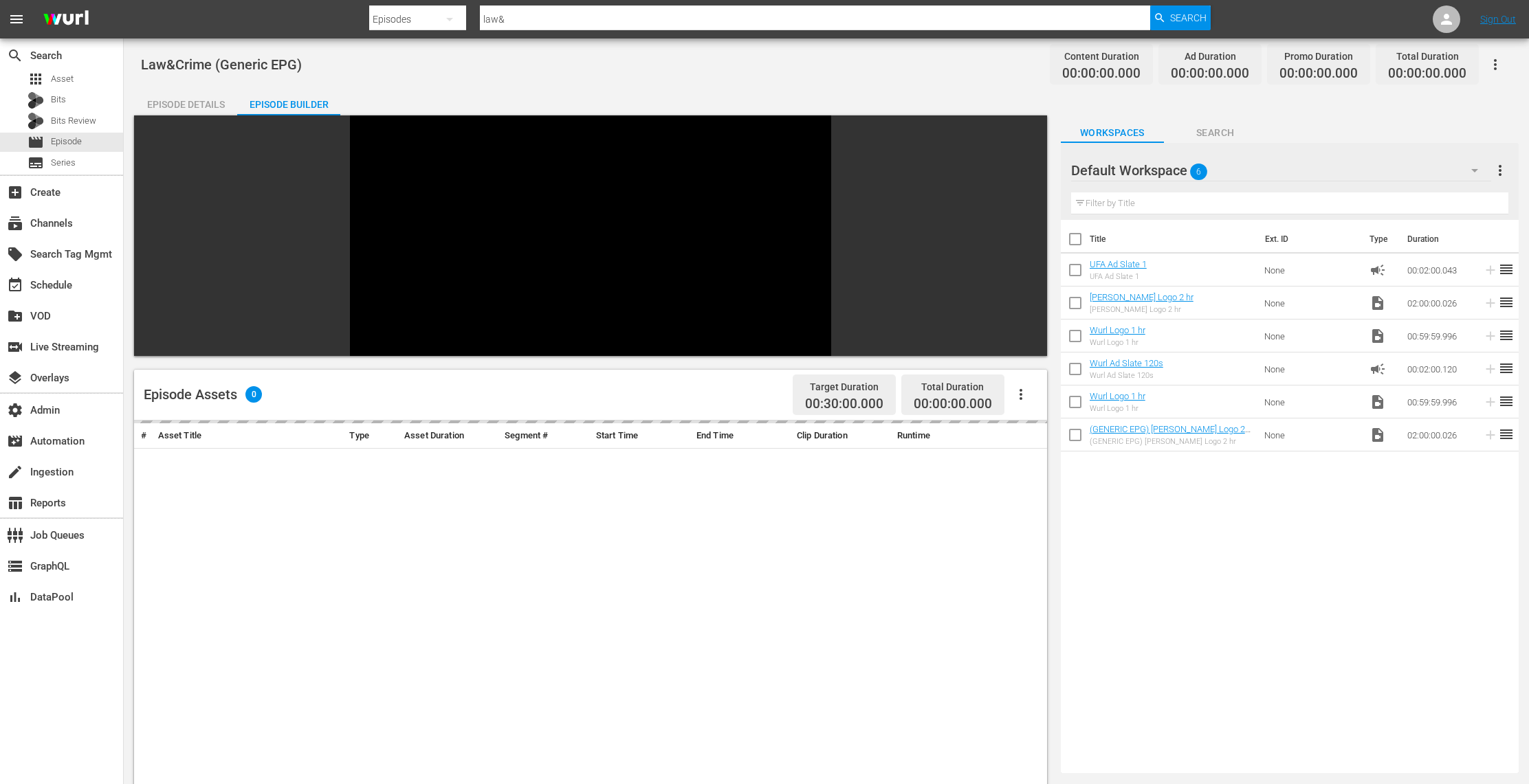
click at [1076, 300] on input "checkbox" at bounding box center [1074, 306] width 29 height 29
checkbox input "true"
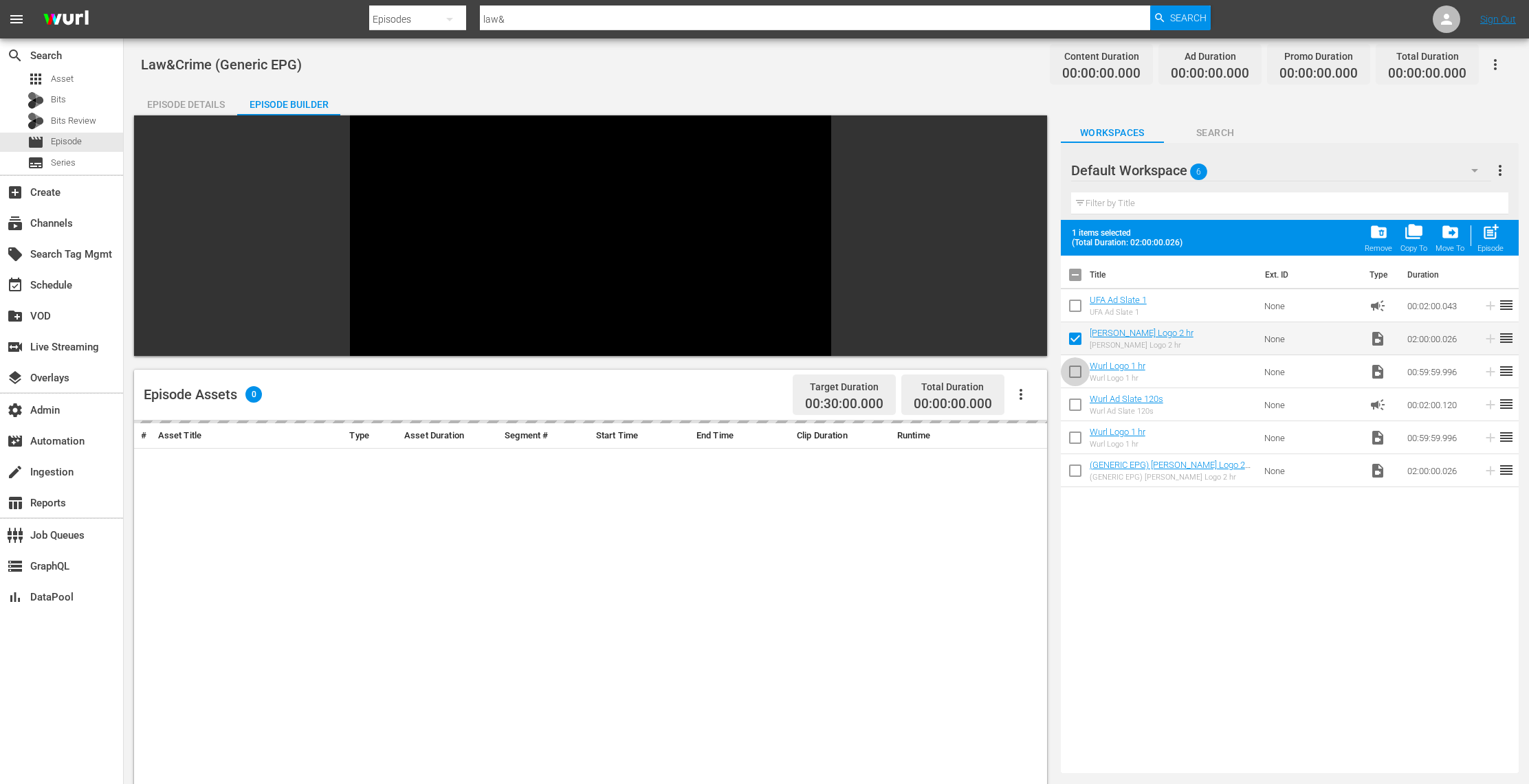
click at [1073, 368] on input "checkbox" at bounding box center [1074, 374] width 29 height 29
checkbox input "true"
click at [82, 141] on div "movie Episode" at bounding box center [61, 142] width 123 height 19
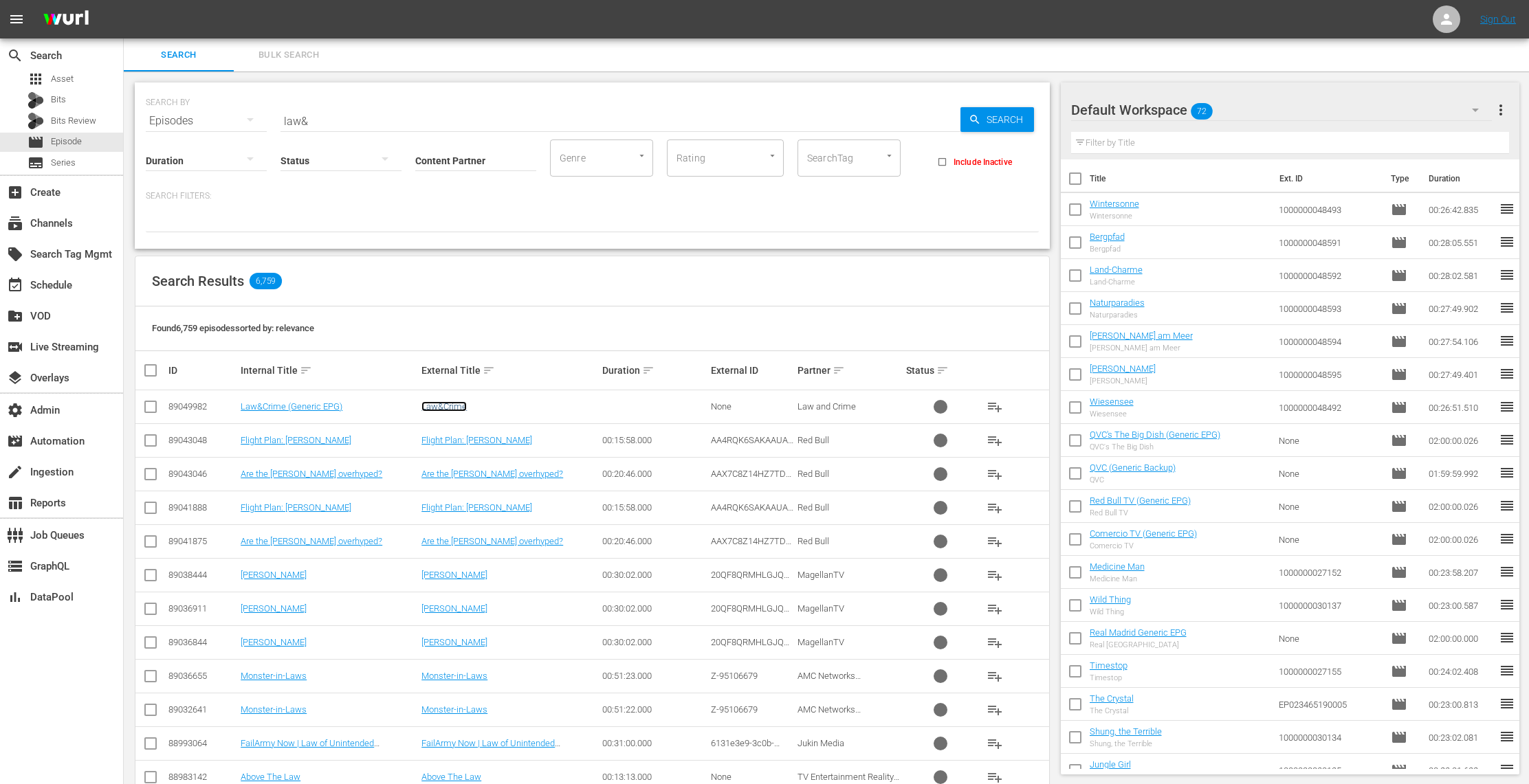
click at [452, 409] on link "Law&Crime" at bounding box center [444, 406] width 46 height 10
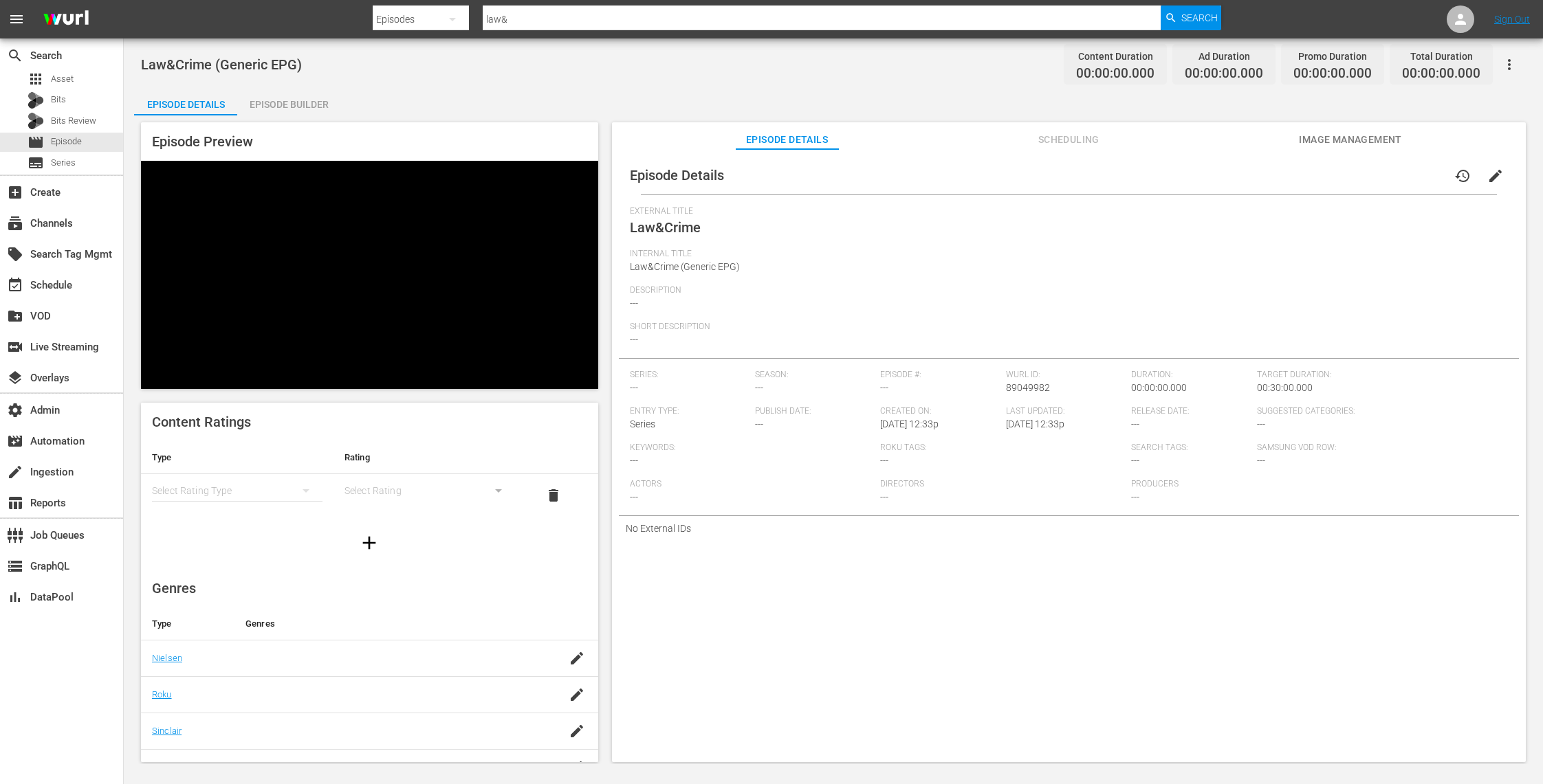
click at [299, 103] on div "Episode Builder" at bounding box center [289, 104] width 103 height 33
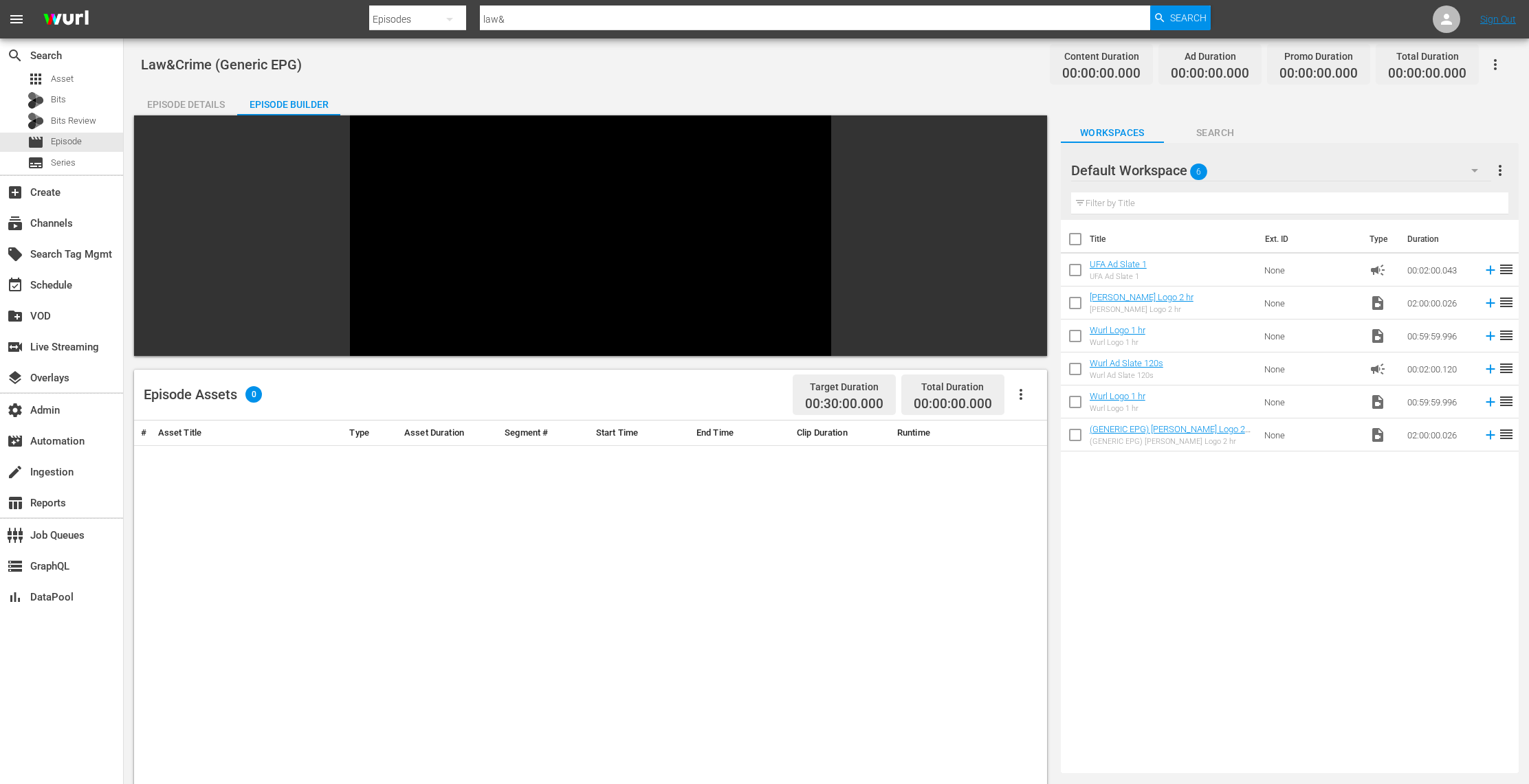
click at [1077, 299] on input "checkbox" at bounding box center [1074, 306] width 29 height 29
checkbox input "true"
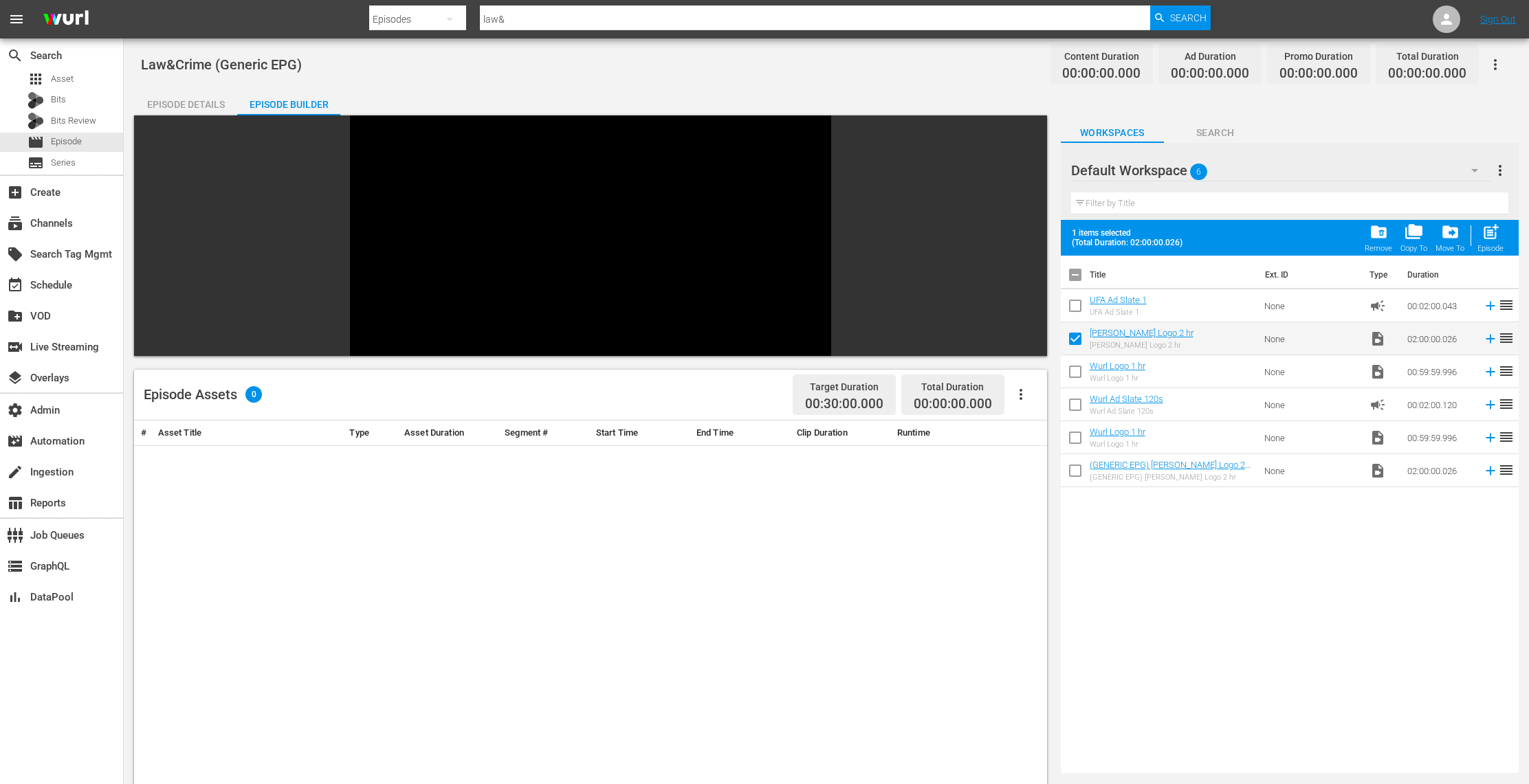
click at [1078, 371] on input "checkbox" at bounding box center [1074, 374] width 29 height 29
checkbox input "true"
click at [162, 104] on div "Episode Details" at bounding box center [186, 104] width 103 height 33
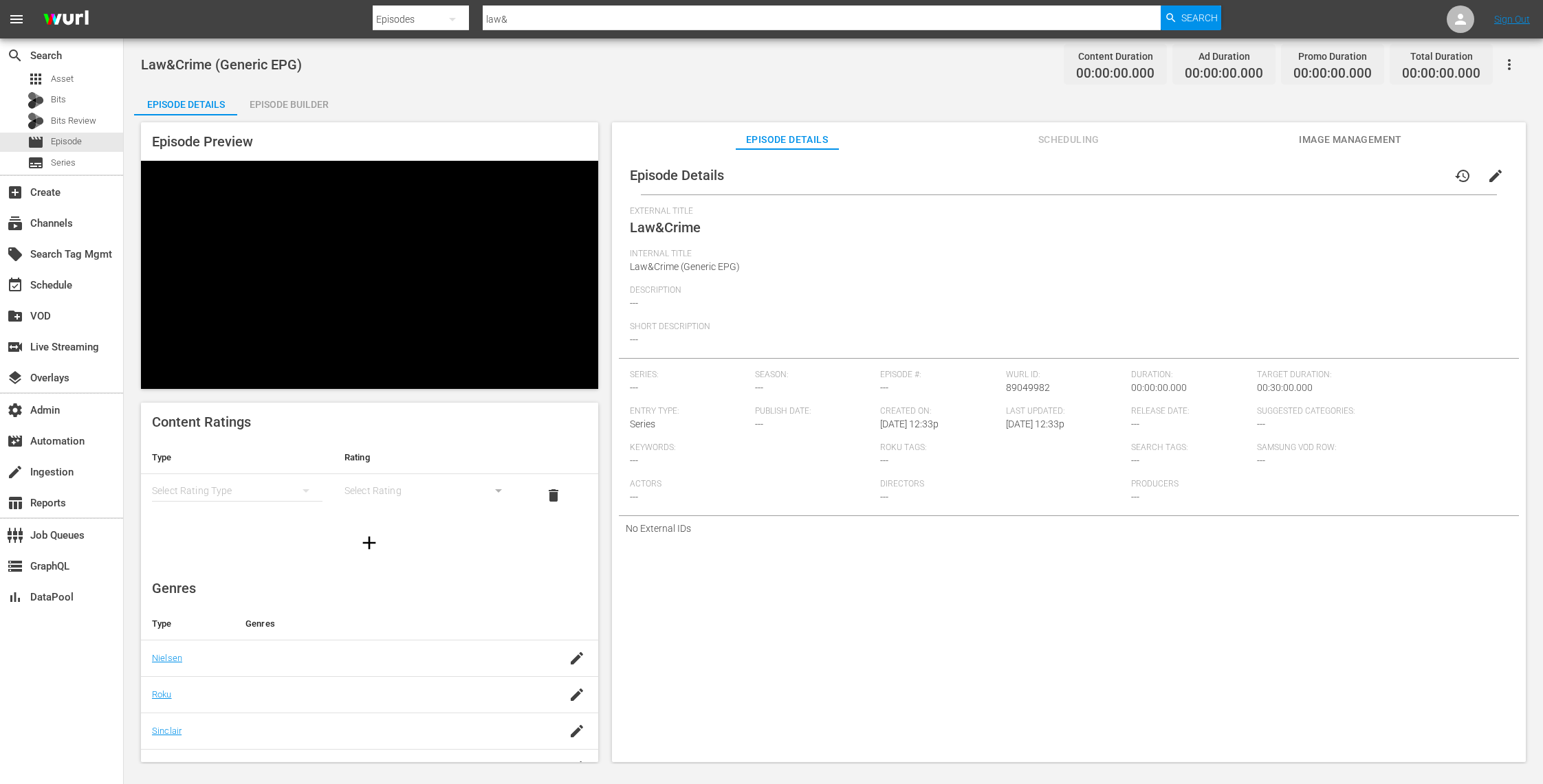
click at [269, 103] on div "Episode Builder" at bounding box center [289, 104] width 103 height 33
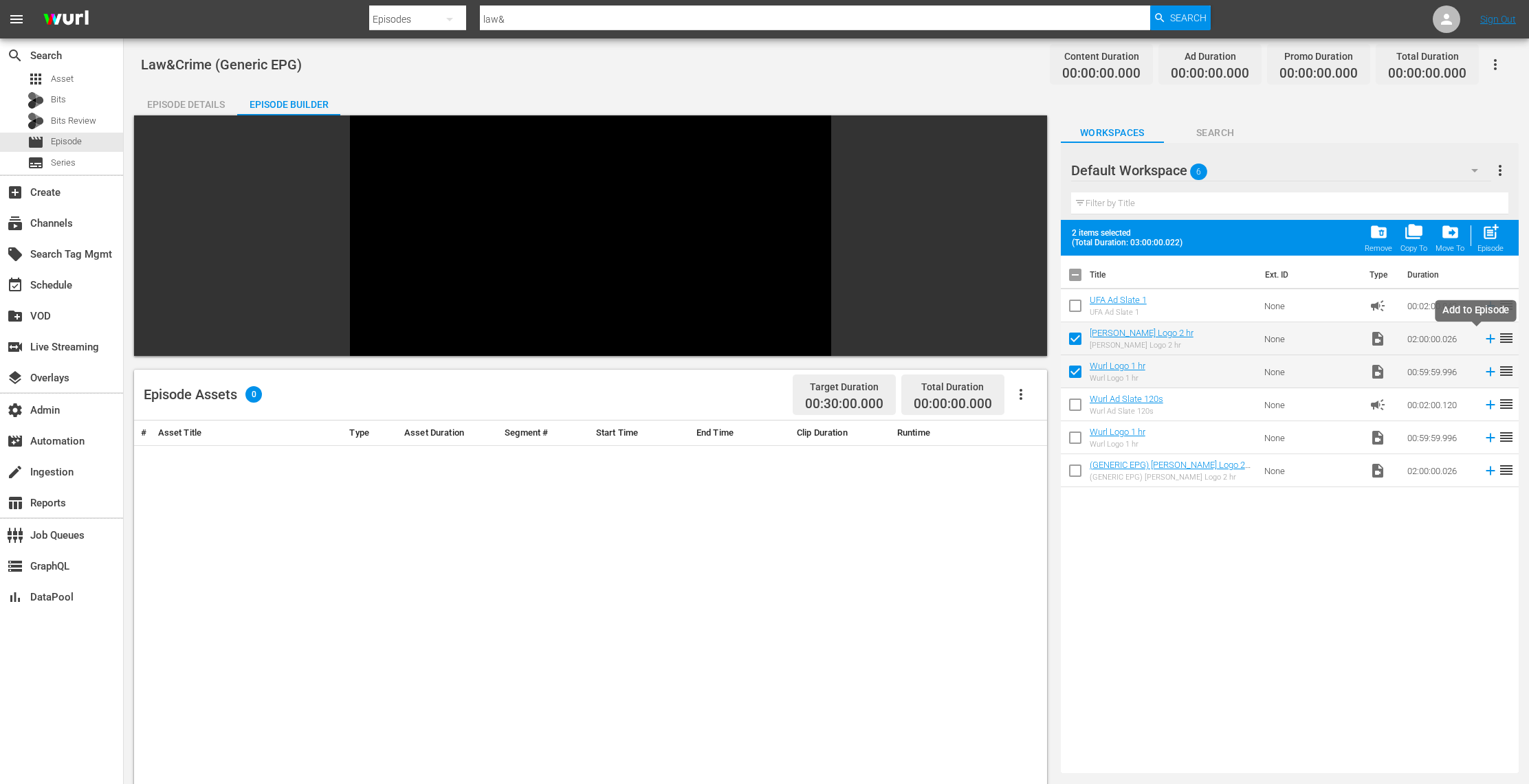
click at [1487, 340] on icon at bounding box center [1491, 340] width 9 height 9
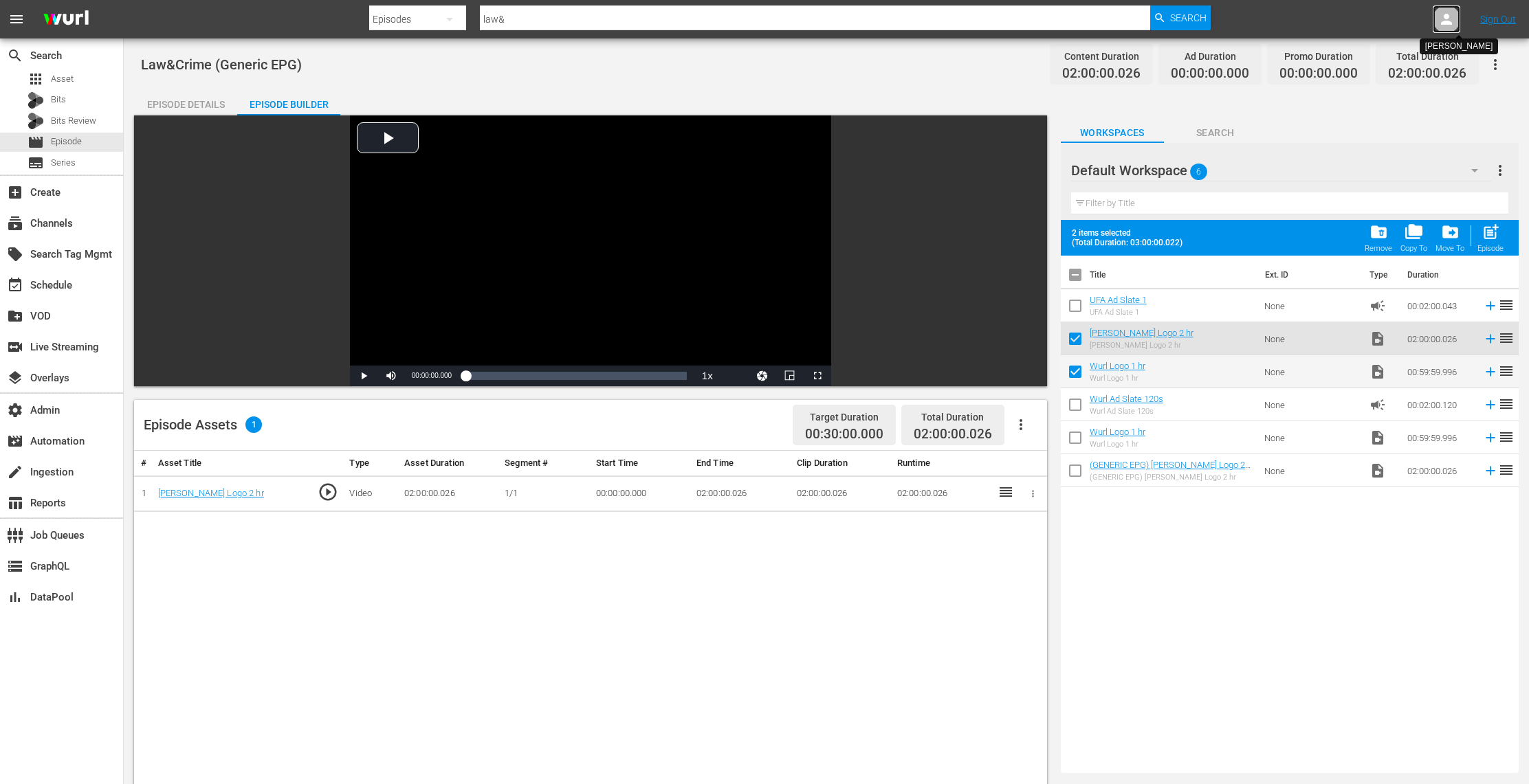
click at [1447, 23] on icon at bounding box center [1446, 19] width 11 height 11
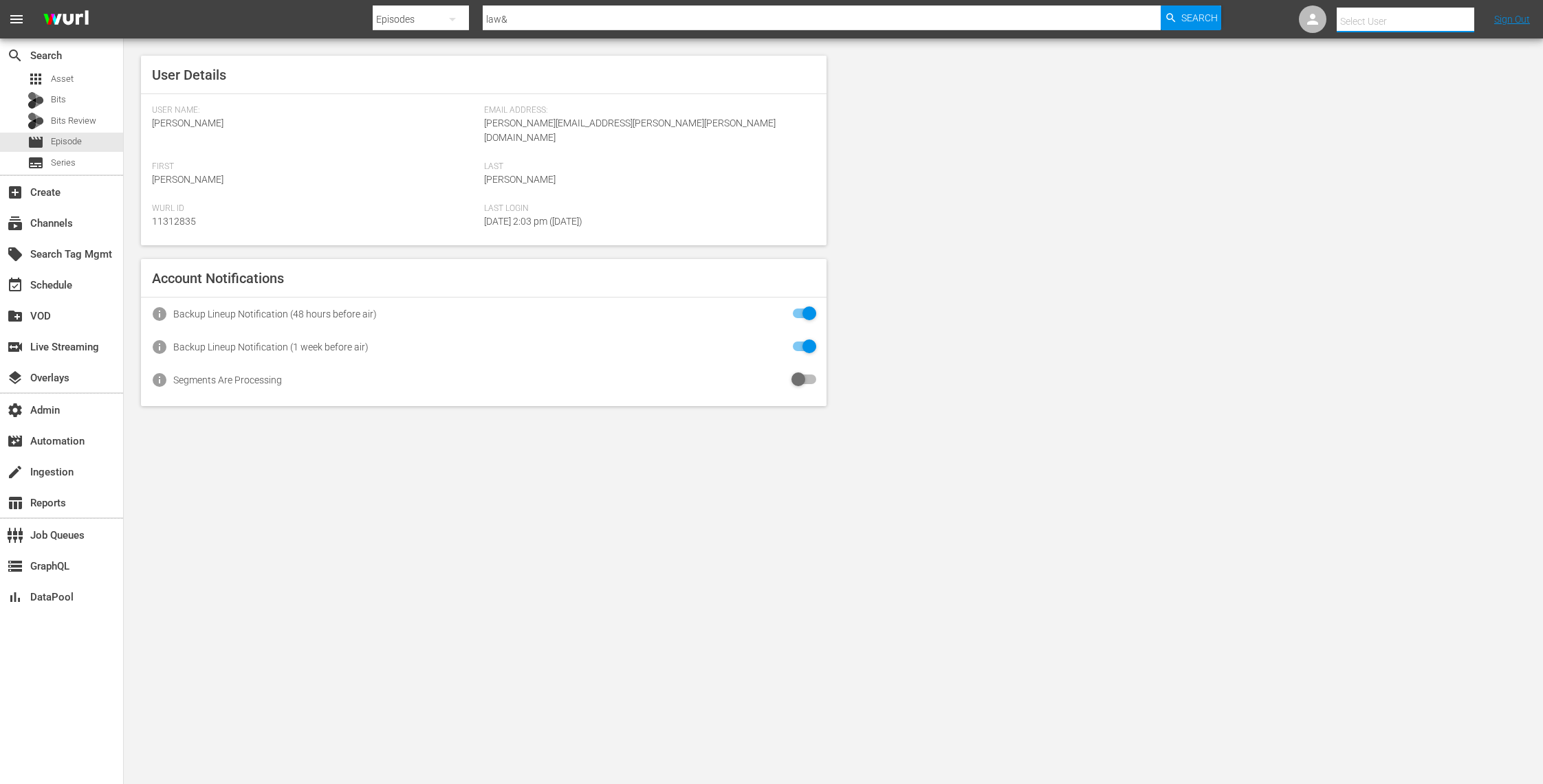
click at [1379, 21] on input "text" at bounding box center [1425, 21] width 176 height 33
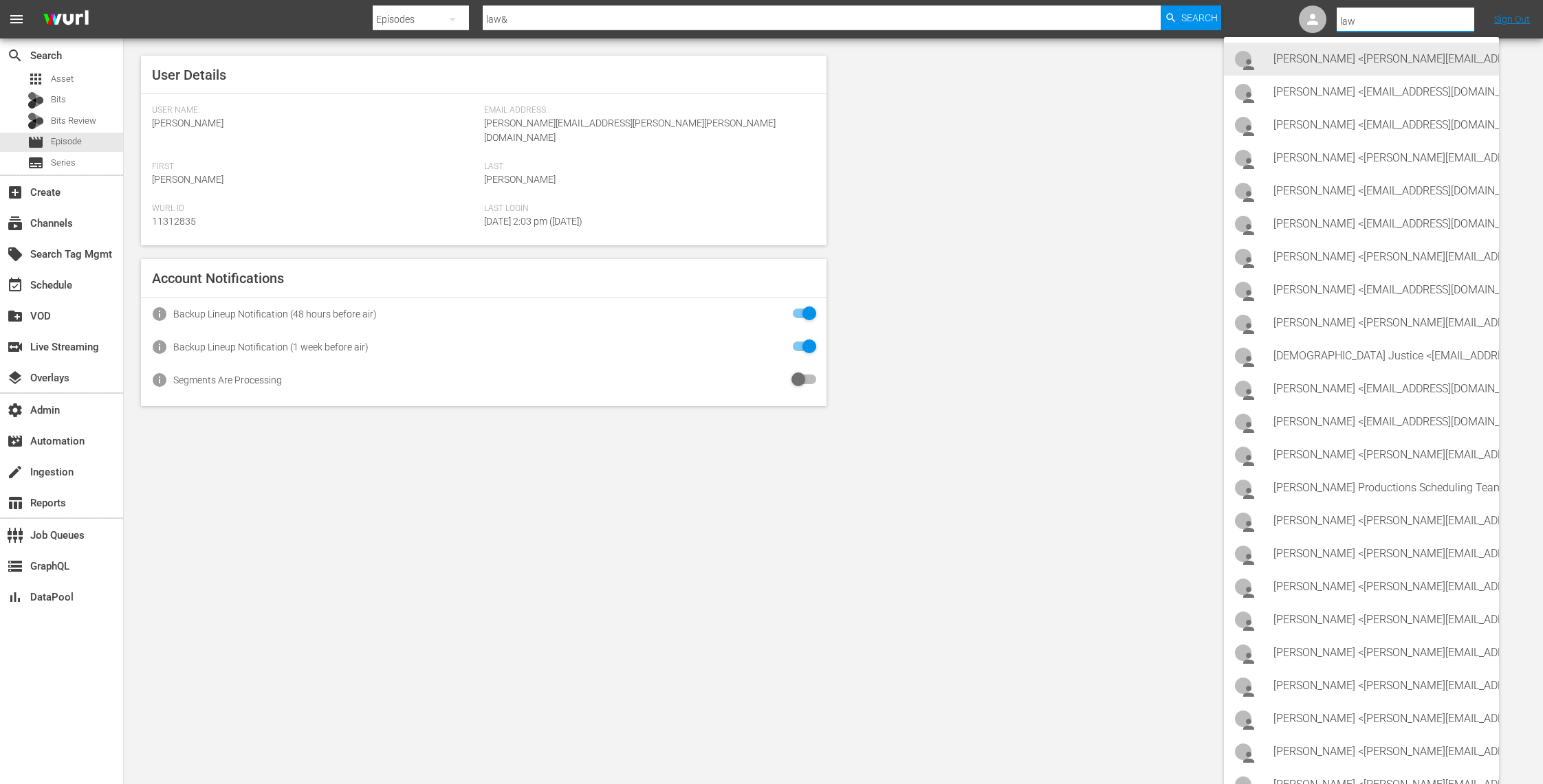
click at [1394, 53] on div "[PERSON_NAME] <[PERSON_NAME][EMAIL_ADDRESS][DOMAIN_NAME]>" at bounding box center [1381, 59] width 215 height 33
type input "[PERSON_NAME] (11312115)"
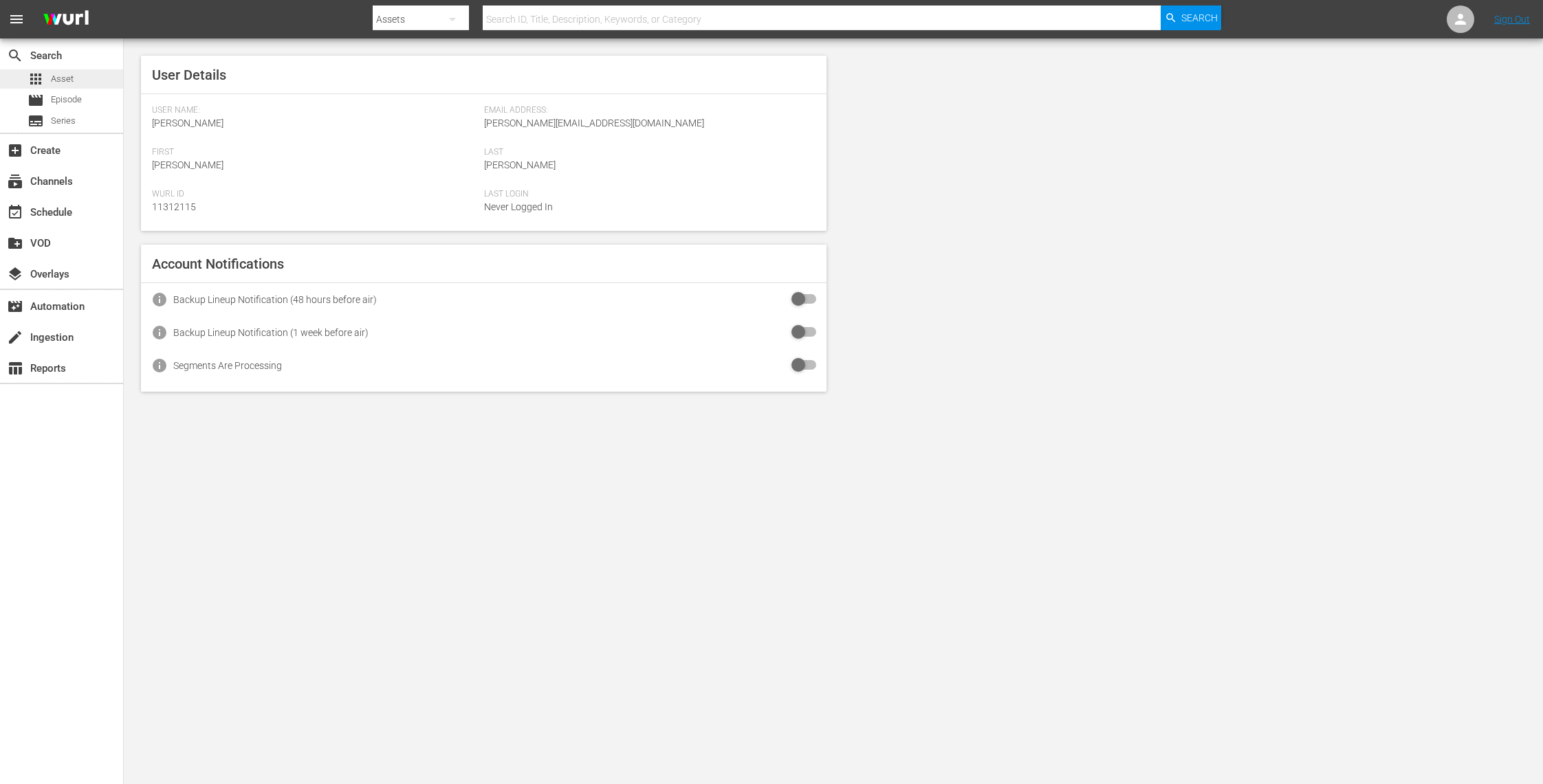
click at [79, 82] on div "apps Asset" at bounding box center [61, 79] width 123 height 19
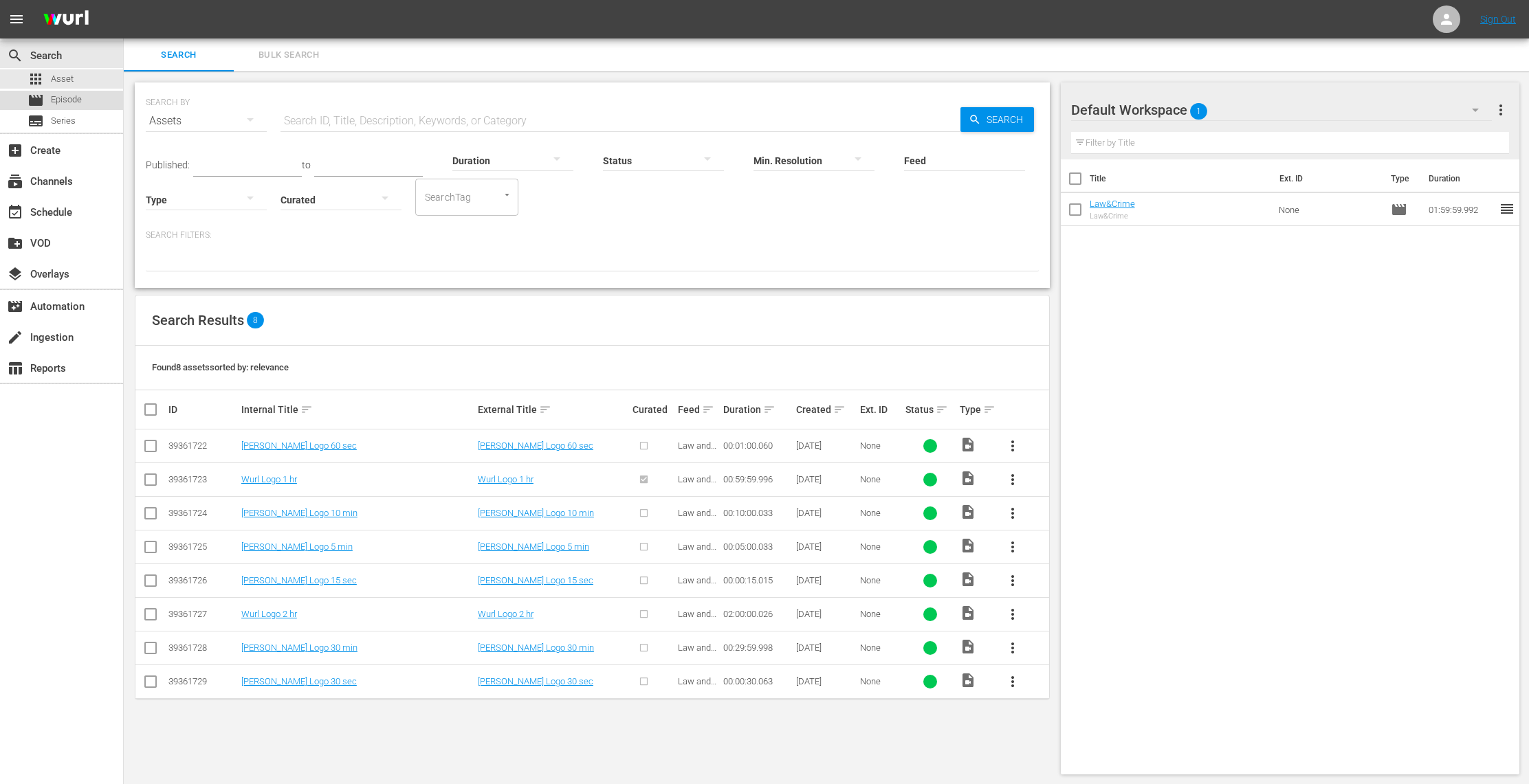
click at [98, 105] on div "movie Episode" at bounding box center [61, 100] width 123 height 19
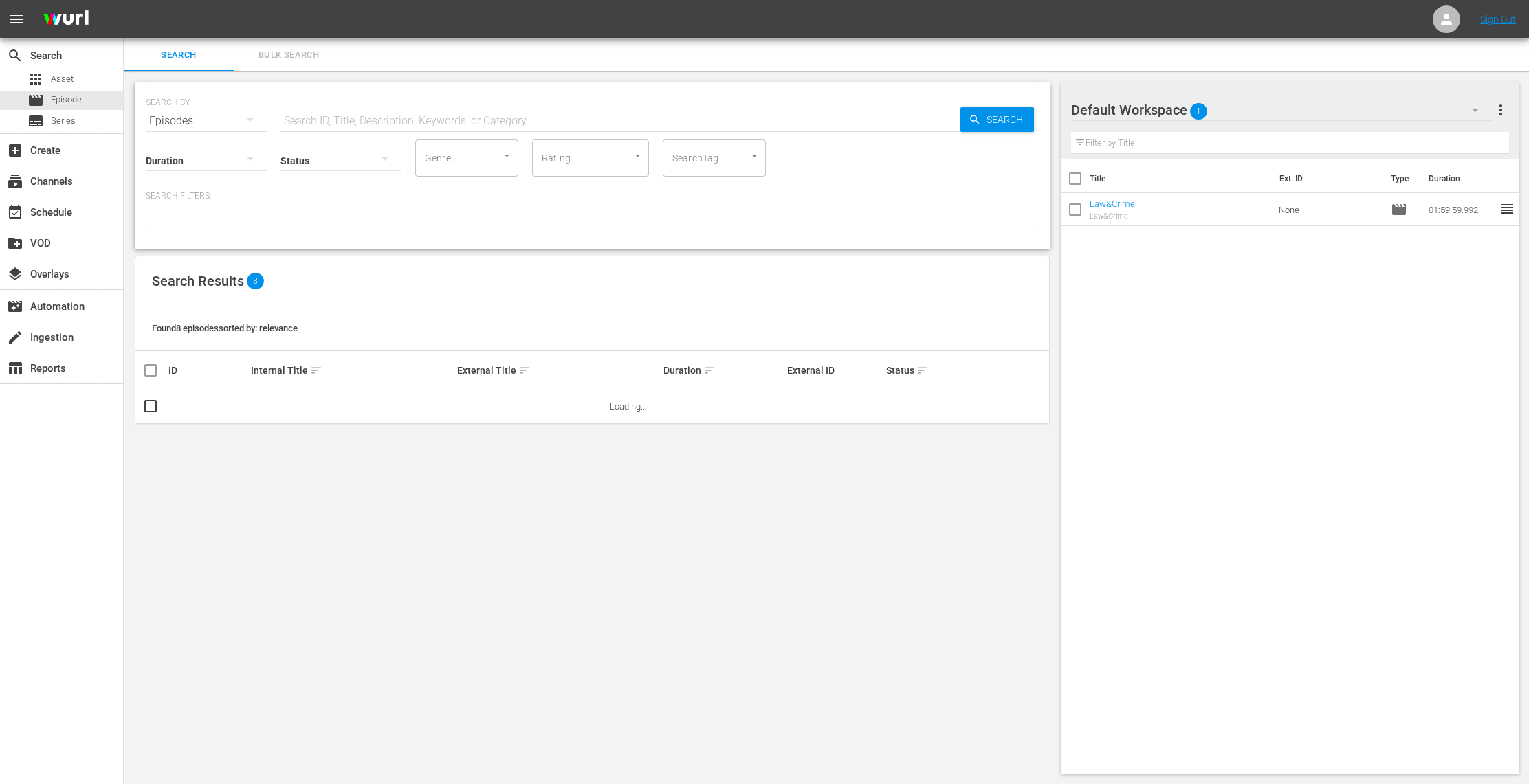
click at [330, 113] on input "text" at bounding box center [620, 120] width 680 height 33
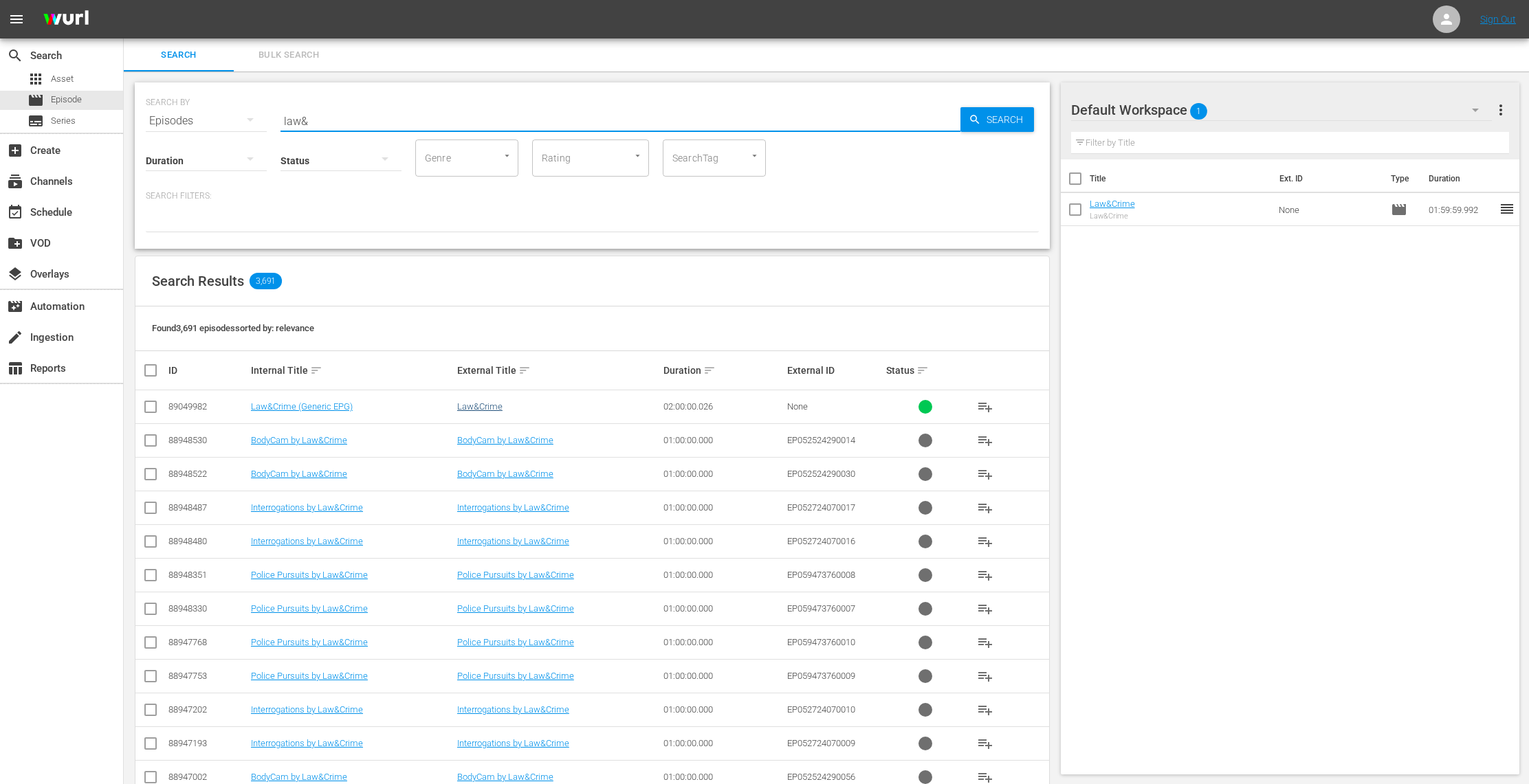
type input "law&"
click at [488, 409] on link "Law&Crime" at bounding box center [479, 406] width 46 height 10
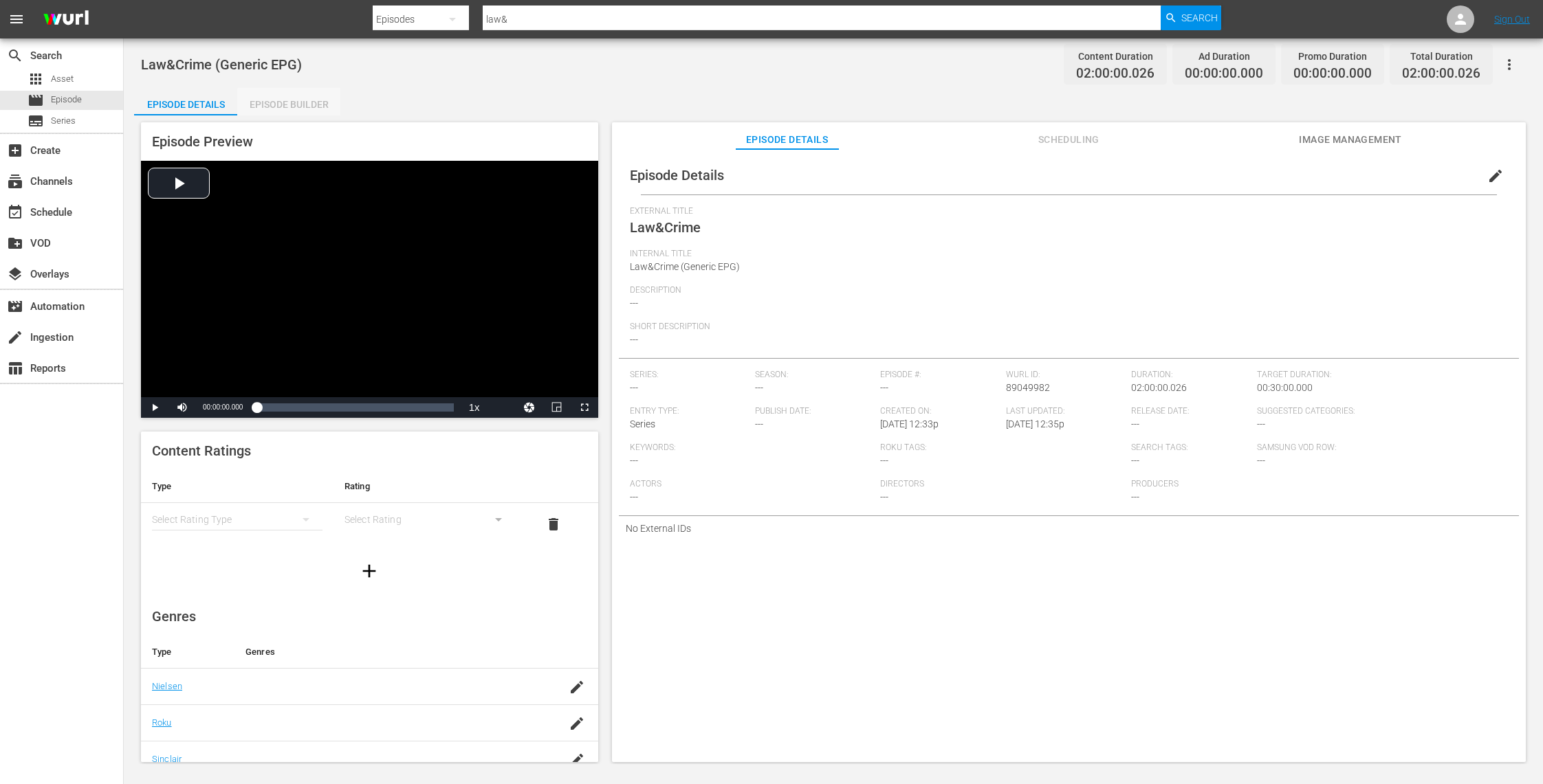
click at [311, 111] on div "Episode Builder" at bounding box center [289, 104] width 103 height 33
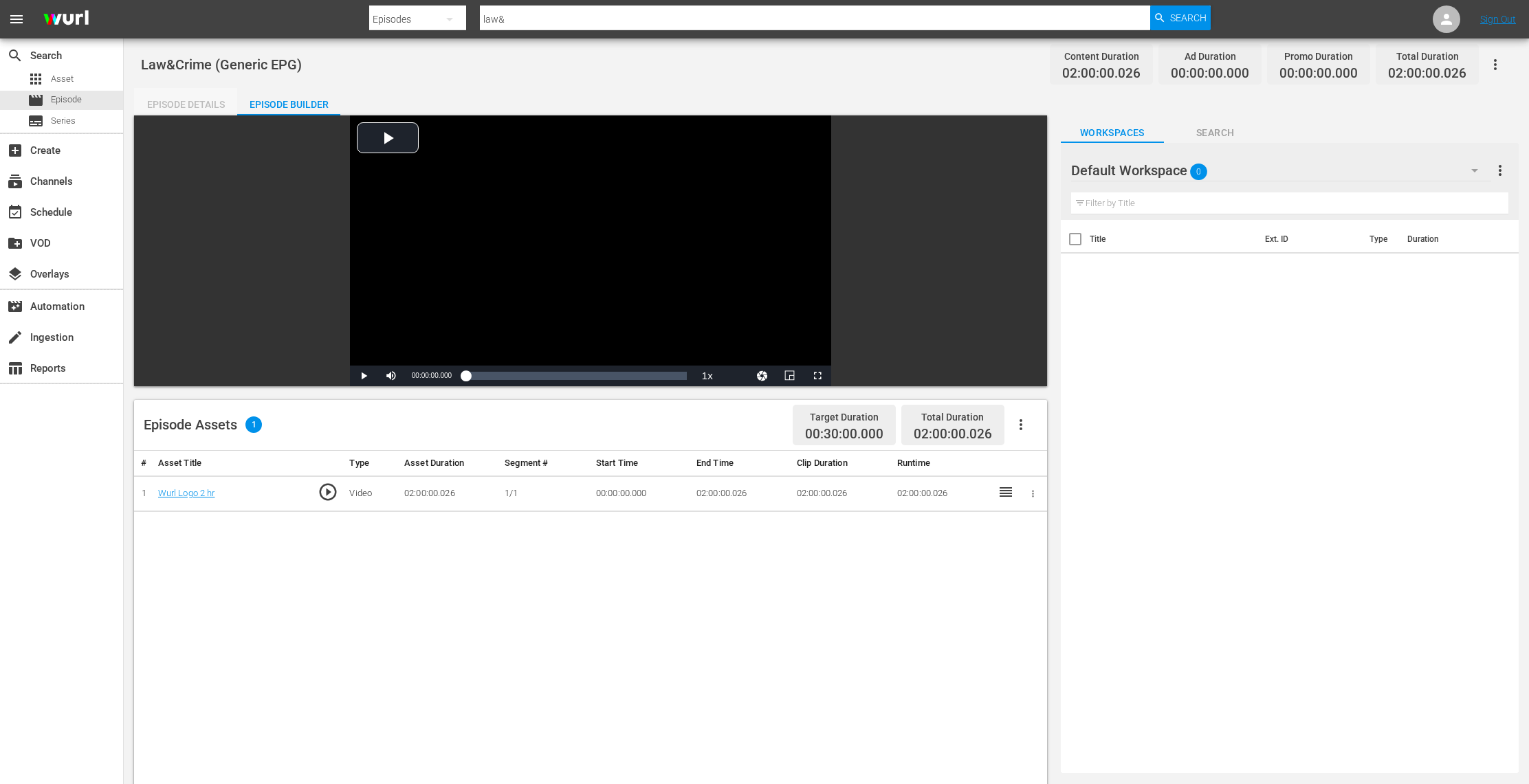
click at [192, 103] on div "Episode Details" at bounding box center [186, 104] width 103 height 33
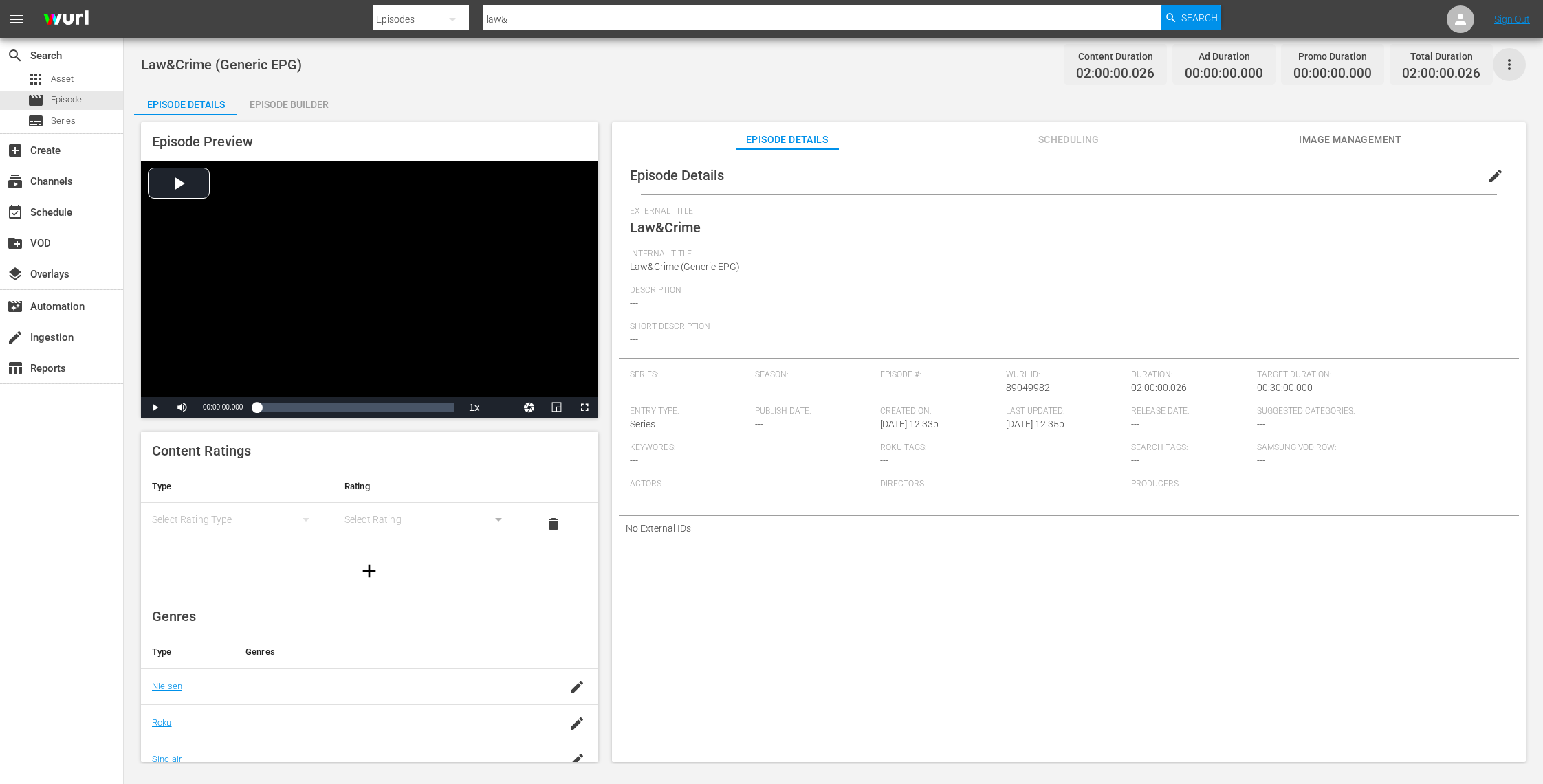
click at [1509, 64] on icon "button" at bounding box center [1509, 65] width 3 height 11
click at [1404, 66] on div "Add Episode to Workspace" at bounding box center [1411, 69] width 210 height 33
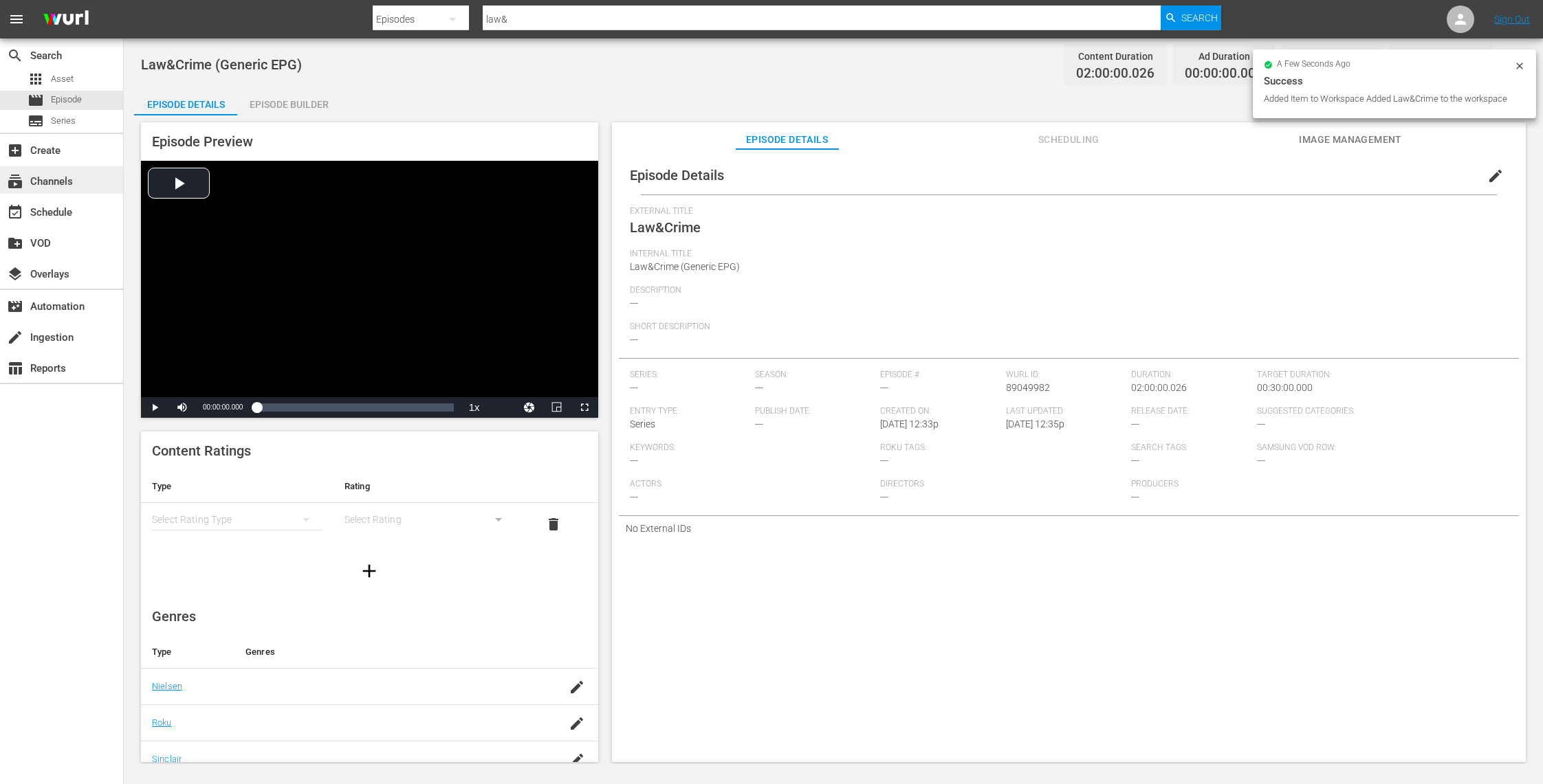
click at [66, 179] on div "subscriptions Channels" at bounding box center [39, 179] width 77 height 12
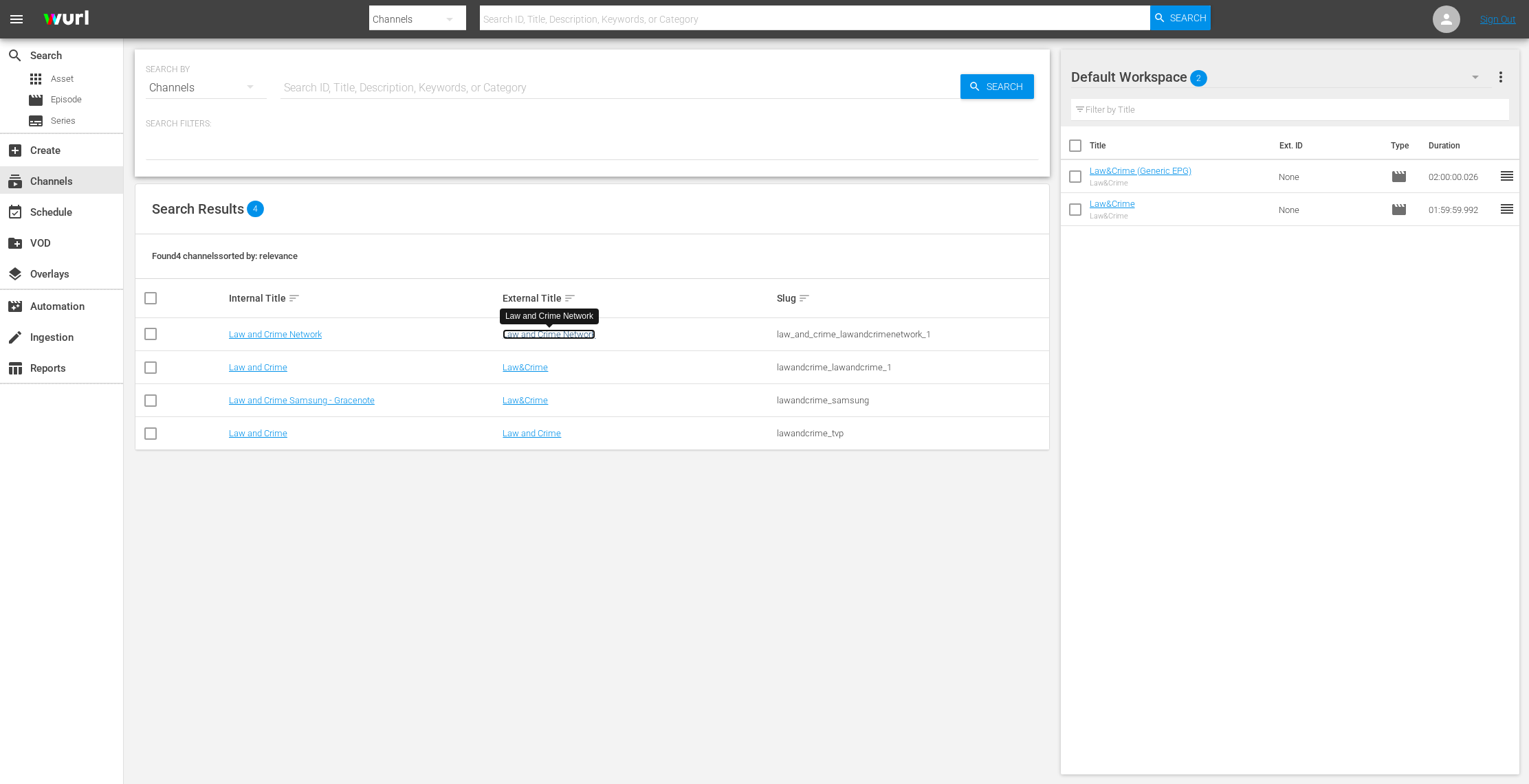
click at [569, 336] on link "Law and Crime Network" at bounding box center [549, 334] width 93 height 10
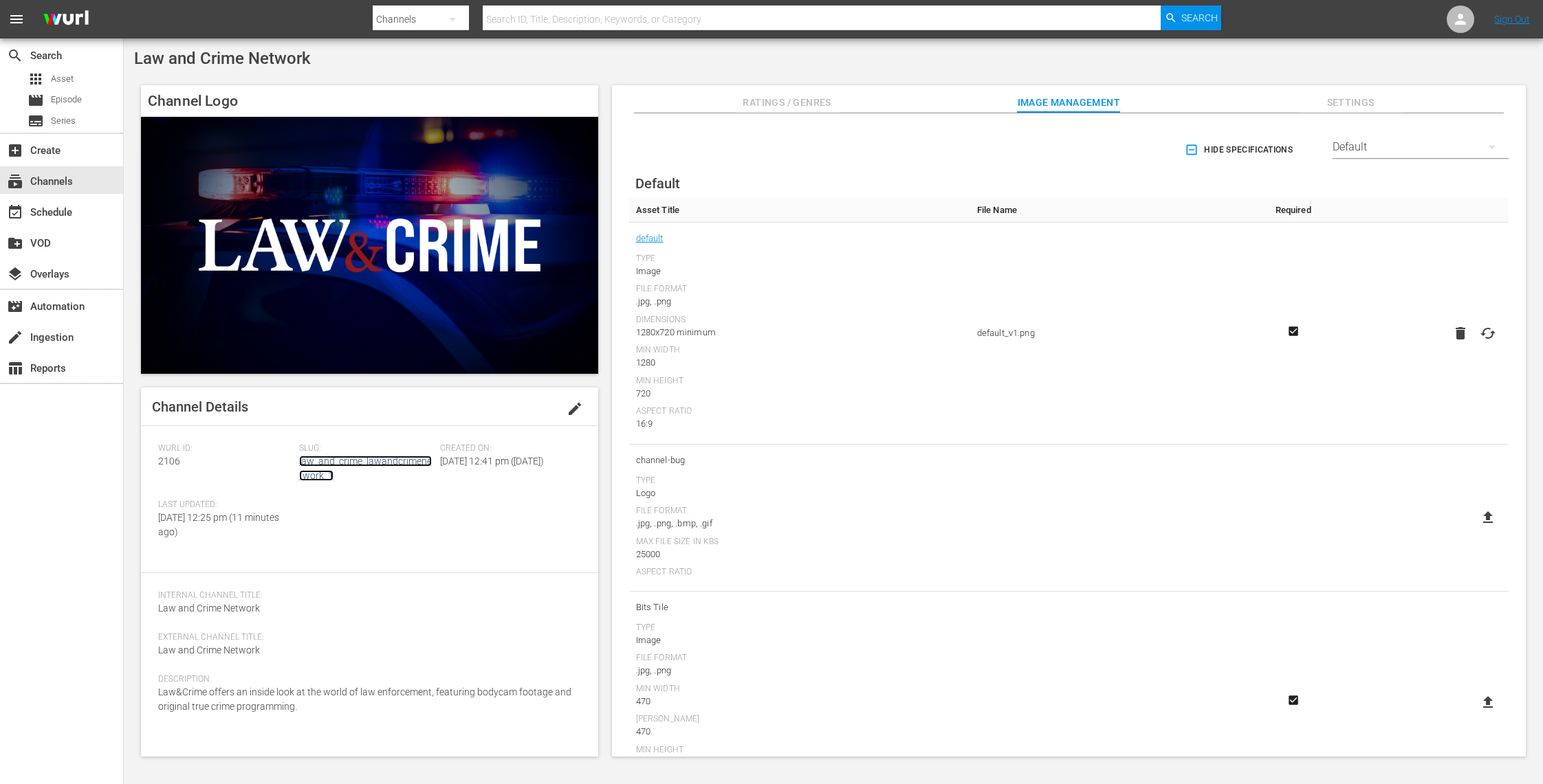
click at [366, 459] on link "law_and_crime_lawandcrimenetwork_1" at bounding box center [365, 468] width 133 height 25
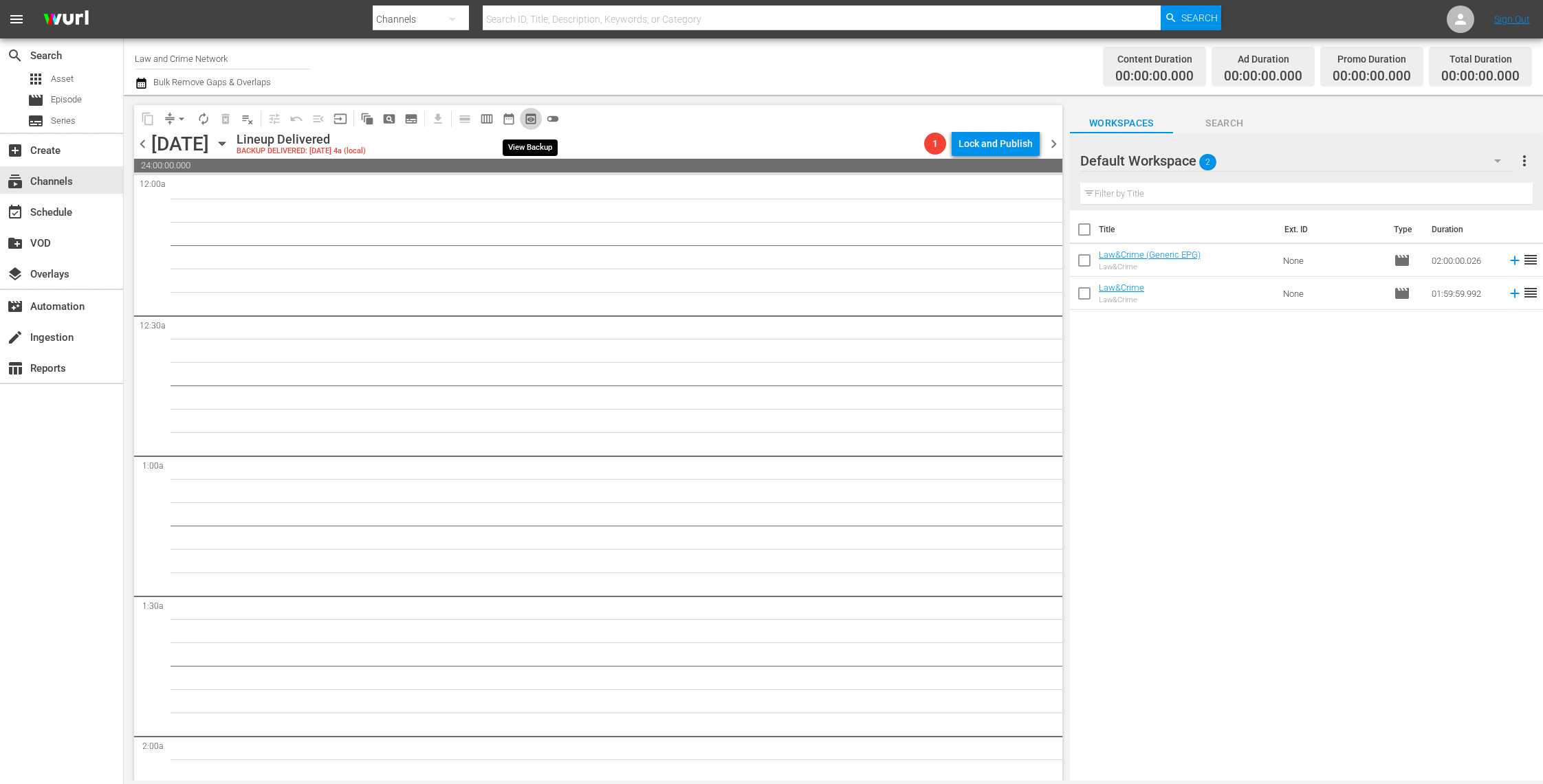
click at [531, 118] on span "preview_outlined" at bounding box center [531, 119] width 14 height 14
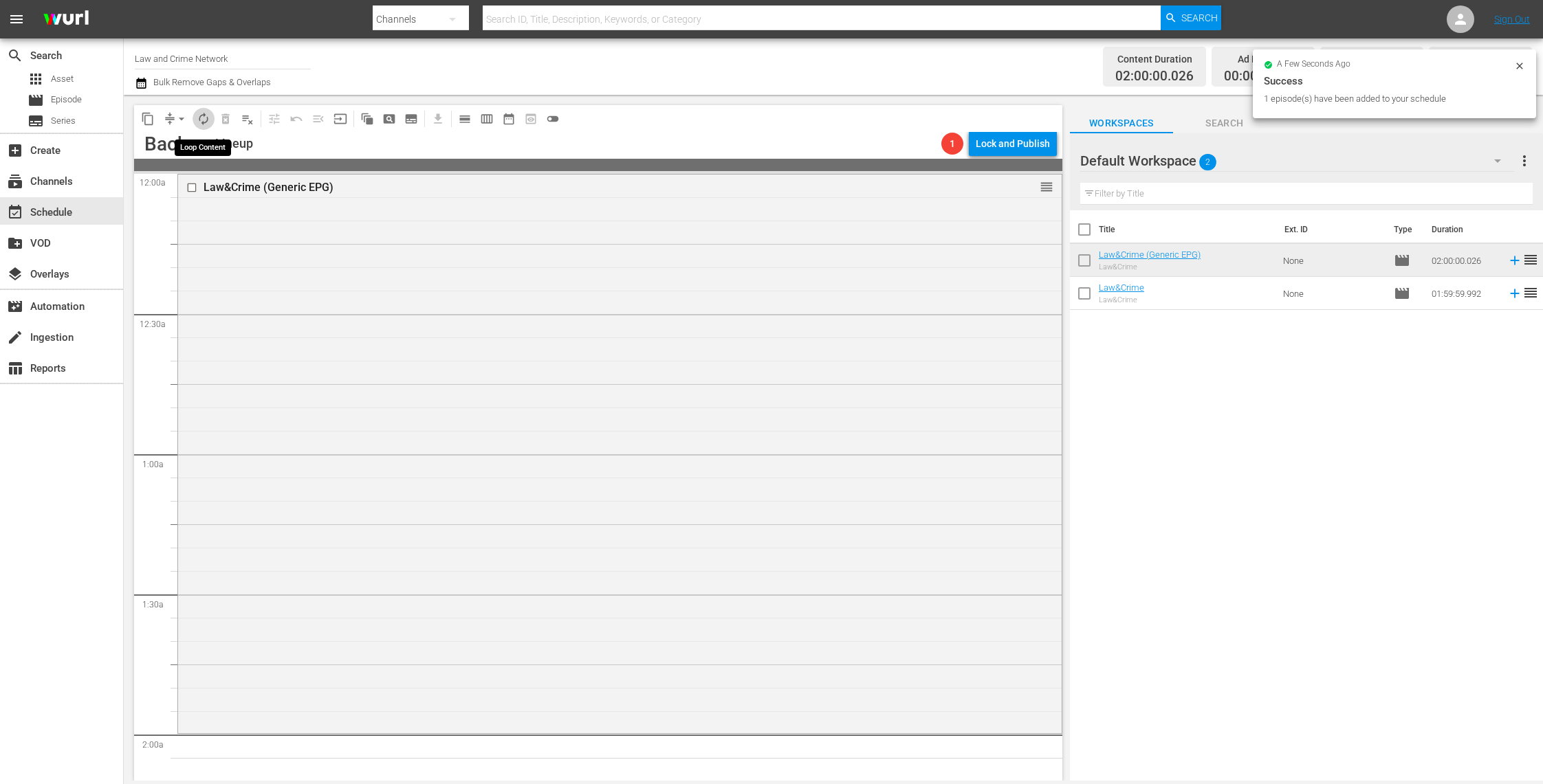
click at [201, 118] on span "autorenew_outlined" at bounding box center [204, 119] width 14 height 14
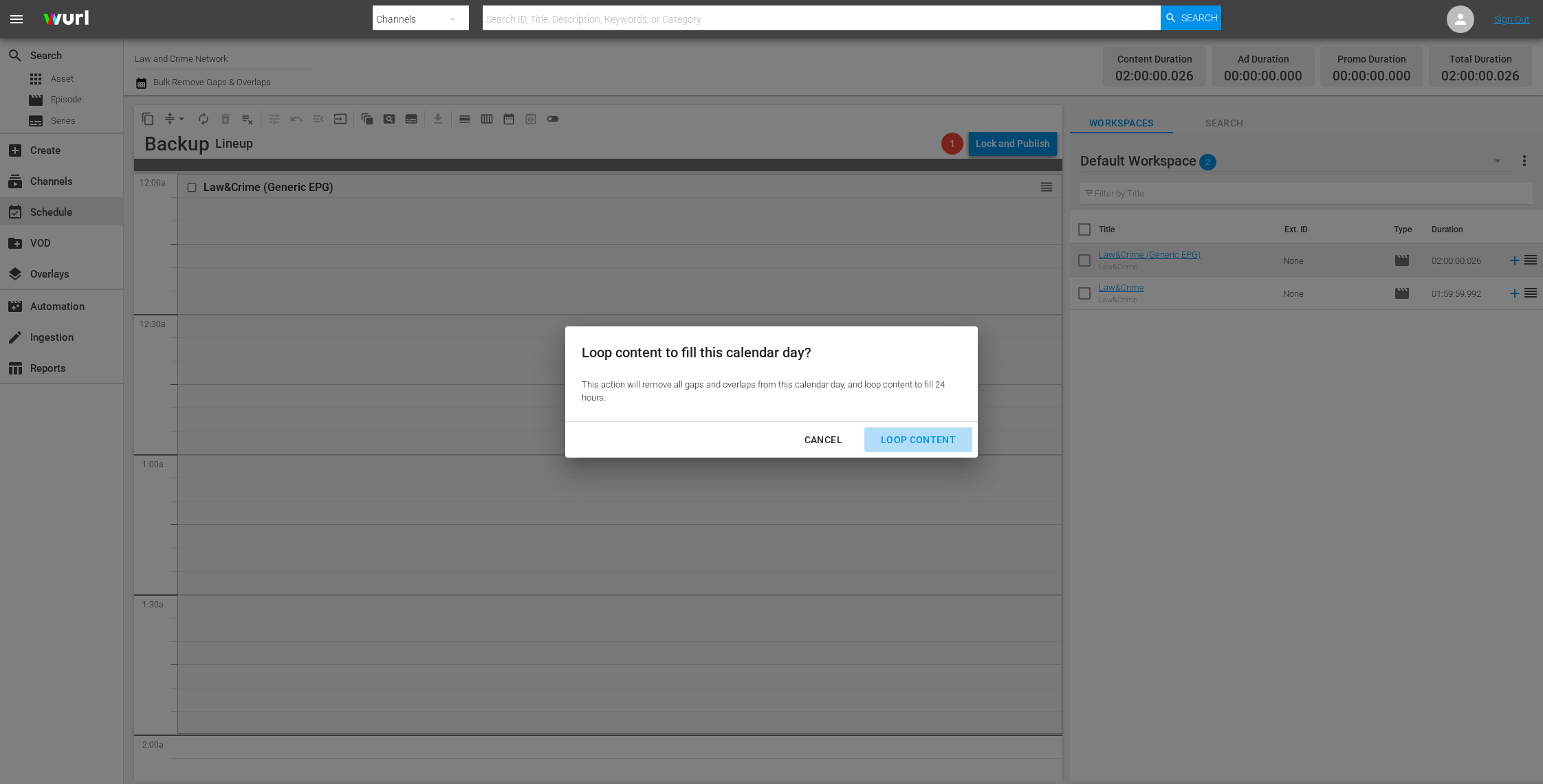
click at [927, 433] on div "Loop Content" at bounding box center [919, 440] width 97 height 17
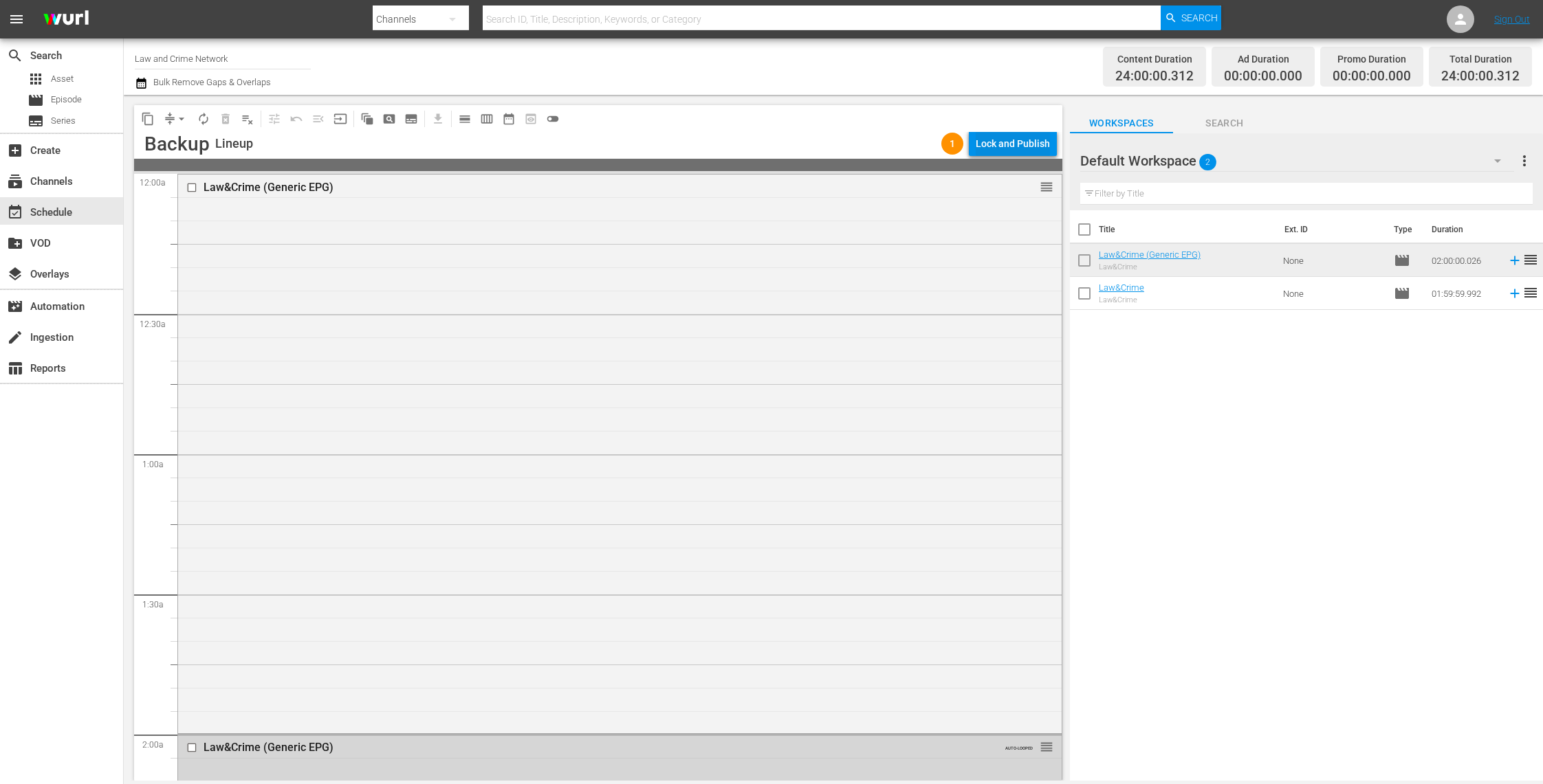
click at [1029, 141] on div "Lock and Publish" at bounding box center [1013, 144] width 74 height 25
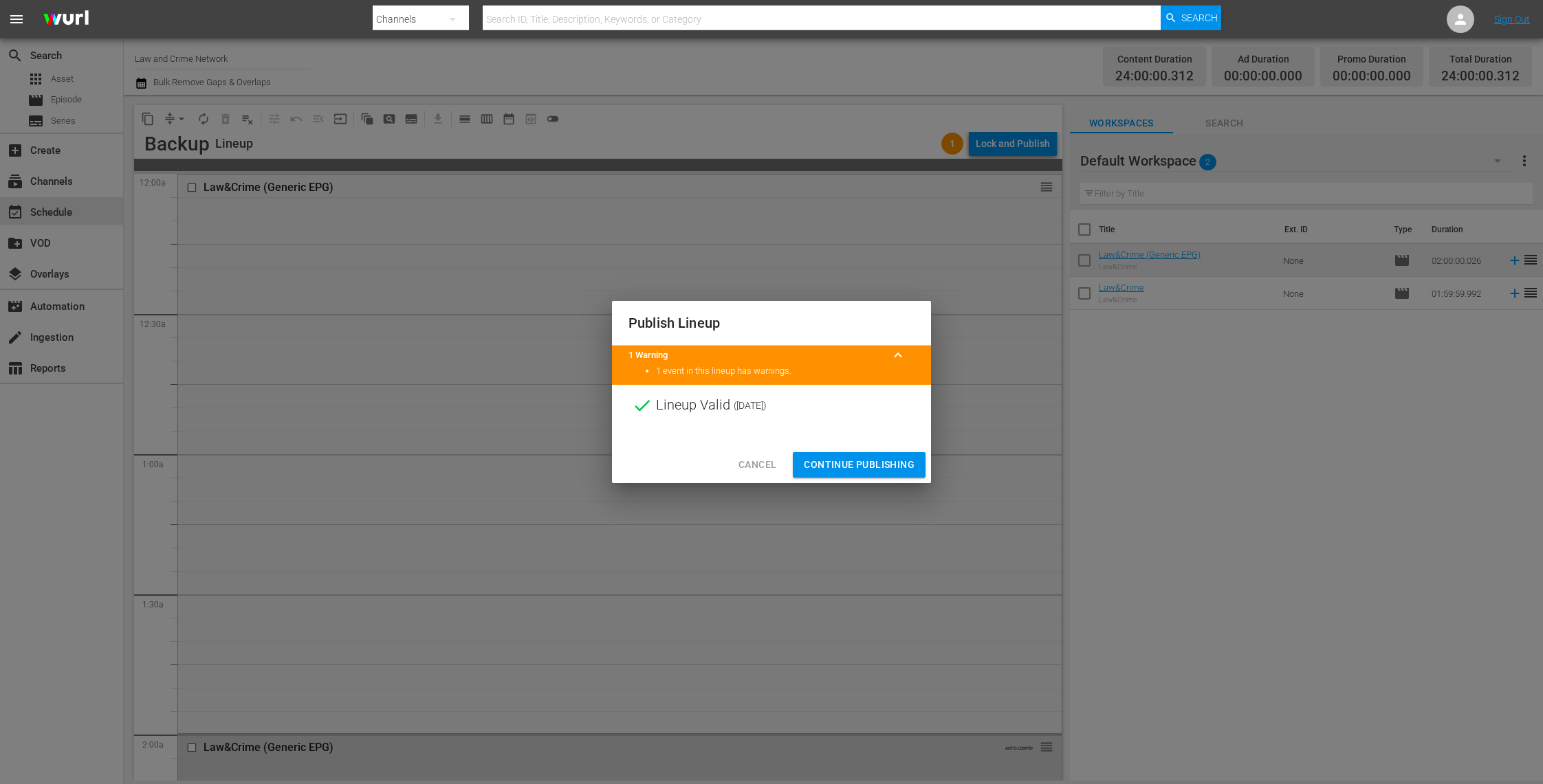
click at [884, 459] on span "Continue Publishing" at bounding box center [858, 465] width 110 height 17
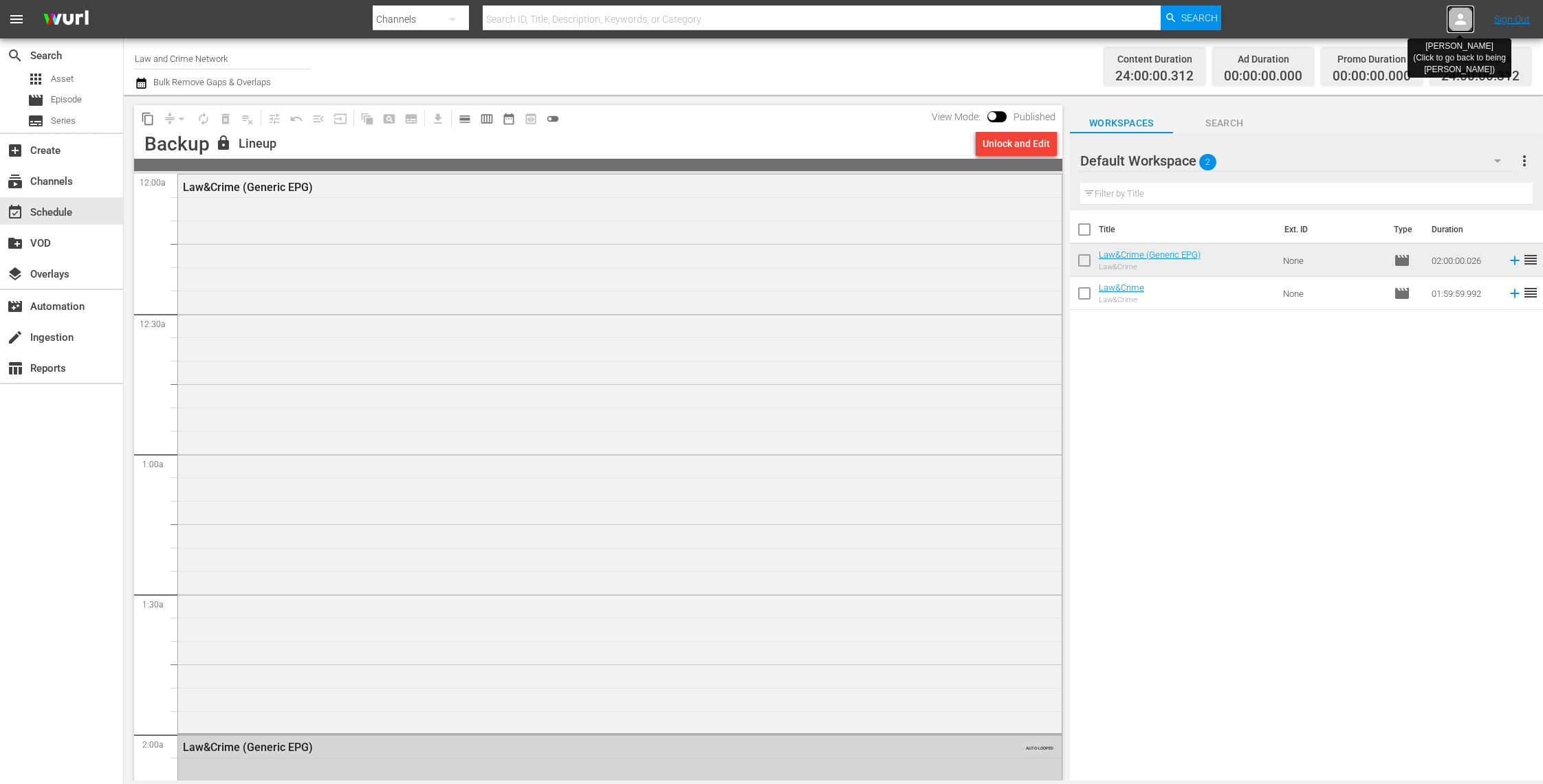
click at [1454, 15] on icon at bounding box center [1460, 19] width 16 height 16
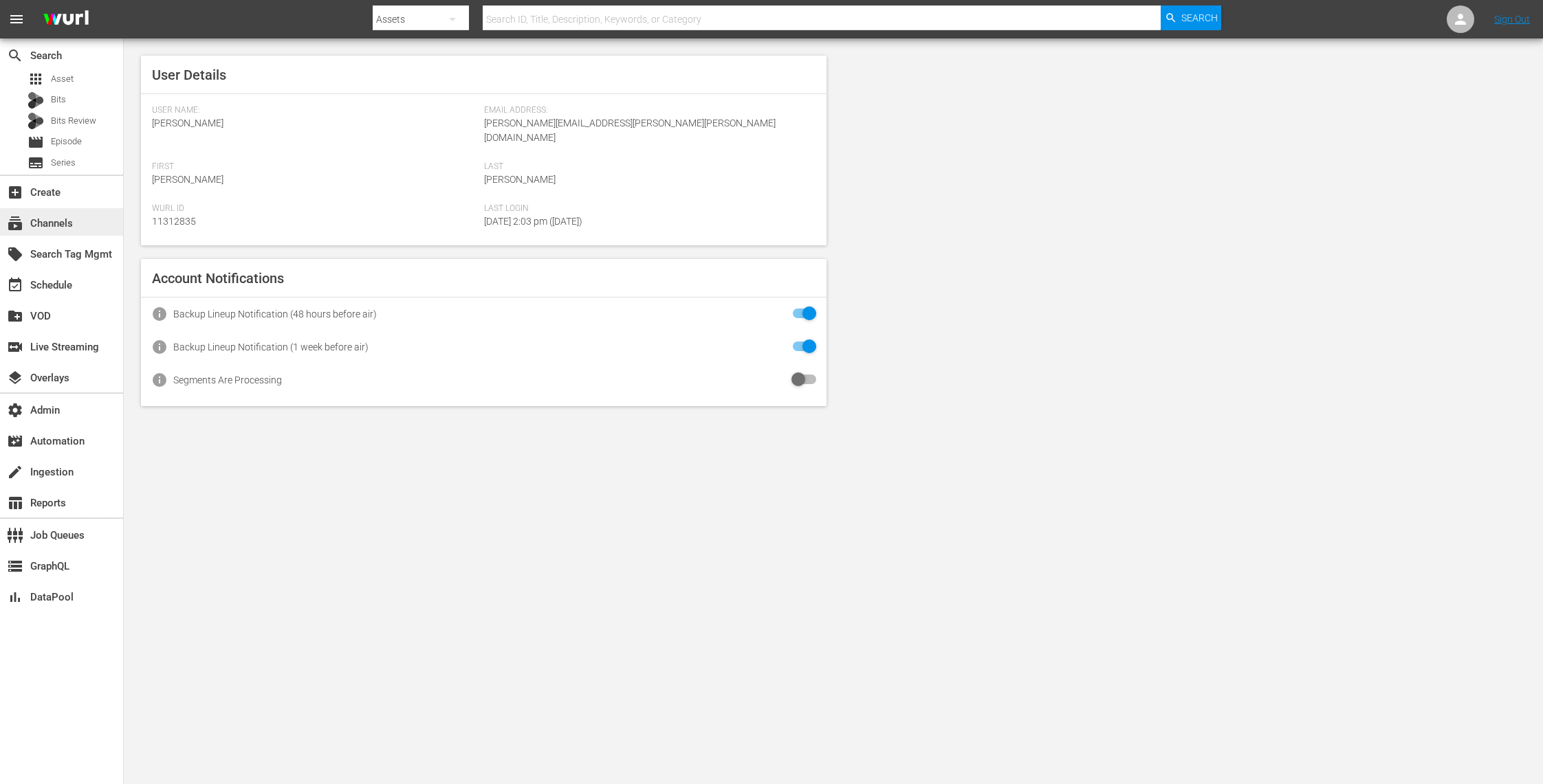
click at [65, 223] on div "subscriptions Channels" at bounding box center [39, 221] width 77 height 12
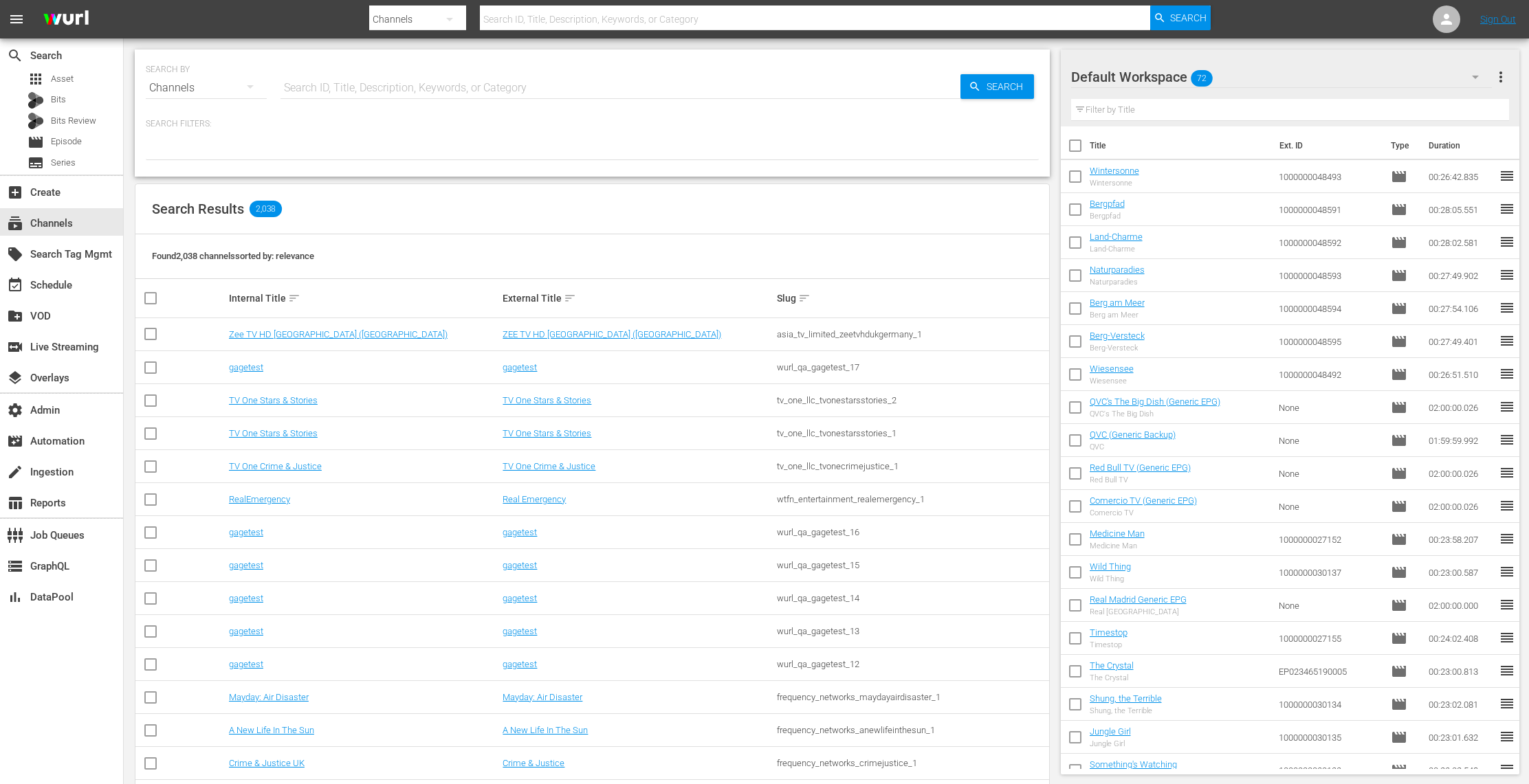
click at [381, 96] on input "text" at bounding box center [620, 88] width 680 height 33
type input "law"
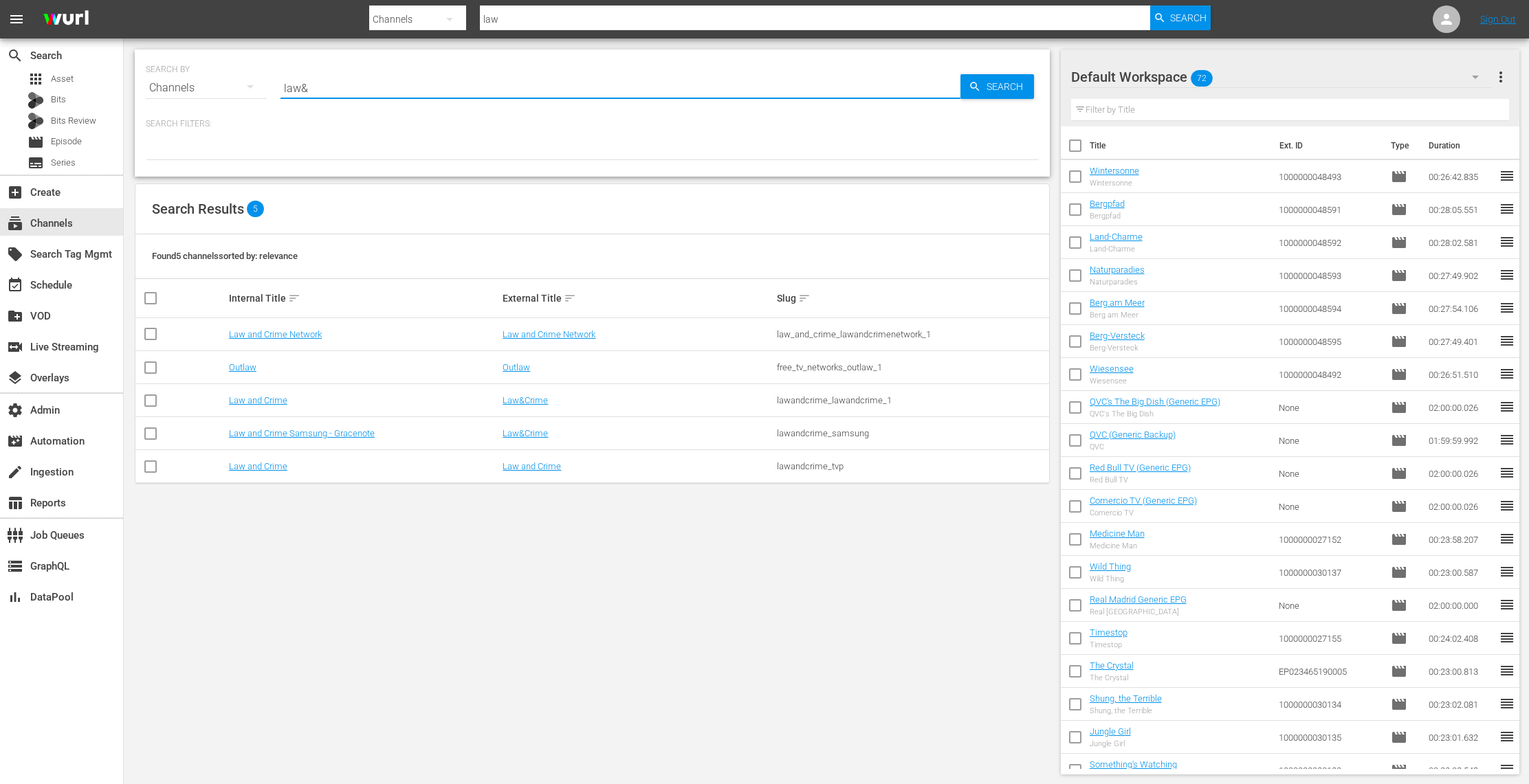
type input "law&"
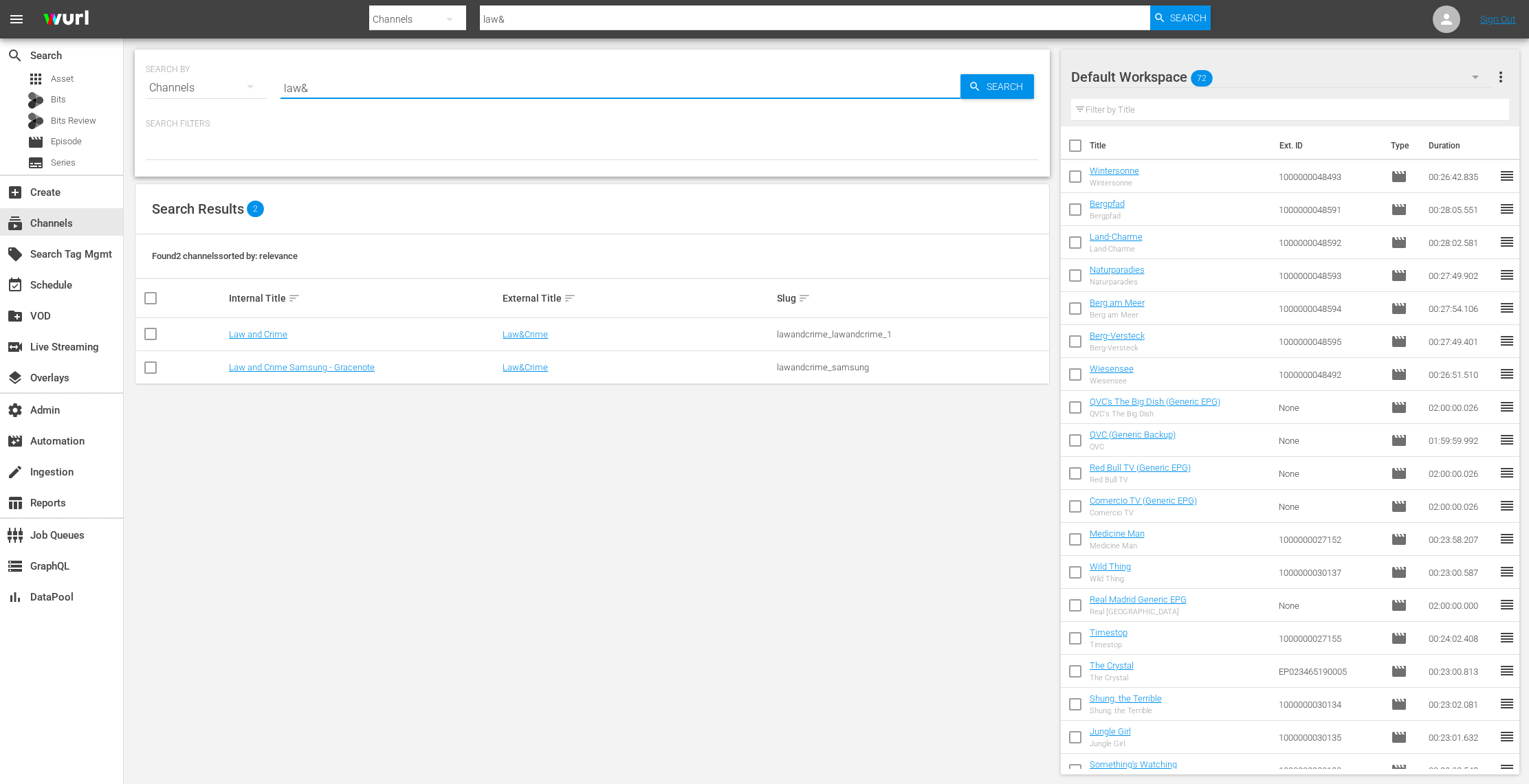
type input "law"
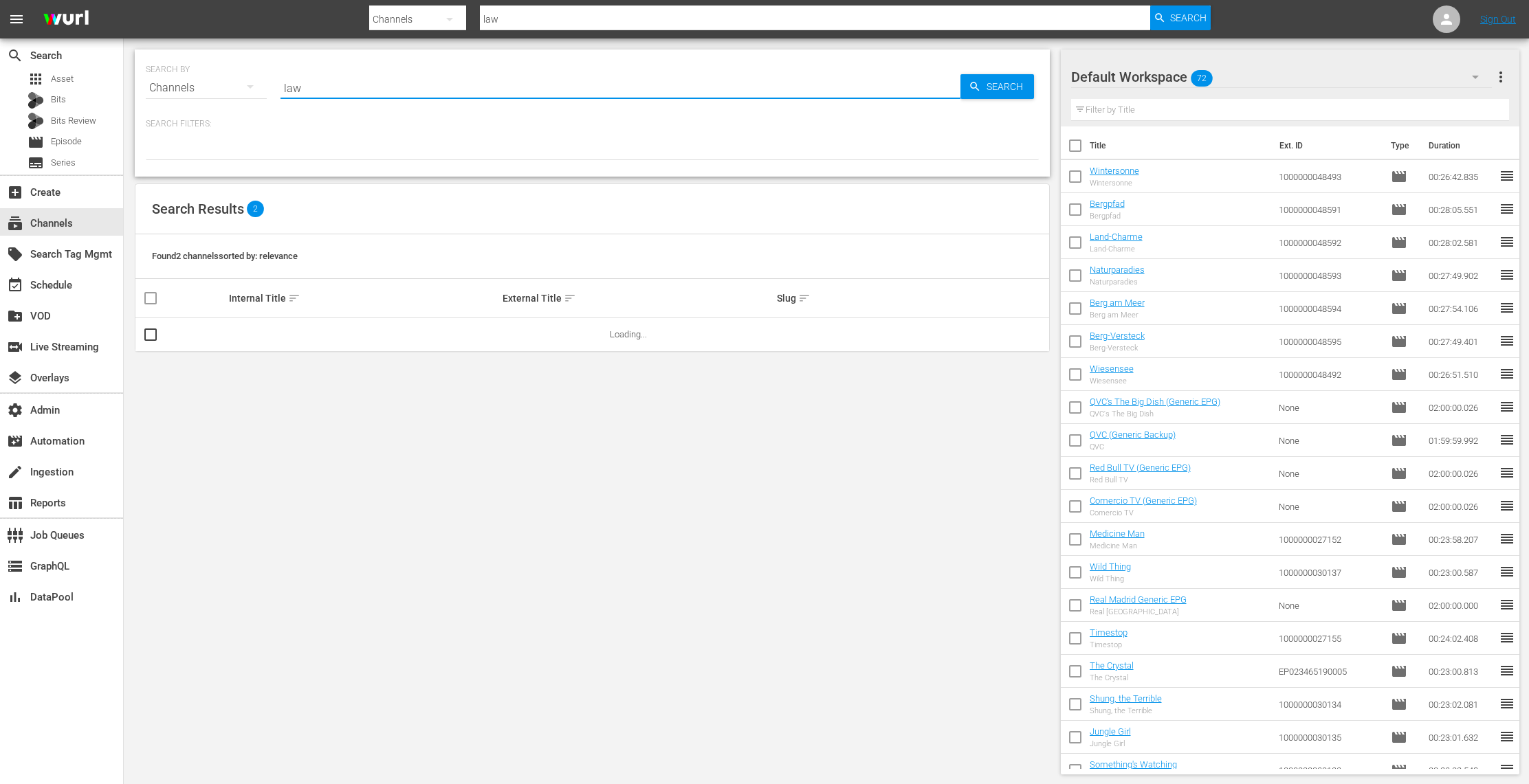
type input "law"
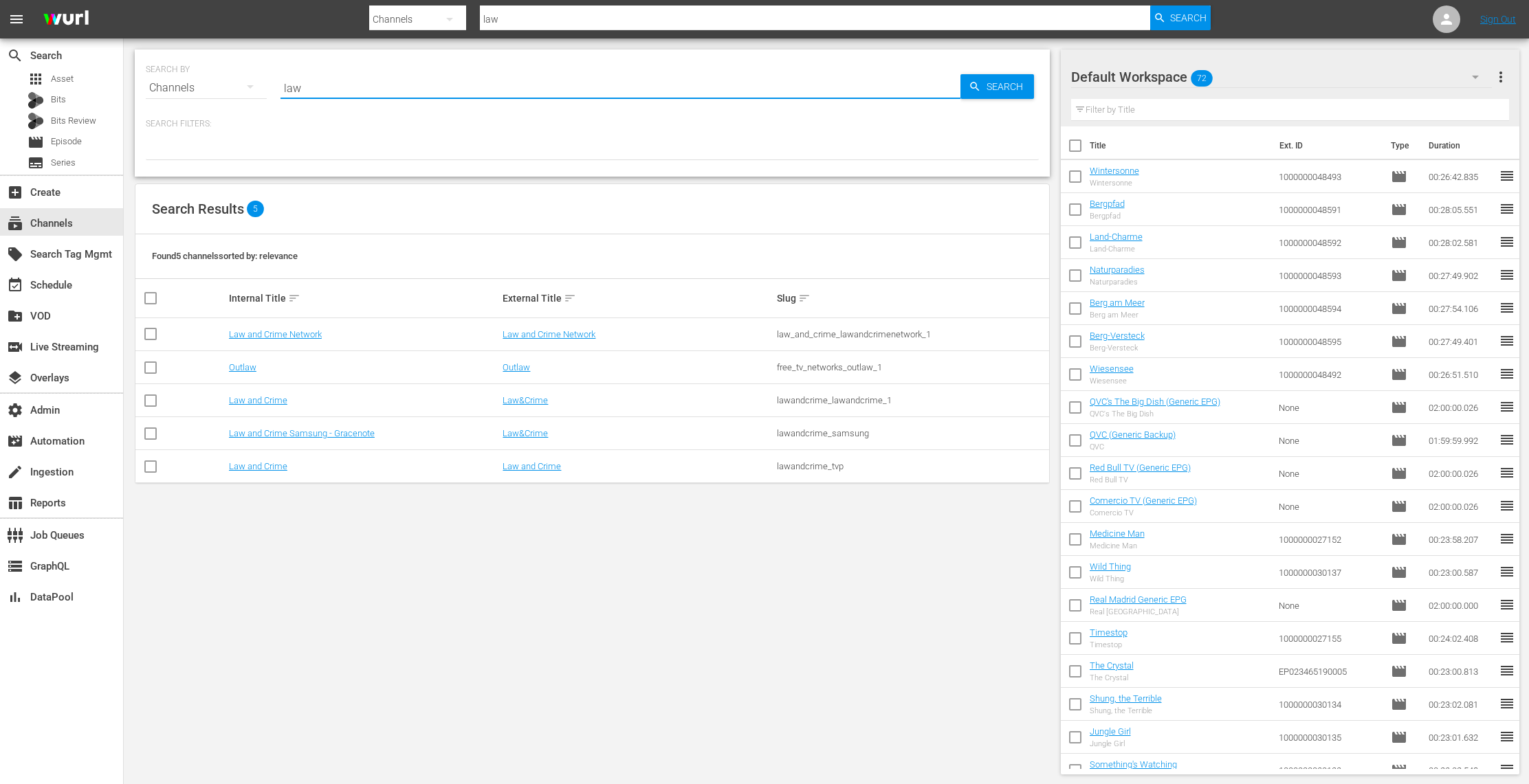
type input "law"
click at [532, 336] on link "Law and Crime Network" at bounding box center [549, 334] width 93 height 10
